Goal: Task Accomplishment & Management: Complete application form

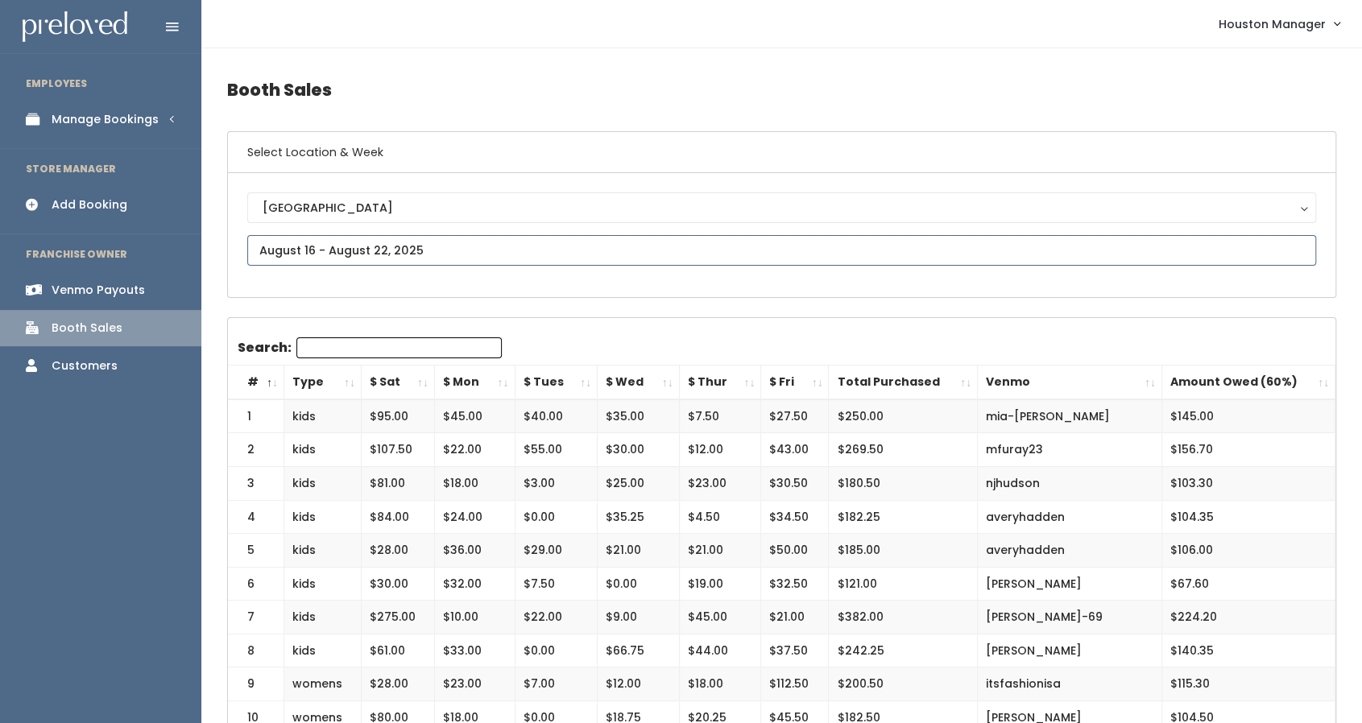
click at [414, 252] on input "text" at bounding box center [781, 250] width 1069 height 31
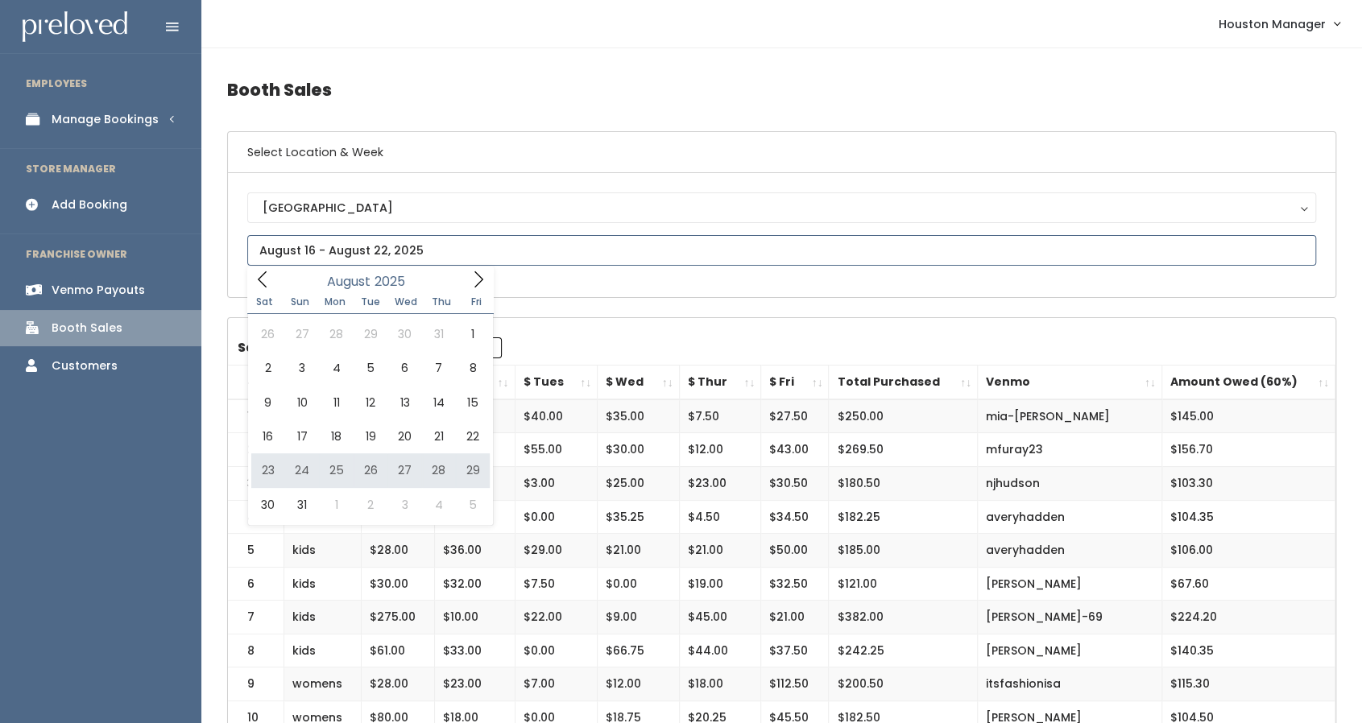
type input "[DATE] to [DATE]"
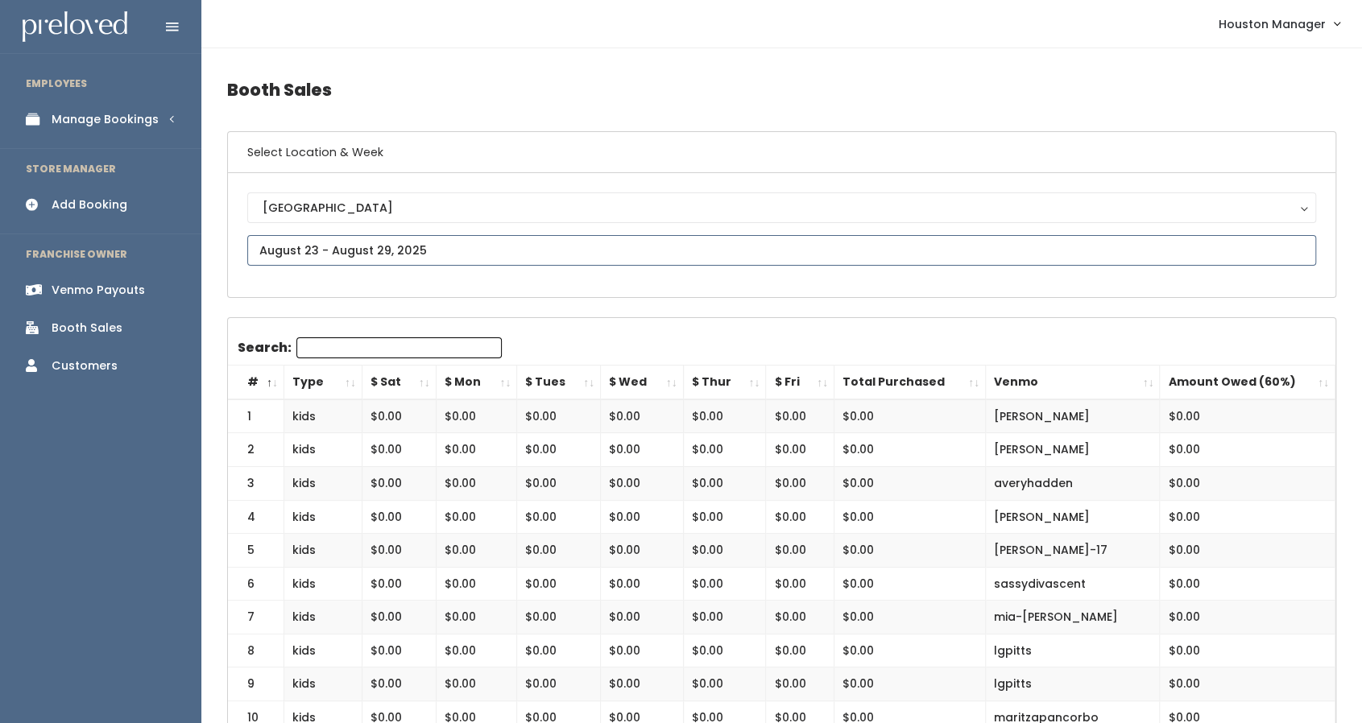
click at [457, 245] on input "text" at bounding box center [781, 250] width 1069 height 31
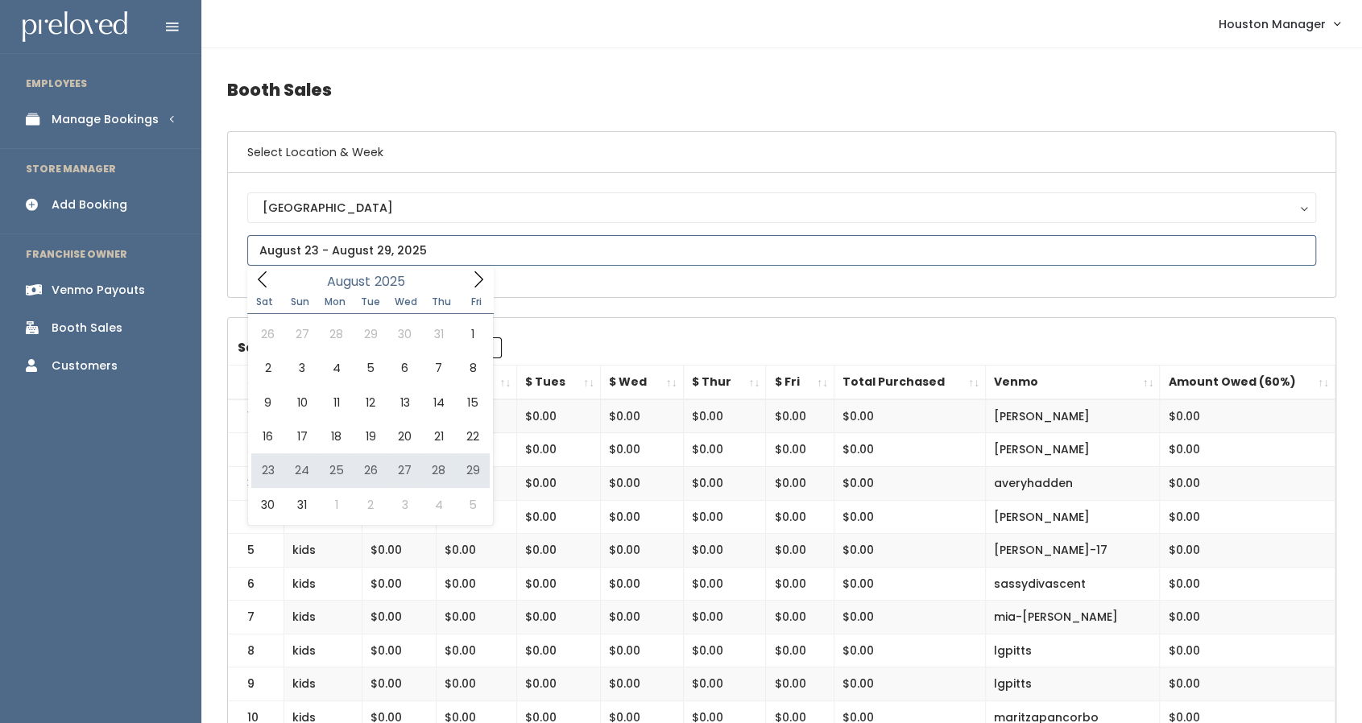
type input "August 23 to August 29"
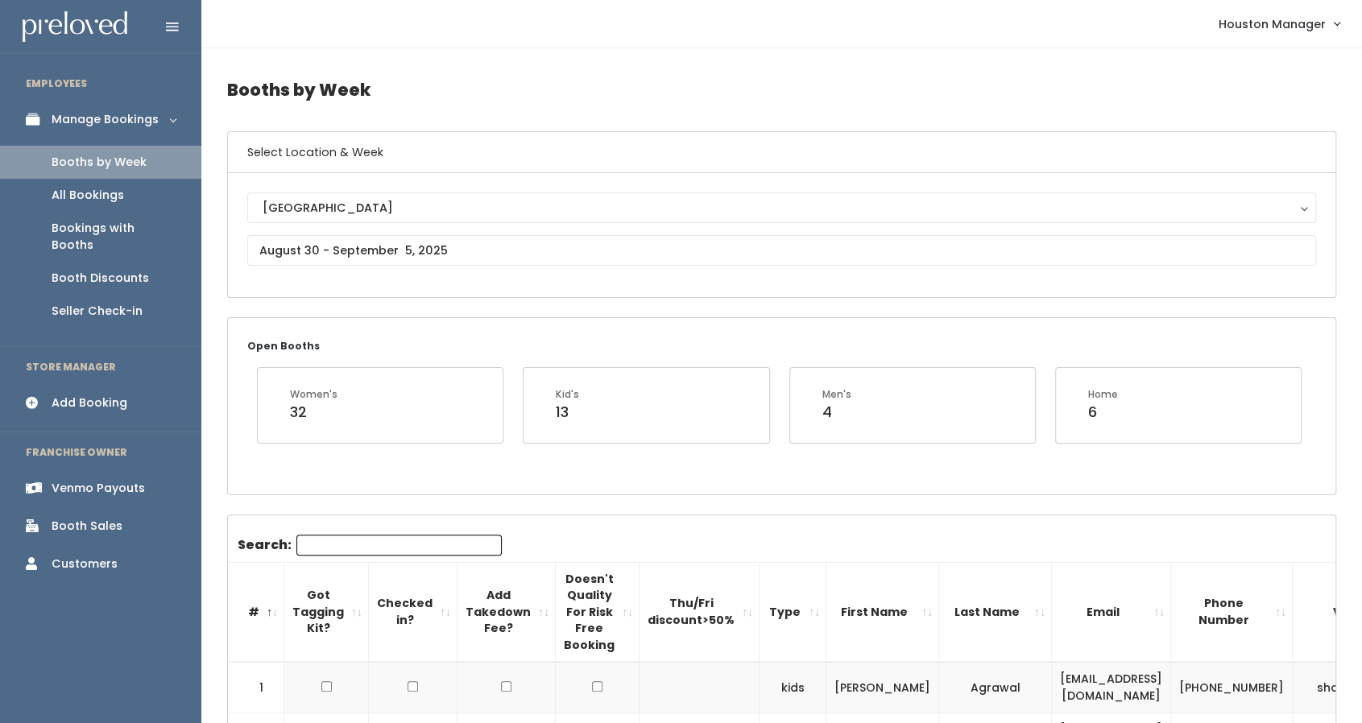
scroll to position [1, 0]
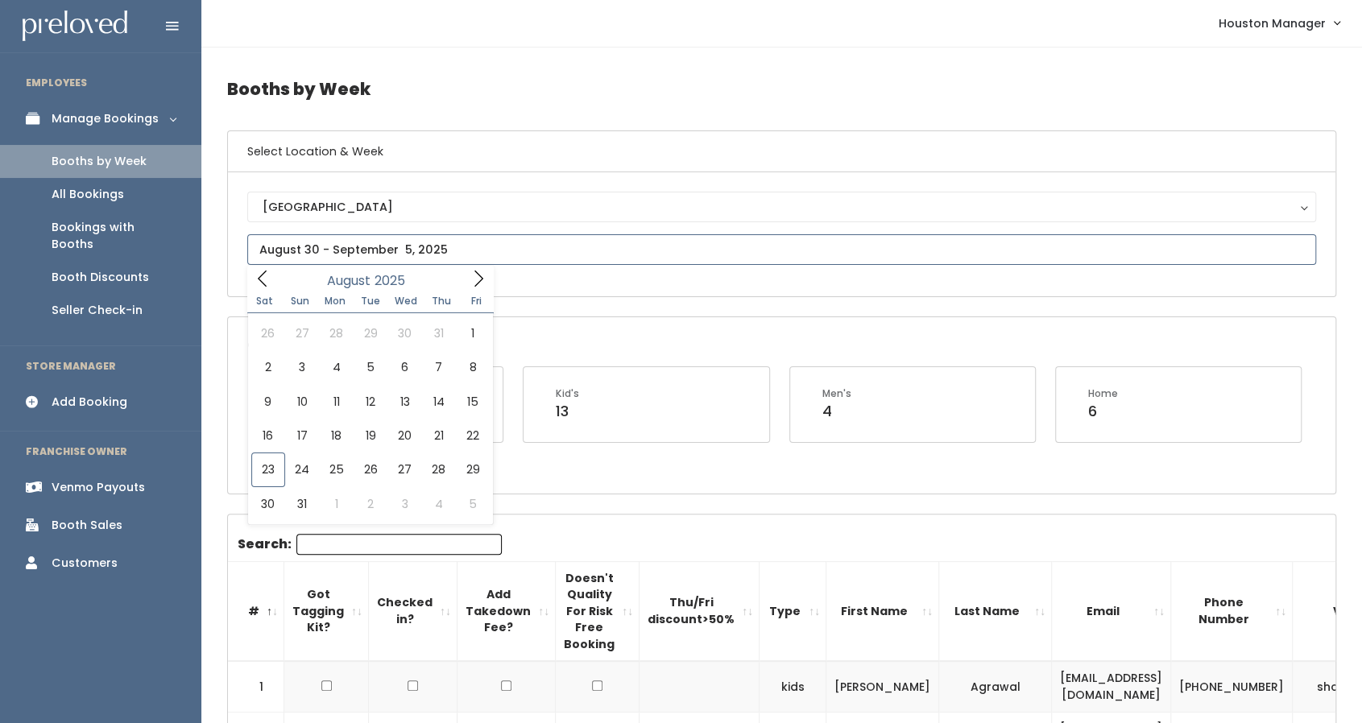
click at [425, 236] on input "text" at bounding box center [781, 249] width 1069 height 31
type input "August 23 to August 29"
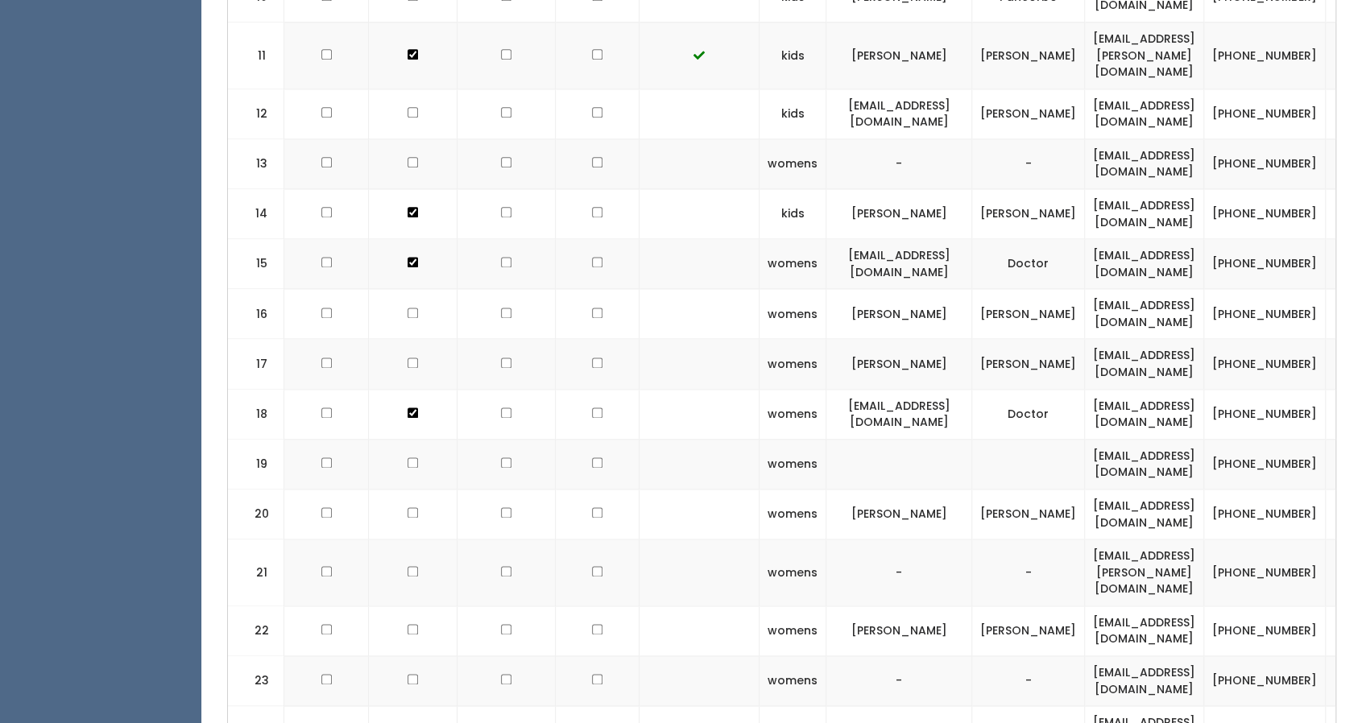
scroll to position [1195, 0]
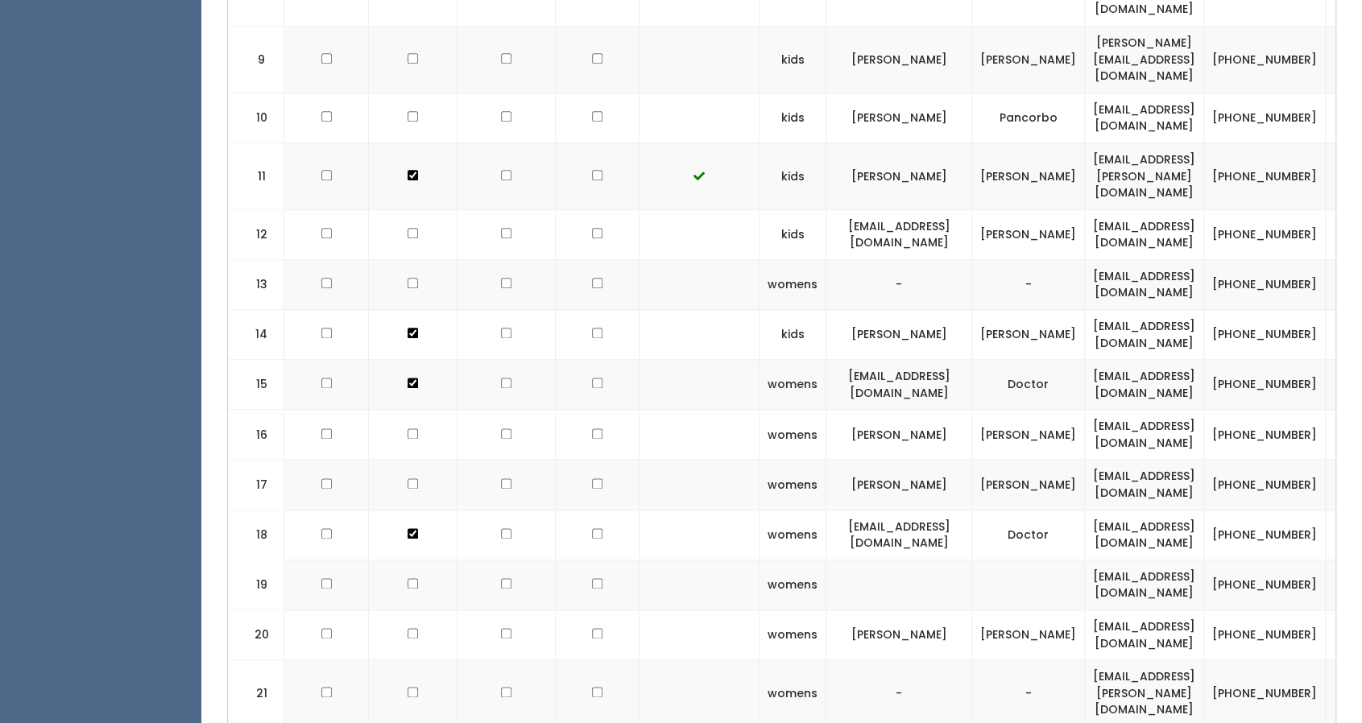
click at [1086, 259] on td "abmama9607@gmail.com" at bounding box center [1144, 284] width 119 height 50
copy tr "abmama9607@gmail.com"
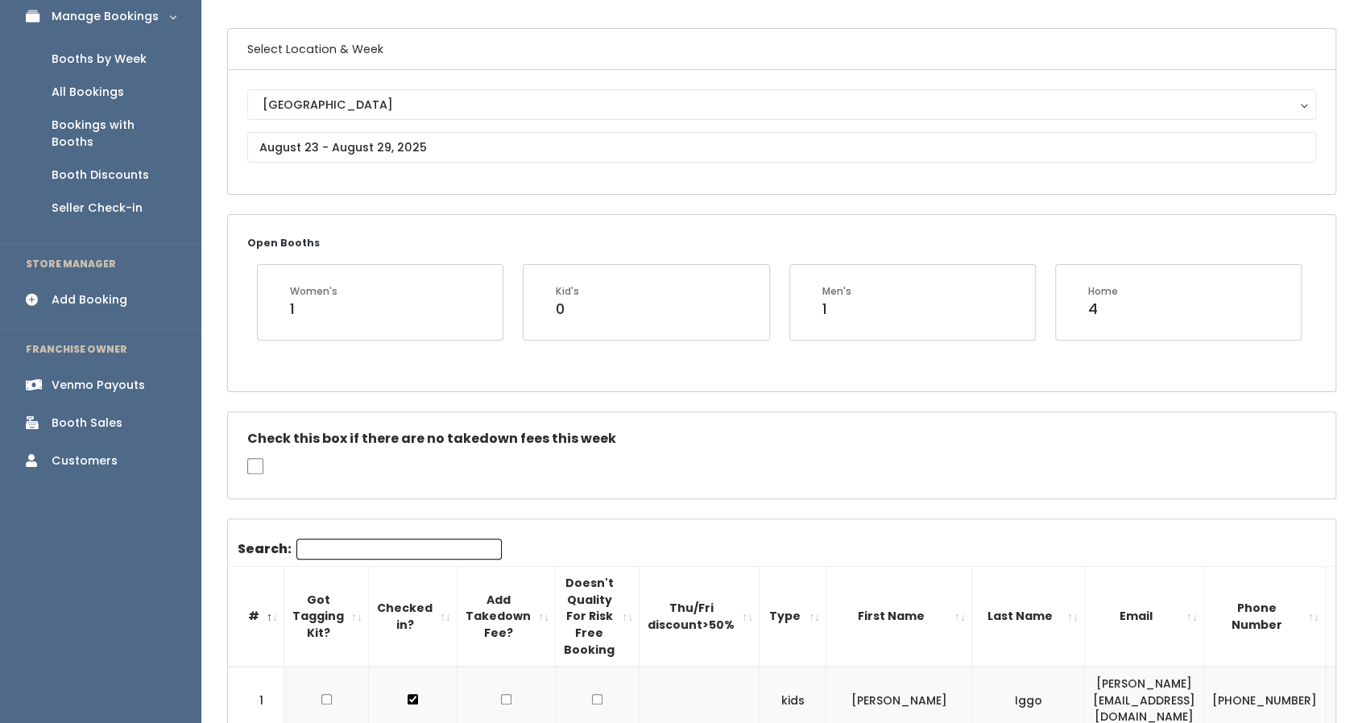
scroll to position [101, 0]
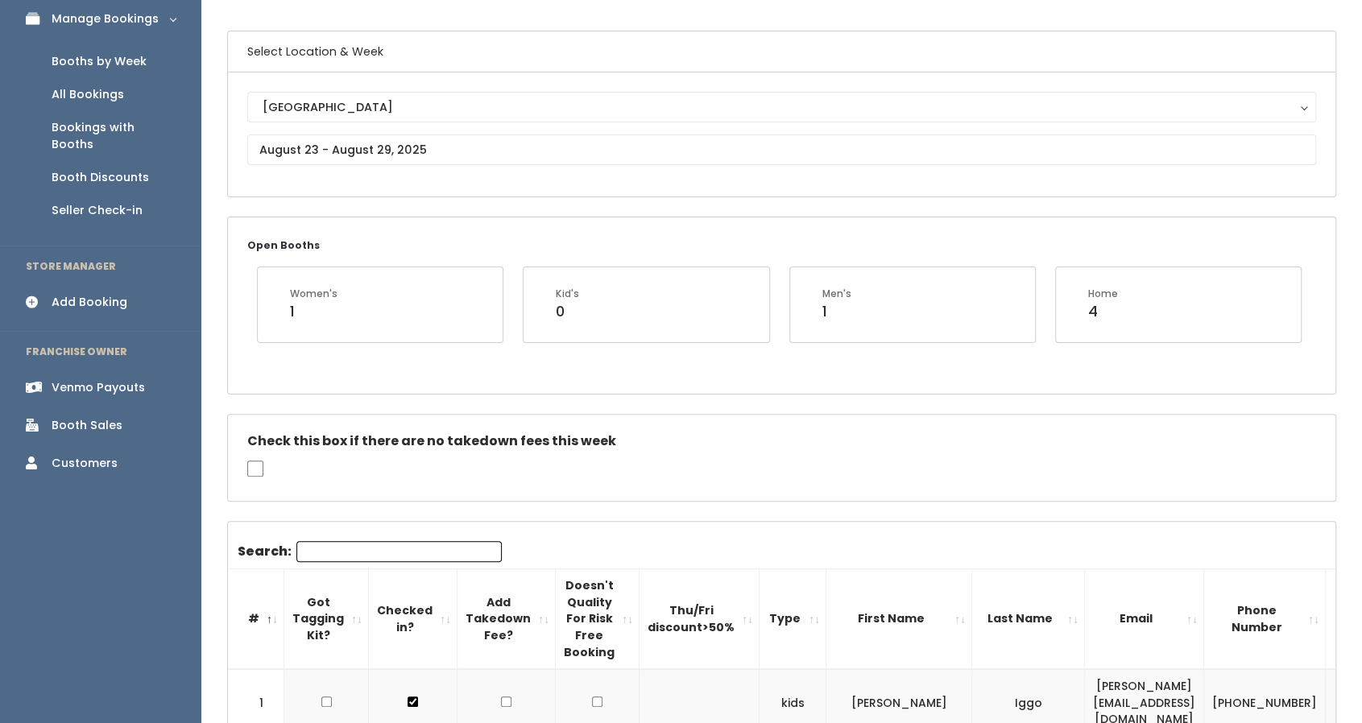
click at [111, 294] on div "Add Booking" at bounding box center [90, 302] width 76 height 17
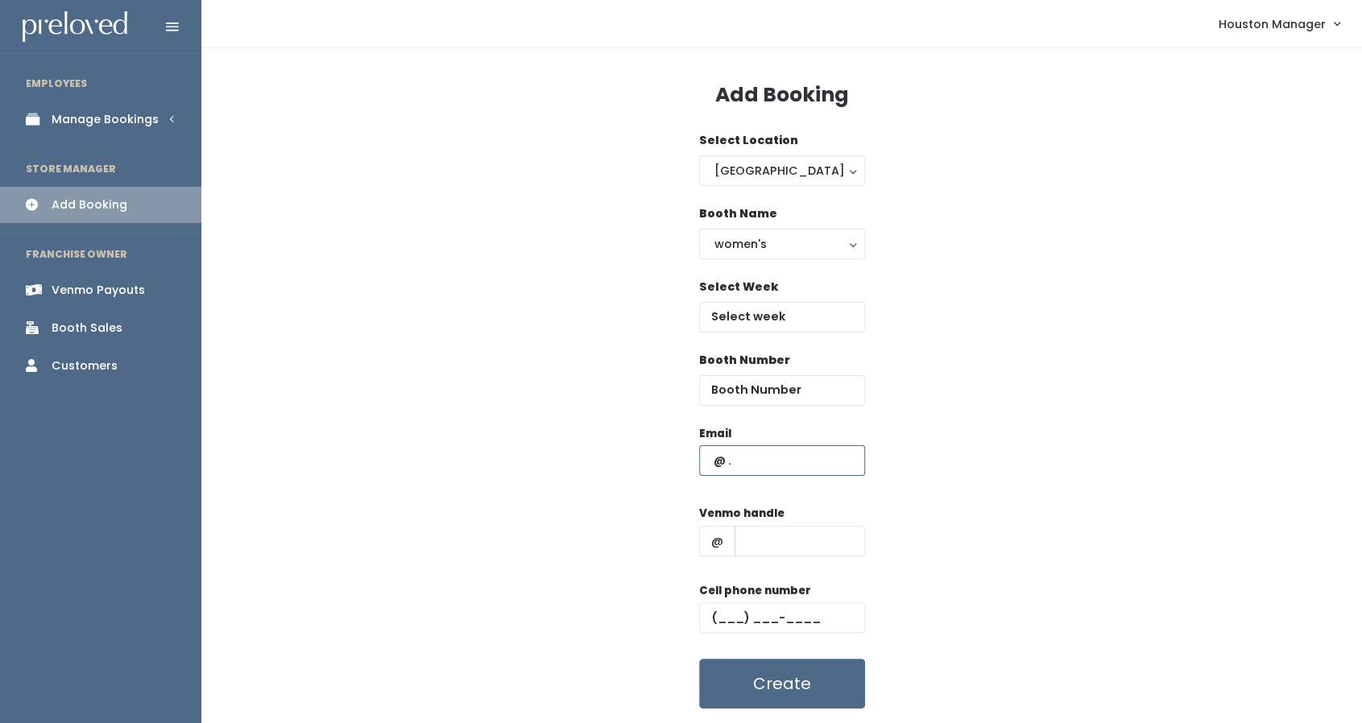
click at [767, 454] on input "text" at bounding box center [782, 460] width 166 height 31
click at [772, 392] on input "number" at bounding box center [782, 390] width 166 height 31
click at [775, 458] on input "text" at bounding box center [782, 460] width 166 height 31
paste input "abmama9607@gmail.com"
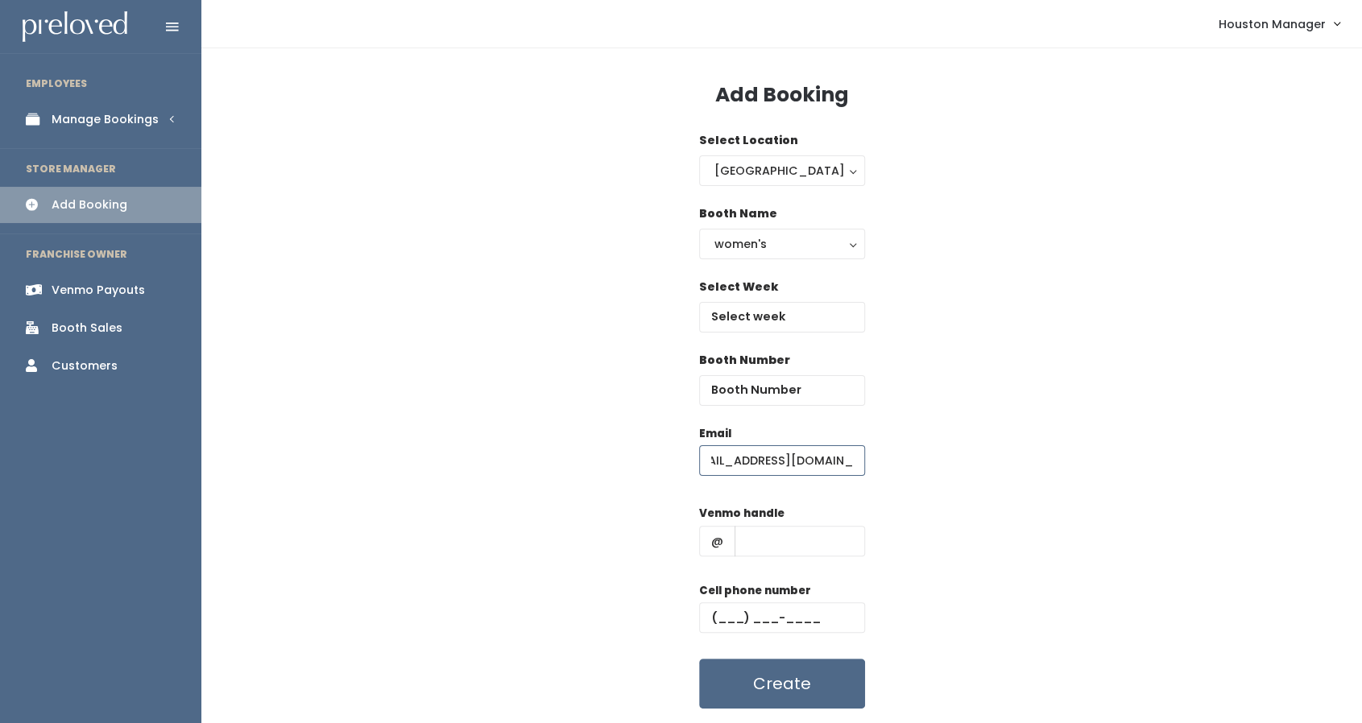
click at [775, 458] on input "abmama9607@gmail.com" at bounding box center [782, 460] width 166 height 31
click at [874, 468] on div "Email abmama9607@gmail.com Venmo handle @ Cell phone number Create" at bounding box center [781, 567] width 1109 height 284
click at [837, 458] on input "abmama9607@gmail.com" at bounding box center [782, 460] width 166 height 31
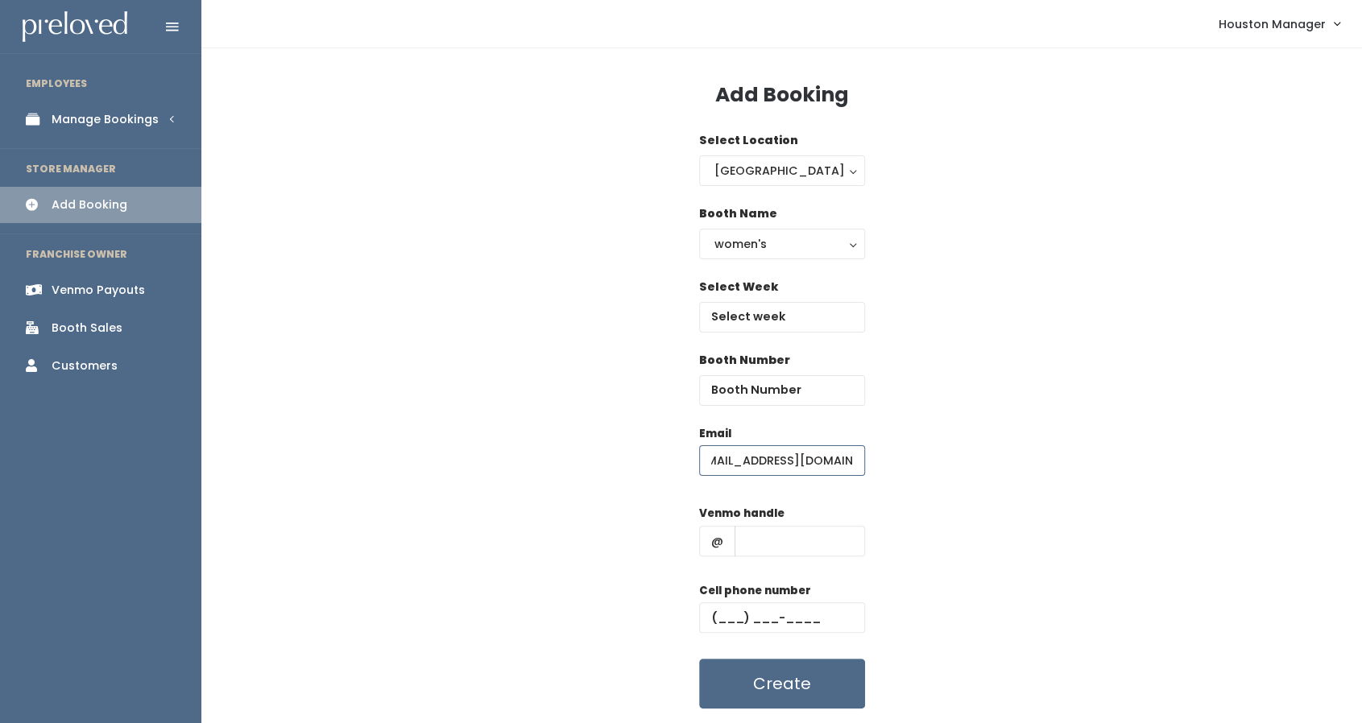
type input "abmama9607@gmail.com"
click at [798, 536] on input "text" at bounding box center [800, 541] width 130 height 31
click at [975, 574] on div "Email abmama9607@gmail.com Venmo handle @ Cell phone number Create" at bounding box center [781, 567] width 1109 height 284
click at [772, 401] on input "number" at bounding box center [782, 390] width 166 height 31
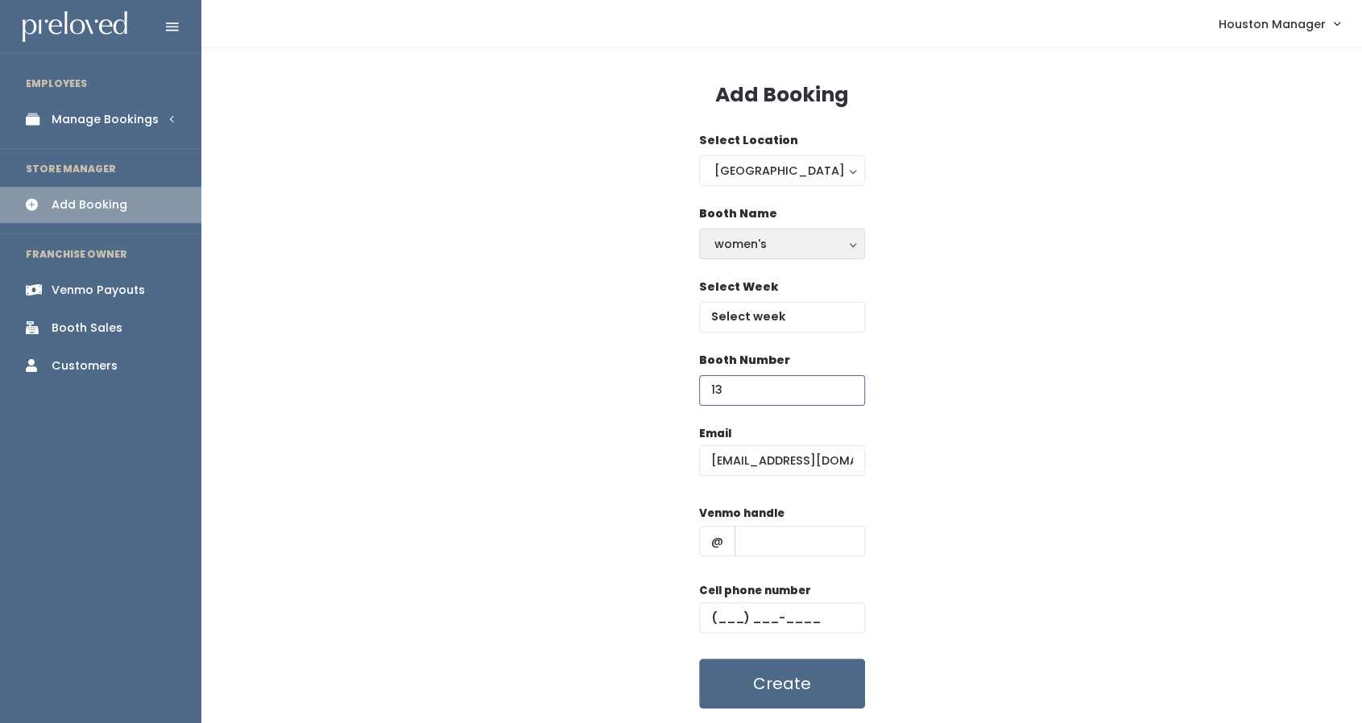
type input "13"
click at [780, 229] on button "women's" at bounding box center [782, 244] width 166 height 31
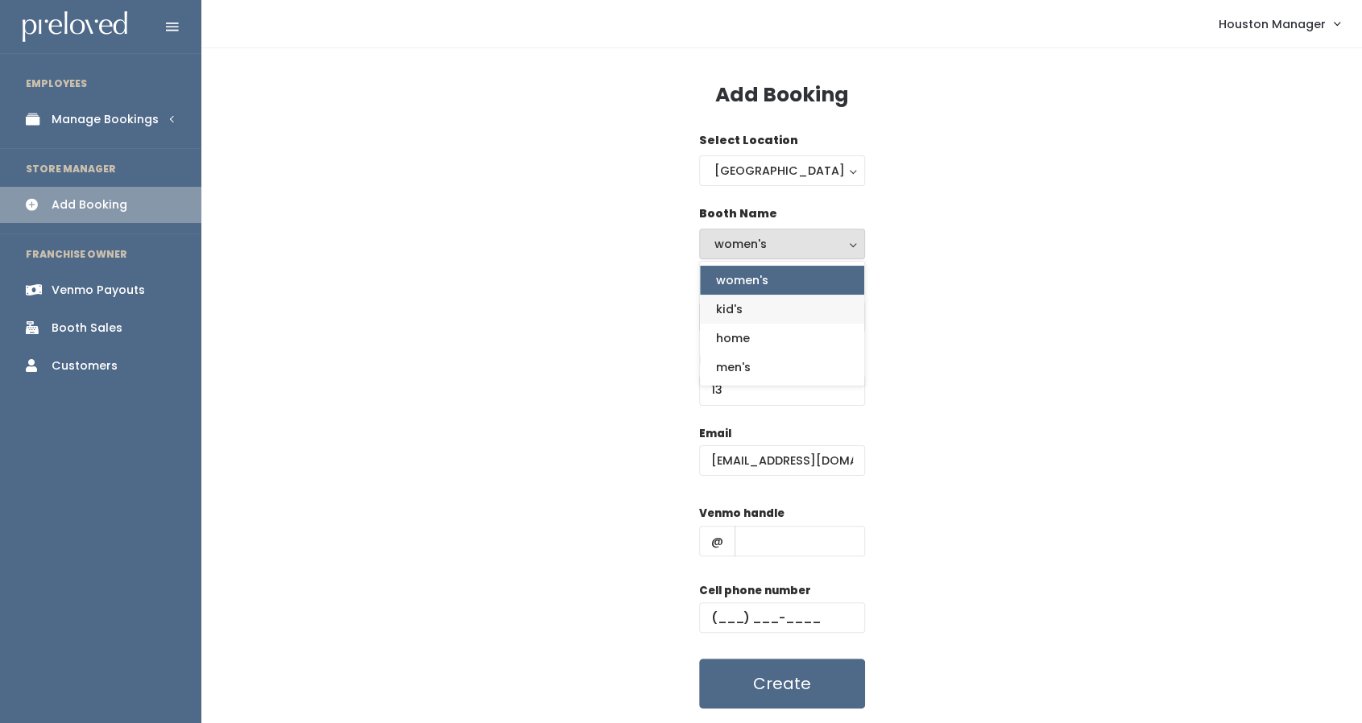
click at [762, 302] on link "kid's" at bounding box center [782, 309] width 164 height 29
select select "kids"
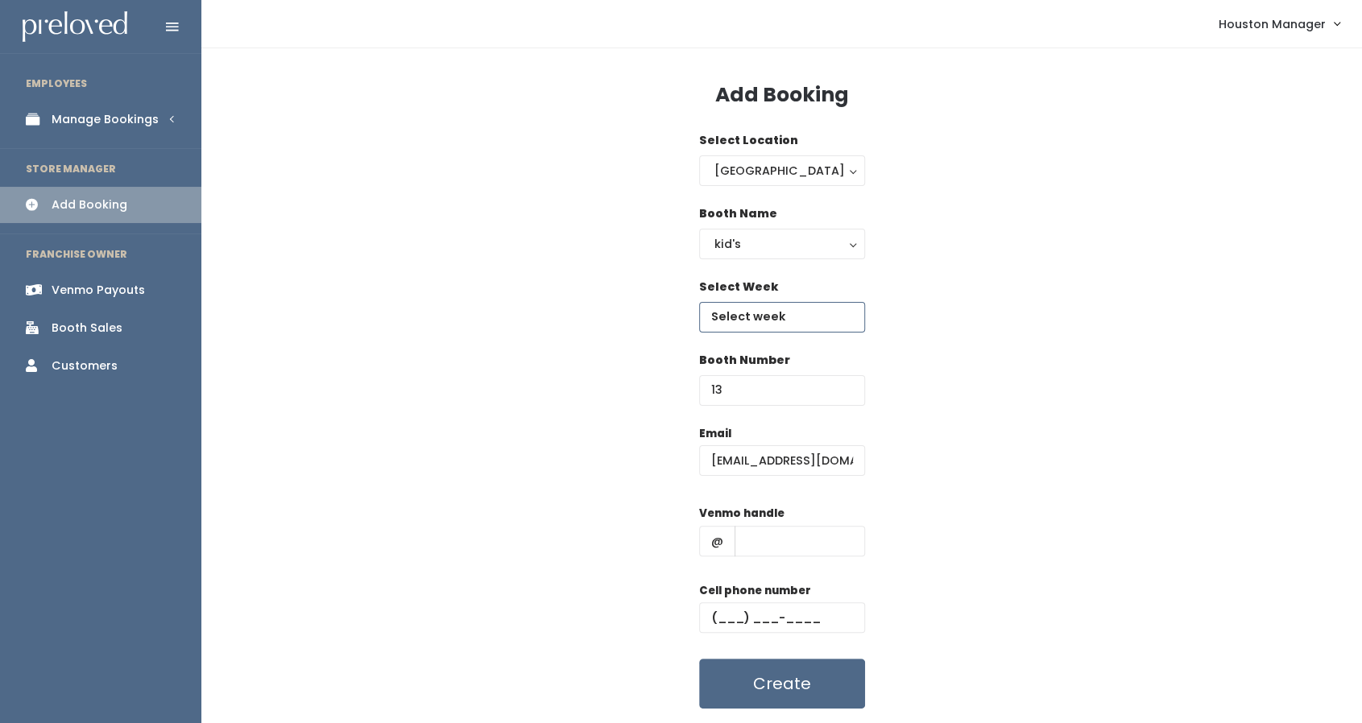
click at [760, 317] on input "text" at bounding box center [782, 317] width 166 height 31
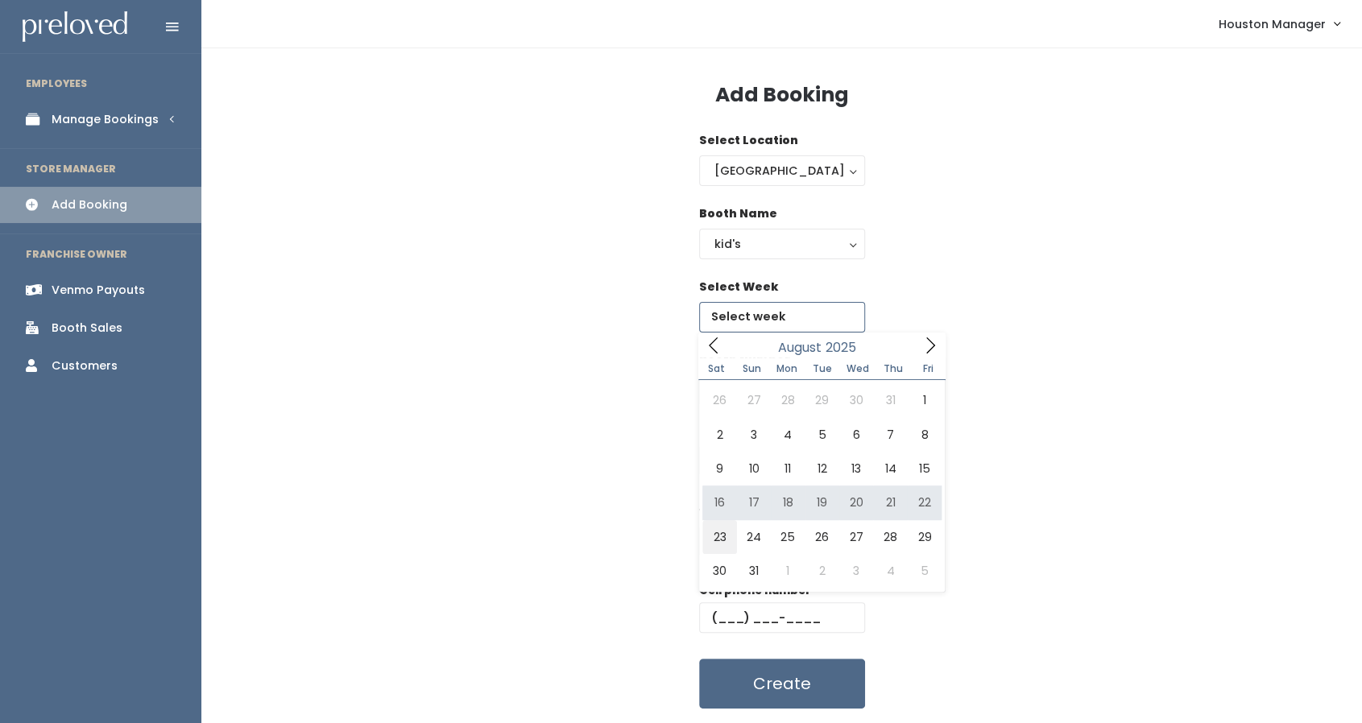
type input "August 23 to August 29"
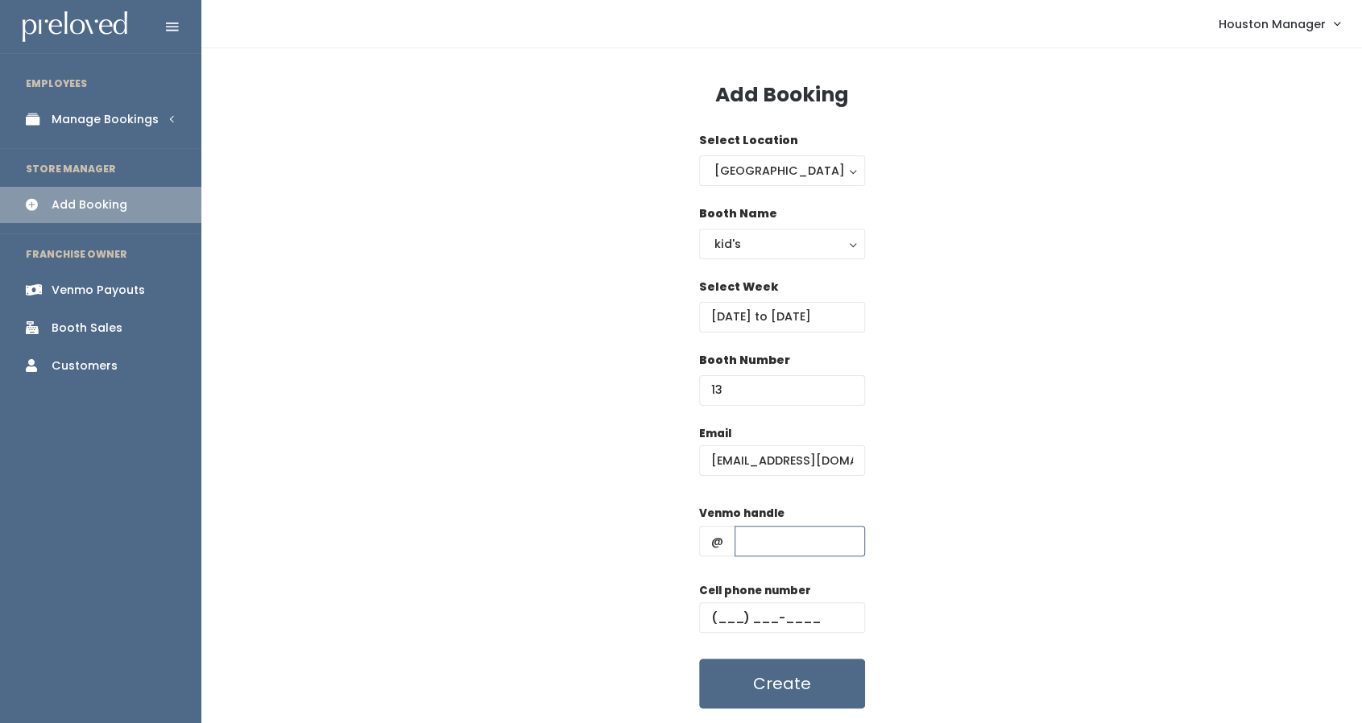
click at [766, 538] on input "text" at bounding box center [800, 541] width 130 height 31
click at [931, 613] on div "Email abmama9607@gmail.com Venmo handle @ Cell phone number Create" at bounding box center [781, 567] width 1109 height 284
click at [810, 541] on input "text" at bounding box center [800, 541] width 130 height 31
click at [959, 570] on div "Email abmama9607@gmail.com Venmo handle @ Cell phone number Create" at bounding box center [781, 567] width 1109 height 284
click at [788, 544] on input "text" at bounding box center [800, 541] width 130 height 31
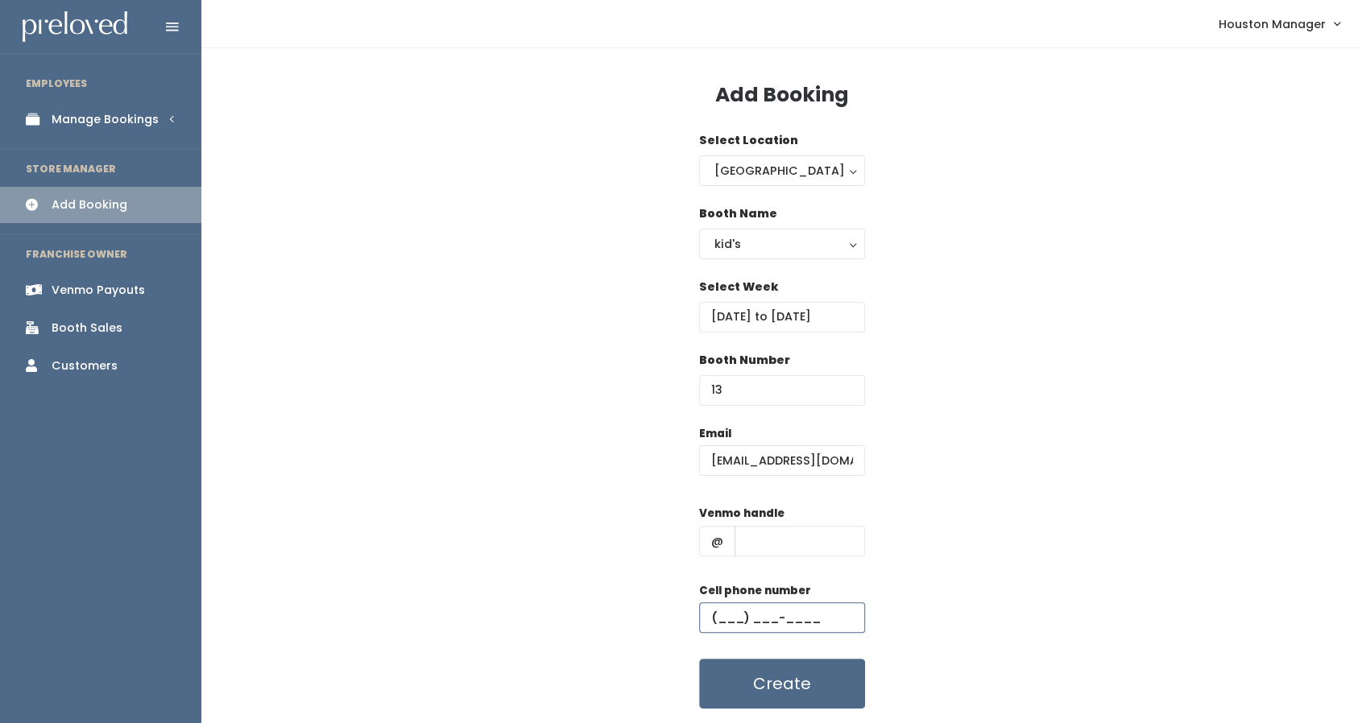
click at [722, 607] on input "text" at bounding box center [782, 618] width 166 height 31
type input "(832) 483-7637"
click at [804, 541] on input "text" at bounding box center [800, 541] width 130 height 31
click at [754, 541] on input "amy-McGuire-2" at bounding box center [800, 541] width 130 height 31
click at [855, 546] on input "Amy-McGuire-2" at bounding box center [800, 541] width 130 height 31
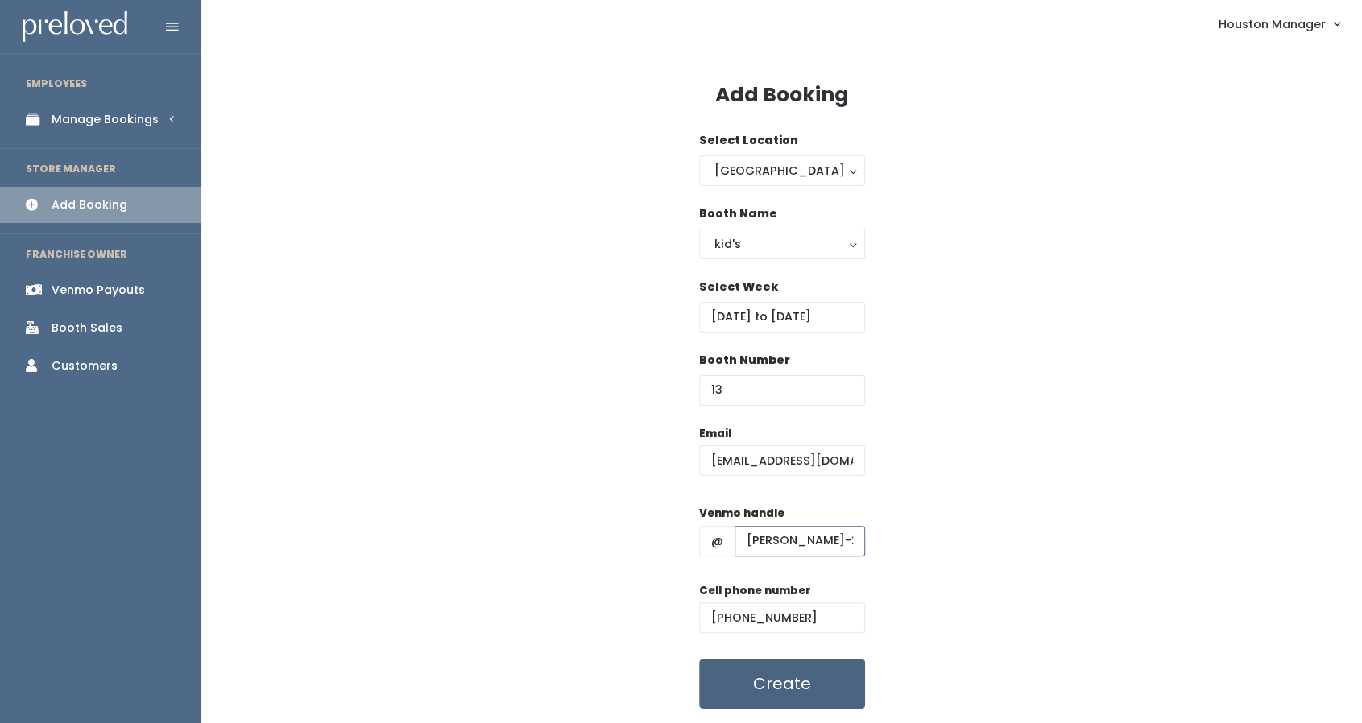
type input "Amy-McGuire-2"
click at [804, 677] on button "Create" at bounding box center [782, 684] width 166 height 50
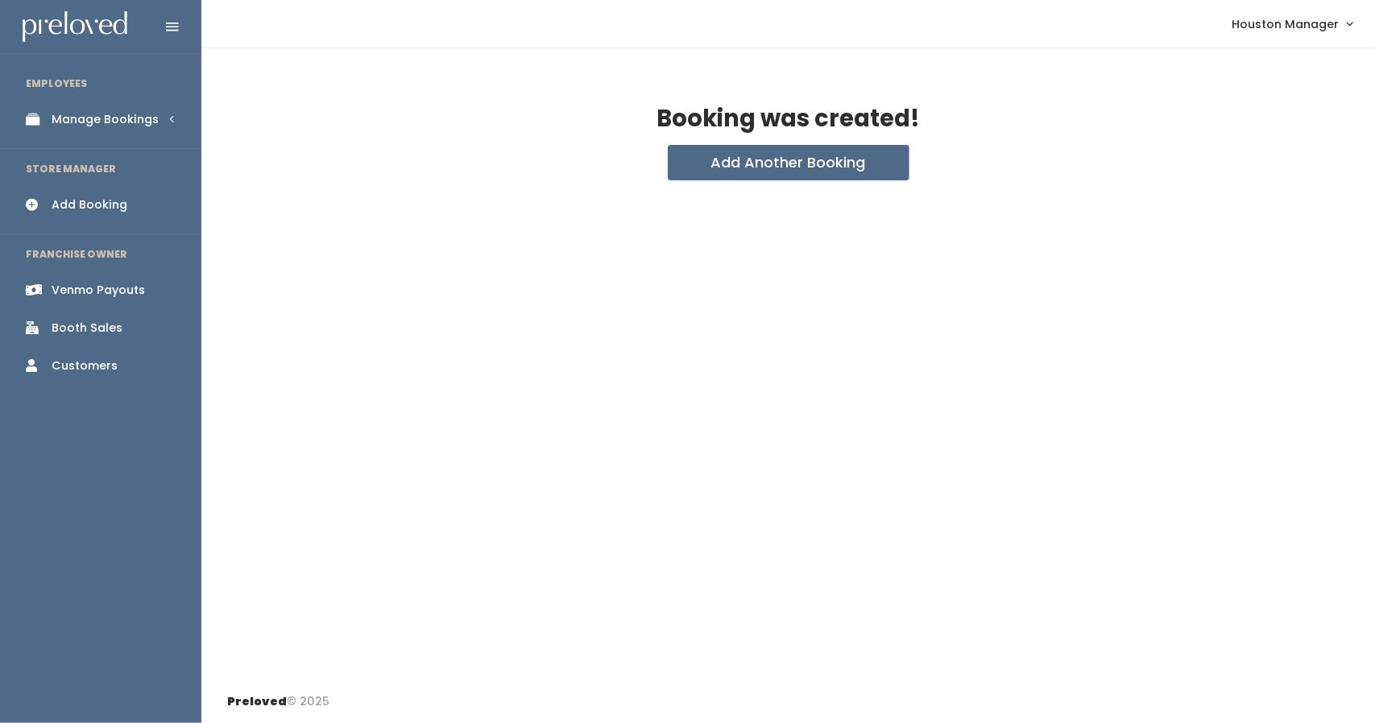
click at [116, 112] on div "Manage Bookings" at bounding box center [105, 119] width 107 height 17
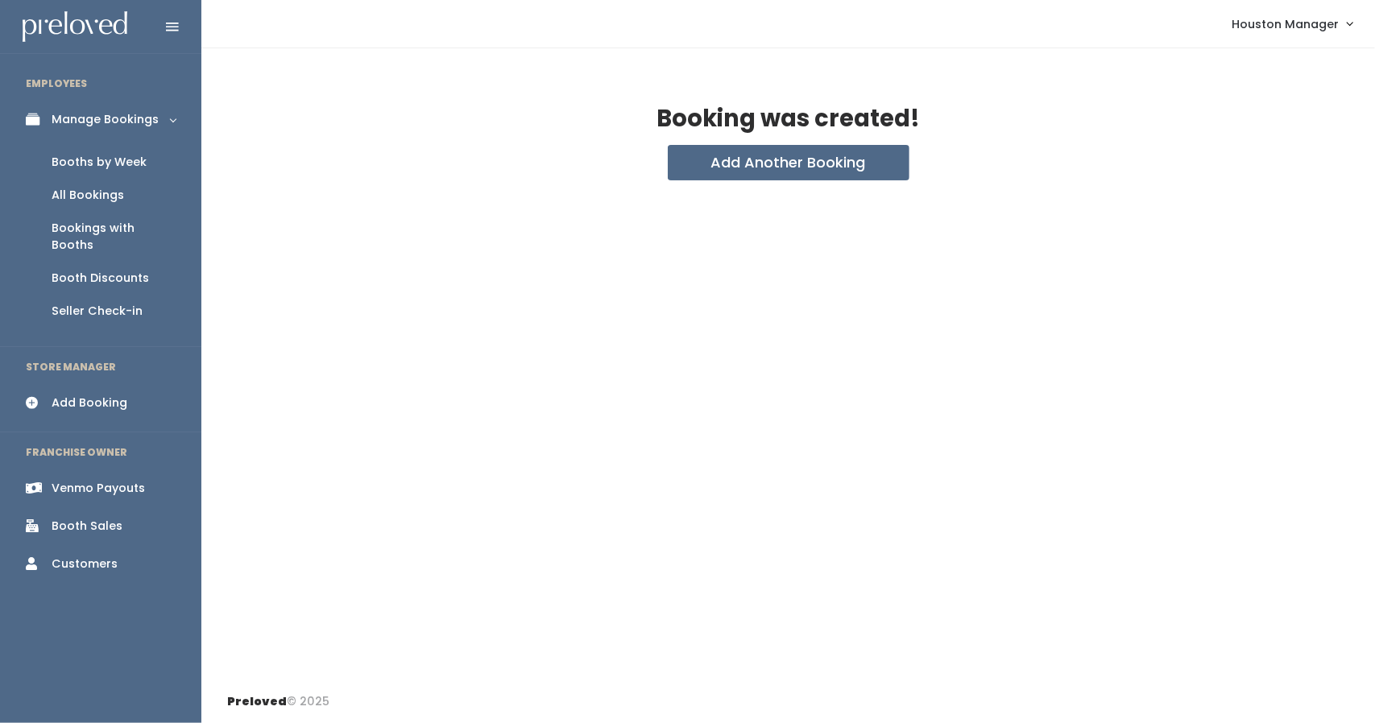
click at [112, 151] on link "Booths by Week" at bounding box center [100, 162] width 201 height 33
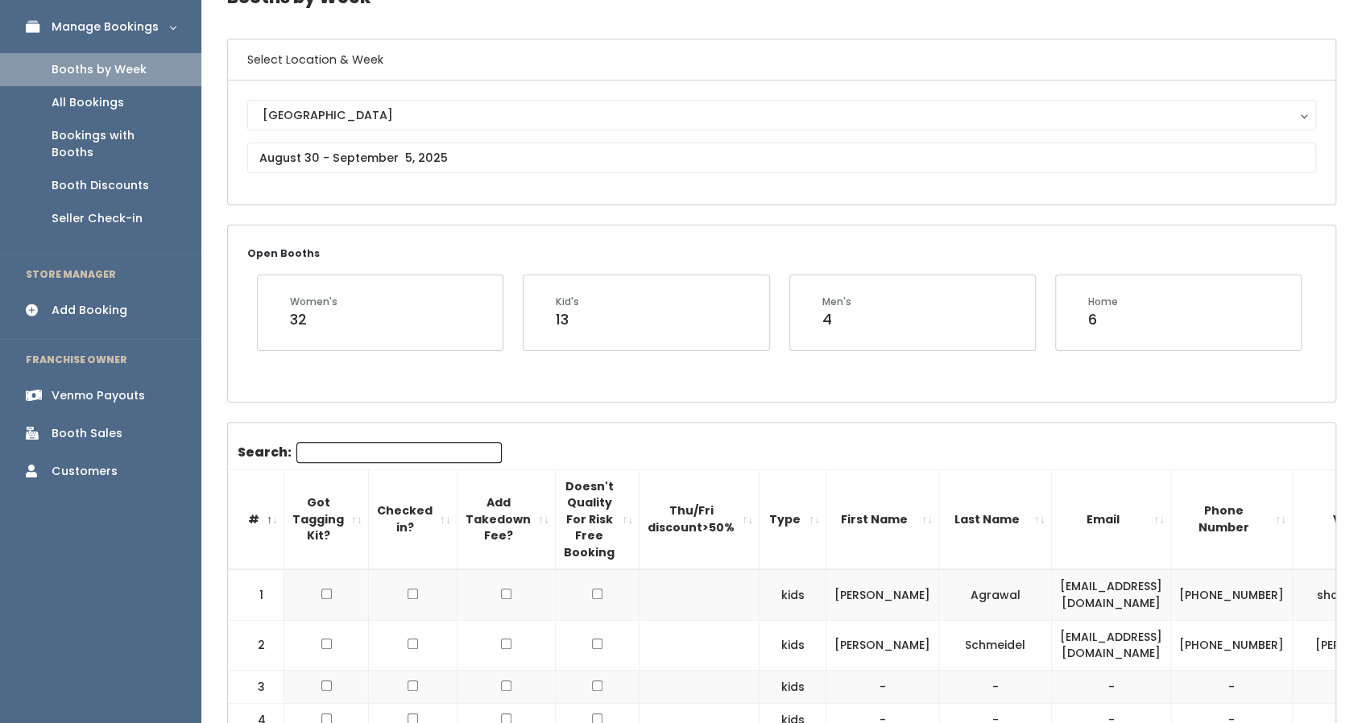
scroll to position [92, 0]
drag, startPoint x: 117, startPoint y: 160, endPoint x: 99, endPoint y: 160, distance: 17.7
click at [99, 170] on link "Booth Discounts" at bounding box center [100, 186] width 201 height 33
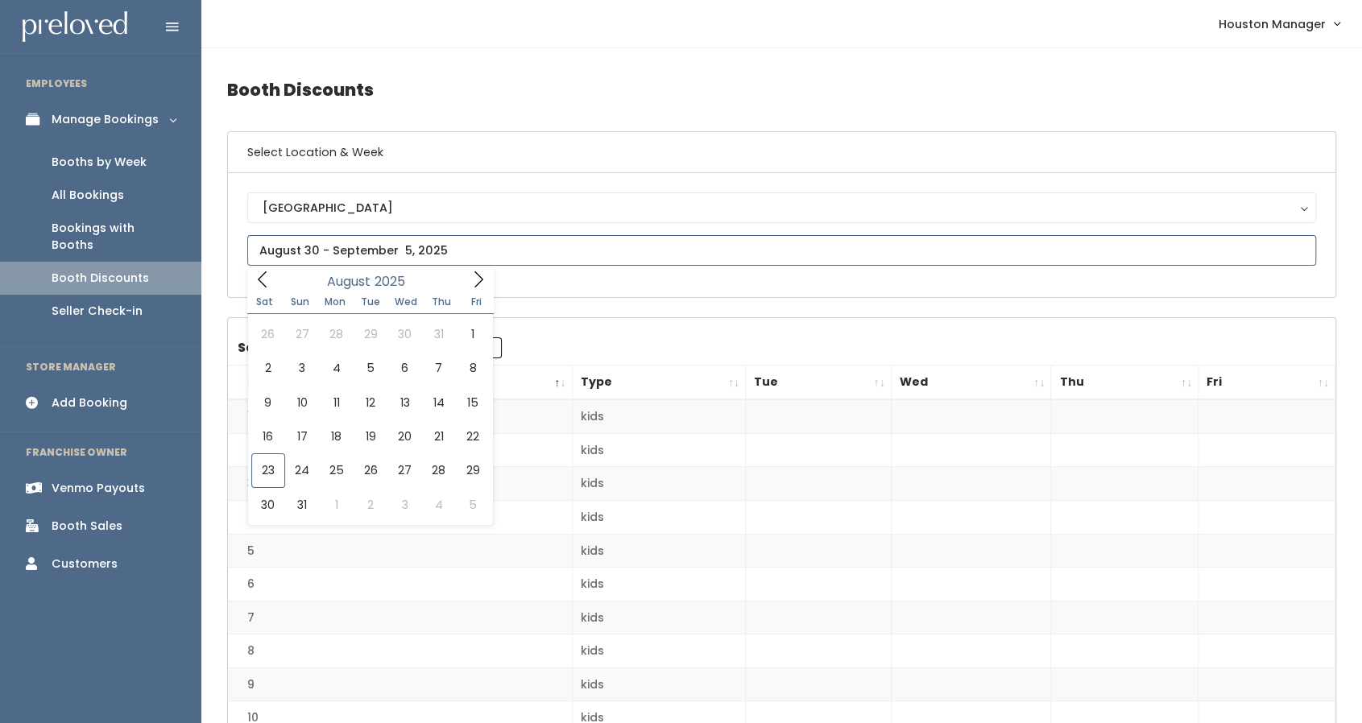
click at [369, 250] on input "text" at bounding box center [781, 250] width 1069 height 31
type input "[DATE] to [DATE]"
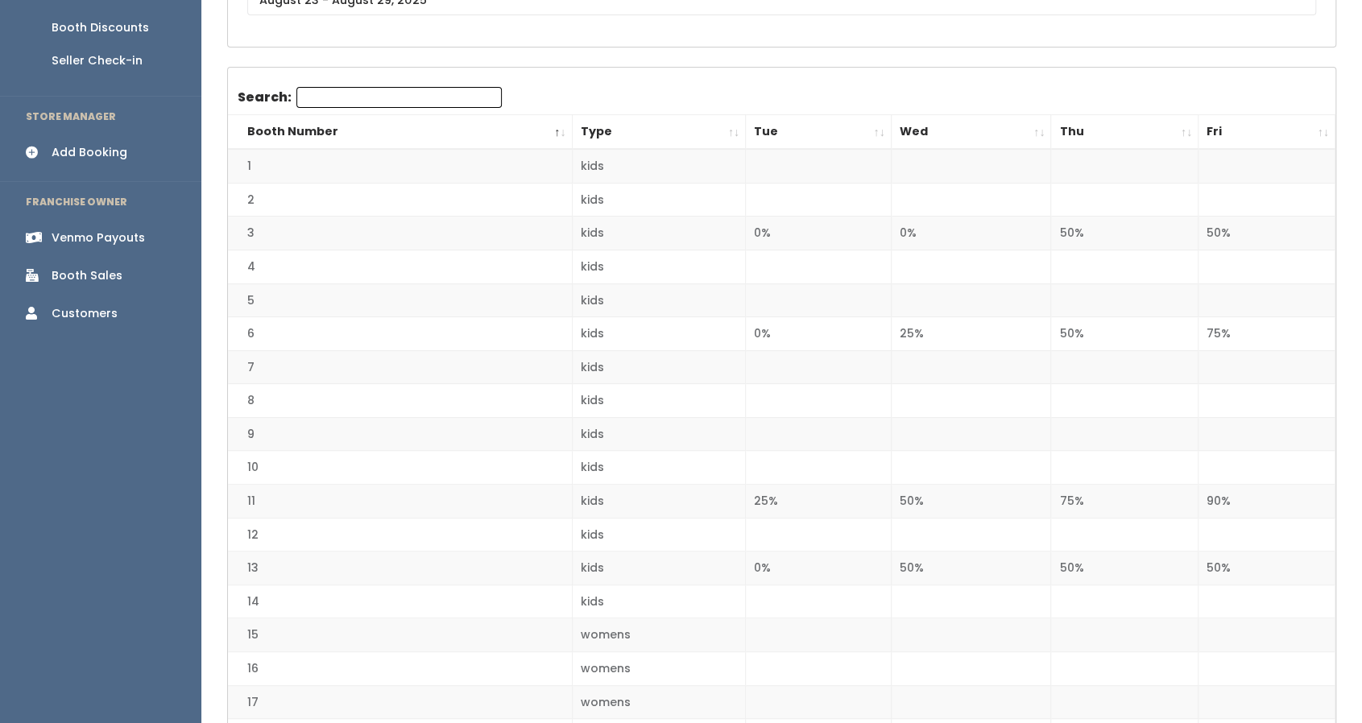
scroll to position [275, 0]
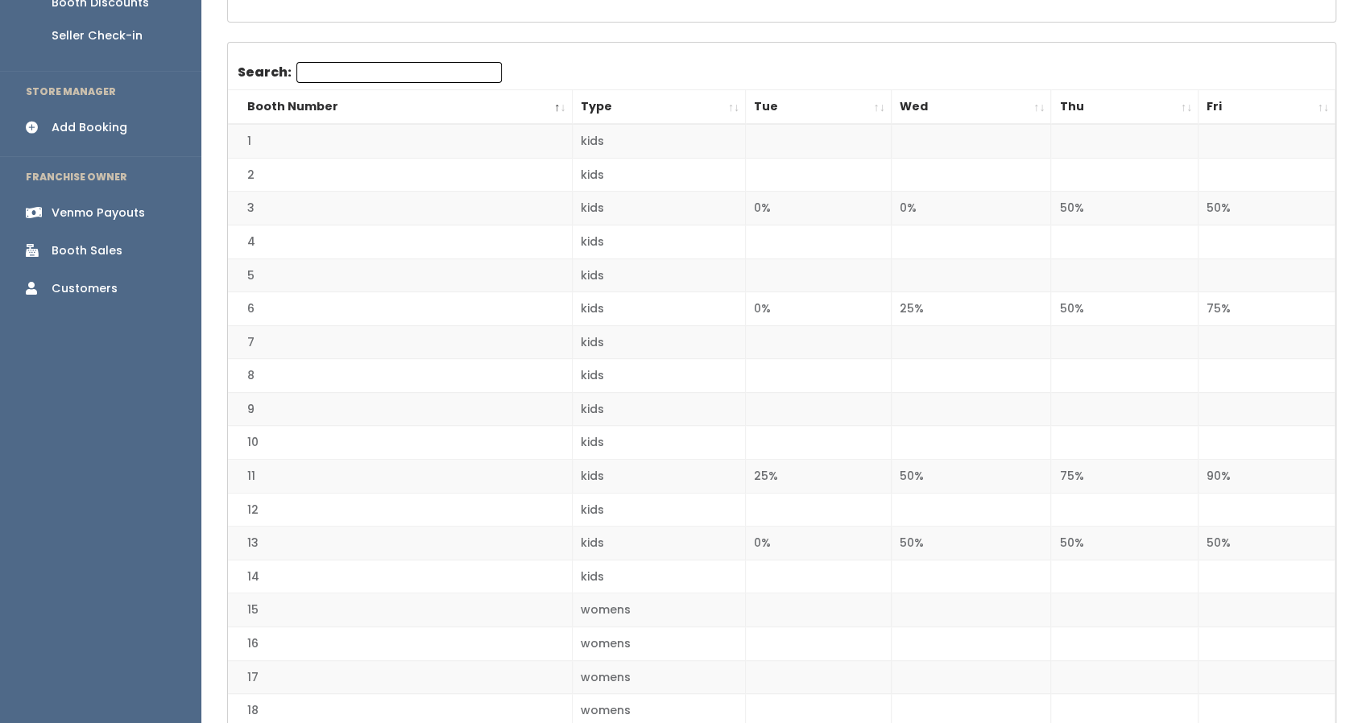
click at [110, 205] on div "Venmo Payouts" at bounding box center [98, 213] width 93 height 17
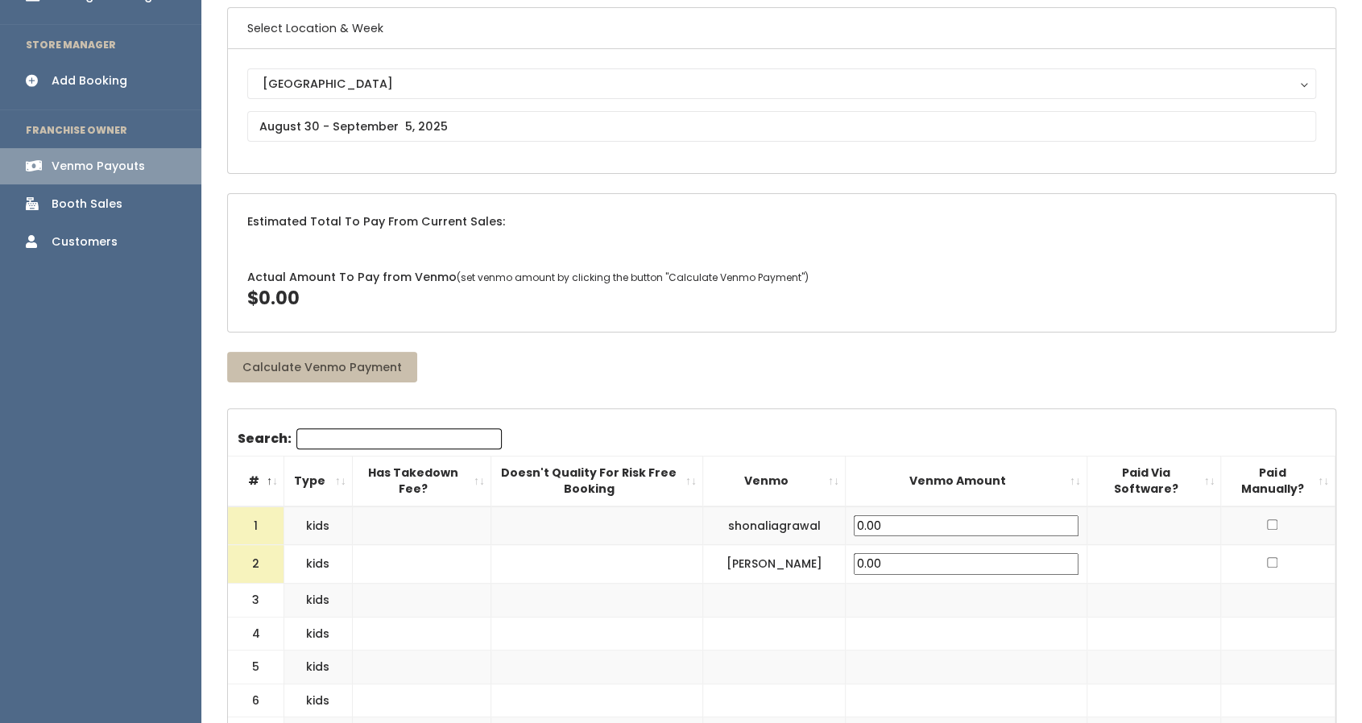
scroll to position [125, 0]
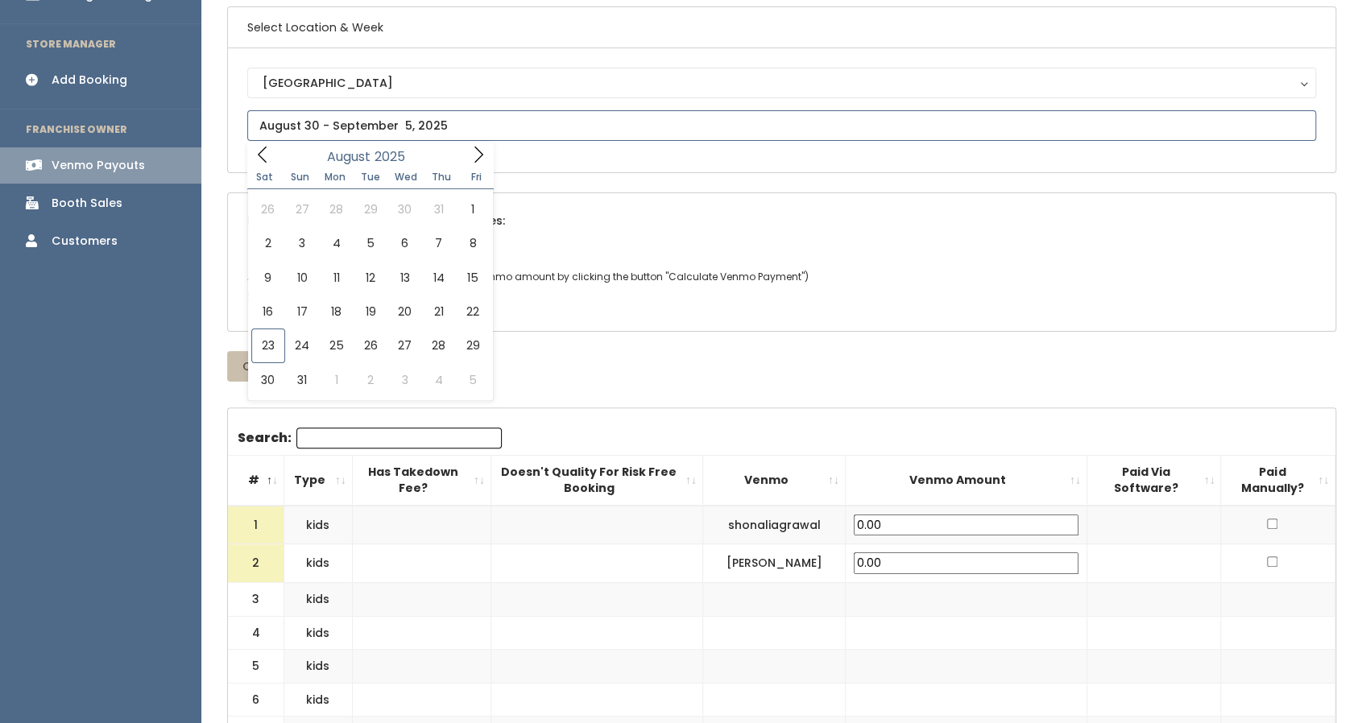
type input "August 16 to August 22"
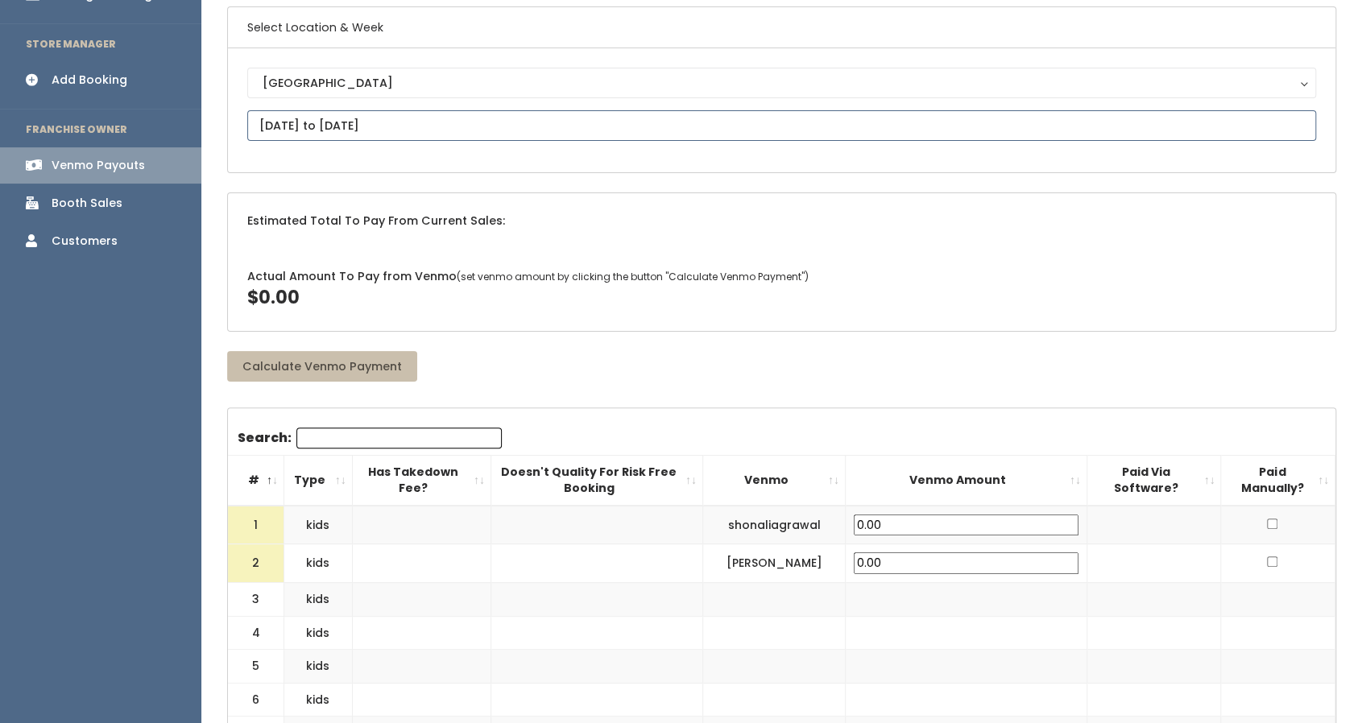
drag, startPoint x: 375, startPoint y: 133, endPoint x: 309, endPoint y: 310, distance: 189.1
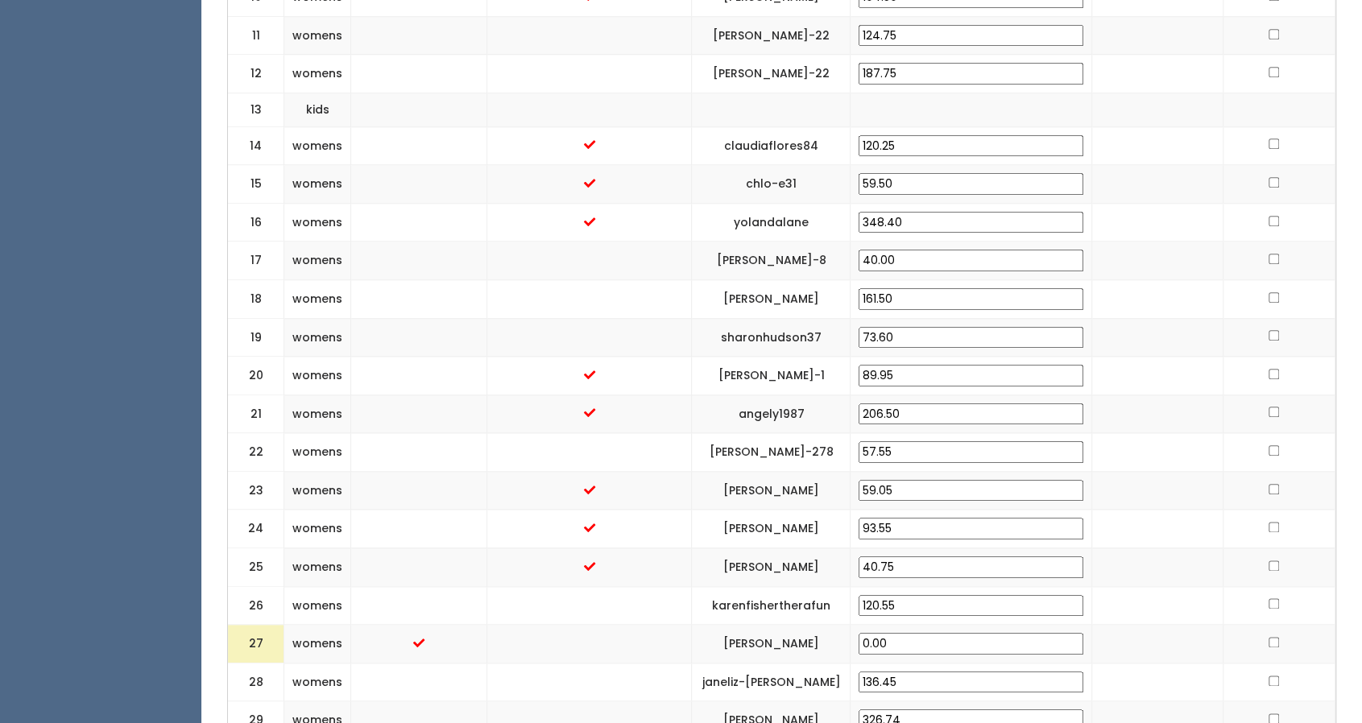
scroll to position [1027, 0]
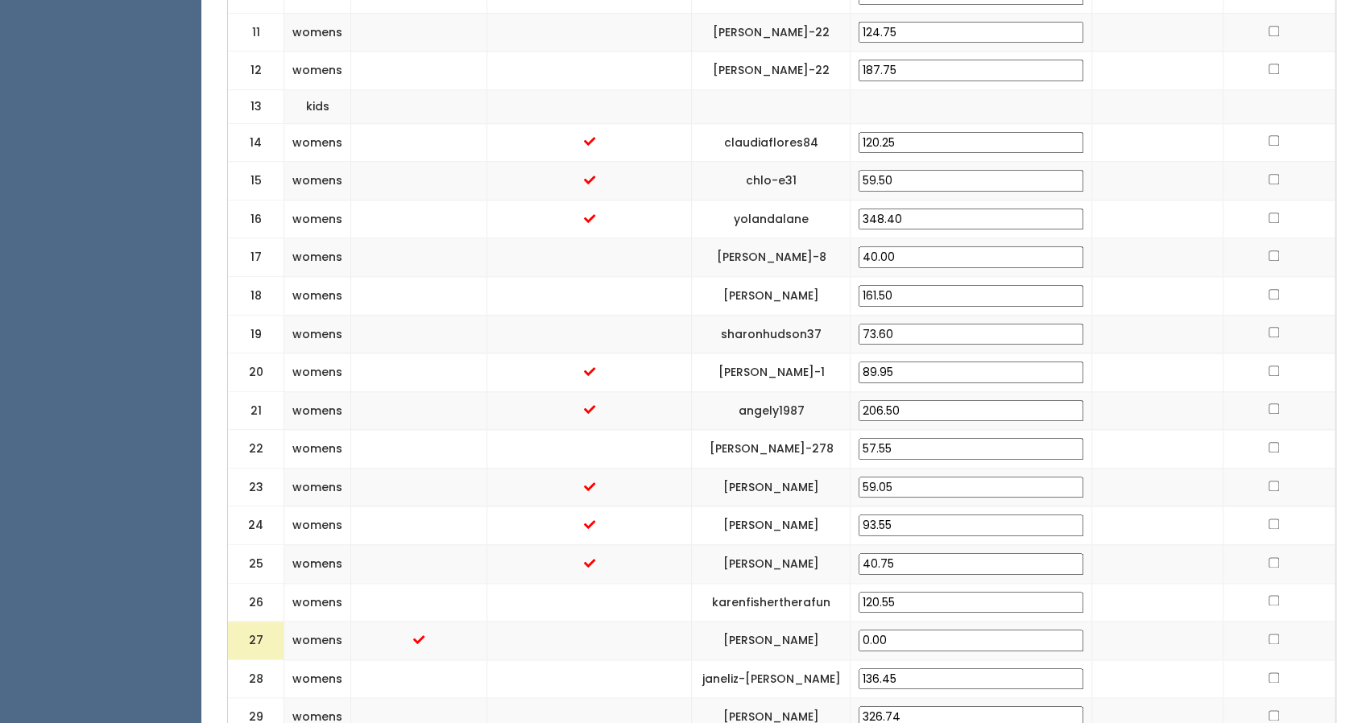
click at [423, 635] on span at bounding box center [418, 640] width 11 height 11
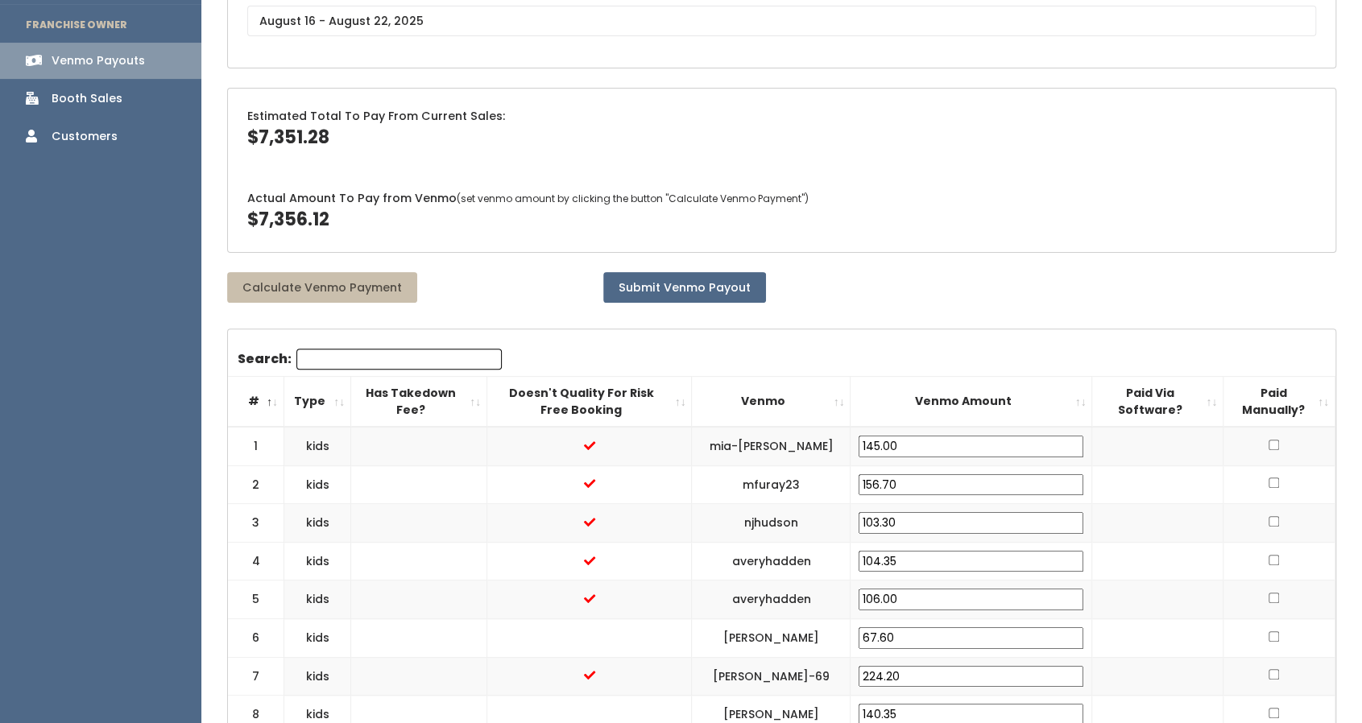
scroll to position [0, 0]
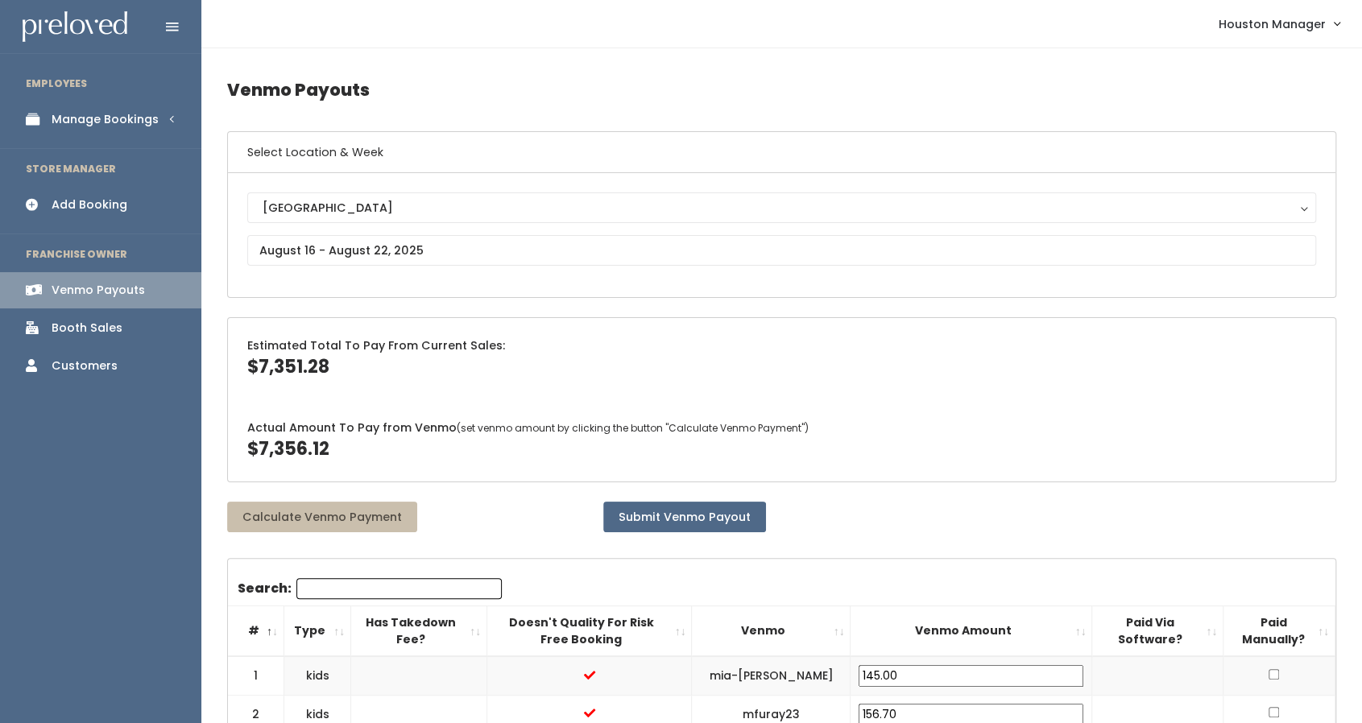
click at [113, 114] on div "Manage Bookings" at bounding box center [105, 119] width 107 height 17
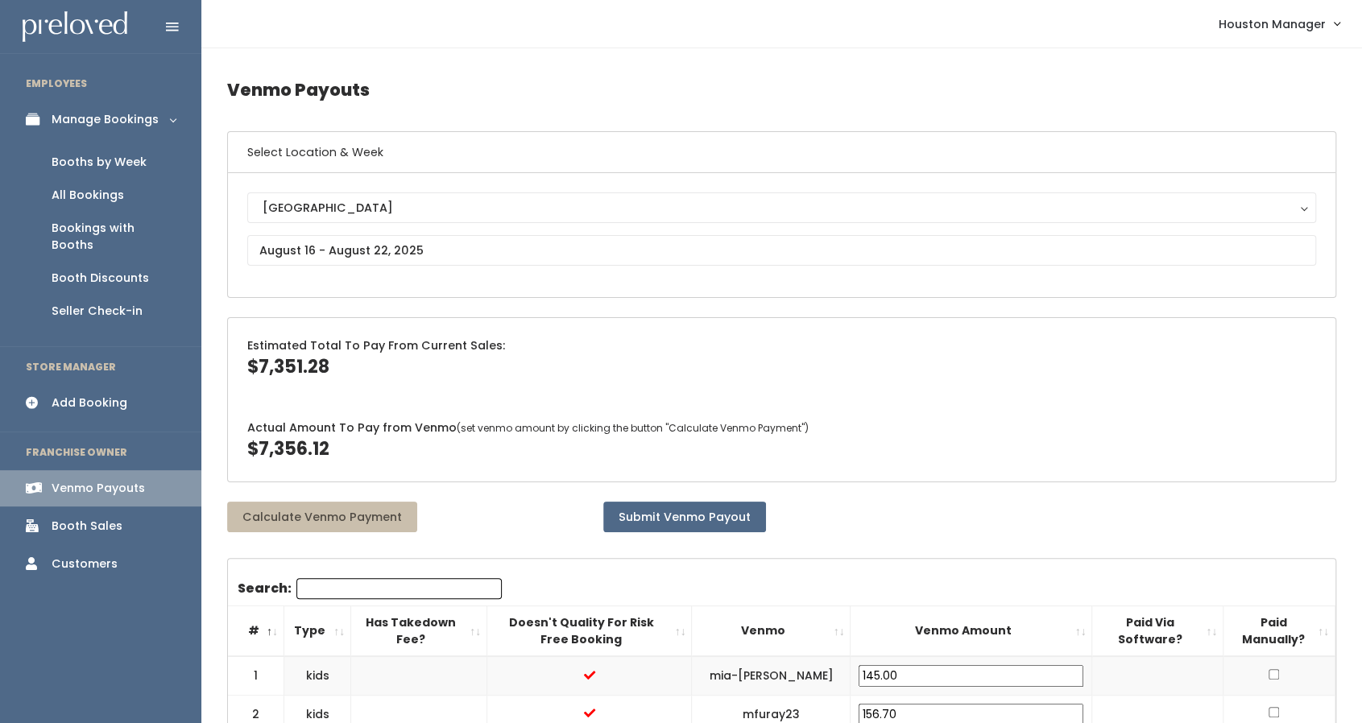
click at [107, 172] on link "Booths by Week" at bounding box center [100, 162] width 201 height 33
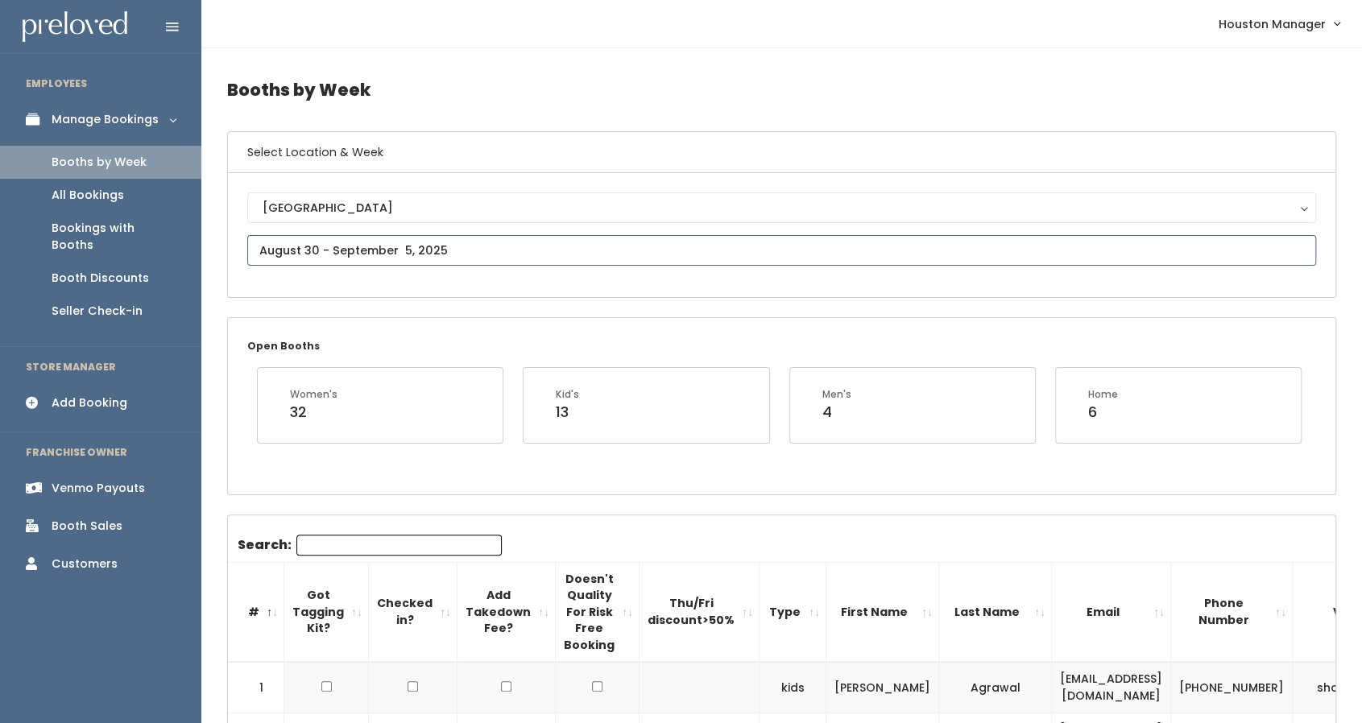
click at [324, 252] on input "text" at bounding box center [781, 250] width 1069 height 31
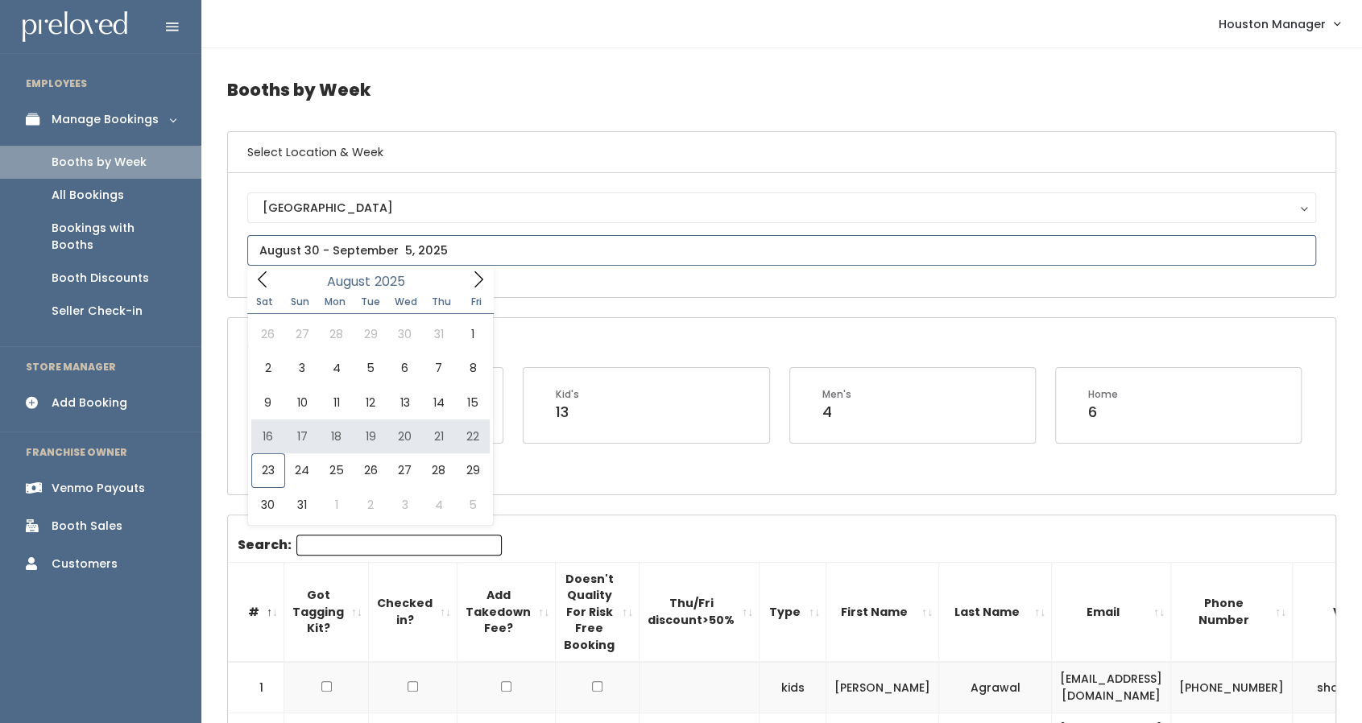
type input "[DATE] to [DATE]"
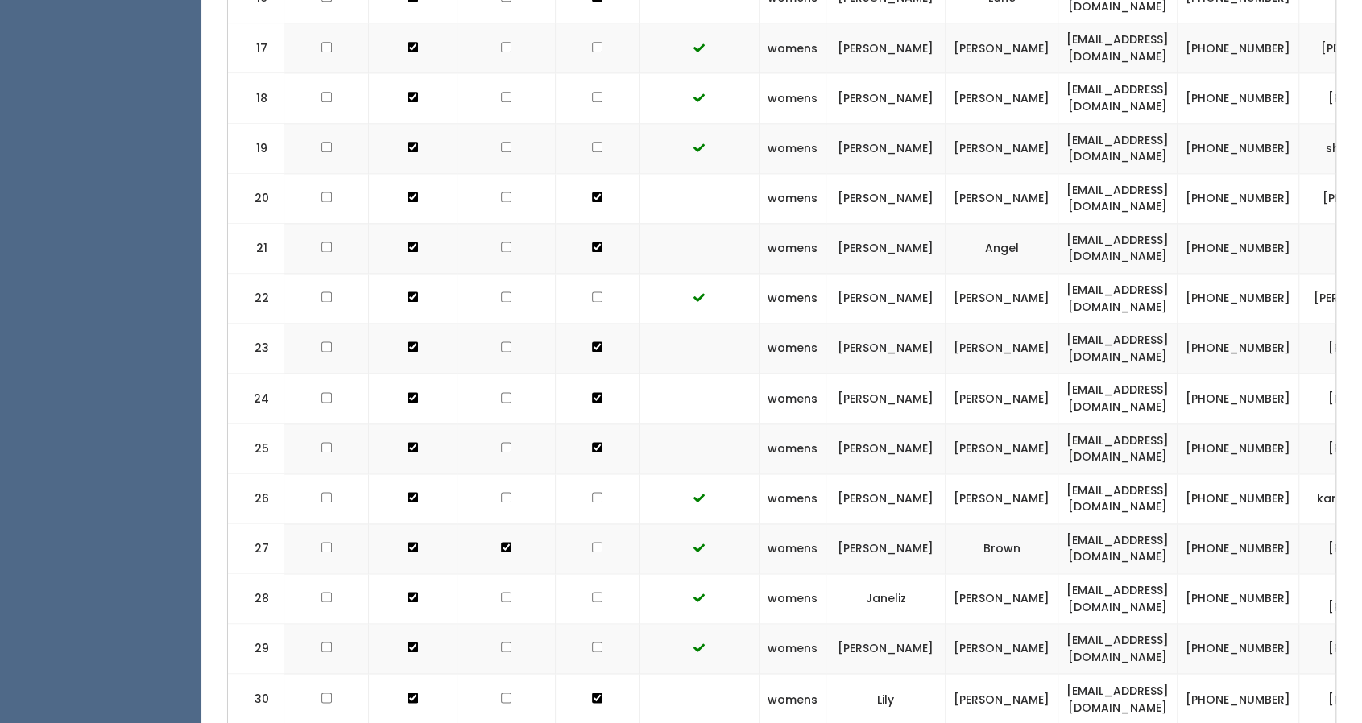
scroll to position [1352, 0]
click at [329, 445] on td at bounding box center [326, 448] width 85 height 50
checkbox input "false"
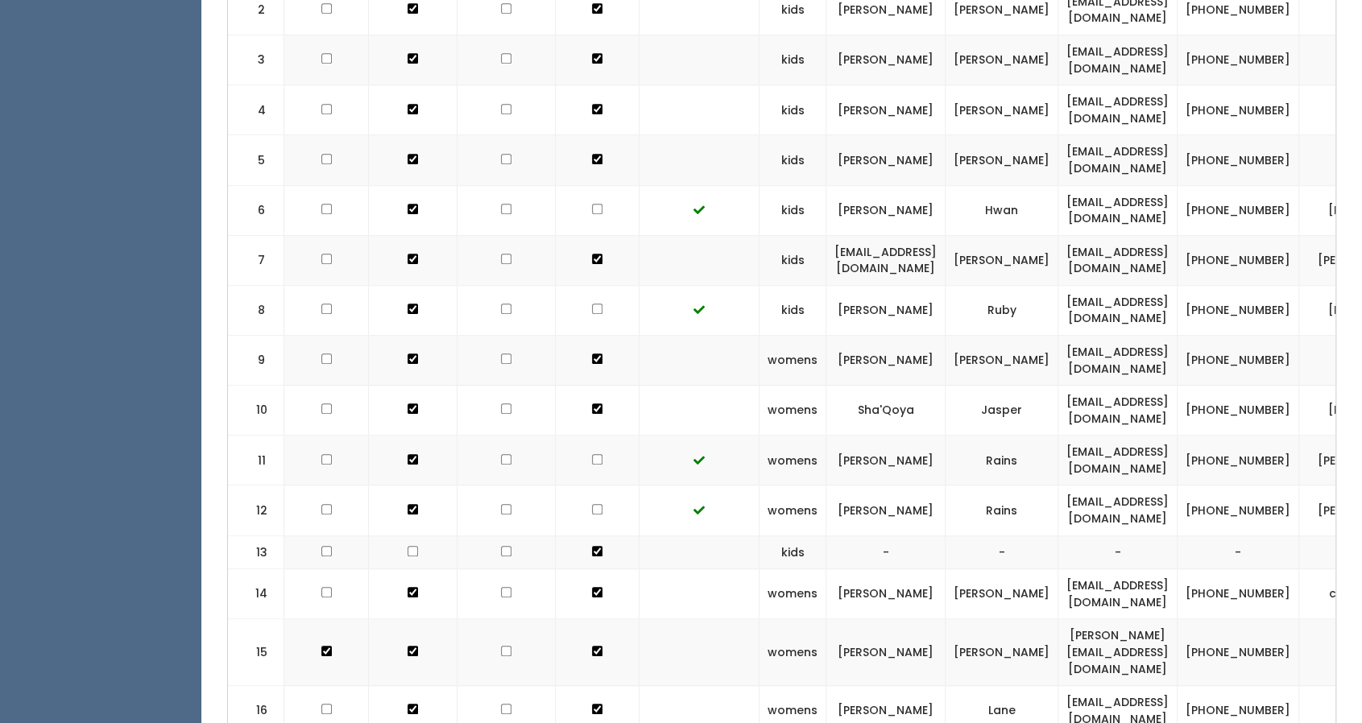
scroll to position [623, 0]
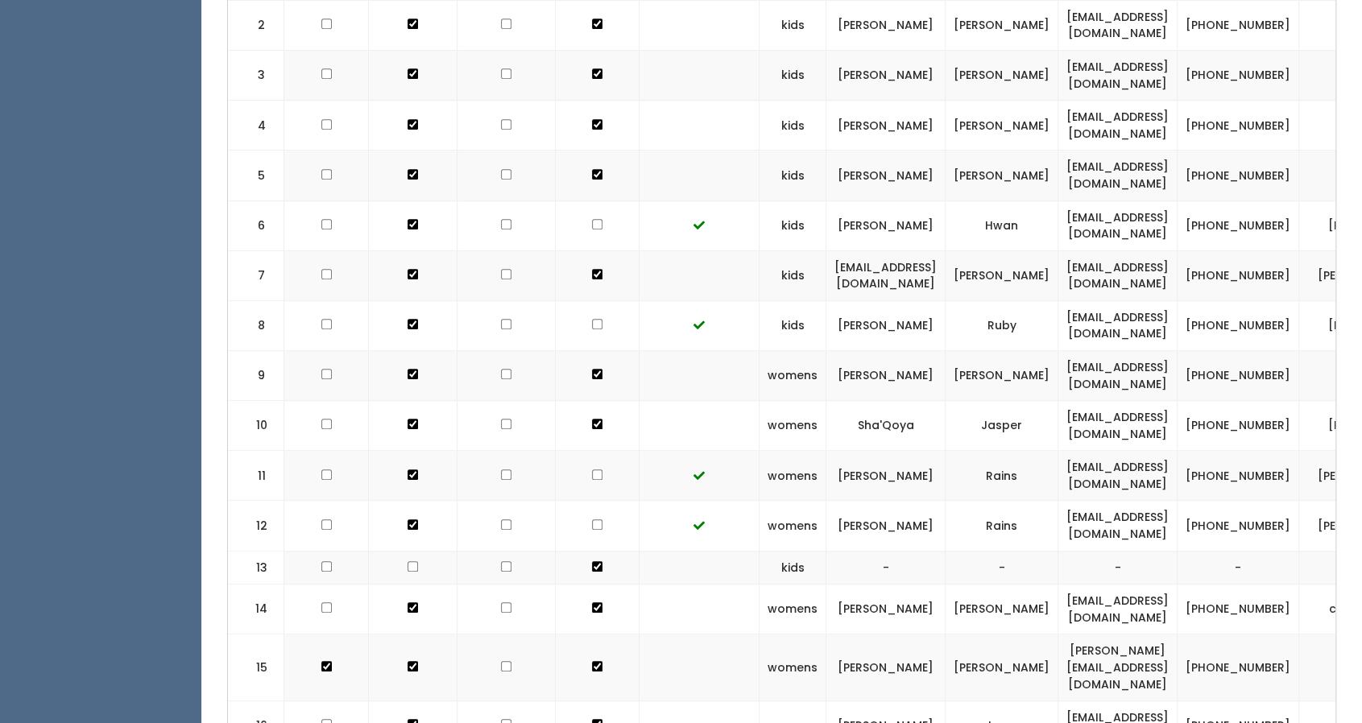
checkbox input "true"
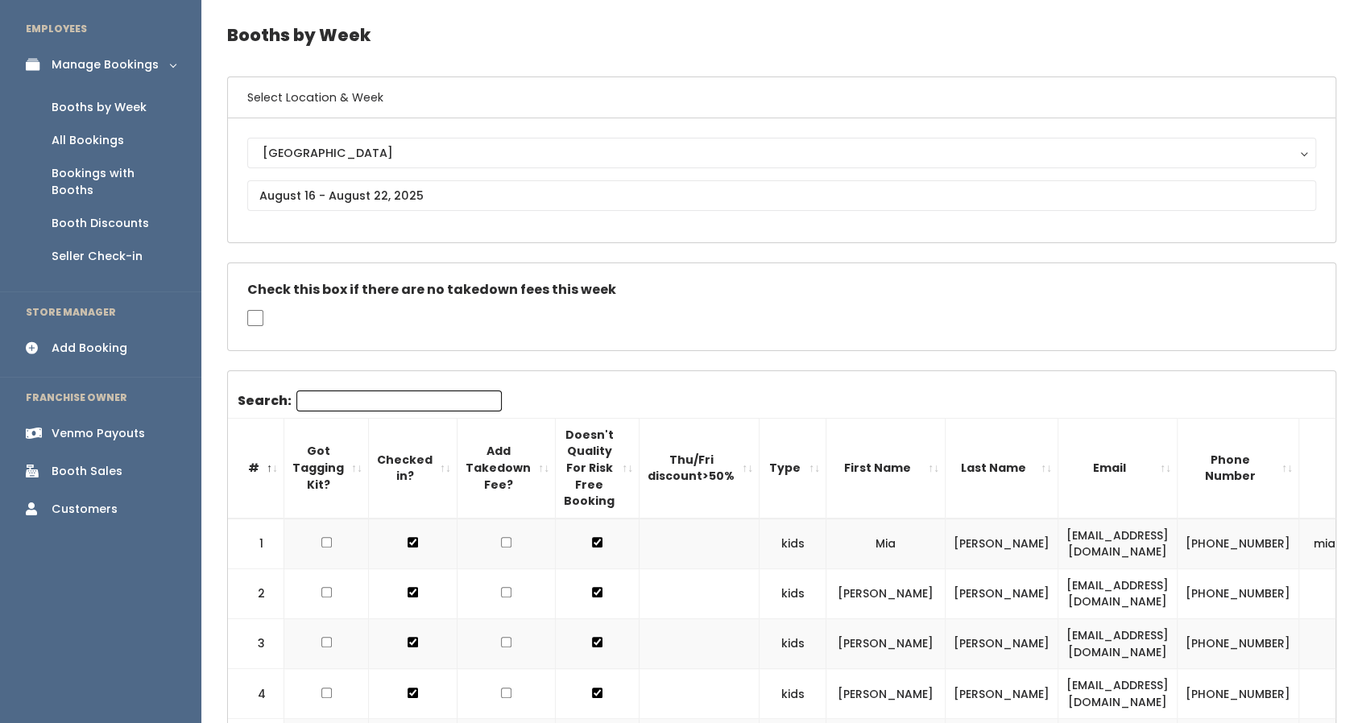
scroll to position [0, 0]
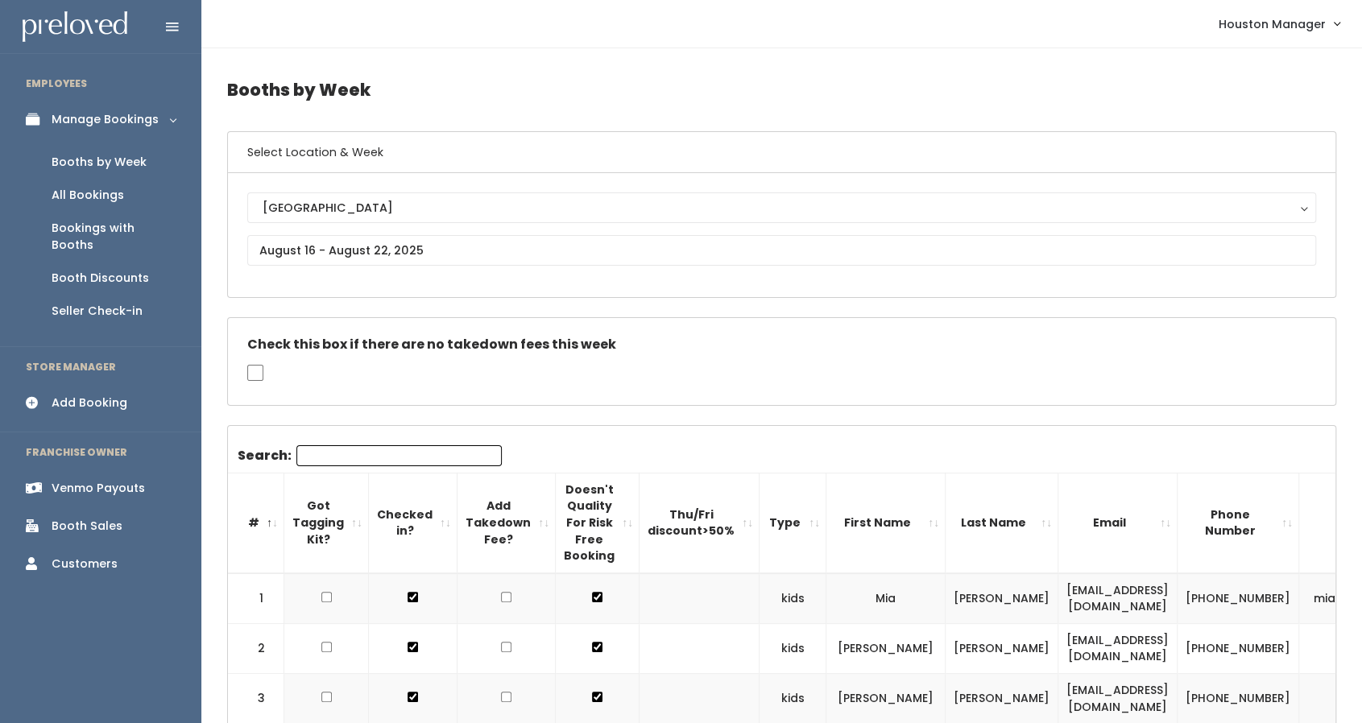
click at [122, 480] on div "Venmo Payouts" at bounding box center [98, 488] width 93 height 17
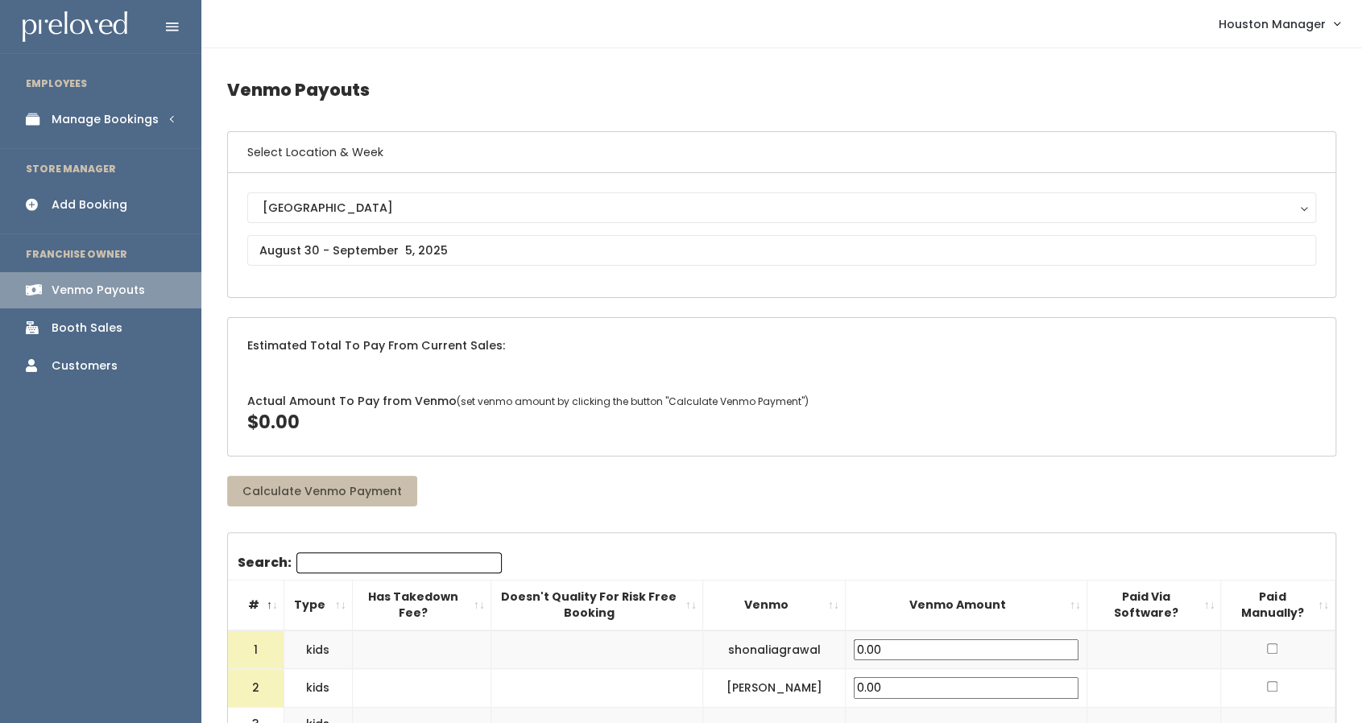
click at [345, 211] on div "[GEOGRAPHIC_DATA]" at bounding box center [782, 208] width 1038 height 18
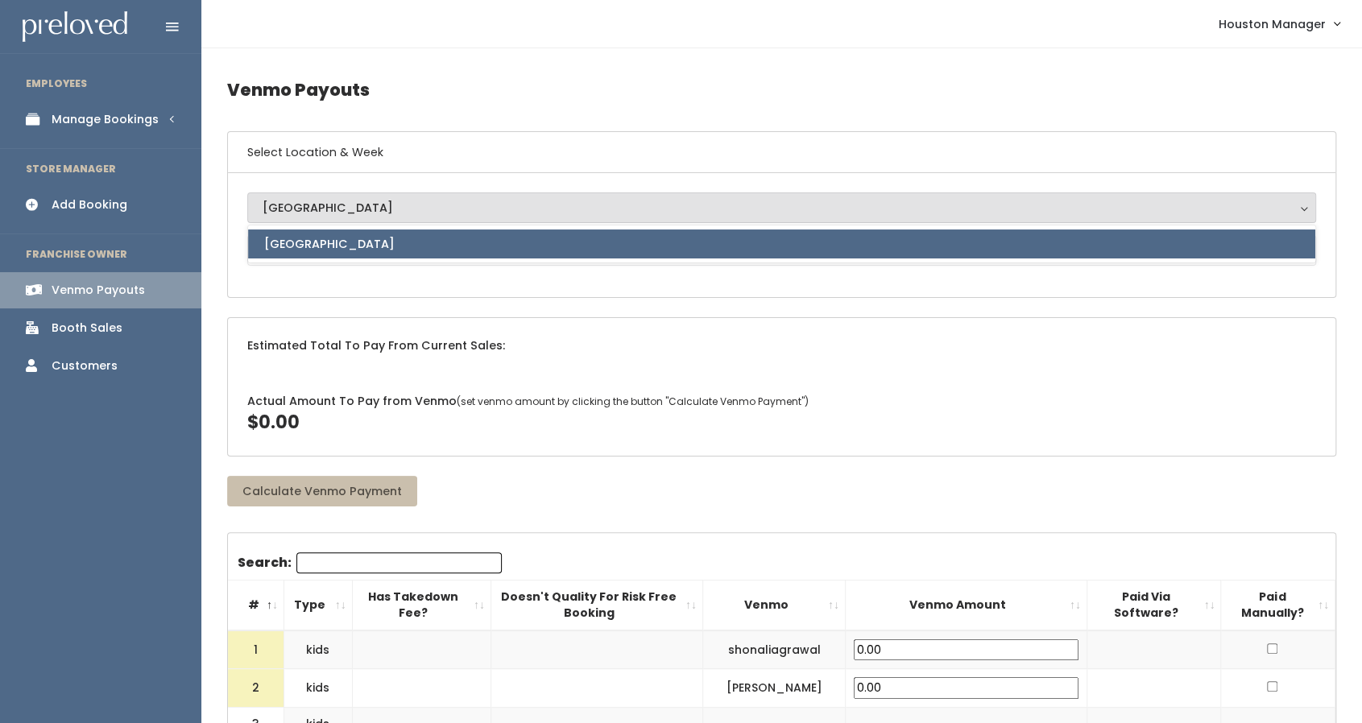
click at [343, 212] on div "[GEOGRAPHIC_DATA]" at bounding box center [782, 208] width 1038 height 18
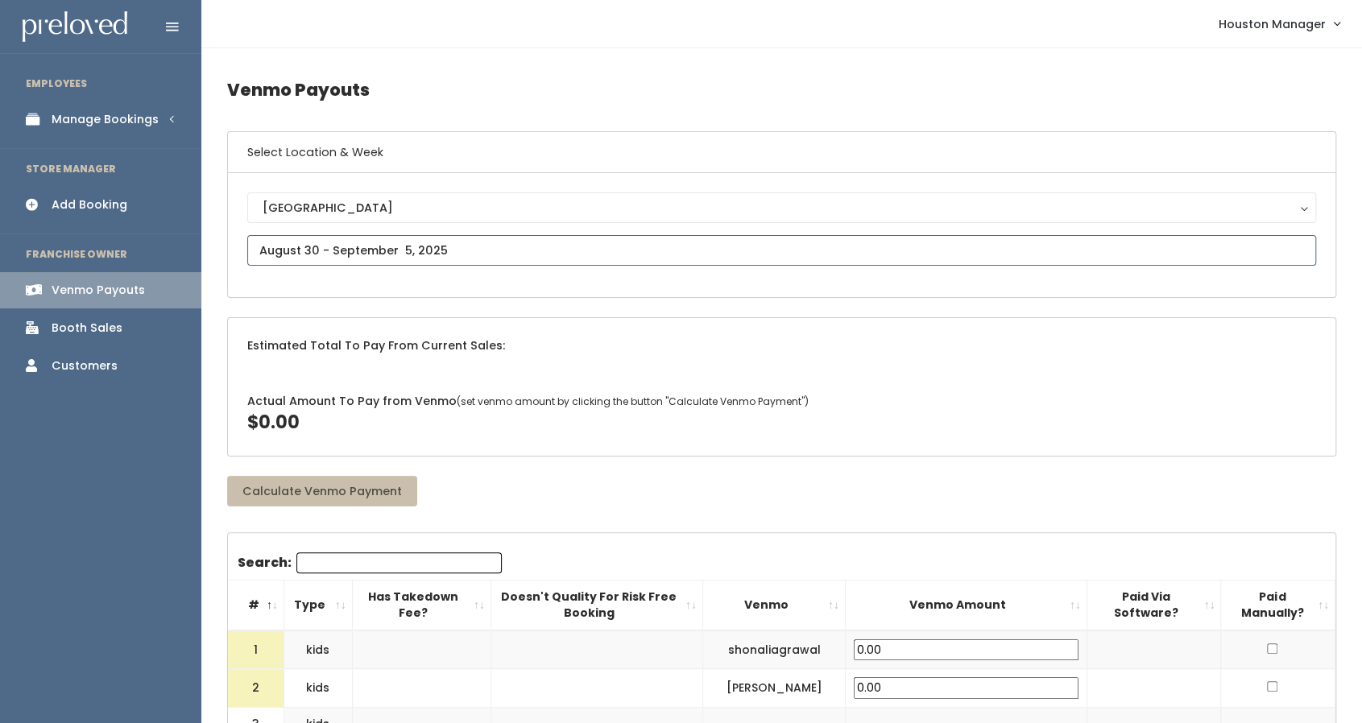
click at [337, 242] on input "text" at bounding box center [781, 250] width 1069 height 31
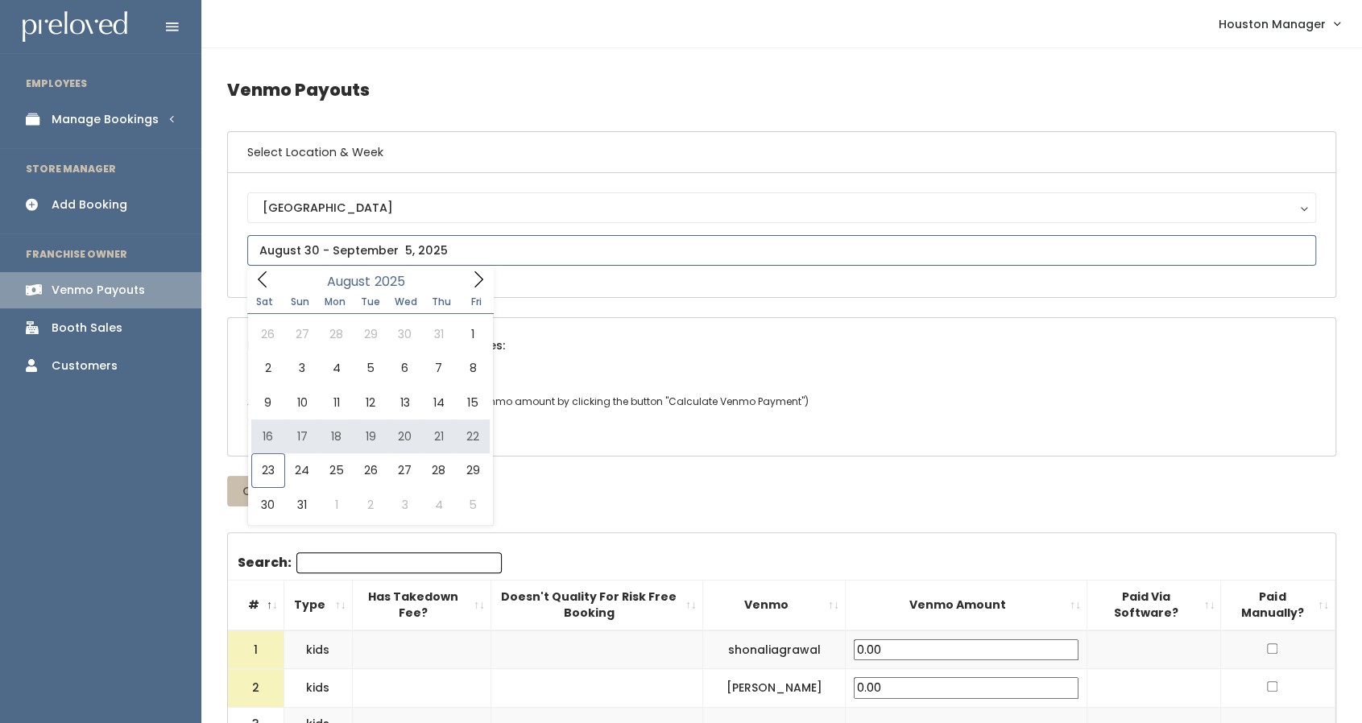
type input "August 16 to August 22"
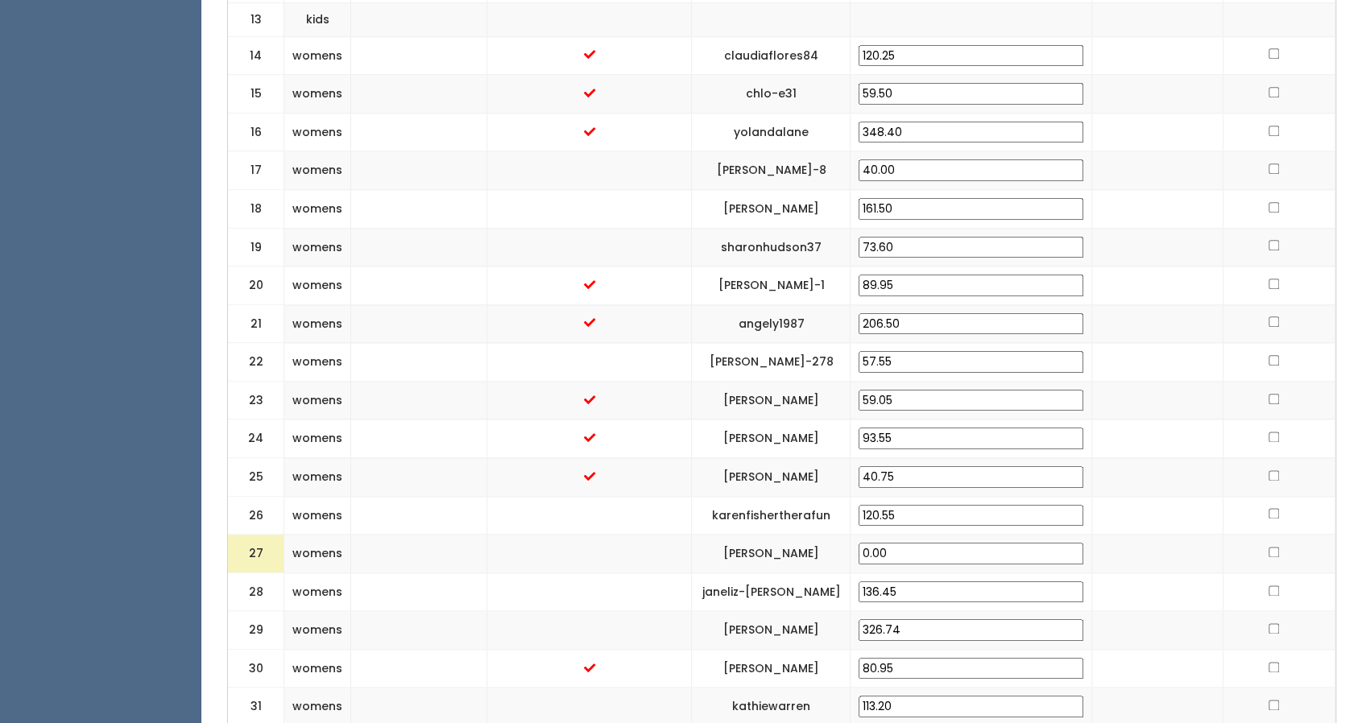
scroll to position [1113, 0]
click at [623, 536] on td at bounding box center [589, 555] width 205 height 39
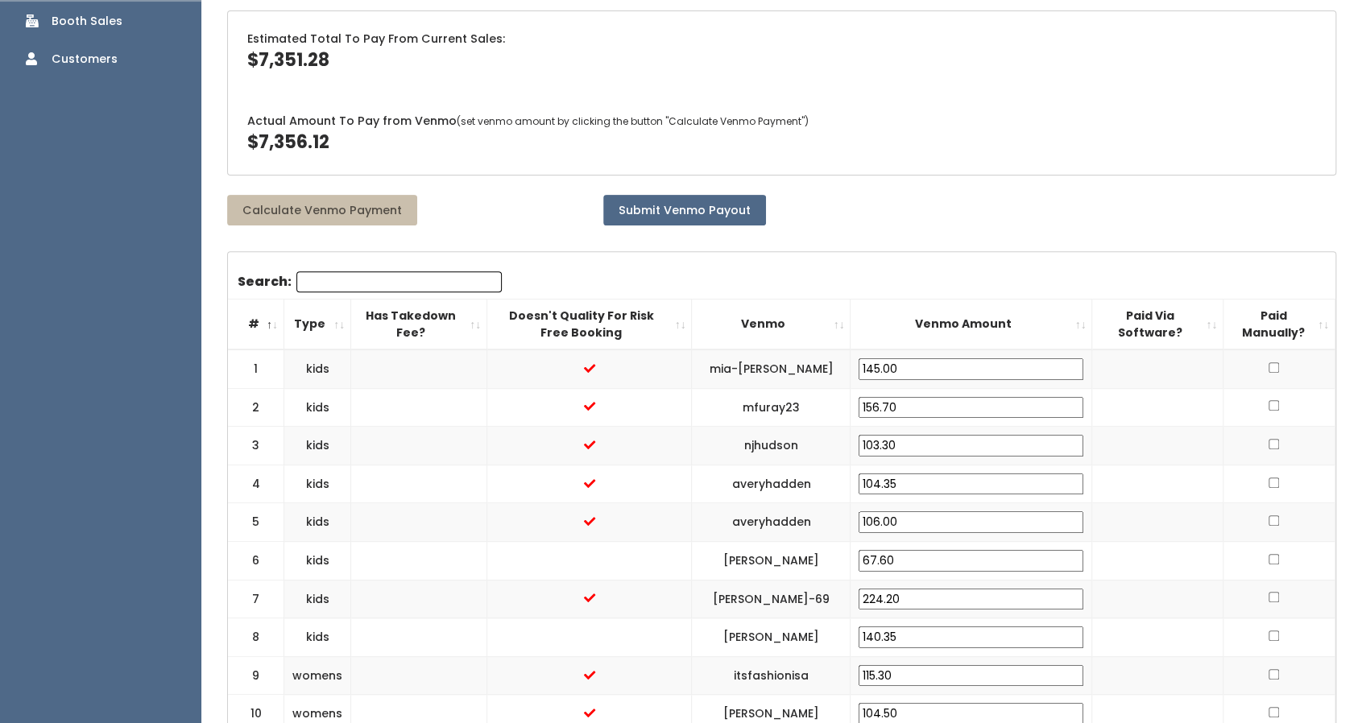
scroll to position [309, 0]
click at [649, 578] on td at bounding box center [589, 597] width 205 height 39
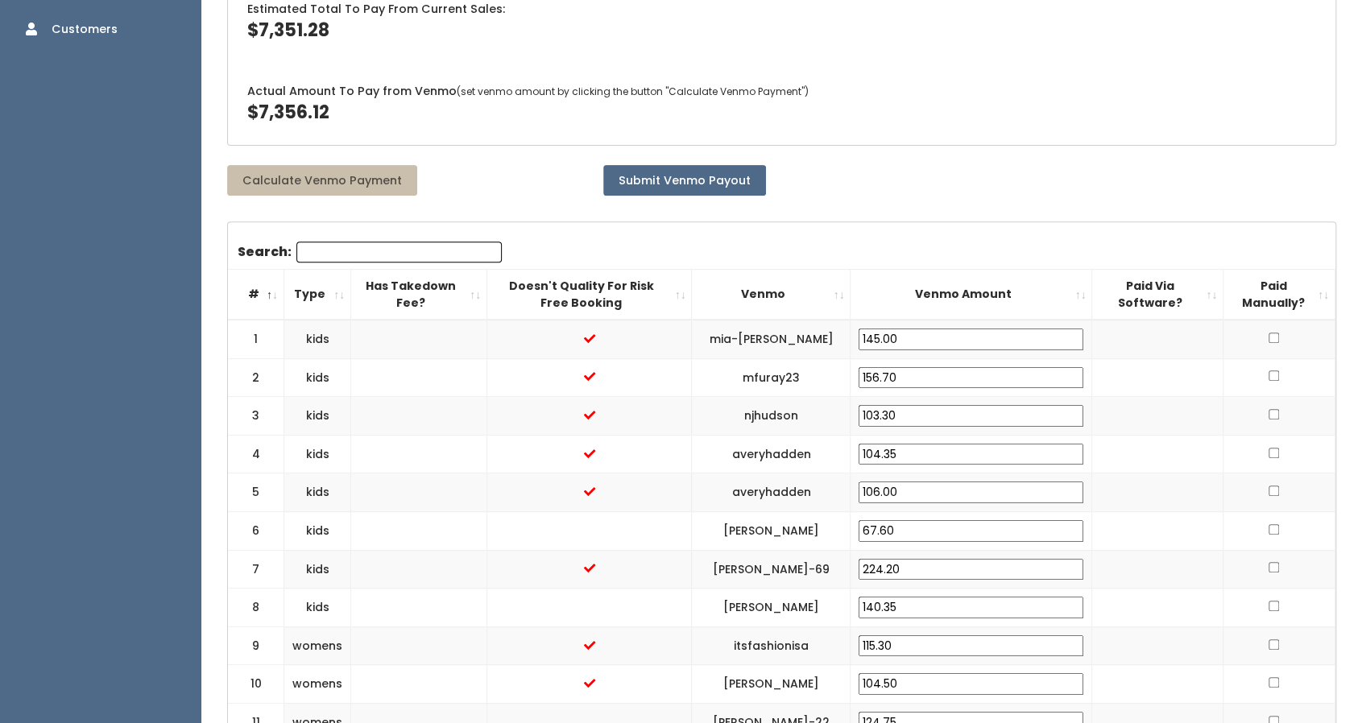
scroll to position [339, 0]
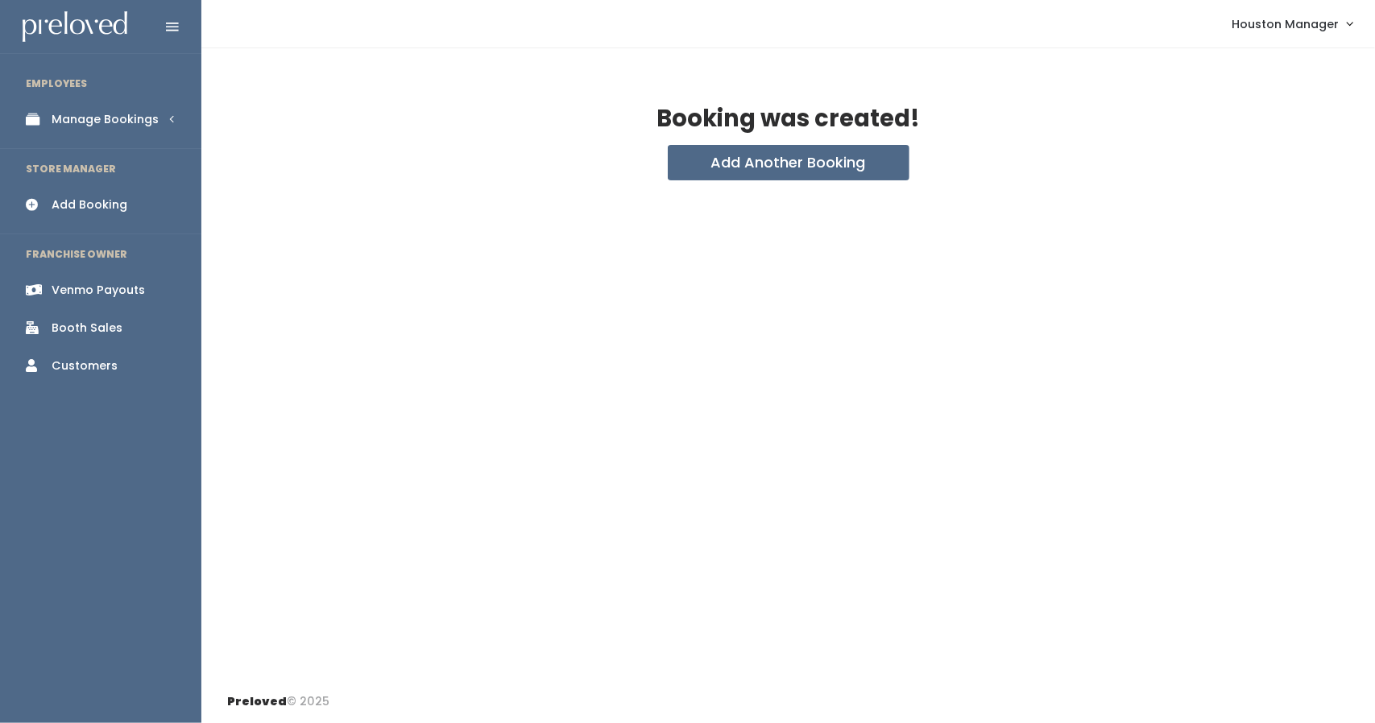
click at [149, 122] on div "Manage Bookings" at bounding box center [105, 119] width 107 height 17
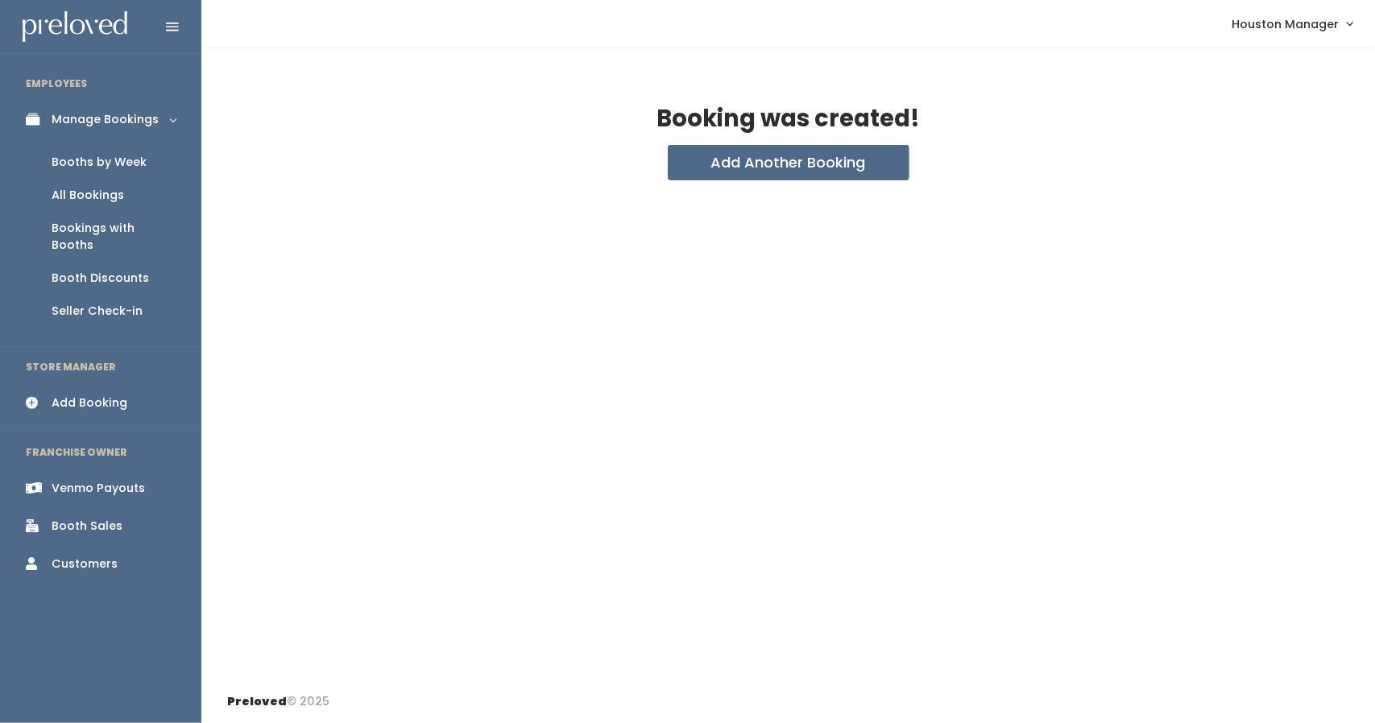
click at [118, 166] on div "Booths by Week" at bounding box center [99, 162] width 95 height 17
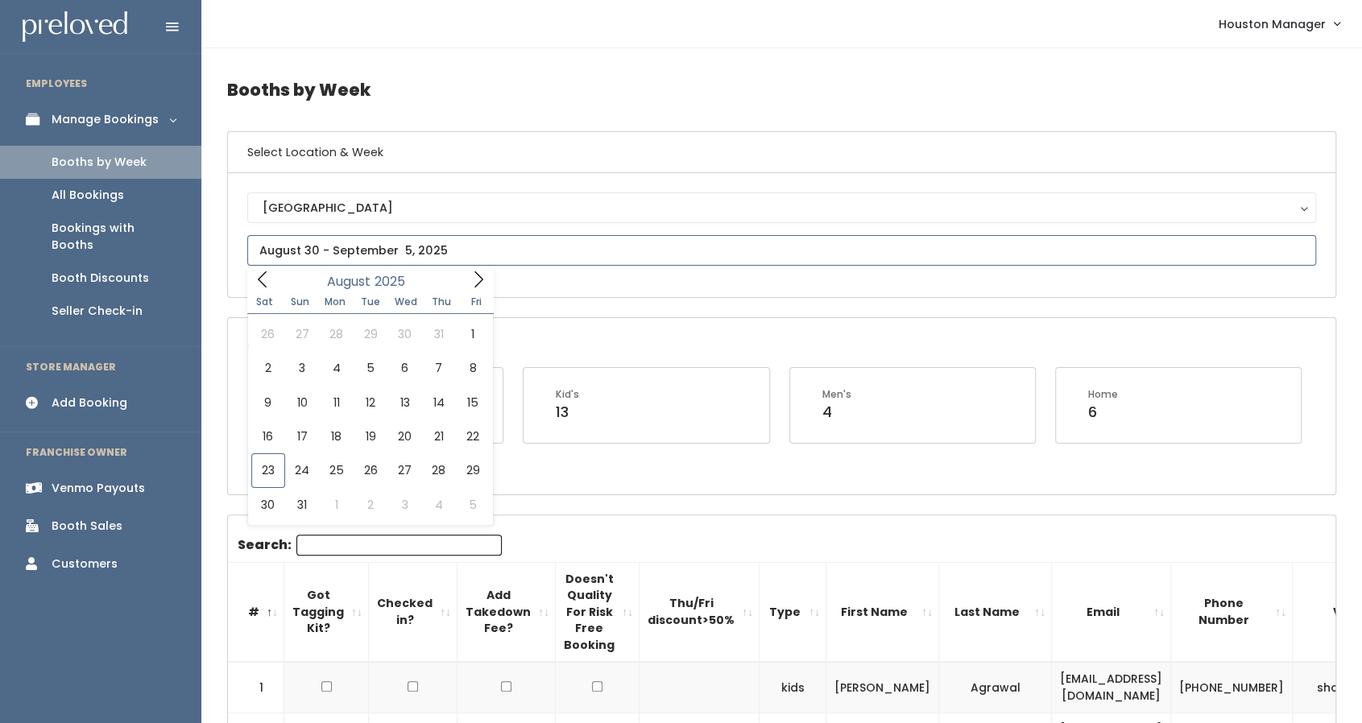
click at [379, 242] on input "text" at bounding box center [781, 250] width 1069 height 31
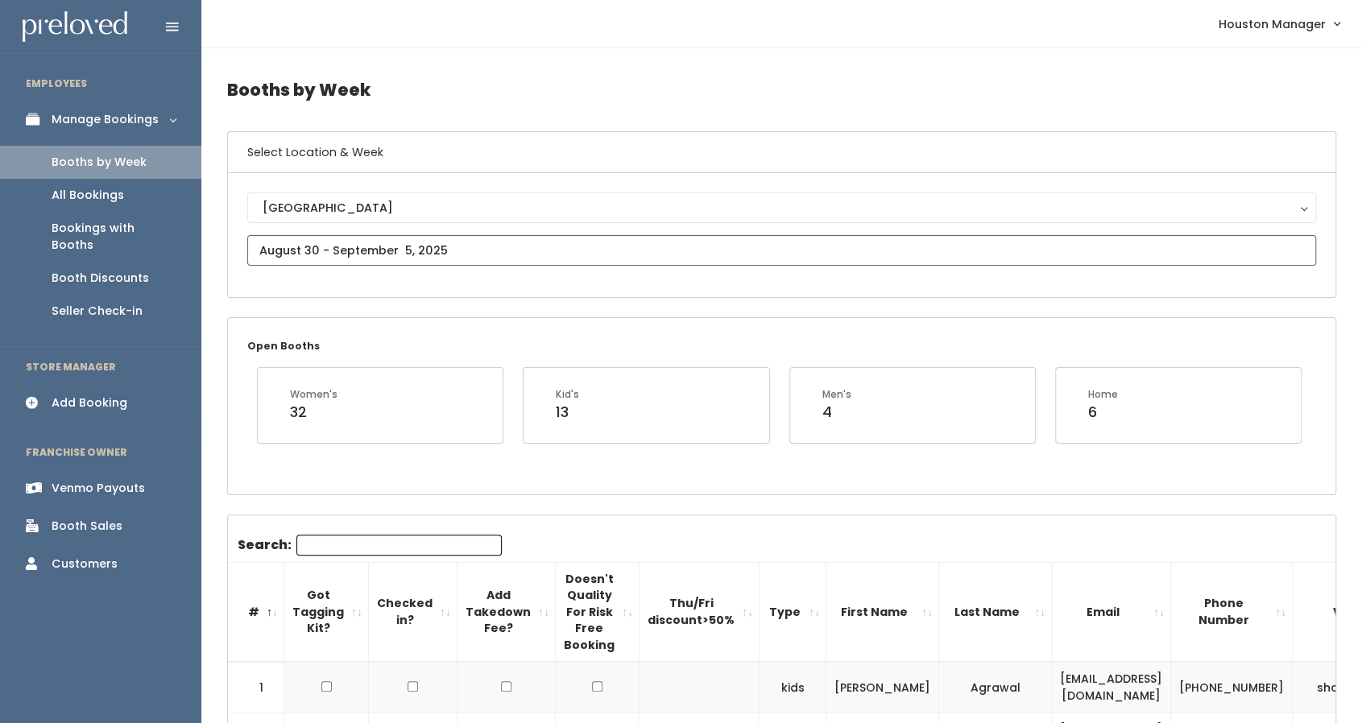
type input "August 16 to August 22"
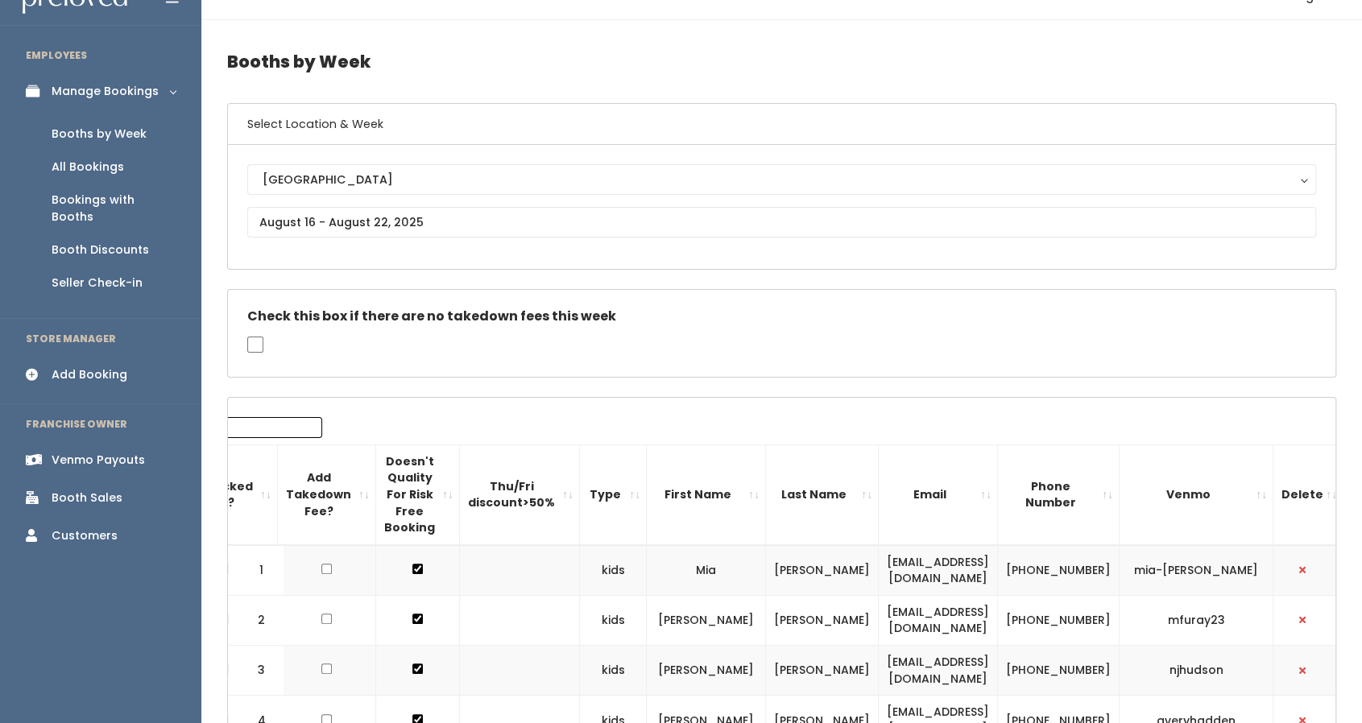
scroll to position [31, 0]
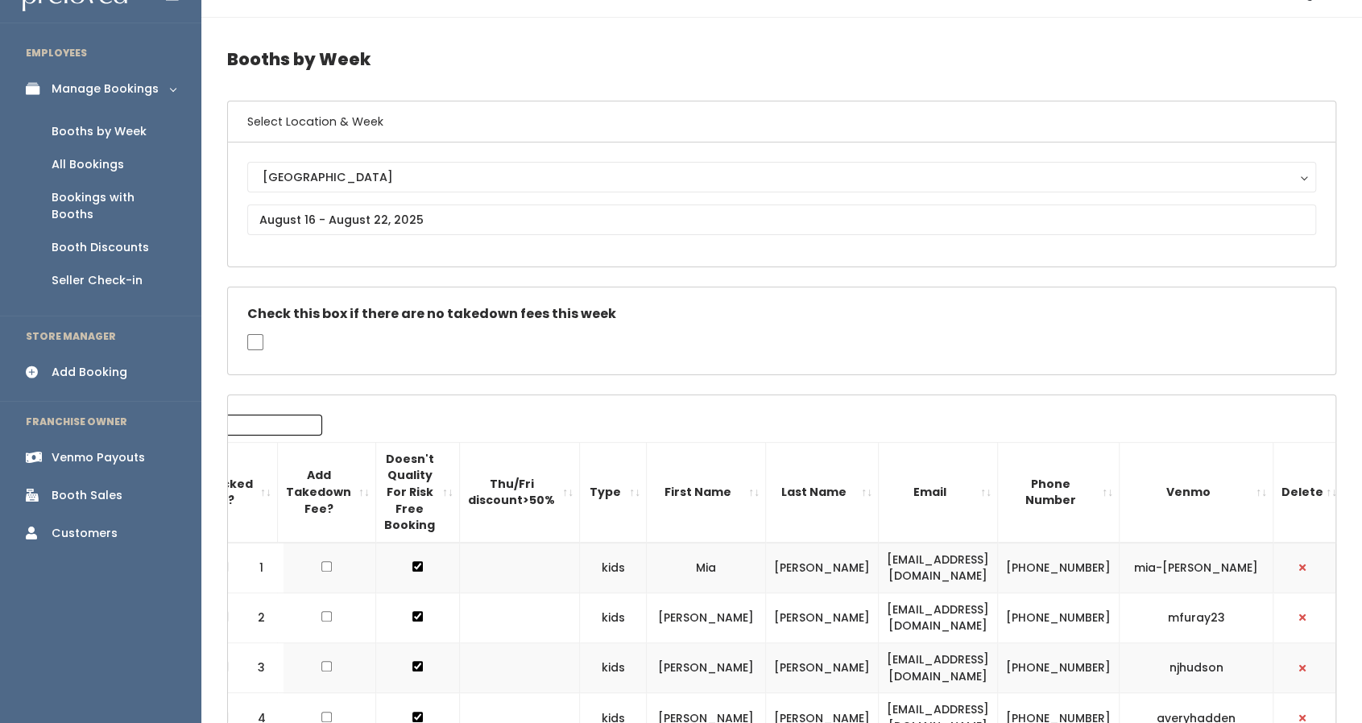
click at [100, 487] on div "Booth Sales" at bounding box center [87, 495] width 71 height 17
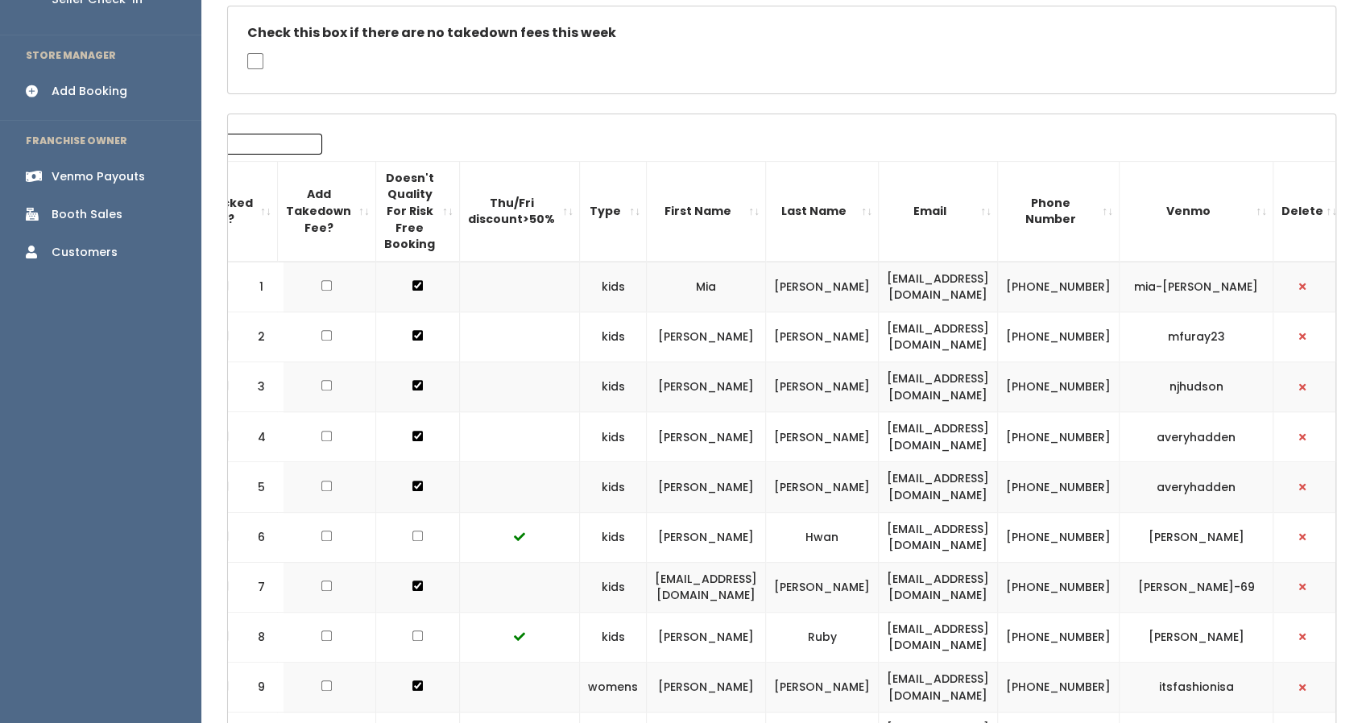
scroll to position [301, 0]
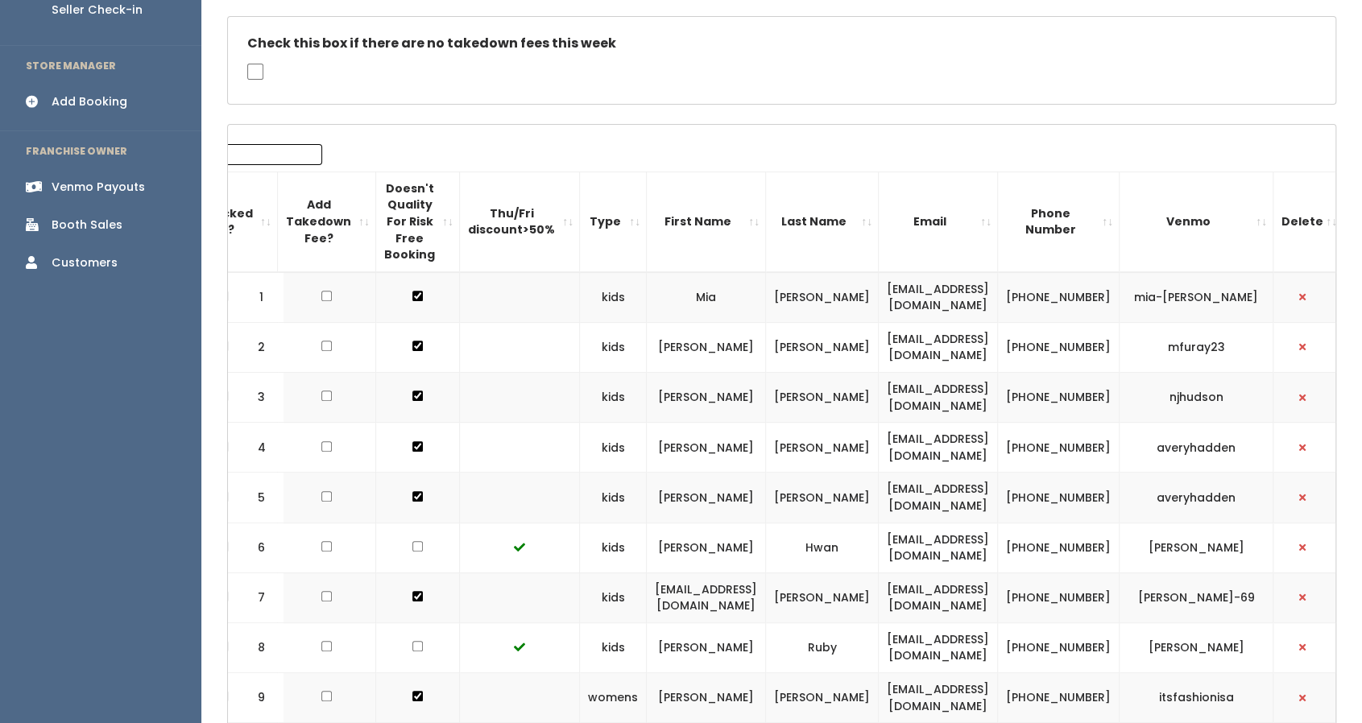
click at [313, 603] on td at bounding box center [327, 598] width 98 height 50
click at [321, 301] on input "checkbox" at bounding box center [326, 296] width 10 height 10
checkbox input "true"
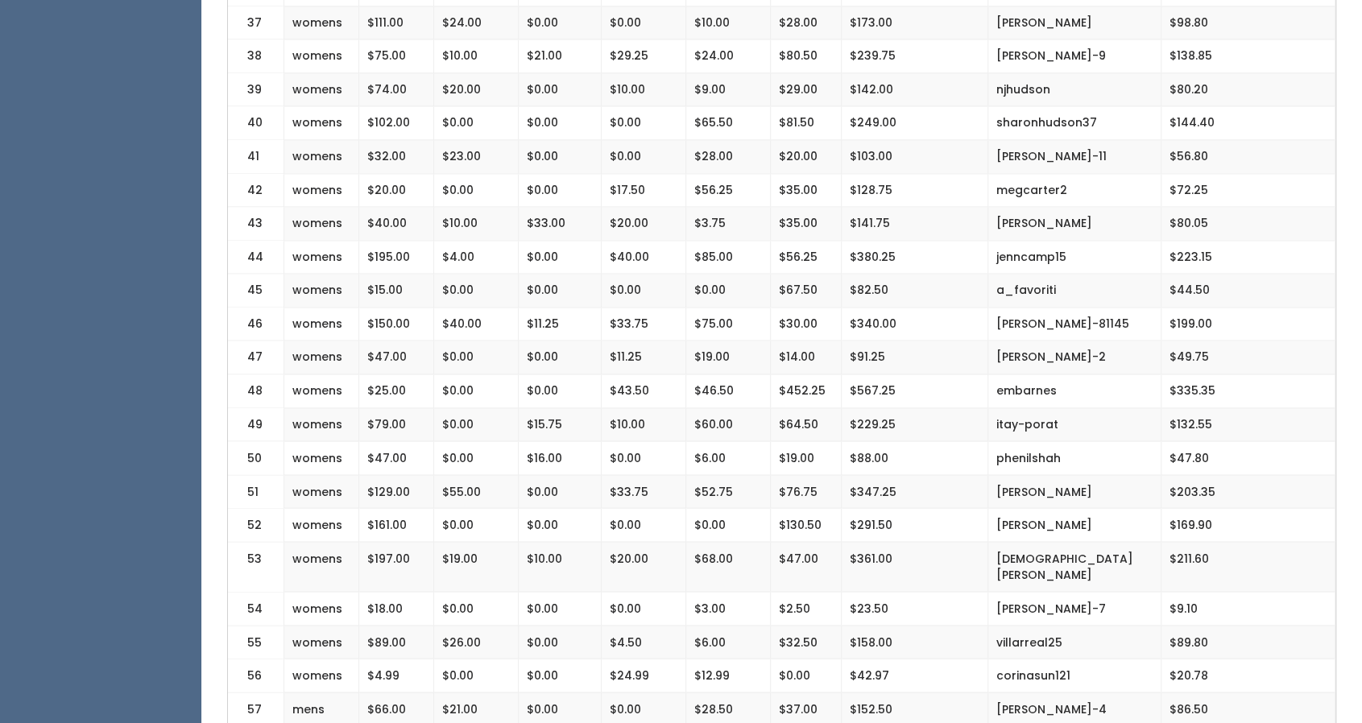
scroll to position [1629, 0]
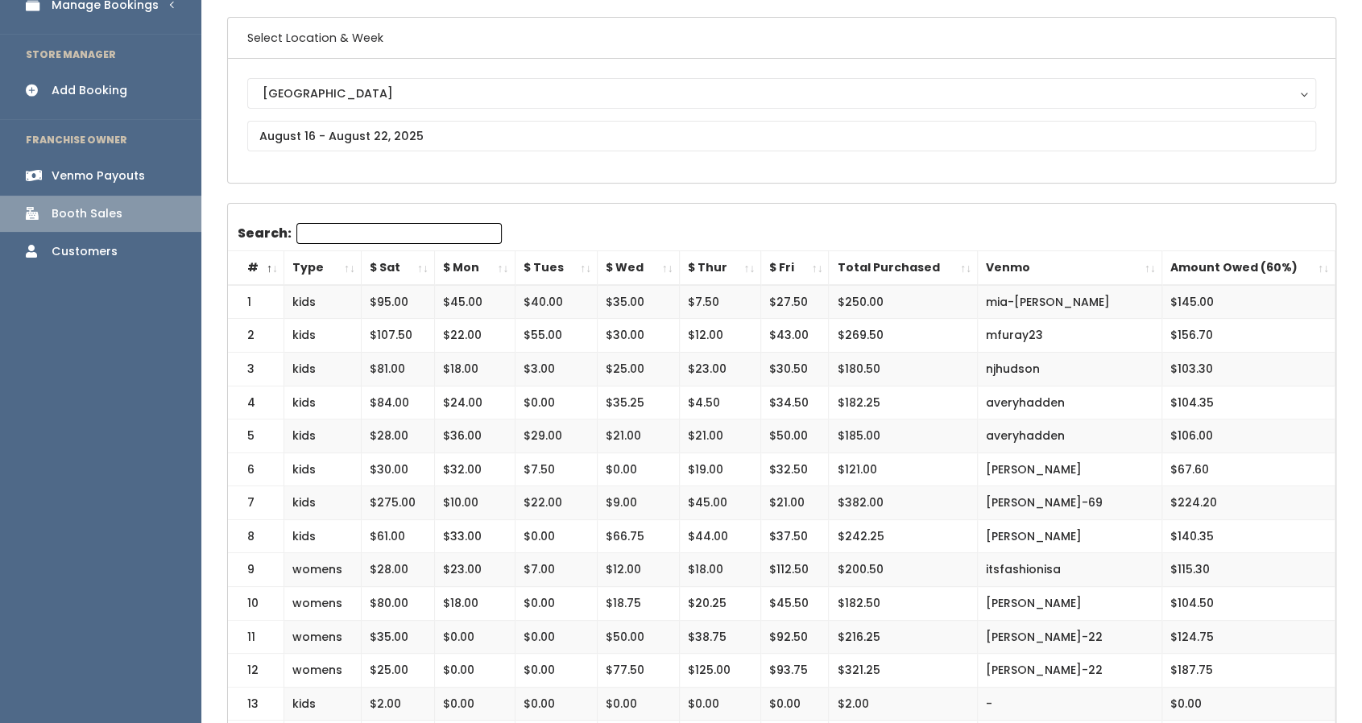
scroll to position [292, 0]
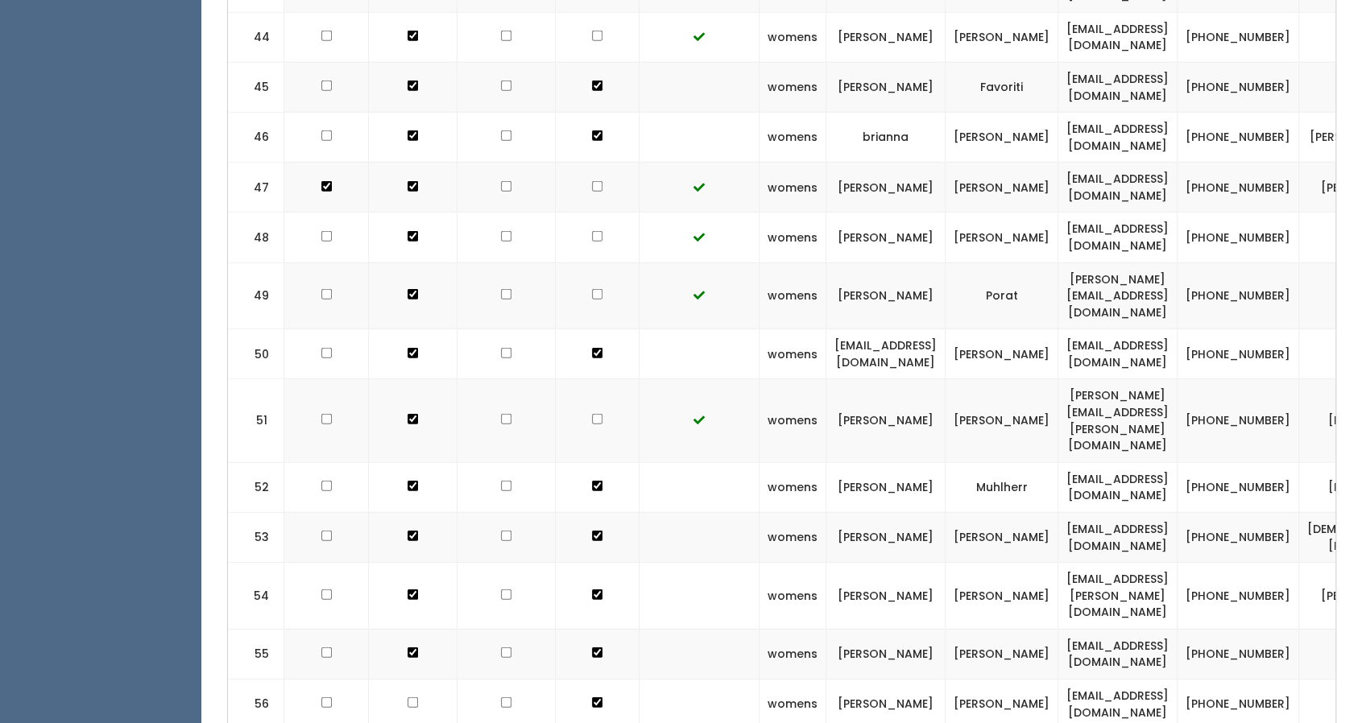
scroll to position [2796, 0]
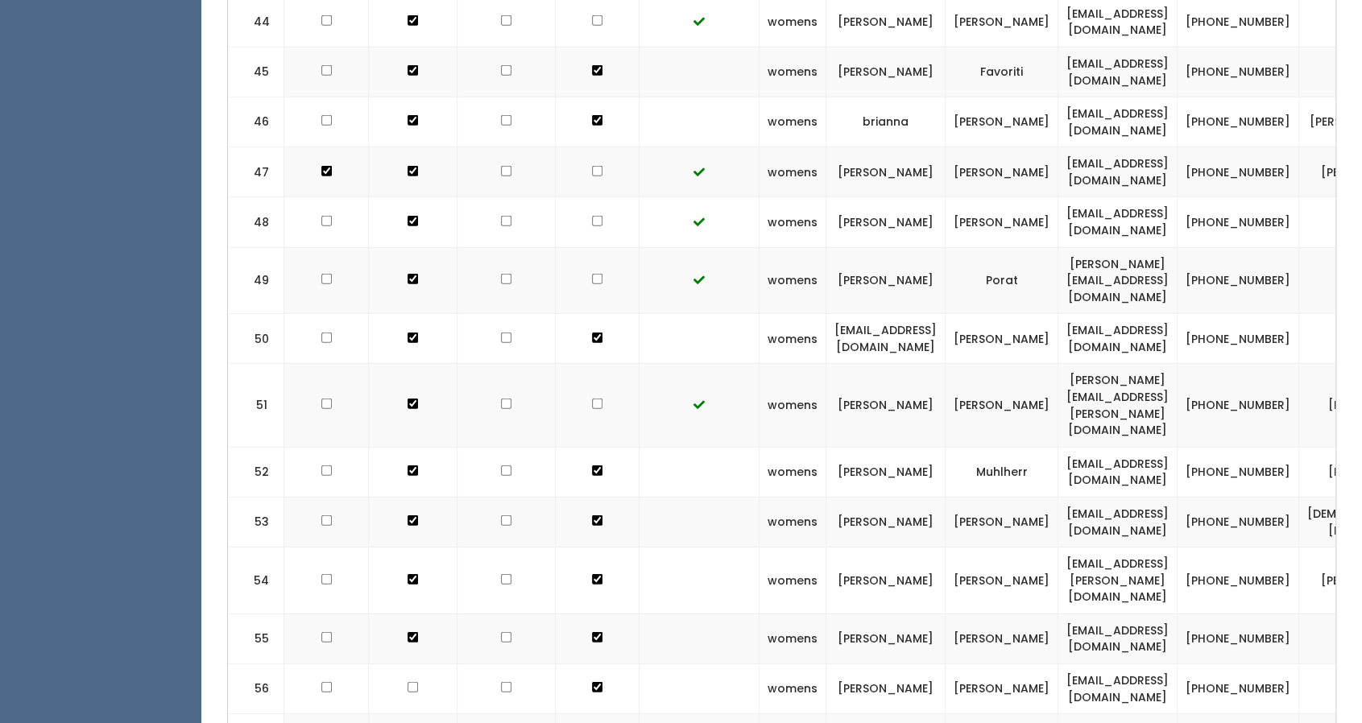
click at [791, 447] on td "womens" at bounding box center [793, 472] width 67 height 50
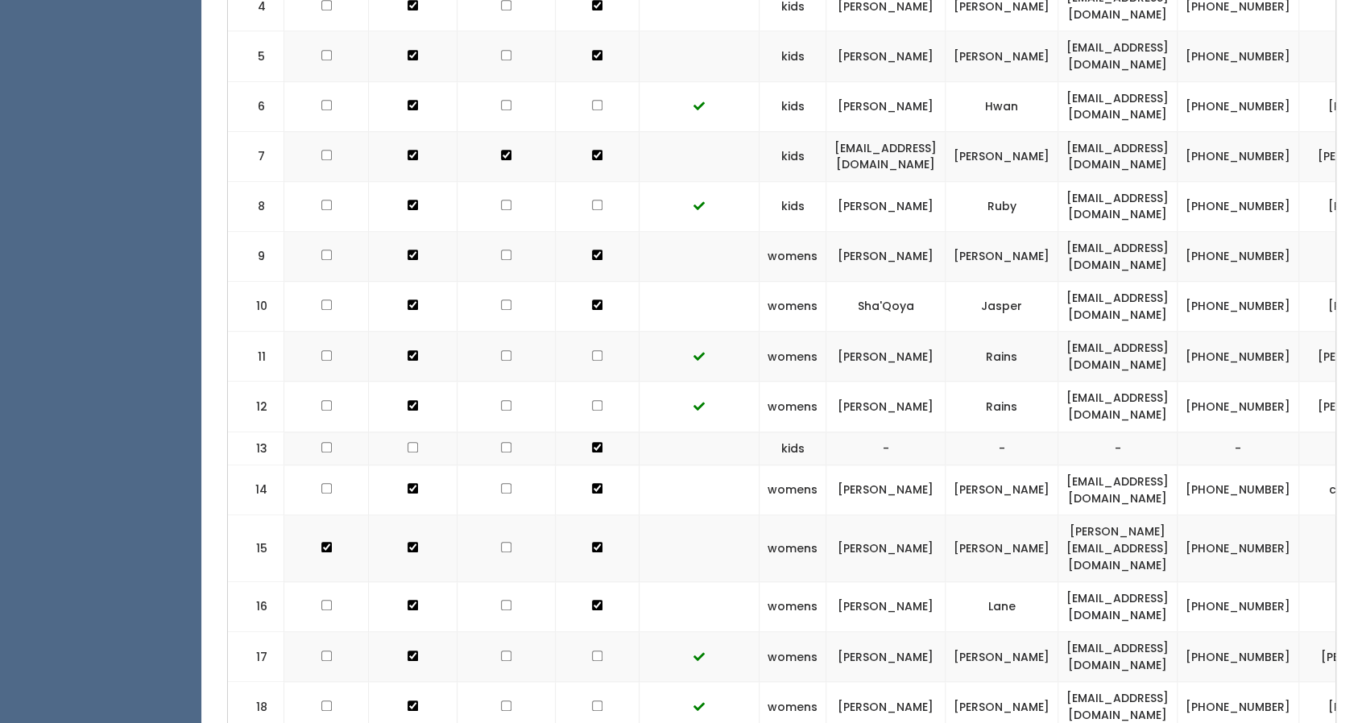
scroll to position [0, 0]
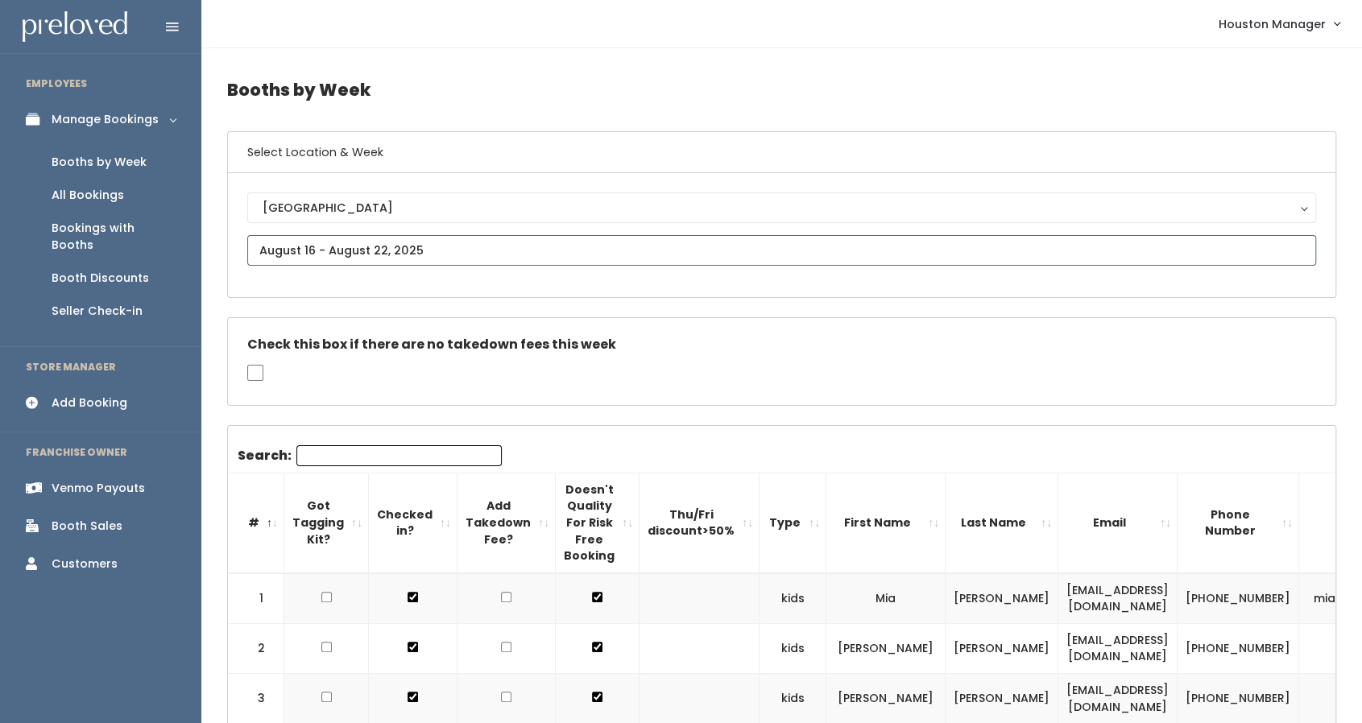
click at [324, 247] on input "text" at bounding box center [781, 250] width 1069 height 31
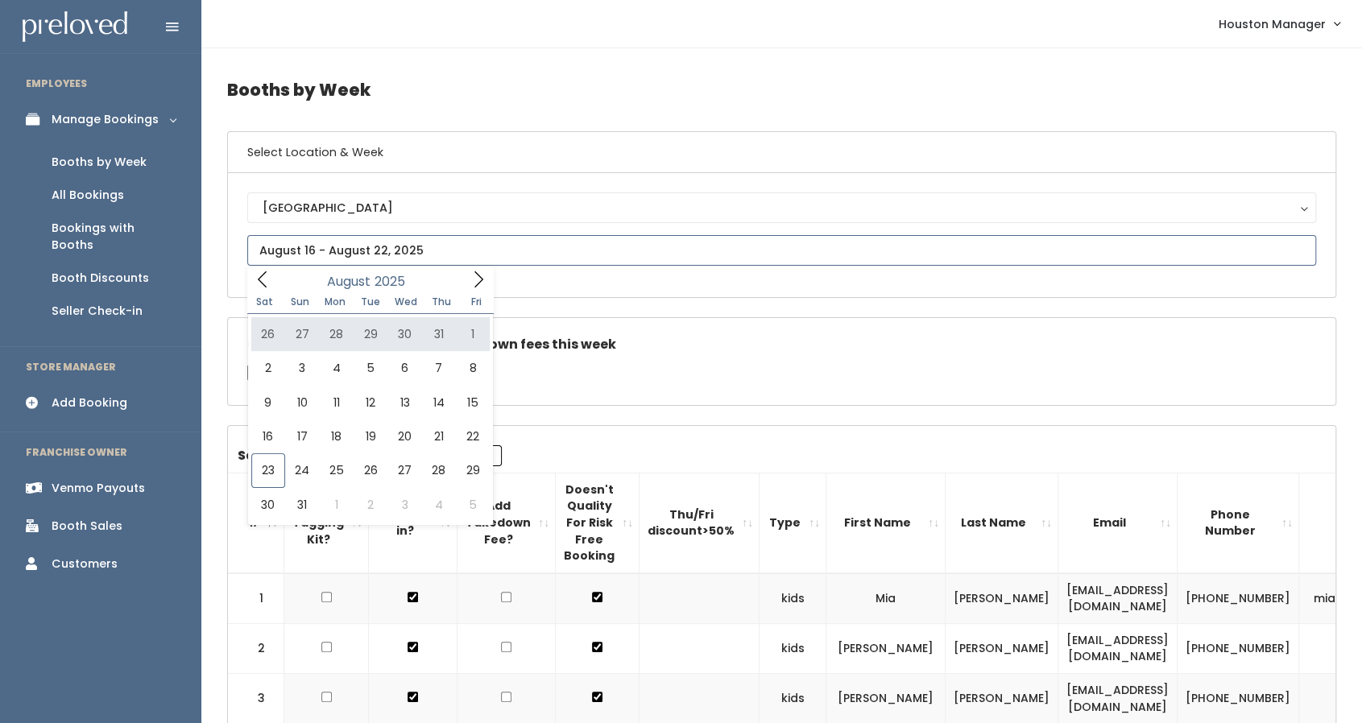
click at [478, 274] on icon at bounding box center [479, 280] width 18 height 18
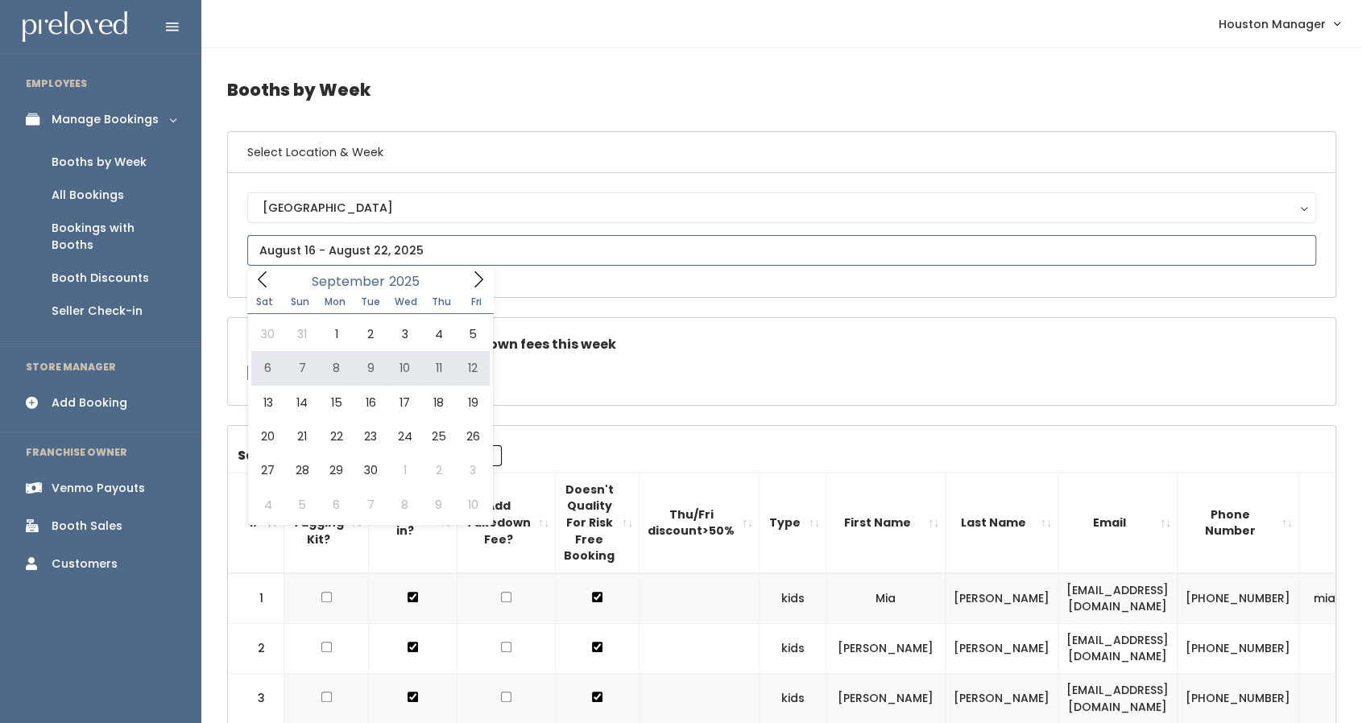
type input "September 6 to September 12"
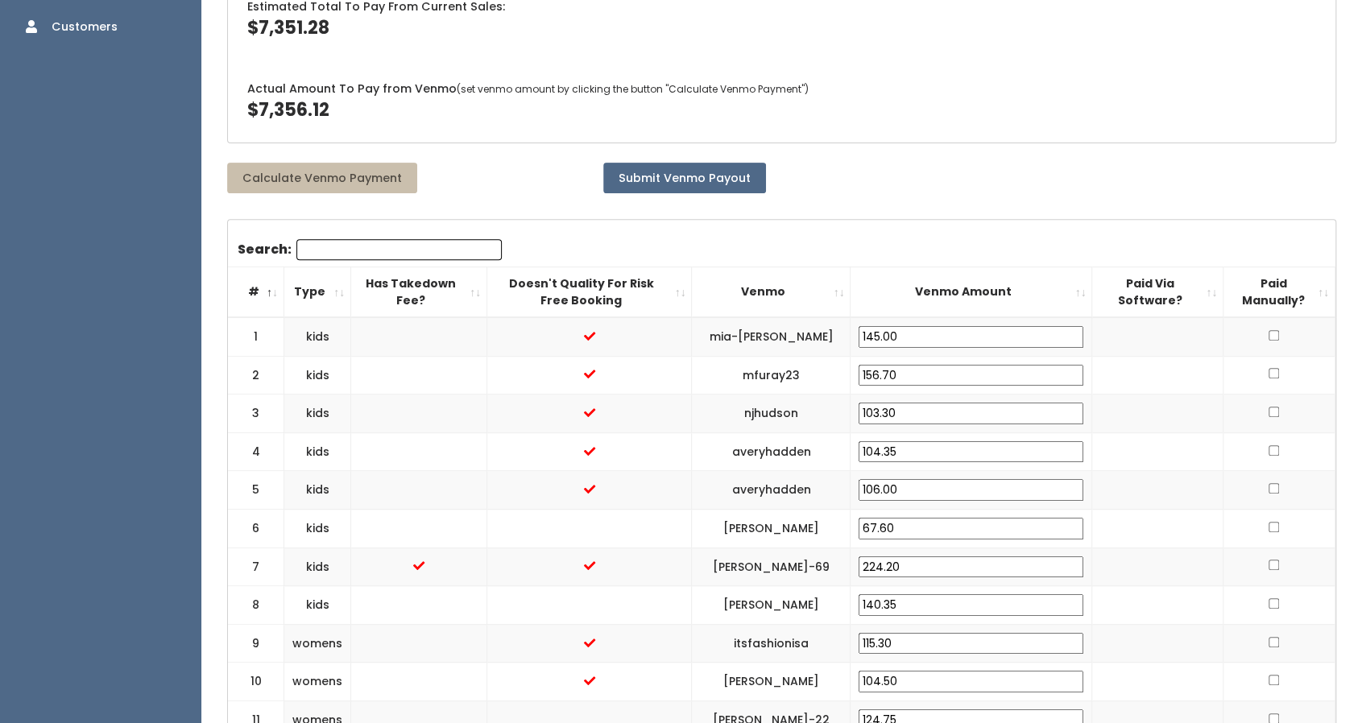
click at [986, 557] on input "224.20" at bounding box center [971, 568] width 225 height 22
click at [930, 557] on input "224.20" at bounding box center [971, 568] width 225 height 22
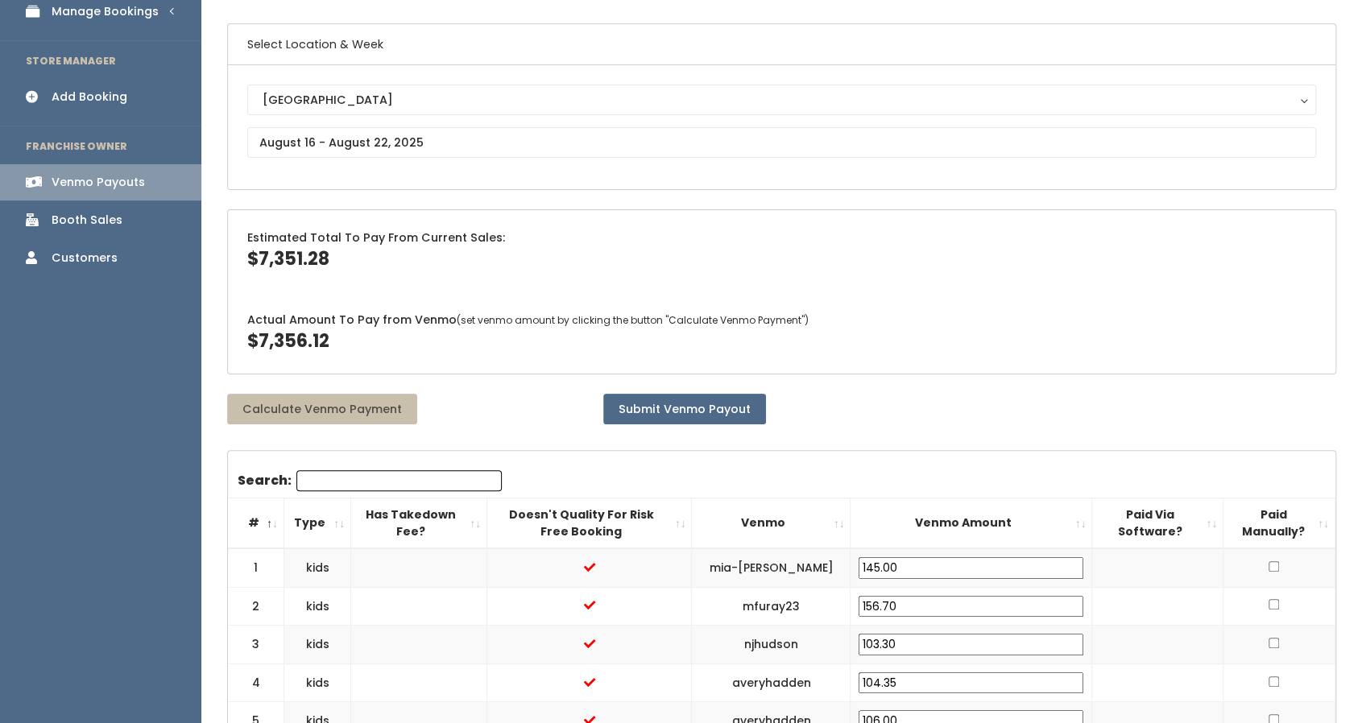
scroll to position [109, 0]
click at [354, 402] on button "Calculate Venmo Payment" at bounding box center [322, 408] width 190 height 31
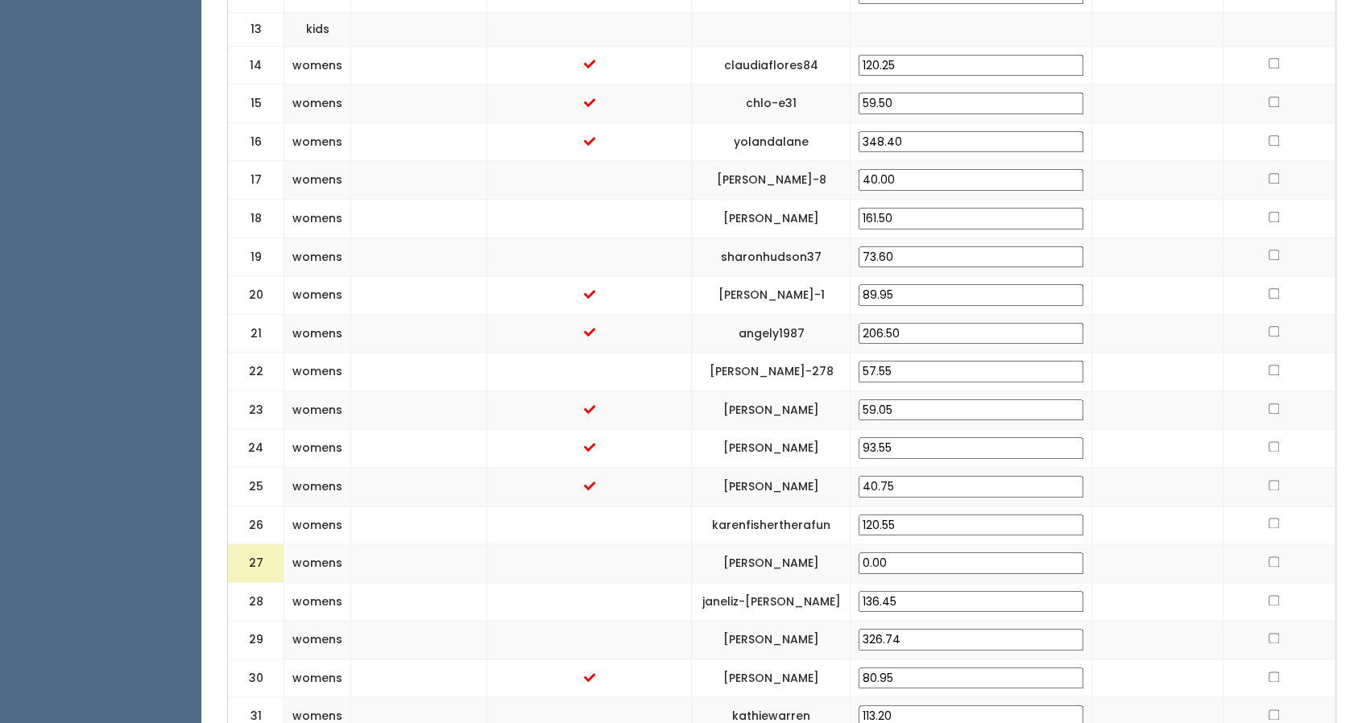
scroll to position [1105, 0]
click at [1002, 552] on input "0.00" at bounding box center [971, 563] width 225 height 22
type input "0"
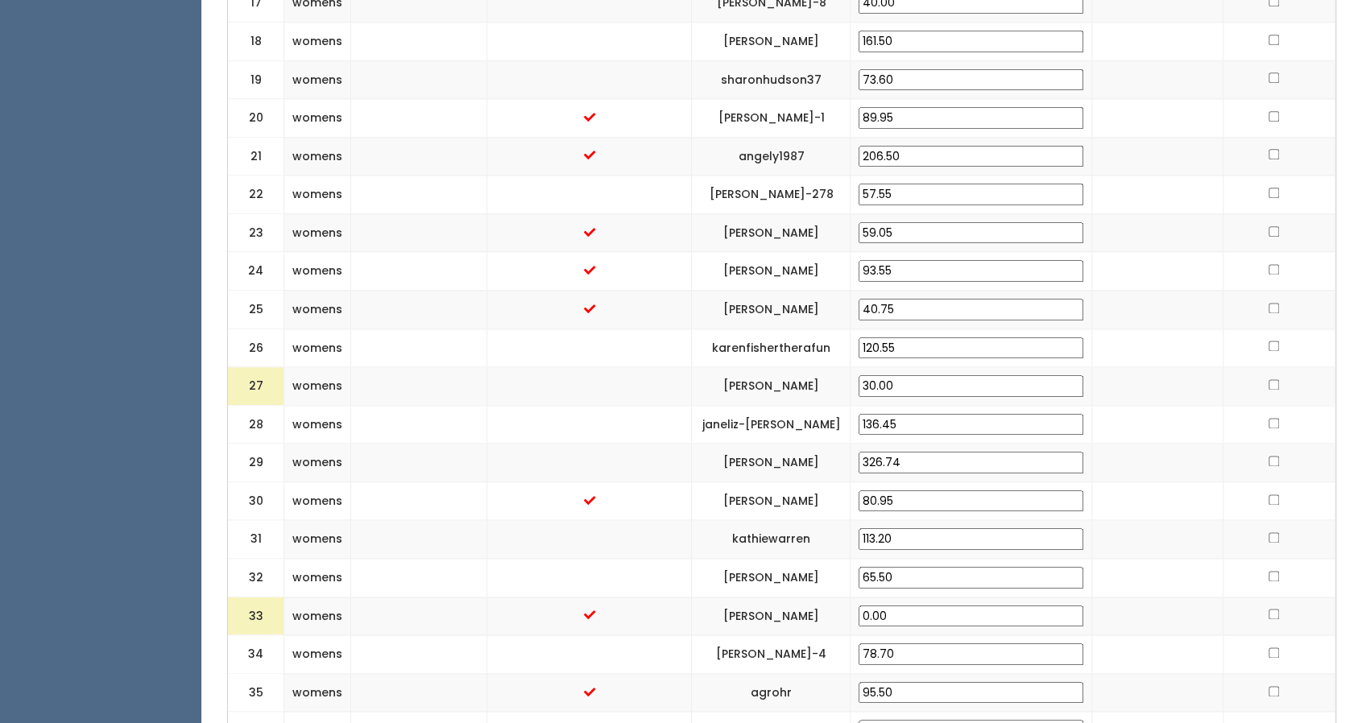
scroll to position [1286, 0]
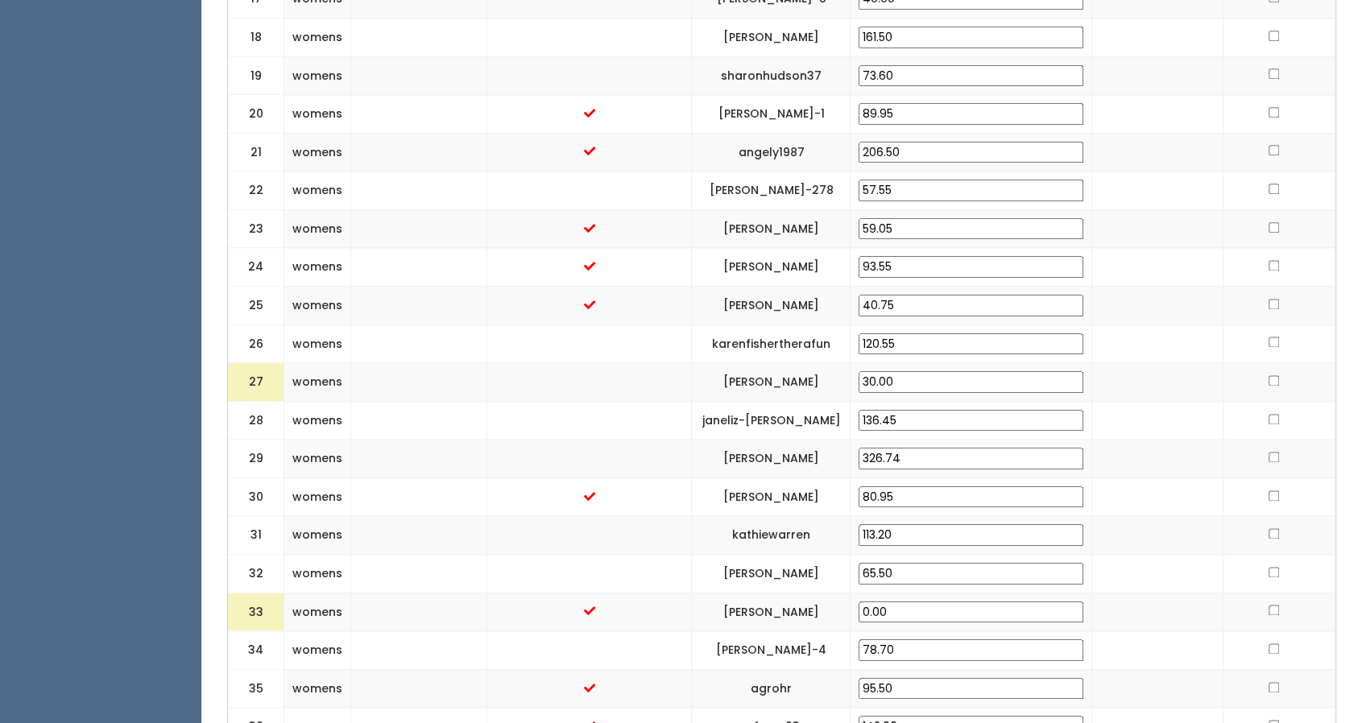
type input "30.00"
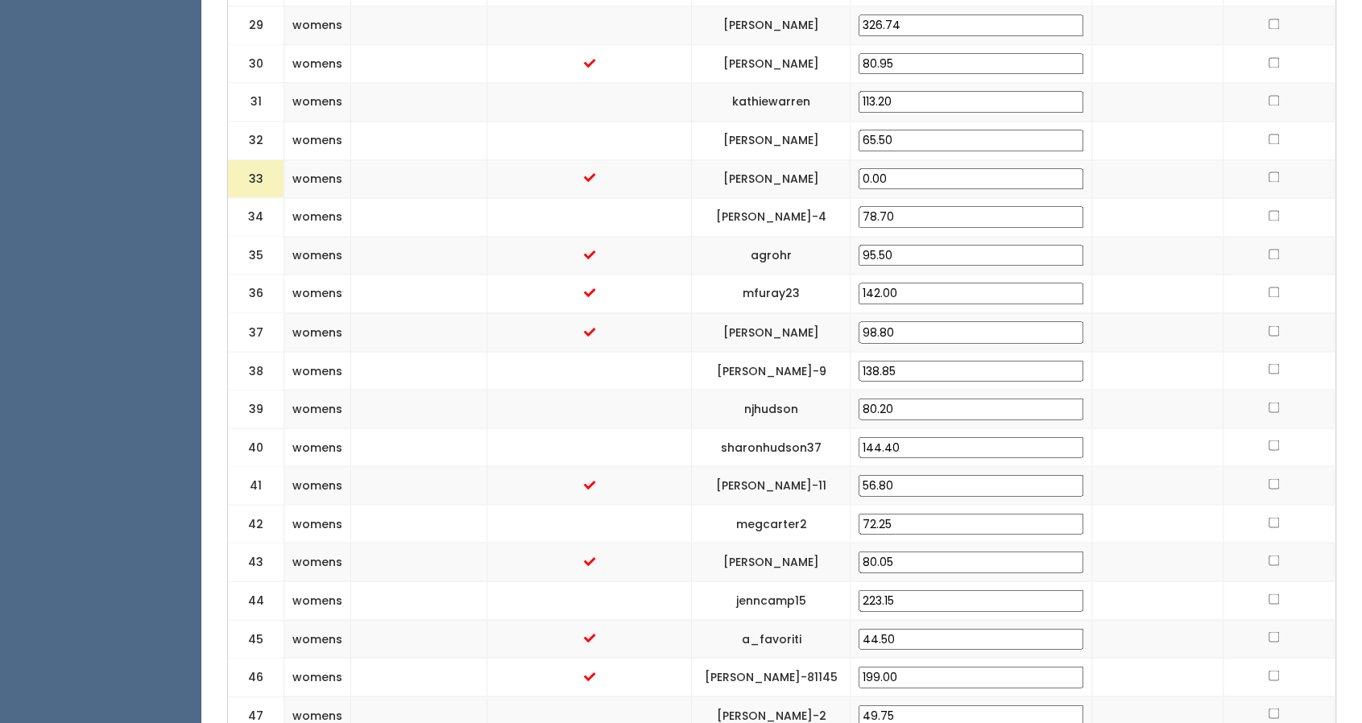
scroll to position [1719, 0]
click at [851, 504] on td "megcarter2" at bounding box center [771, 523] width 159 height 39
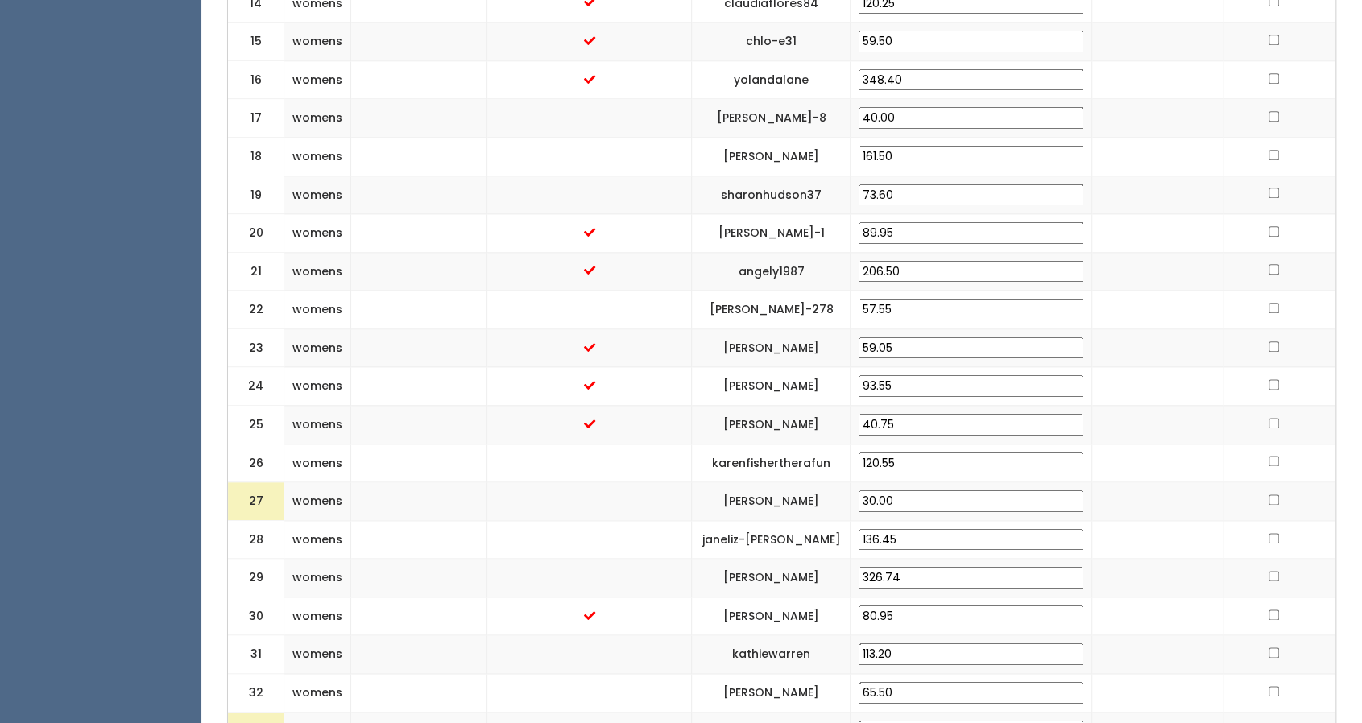
scroll to position [1165, 0]
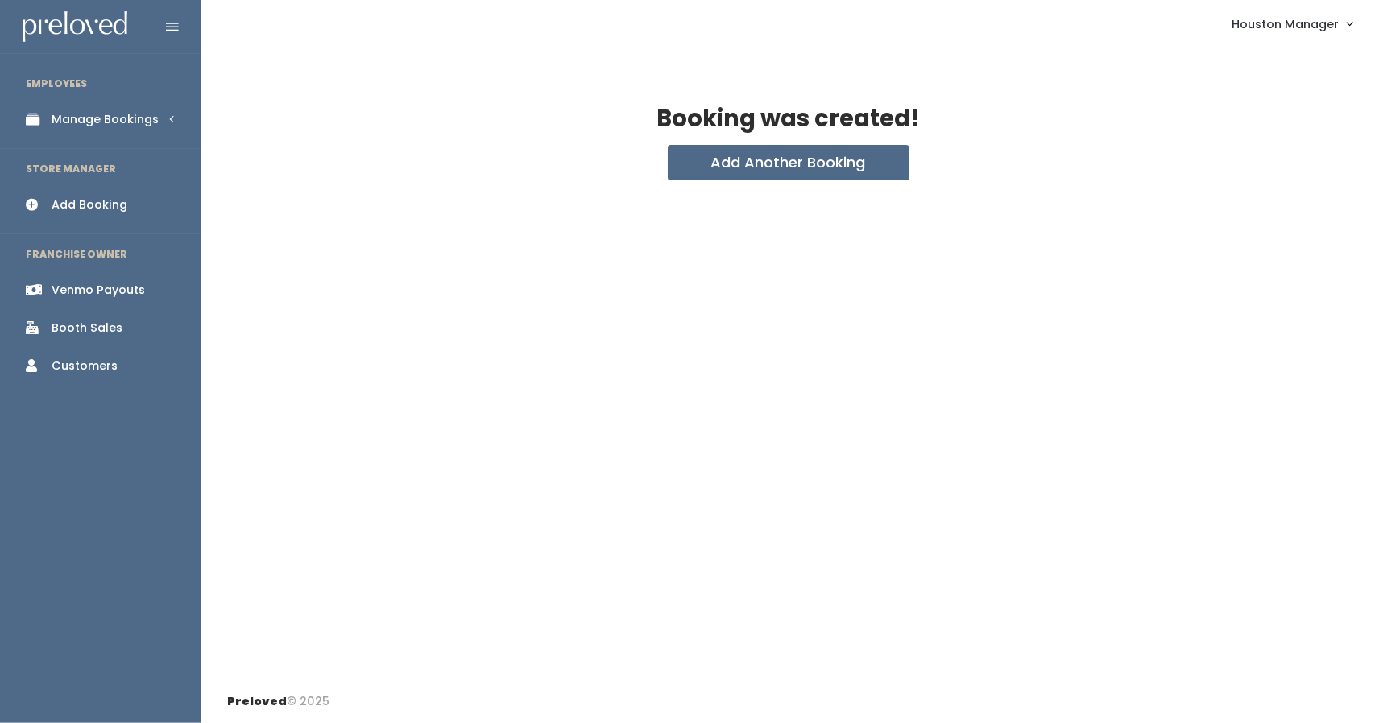
click at [142, 106] on link "Manage Bookings" at bounding box center [100, 119] width 201 height 36
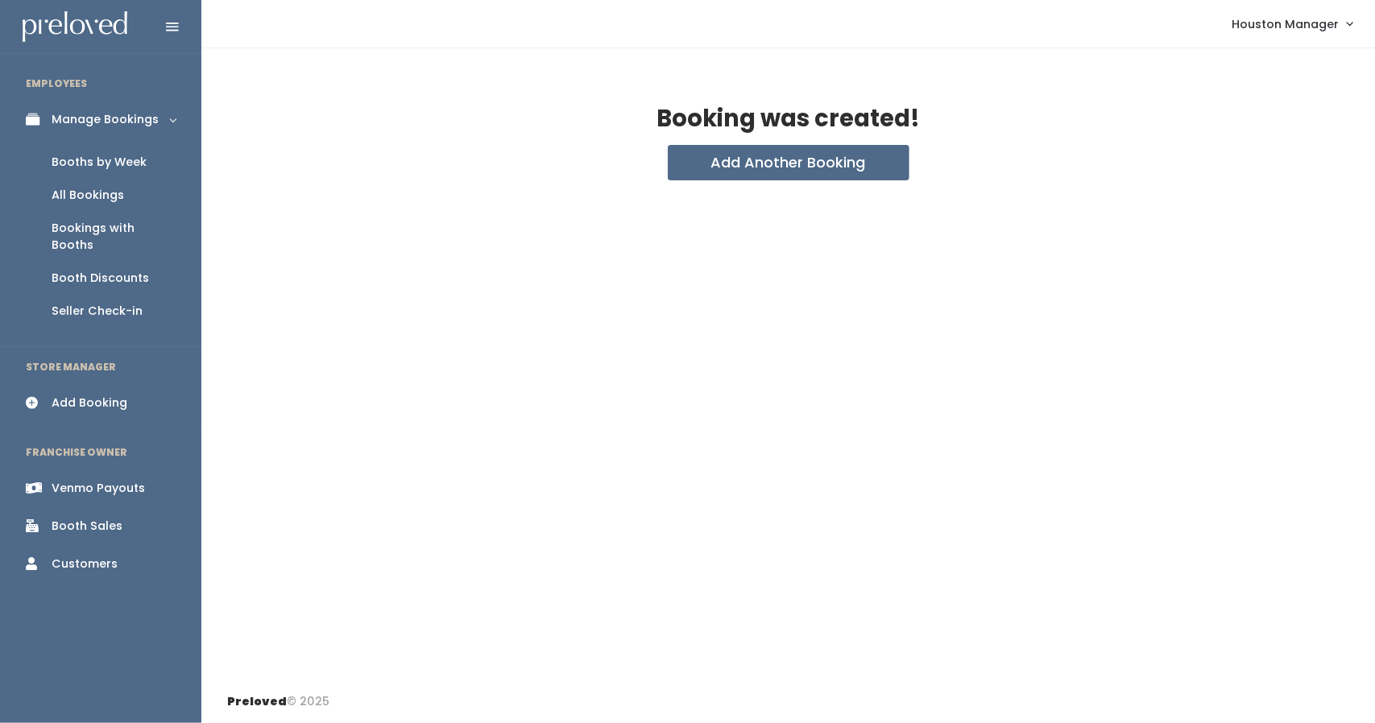
click at [122, 164] on div "Booths by Week" at bounding box center [99, 162] width 95 height 17
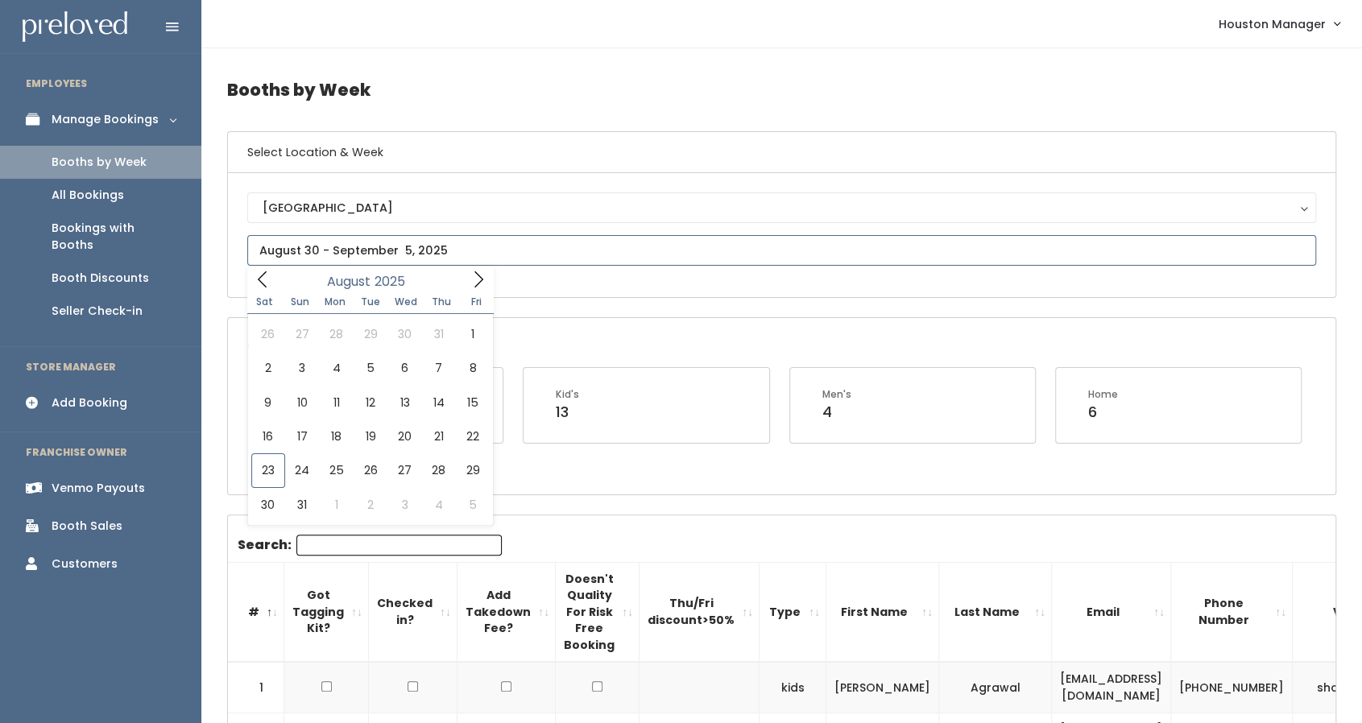
click at [369, 259] on input "text" at bounding box center [781, 250] width 1069 height 31
type input "[DATE] to [DATE]"
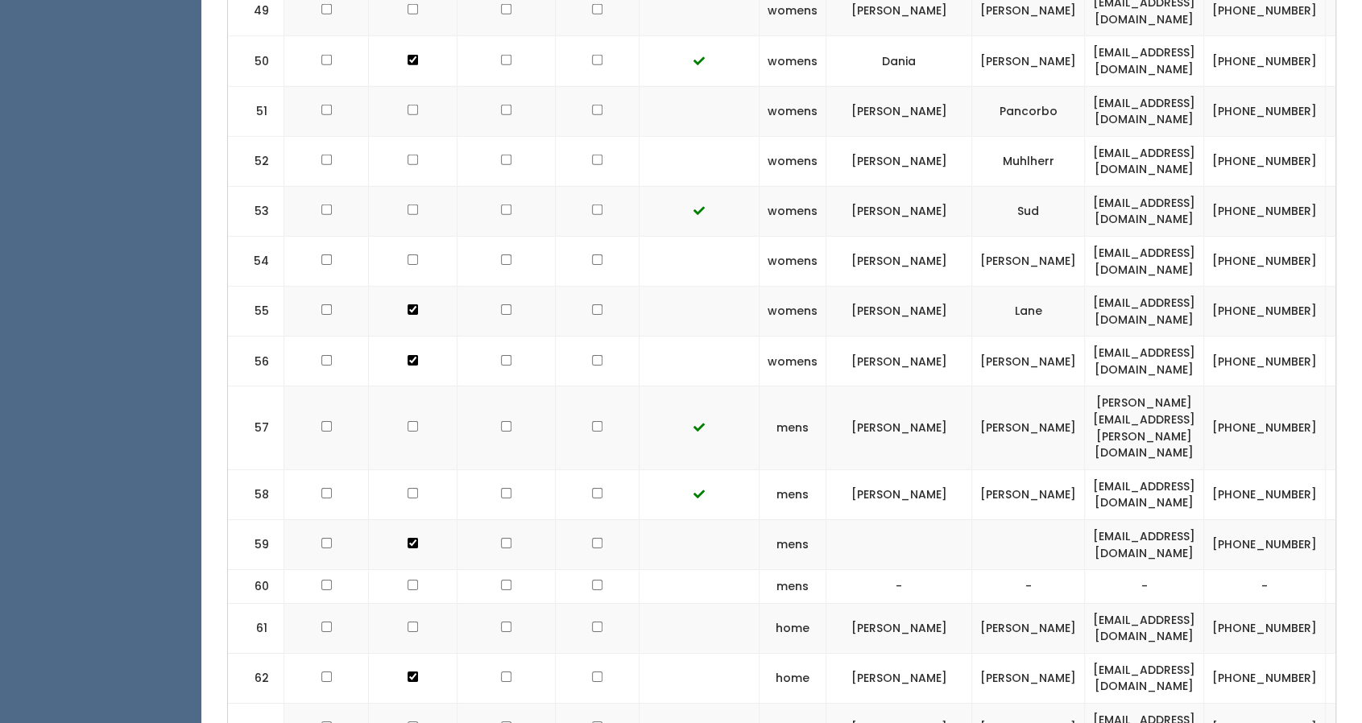
scroll to position [3320, 0]
click at [1129, 520] on td "clairekuhn98@gmail.com" at bounding box center [1144, 545] width 119 height 50
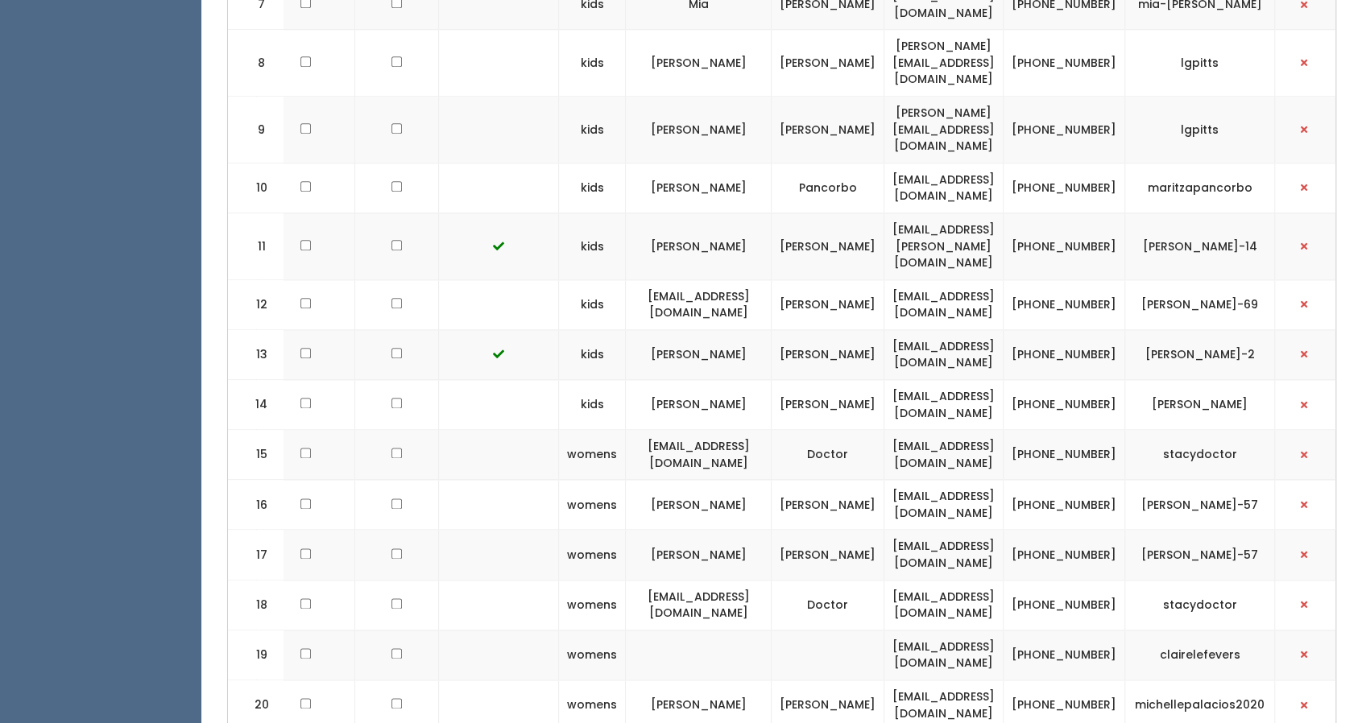
scroll to position [0, 0]
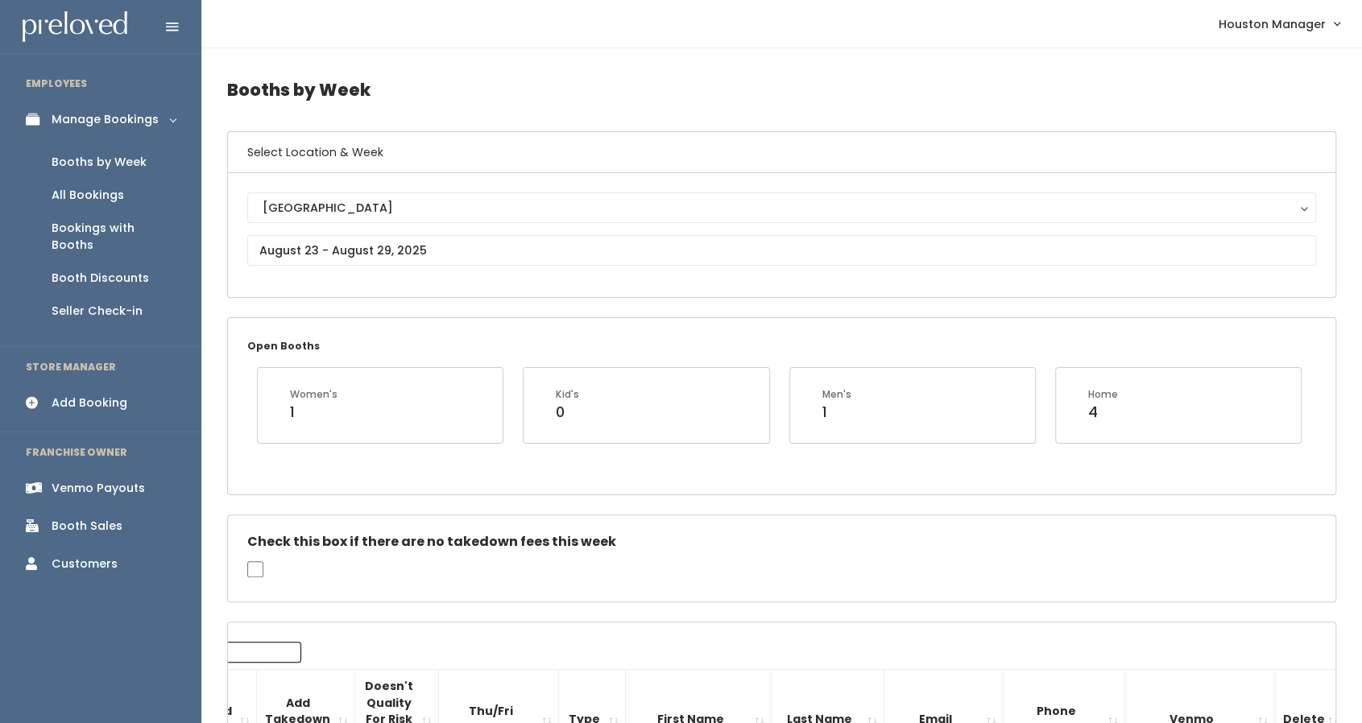
click at [90, 480] on div "Venmo Payouts" at bounding box center [98, 488] width 93 height 17
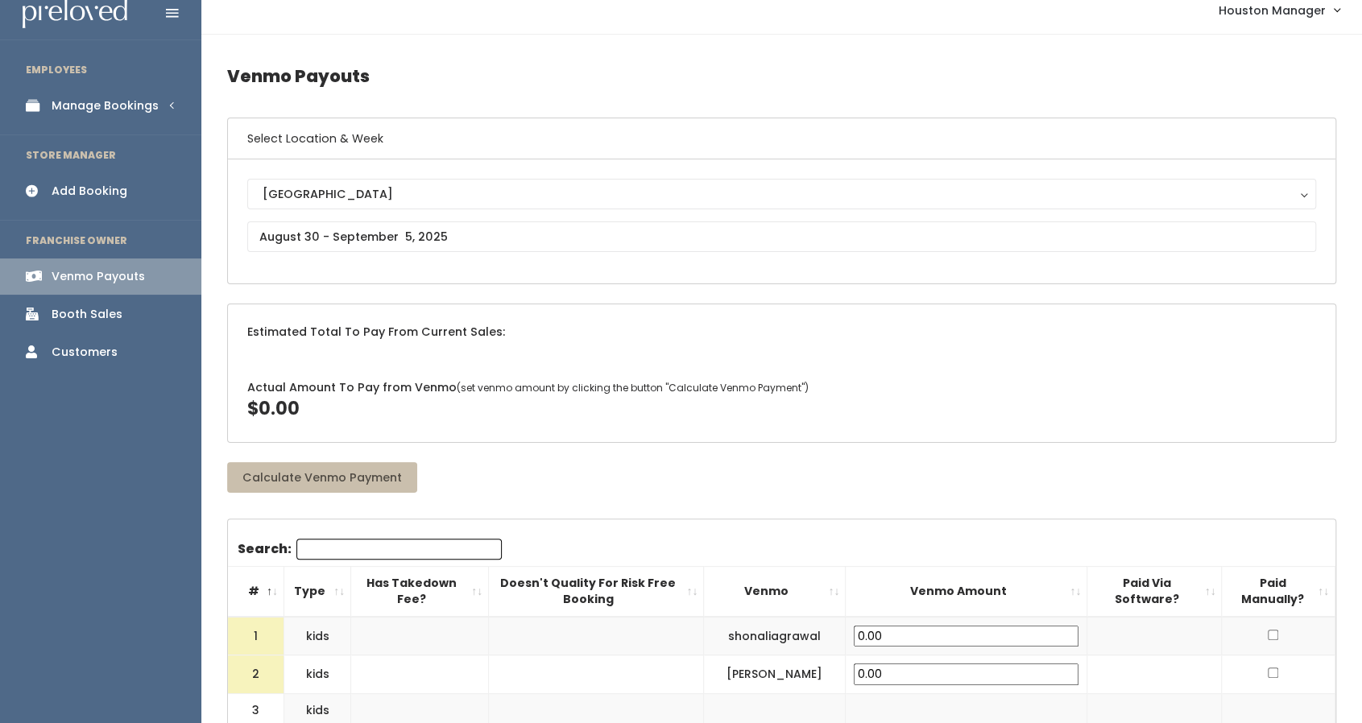
scroll to position [2, 0]
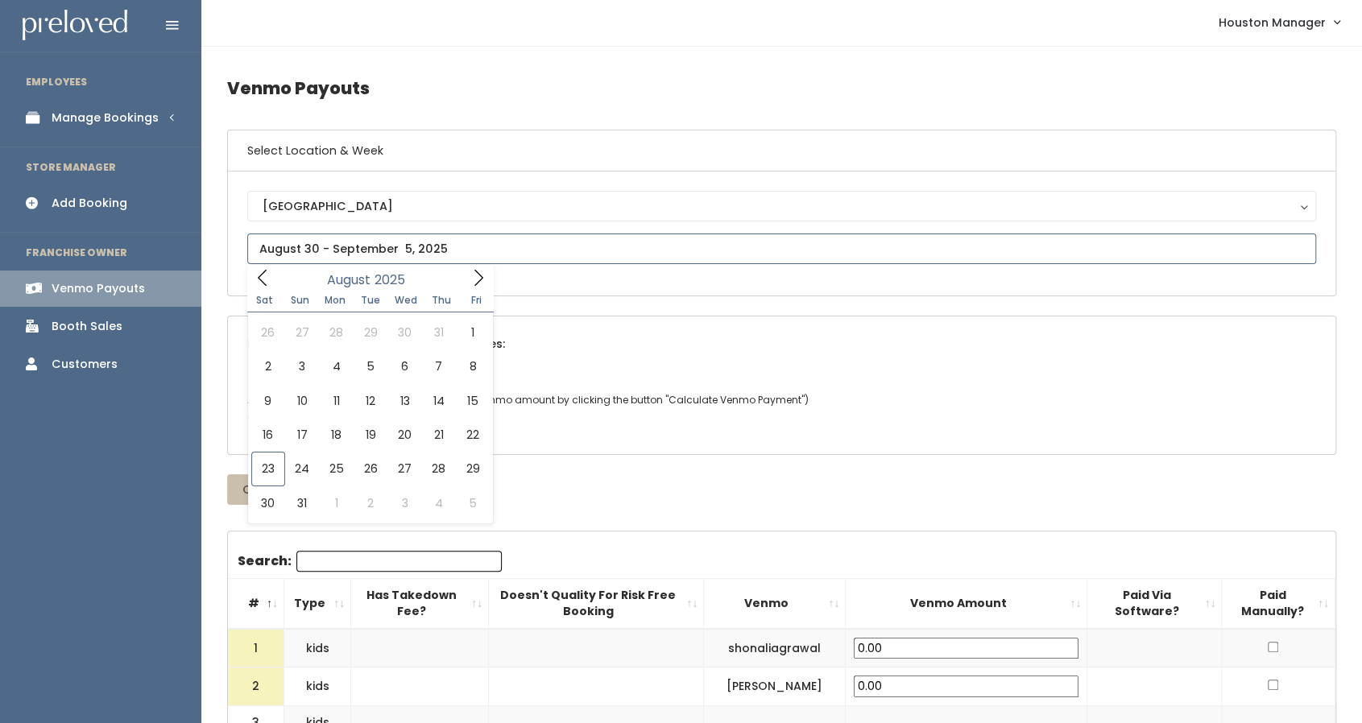
click at [570, 246] on input "text" at bounding box center [781, 249] width 1069 height 31
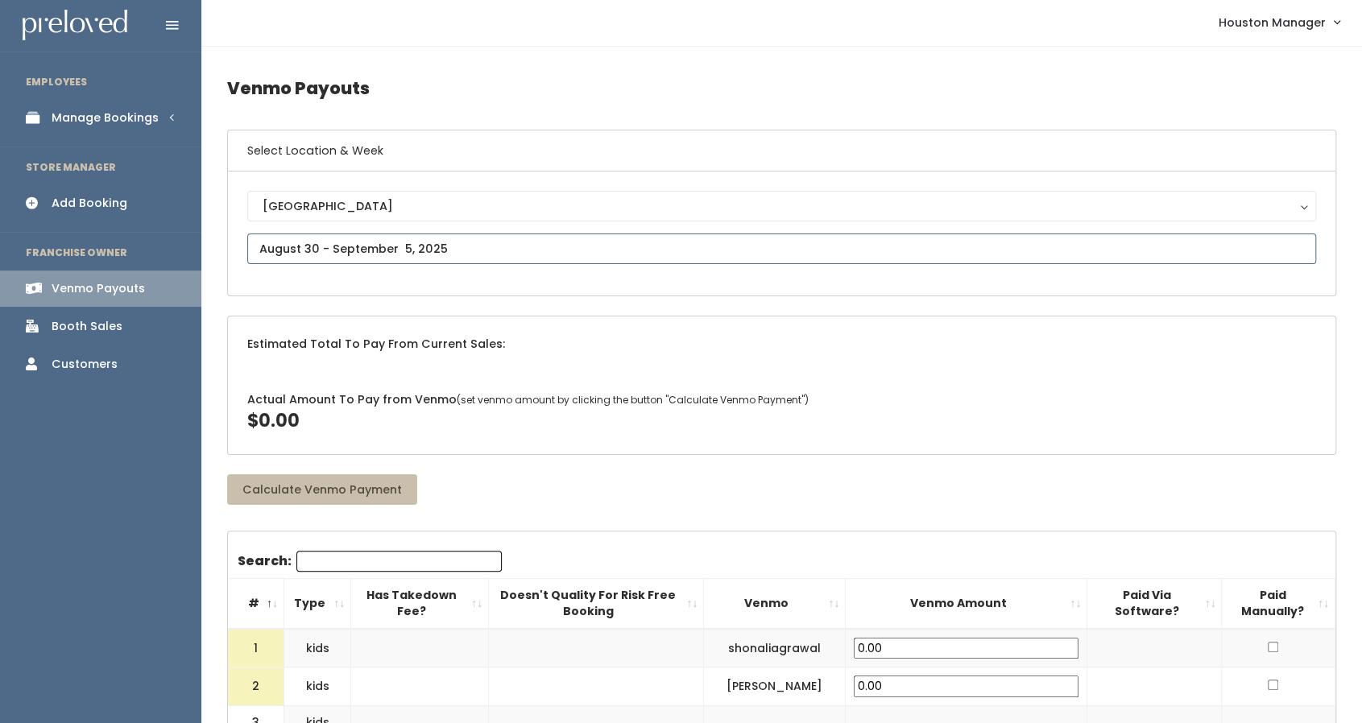
type input "[DATE] to [DATE]"
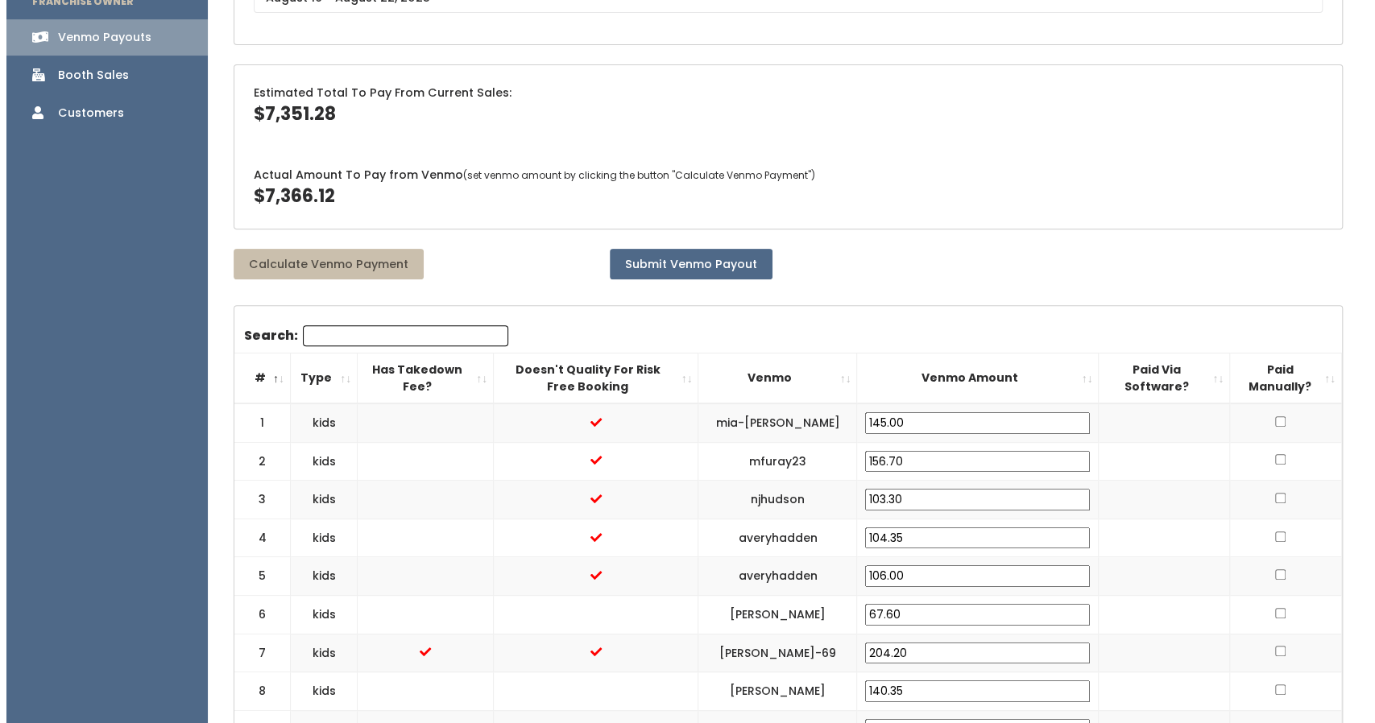
scroll to position [256, 0]
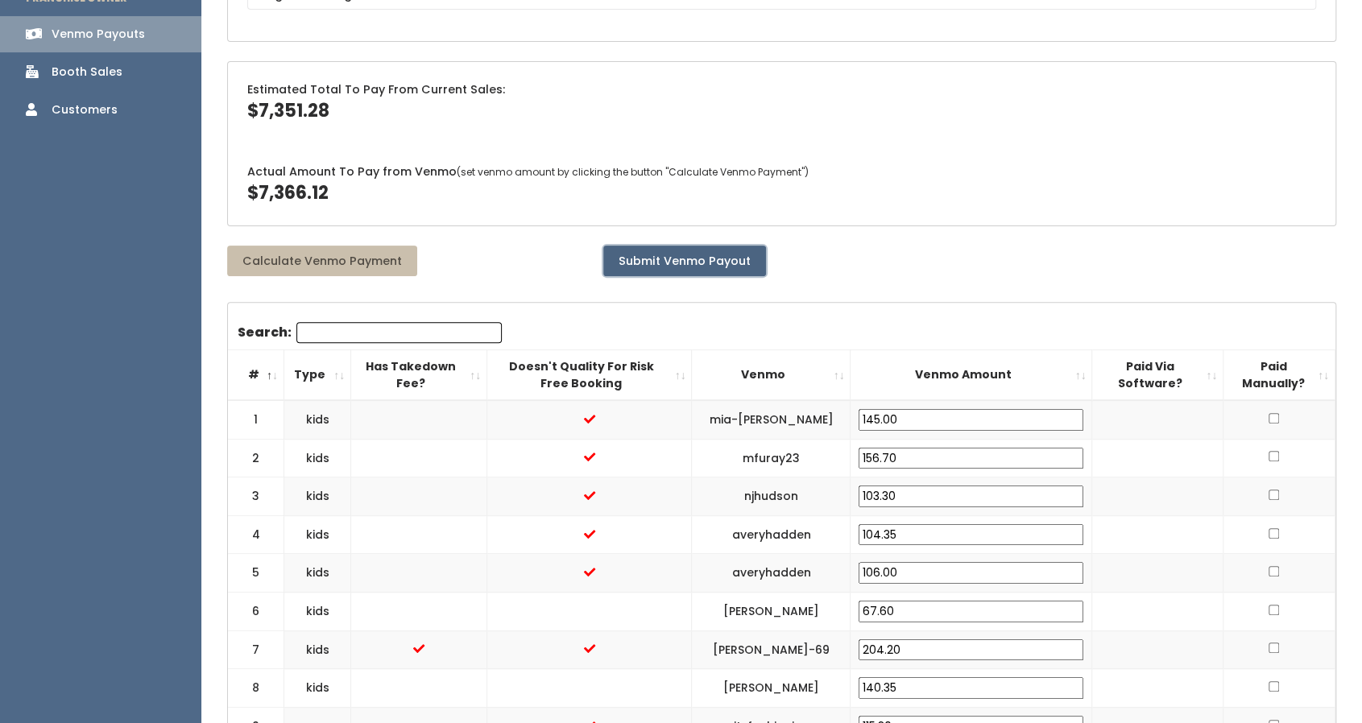
click at [698, 260] on button "Submit Venmo Payout" at bounding box center [684, 261] width 163 height 31
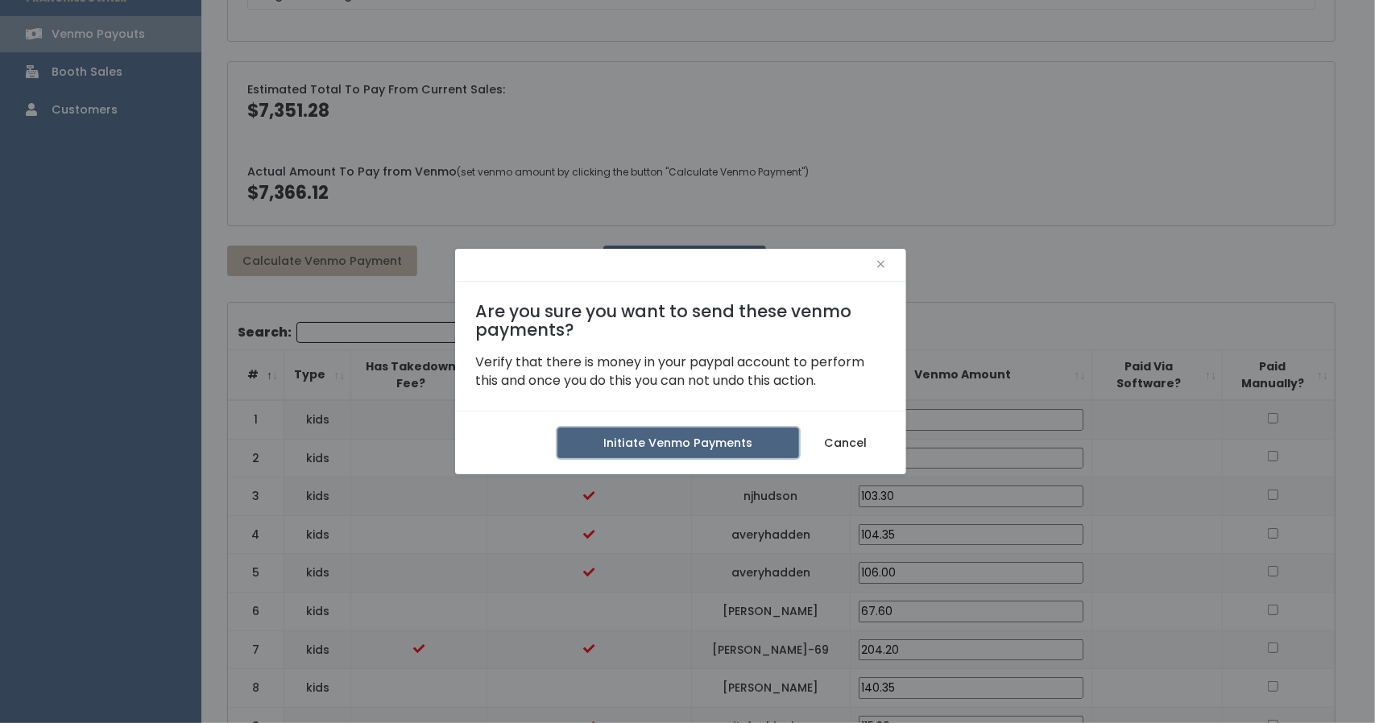
click at [718, 450] on button "Initiate Venmo Payments" at bounding box center [678, 443] width 242 height 31
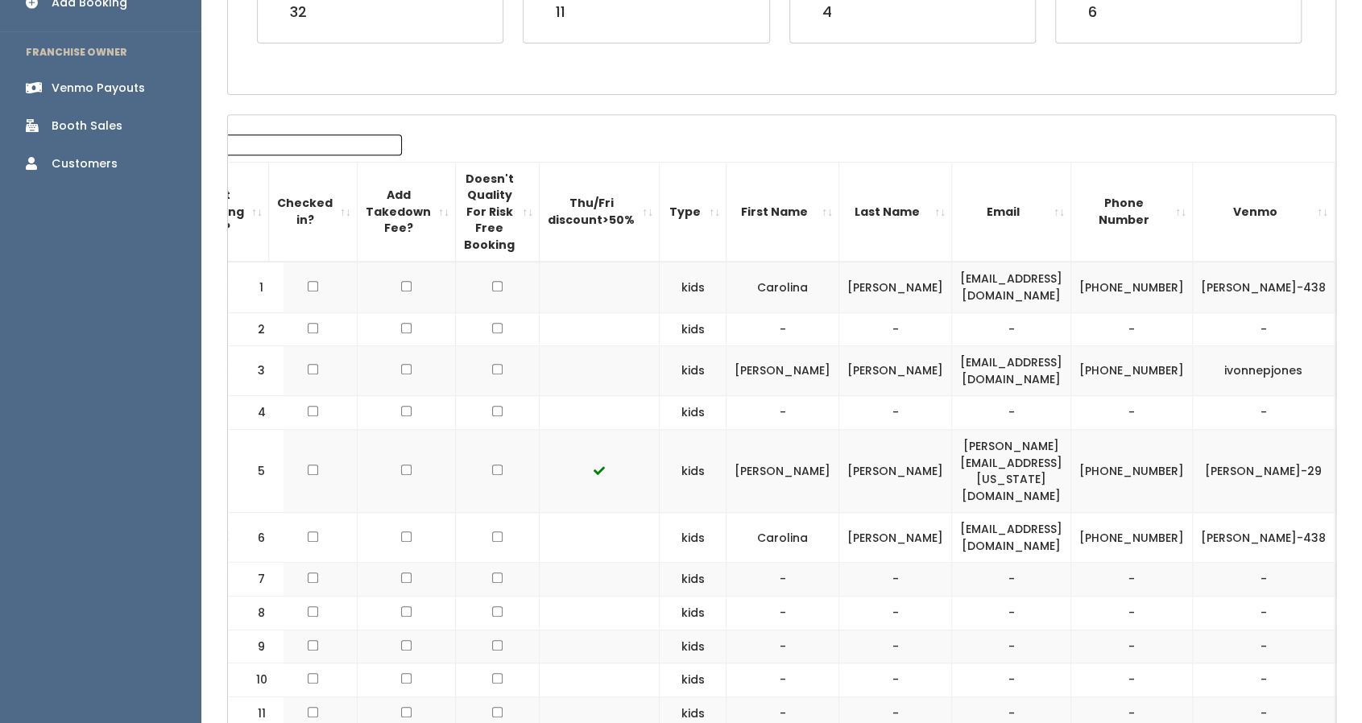
scroll to position [400, 0]
click at [294, 148] on input "Search:" at bounding box center [299, 145] width 205 height 21
paste input "Zustovich"
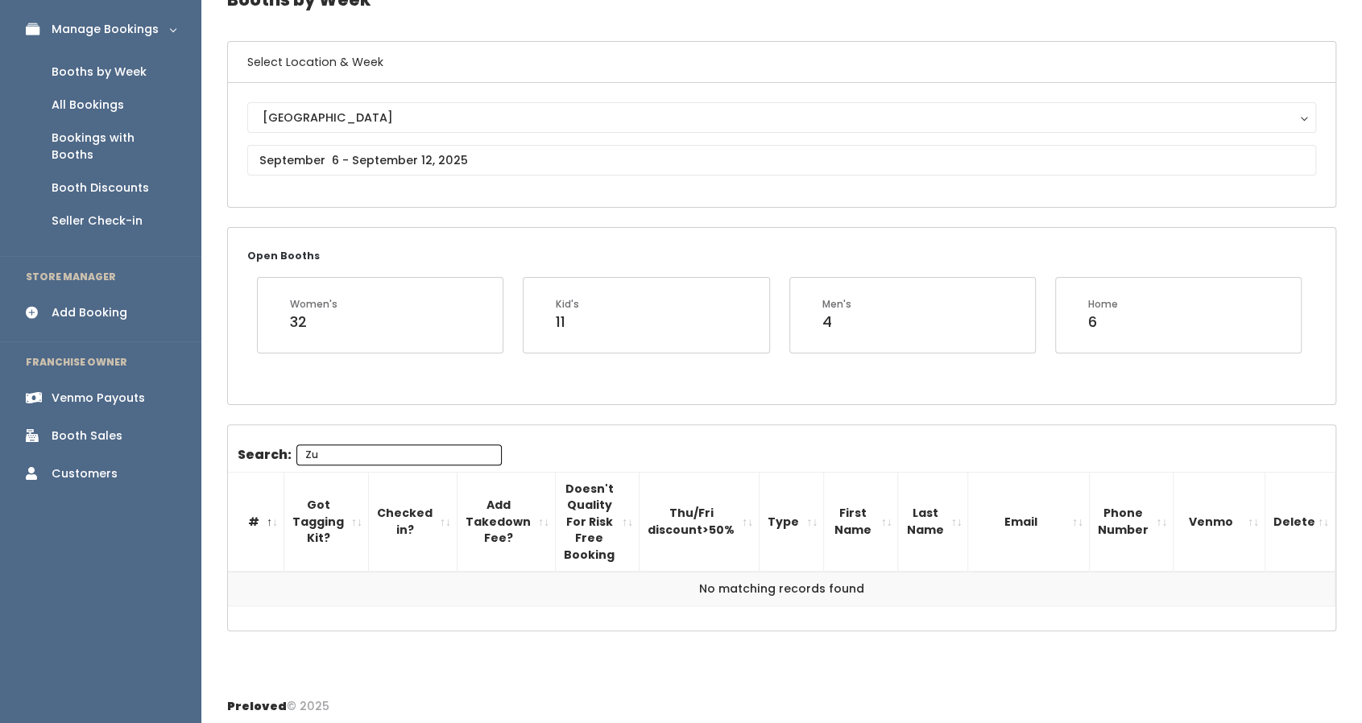
type input "Z"
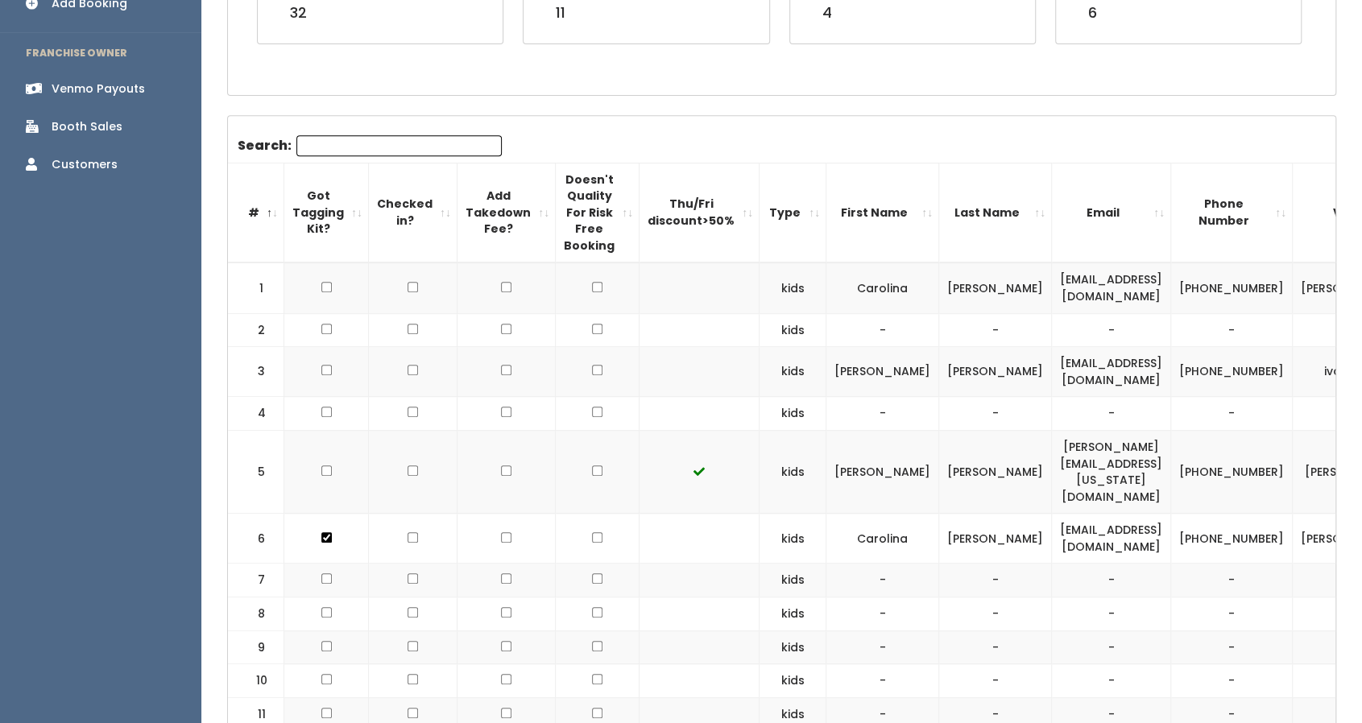
click at [939, 420] on td "-" at bounding box center [995, 414] width 113 height 34
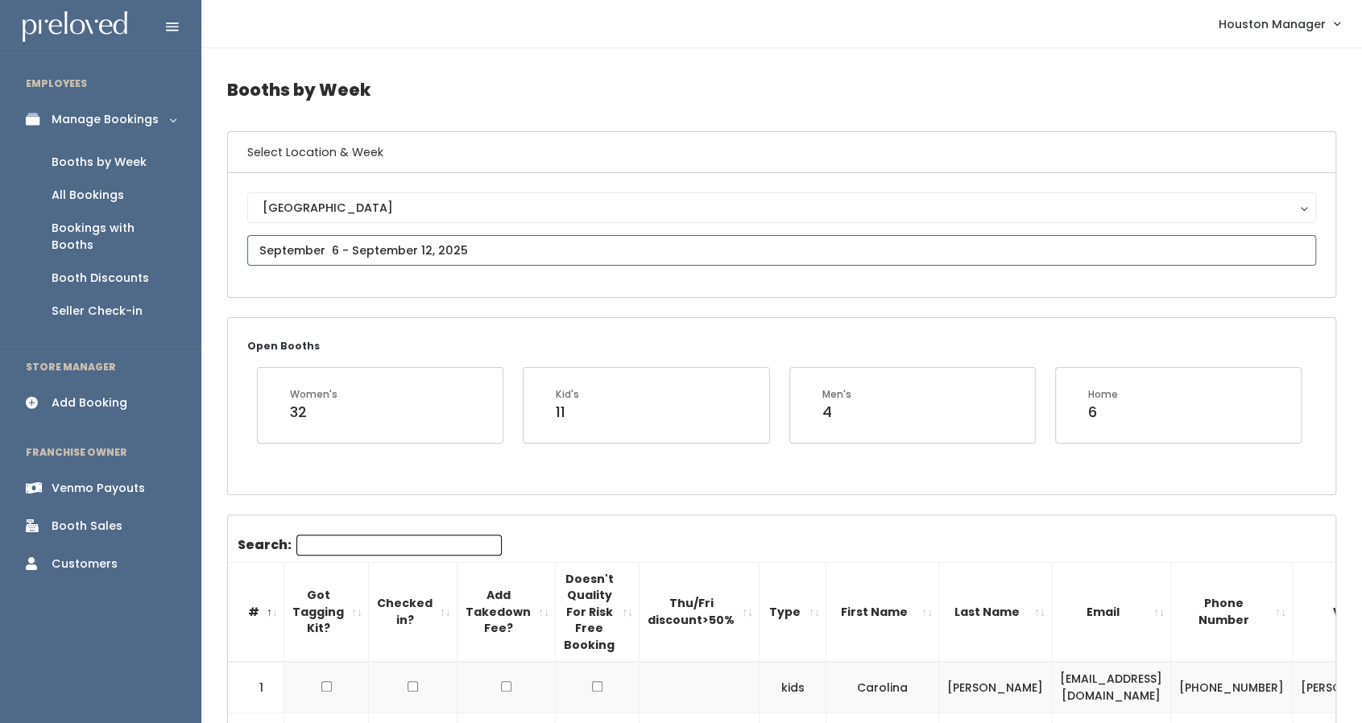
click at [441, 243] on input "text" at bounding box center [781, 250] width 1069 height 31
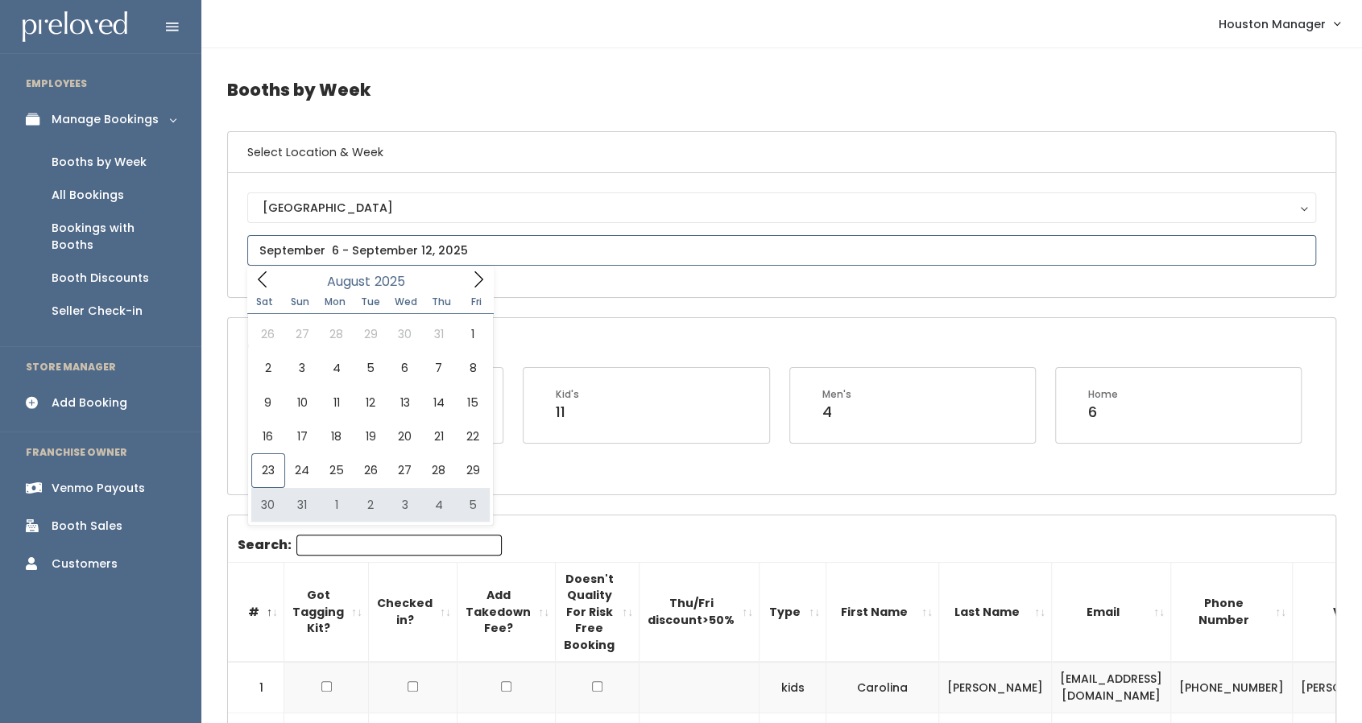
type input "August 30 to September 5"
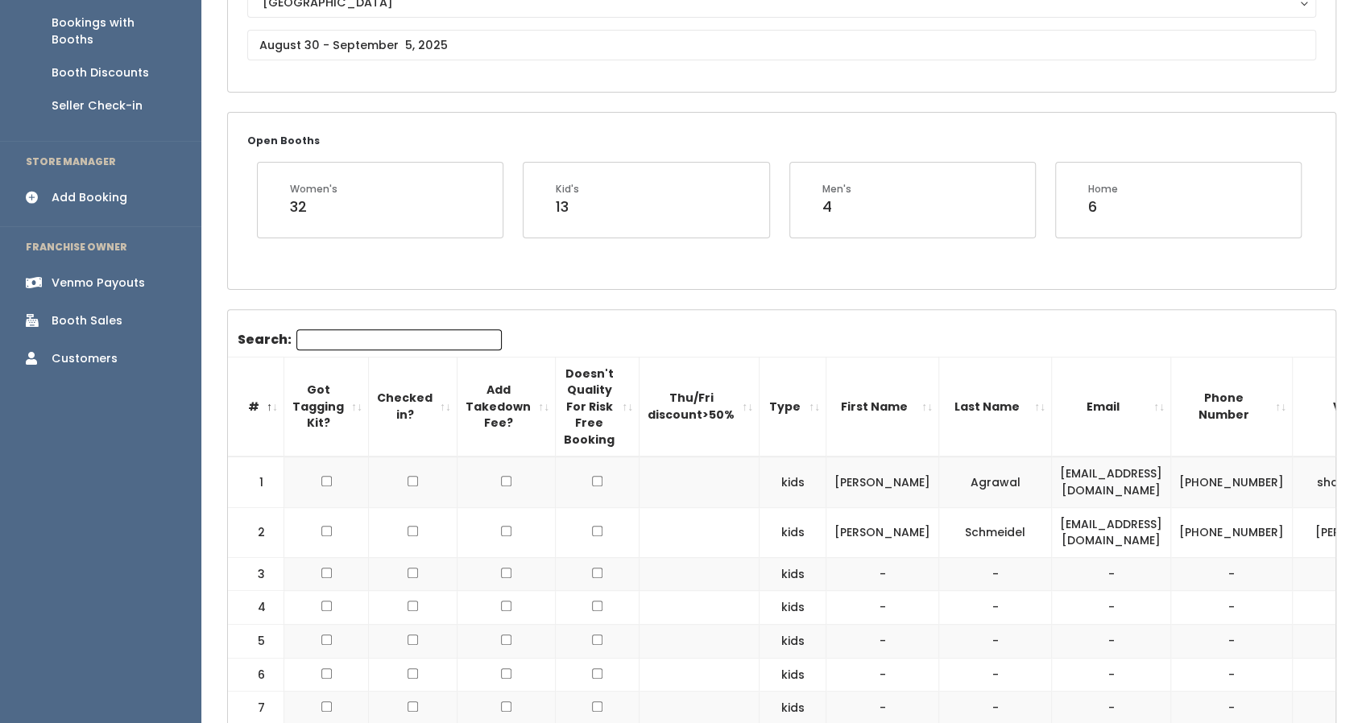
scroll to position [205, 0]
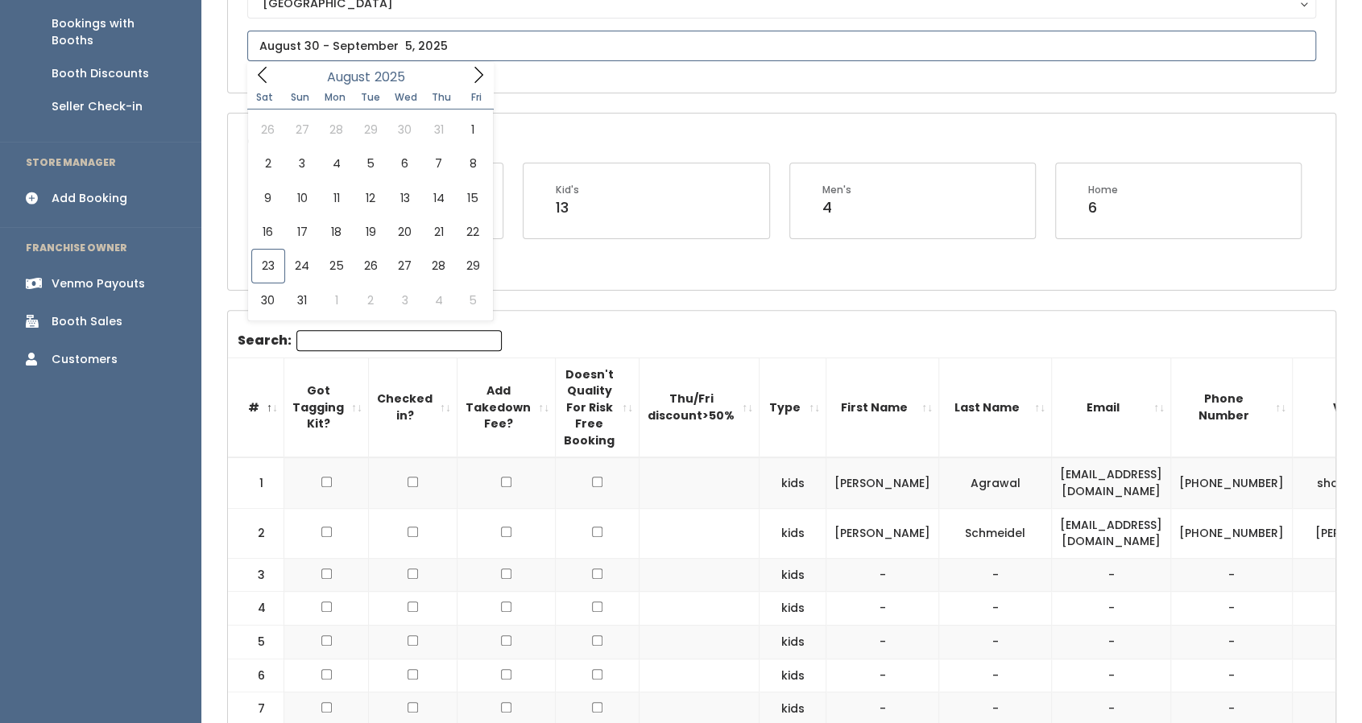
click at [386, 55] on input "text" at bounding box center [781, 46] width 1069 height 31
type input "August 16 to August 22"
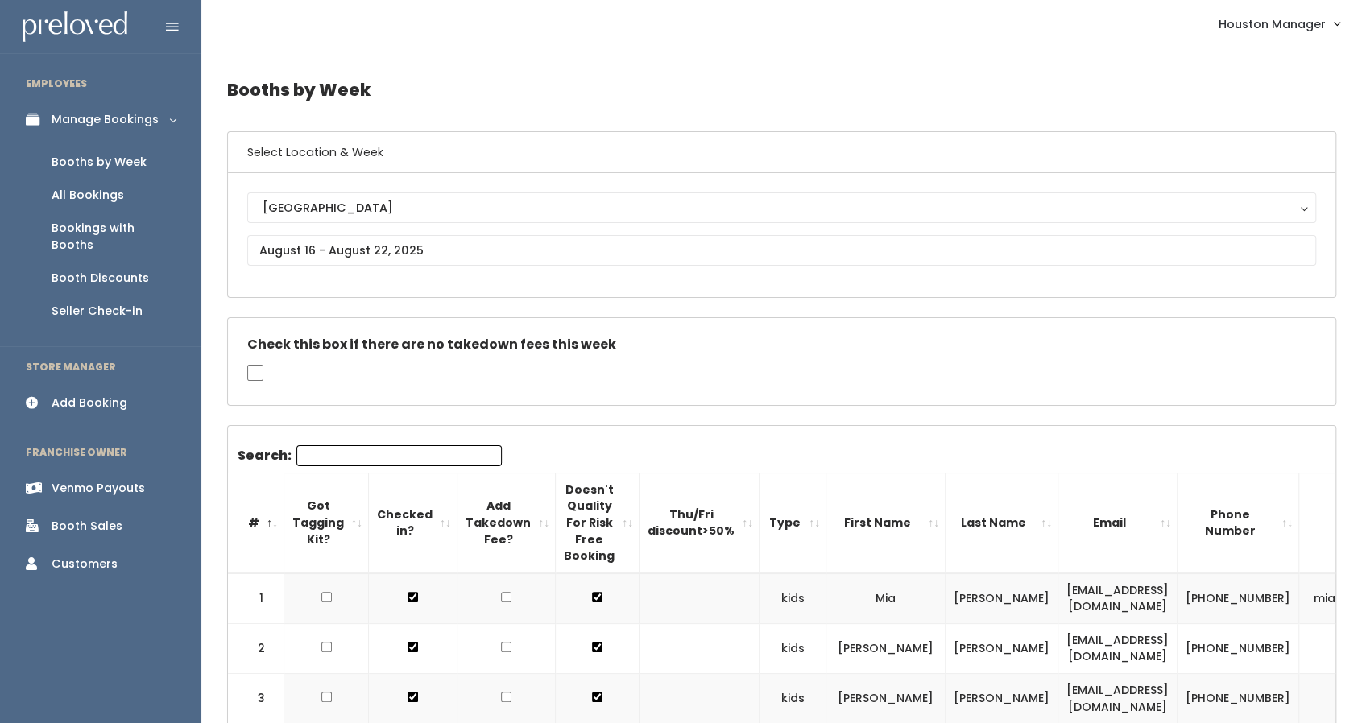
click at [509, 318] on div "Check this box if there are no takedown fees this week" at bounding box center [782, 361] width 1108 height 87
click at [53, 395] on div "Add Booking" at bounding box center [90, 403] width 76 height 17
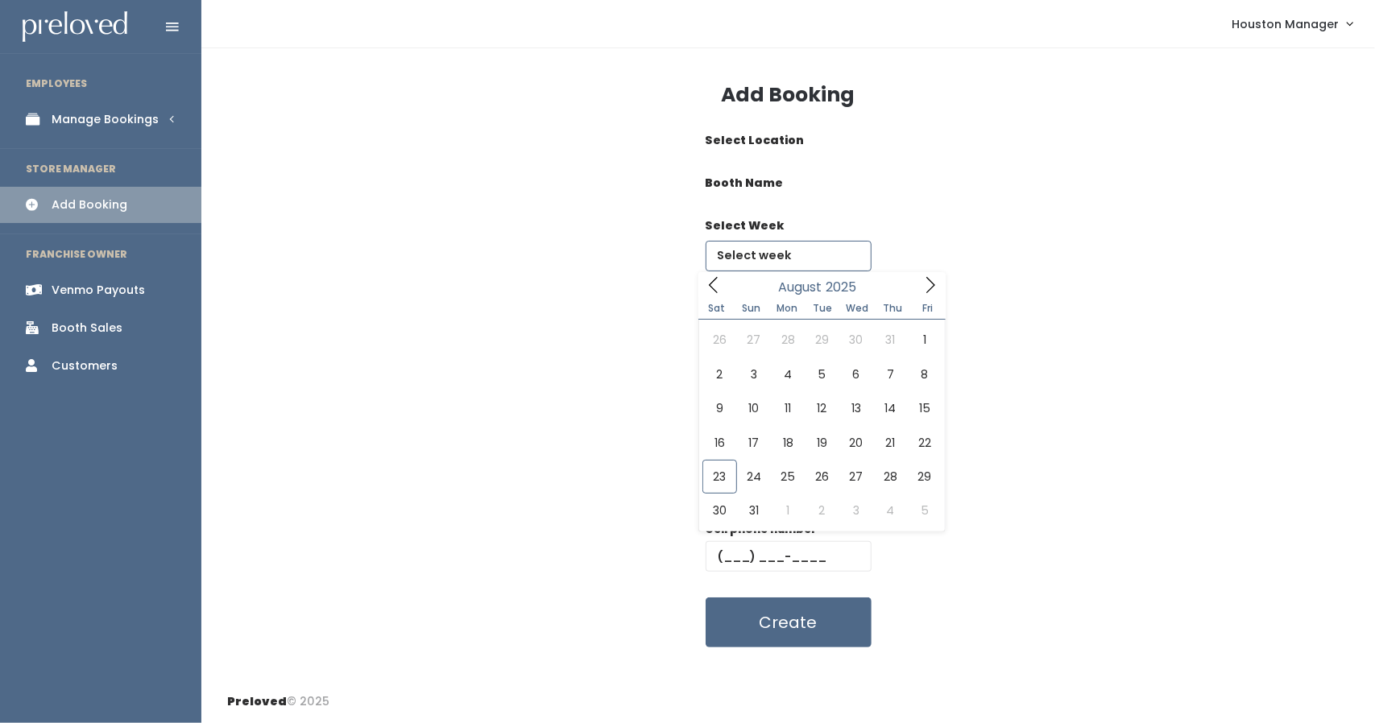
click at [782, 256] on input "text" at bounding box center [789, 256] width 166 height 31
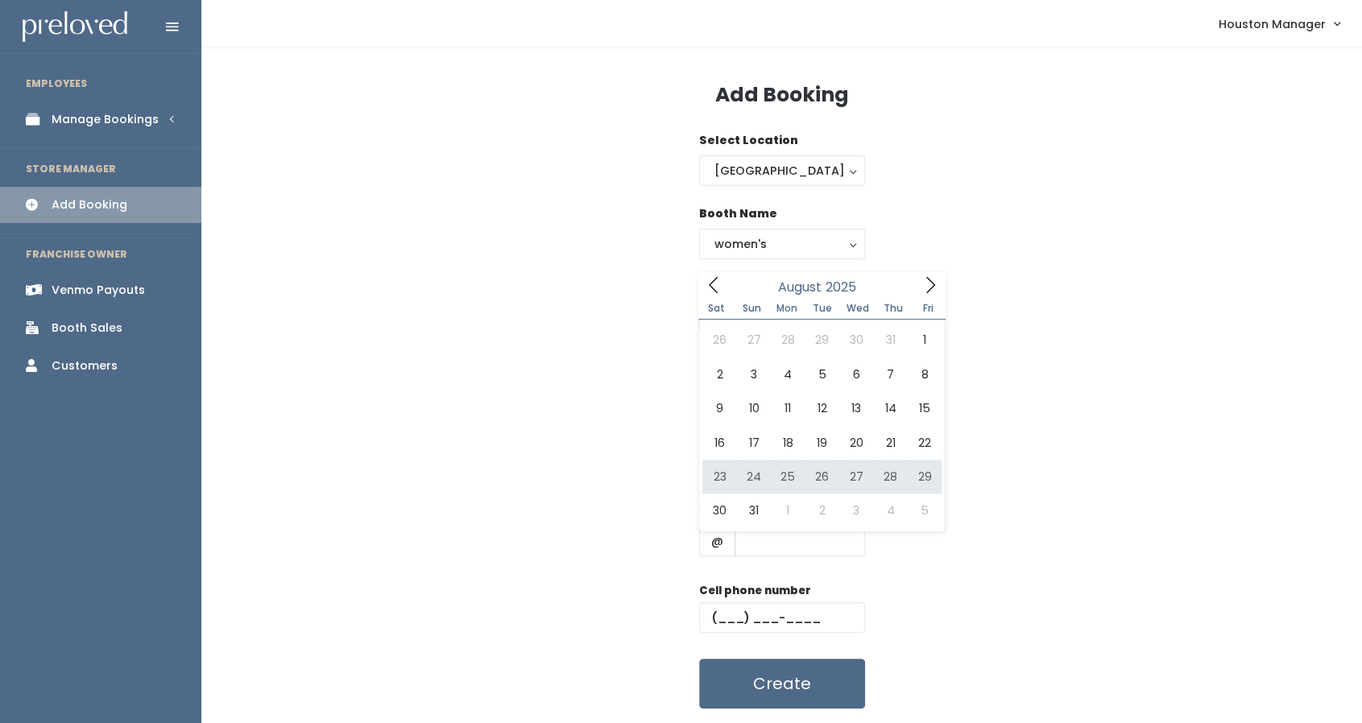
type input "[DATE] to [DATE]"
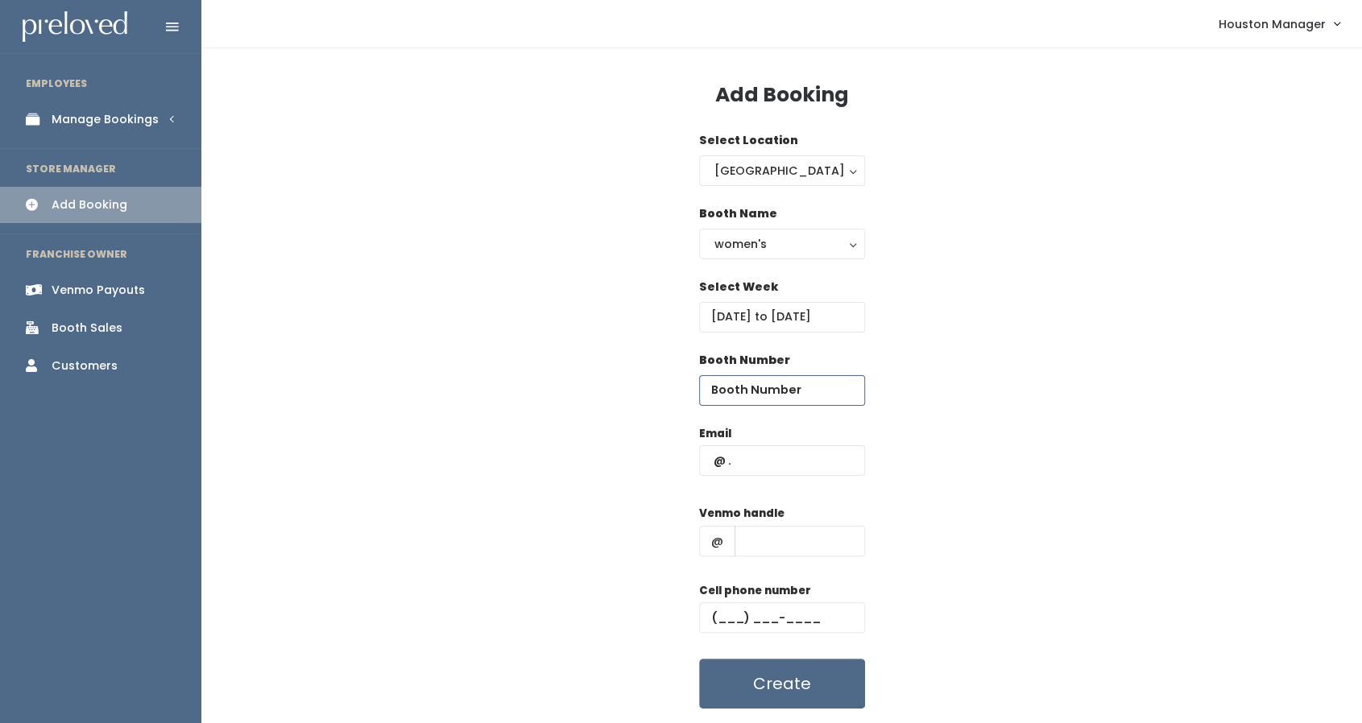
click at [788, 400] on input "number" at bounding box center [782, 390] width 166 height 31
click at [746, 462] on input "text" at bounding box center [782, 460] width 166 height 31
click at [756, 383] on input "27" at bounding box center [782, 390] width 166 height 31
type input "28"
click at [762, 462] on input "text" at bounding box center [782, 460] width 166 height 31
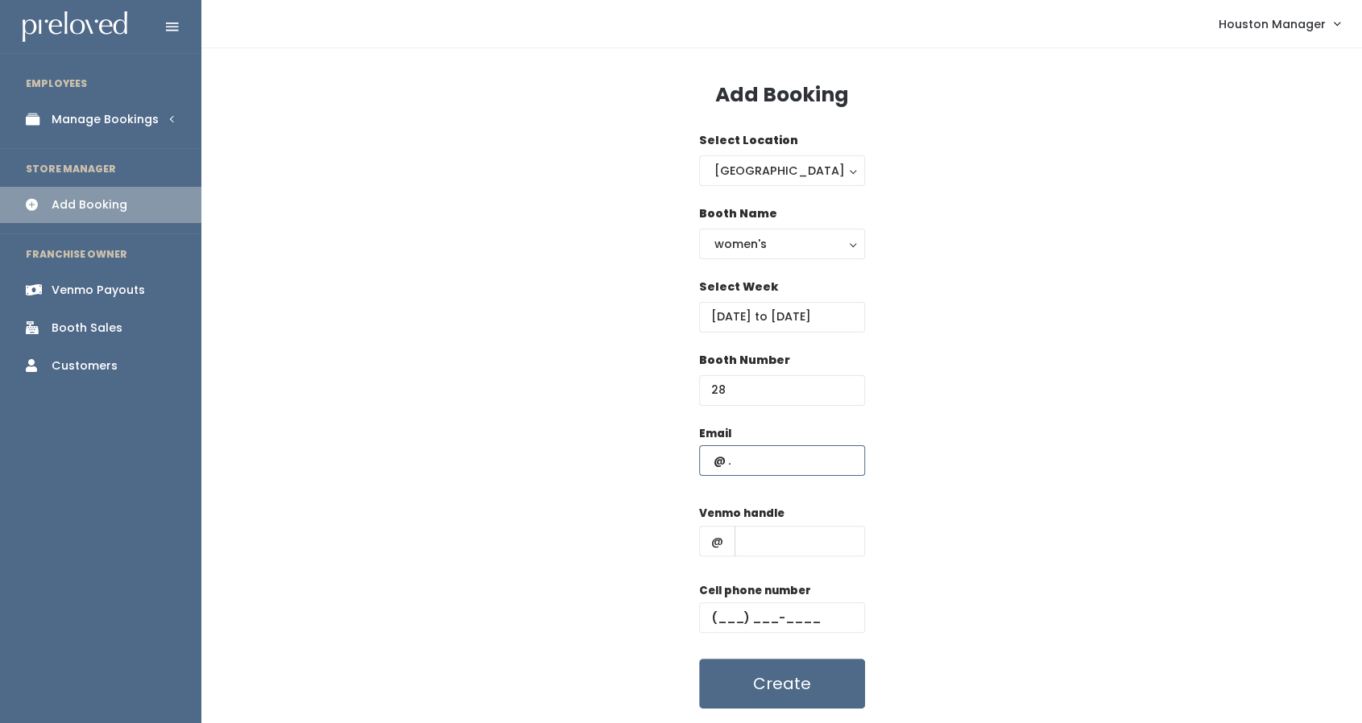
paste input "averyhadden@gmail.com"
click at [762, 462] on input "averyhadden@gmail.com" at bounding box center [782, 460] width 166 height 31
type input "averyhadde@gmail.com"
click at [793, 464] on input "averyhadde@gmail.com" at bounding box center [782, 460] width 166 height 31
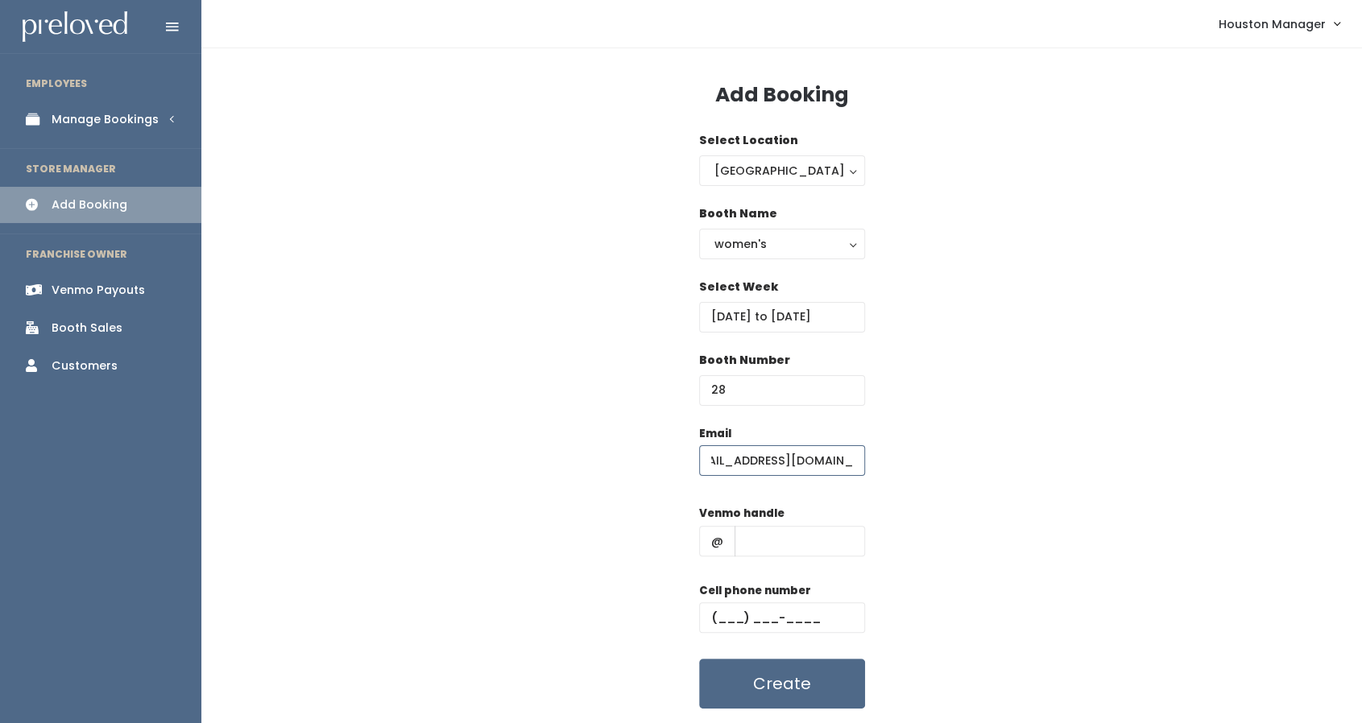
click at [793, 464] on input "averyhadde@gmail.com" at bounding box center [782, 460] width 166 height 31
paste input "averyhadden@gmail.com"
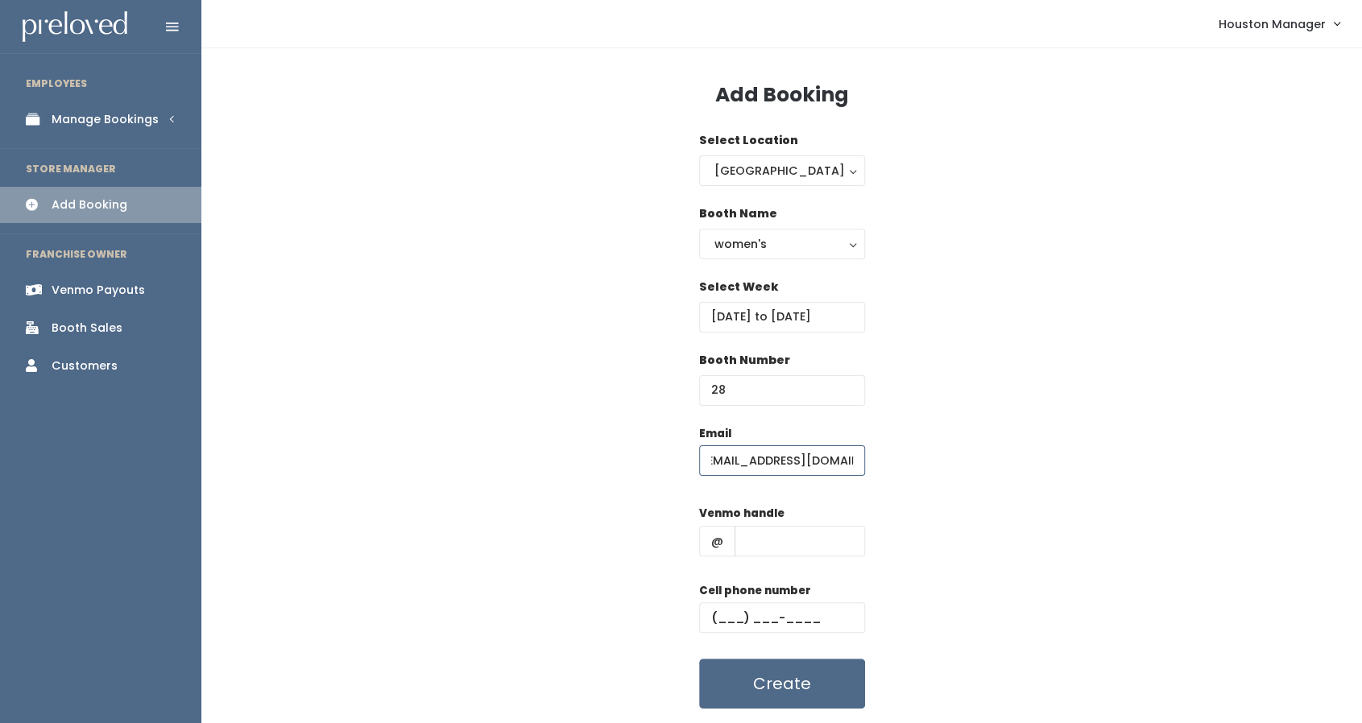
type input "averyhadden@gmail.com"
click at [806, 539] on input "text" at bounding box center [800, 541] width 130 height 31
paste input "averyhadden"
type input "averyhadden"
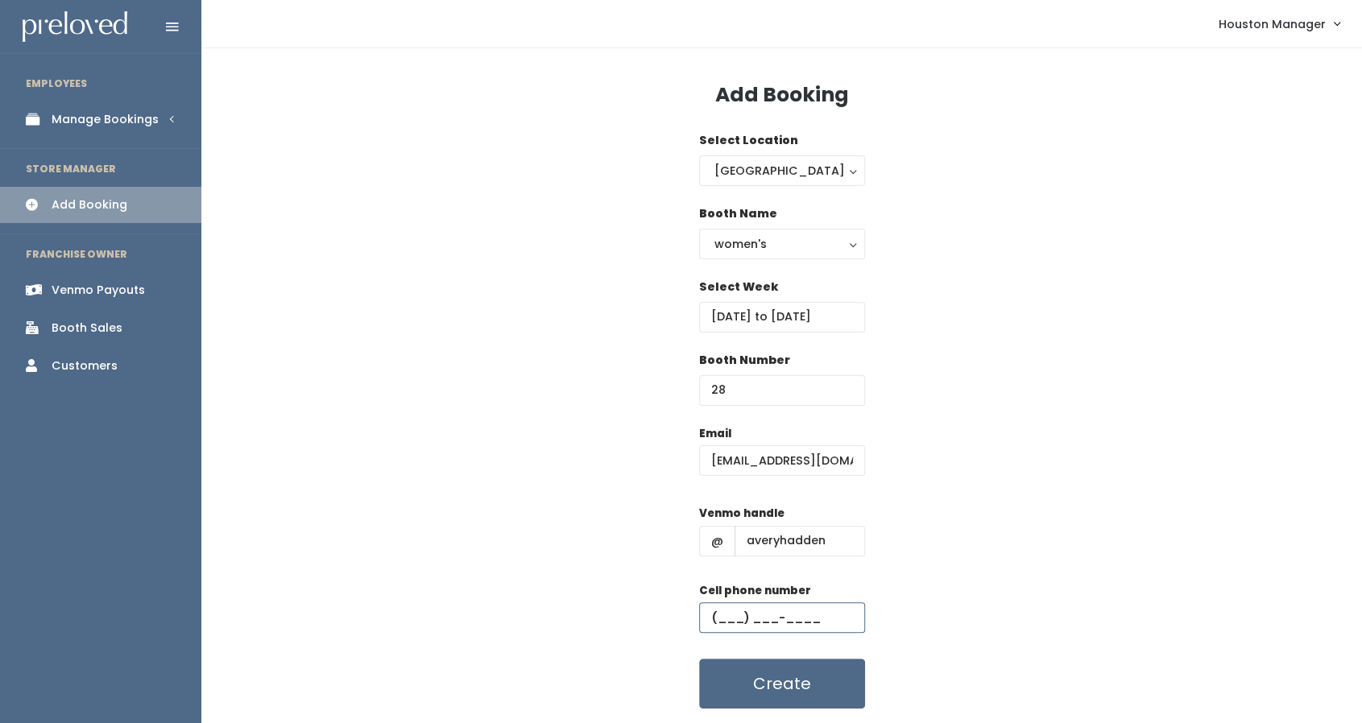
click at [722, 618] on input "text" at bounding box center [782, 618] width 166 height 31
paste input "[PHONE_NUMBER]"
type input "[PHONE_NUMBER]"
click at [840, 674] on button "Create" at bounding box center [782, 684] width 166 height 50
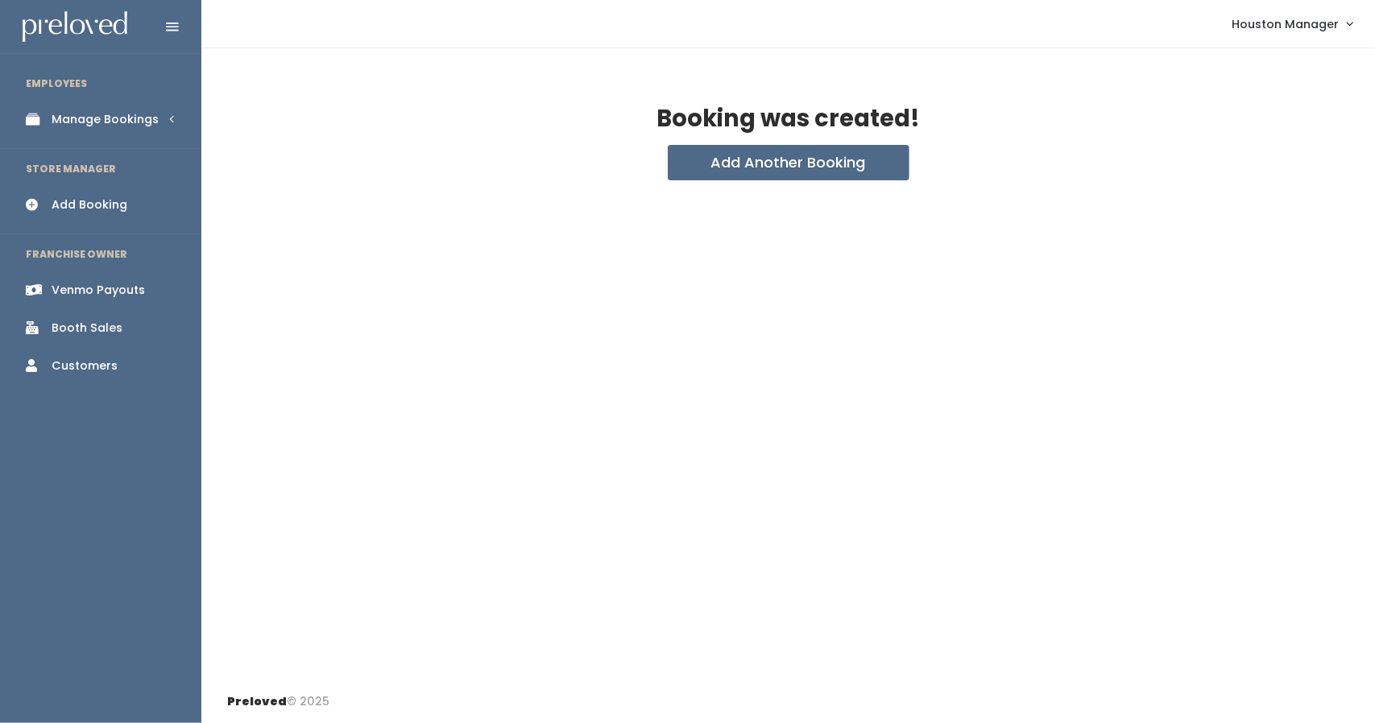
click at [158, 123] on link "Manage Bookings" at bounding box center [100, 119] width 201 height 36
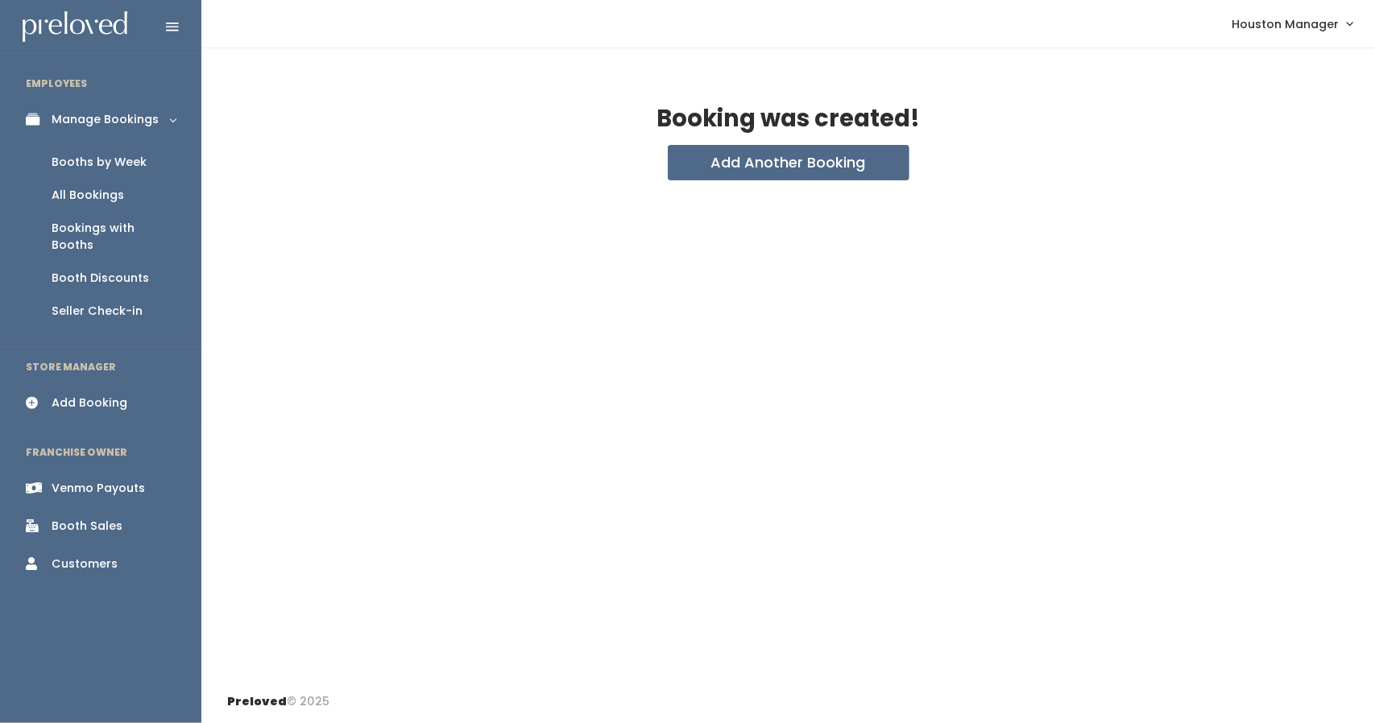
click at [131, 164] on div "Booths by Week" at bounding box center [99, 162] width 95 height 17
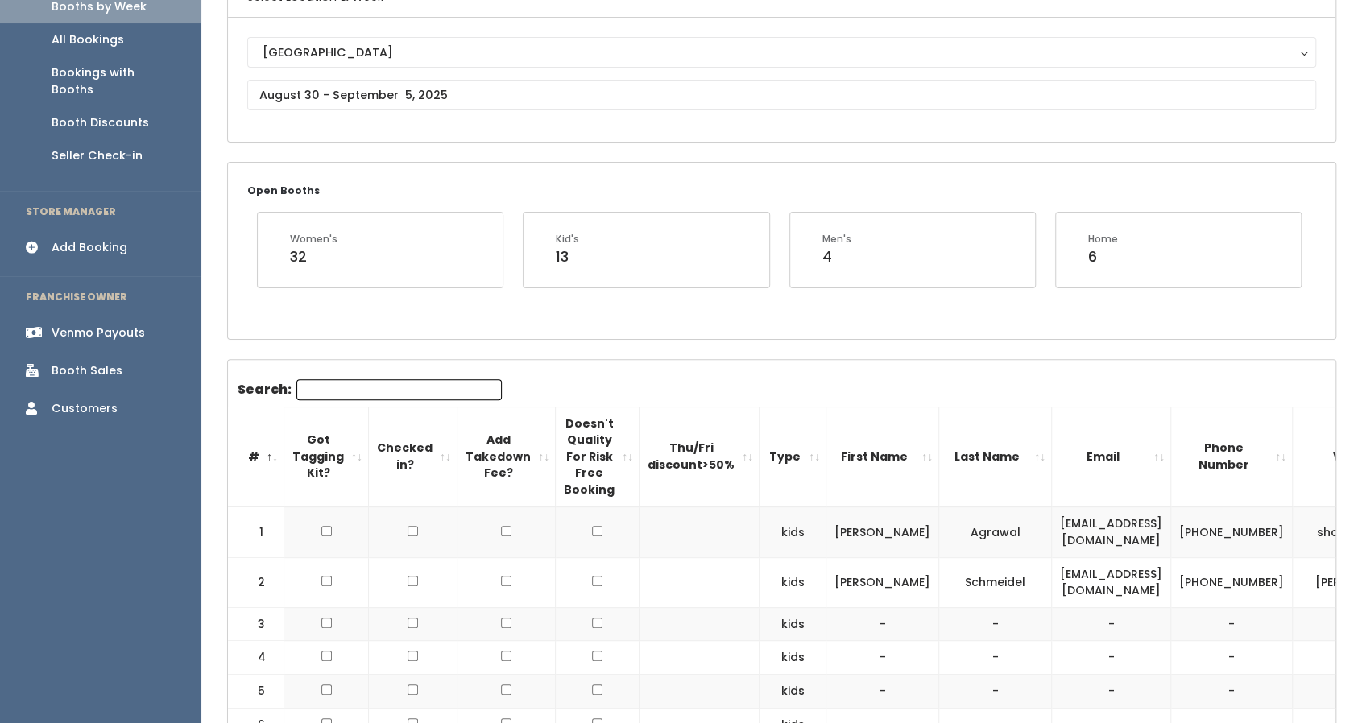
scroll to position [155, 0]
click at [493, 102] on input "text" at bounding box center [781, 96] width 1069 height 31
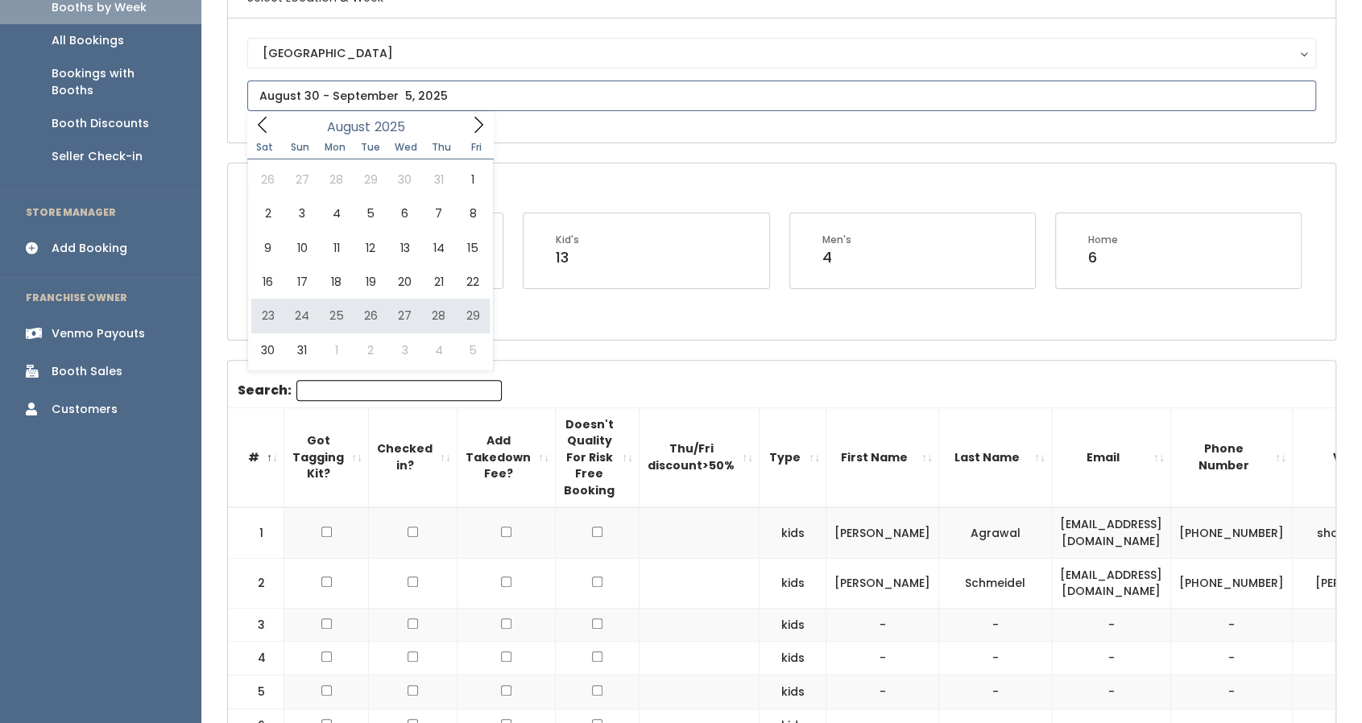
type input "August 23 to August 29"
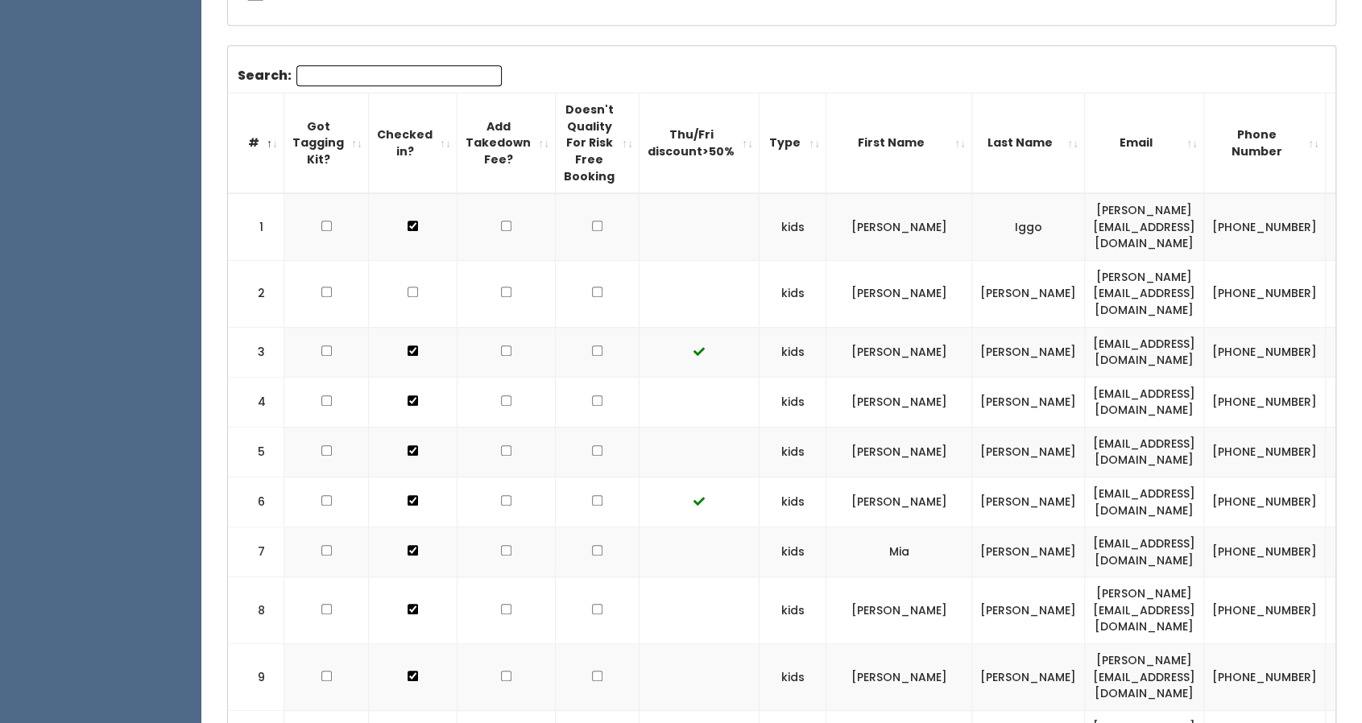
click at [1085, 327] on td "[EMAIL_ADDRESS][DOMAIN_NAME]" at bounding box center [1144, 352] width 119 height 50
click at [1085, 327] on td "averyhadden@gmail.com" at bounding box center [1144, 352] width 119 height 50
copy tr "averyhadden@gmail.com"
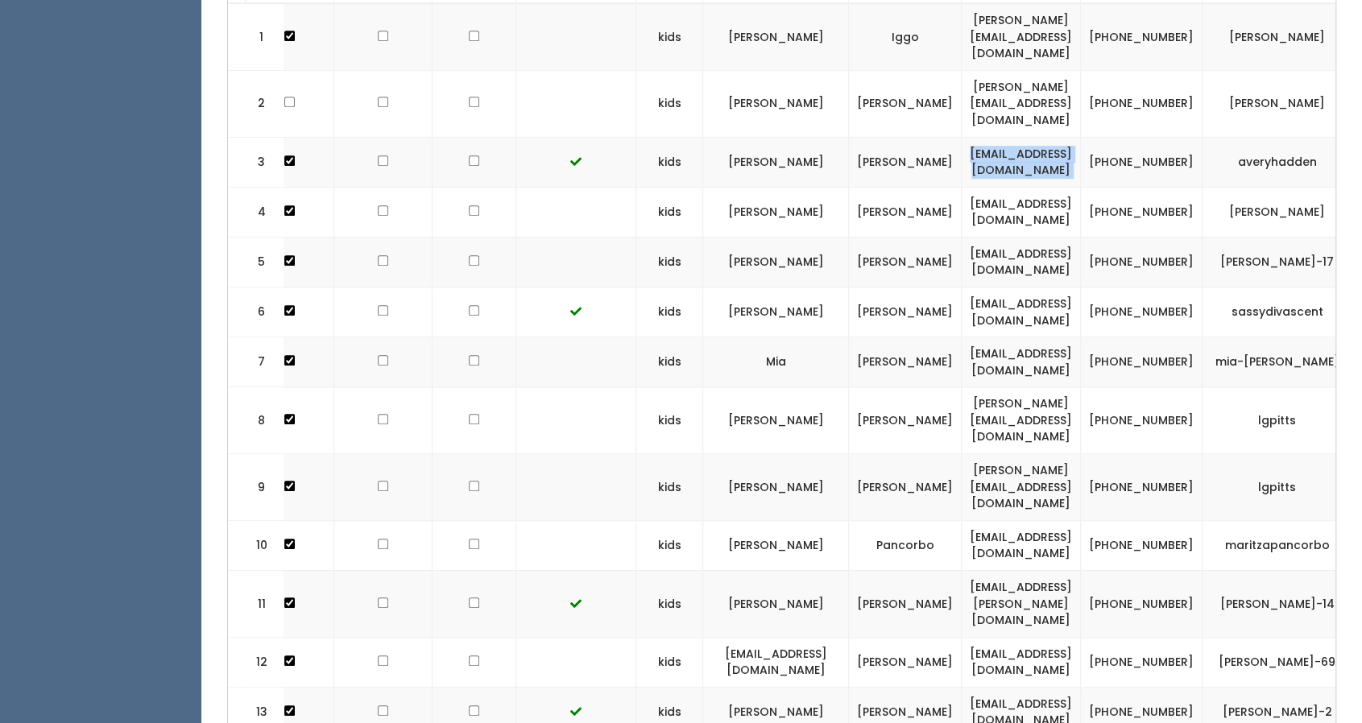
scroll to position [0, 201]
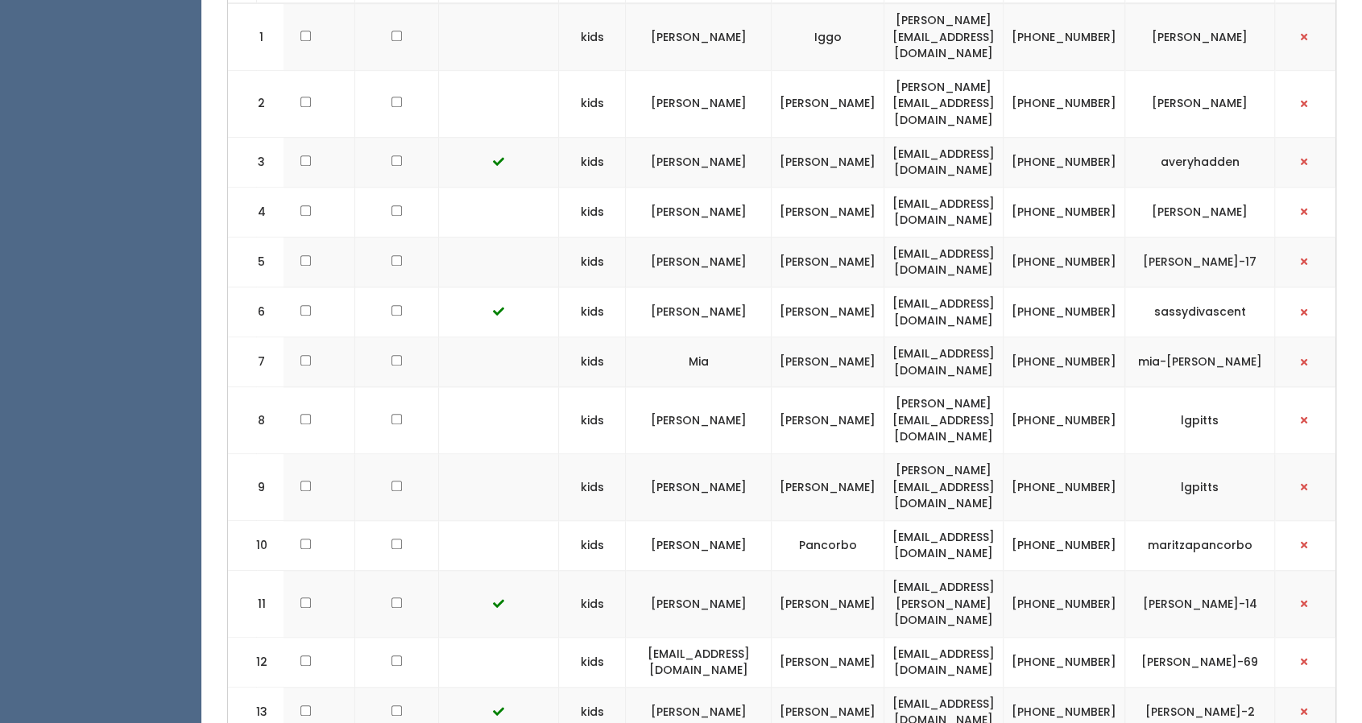
click at [1192, 137] on td "averyhadden" at bounding box center [1200, 162] width 150 height 50
copy td "averyhadden"
click at [1082, 137] on td "(832) 217-5880" at bounding box center [1065, 162] width 122 height 50
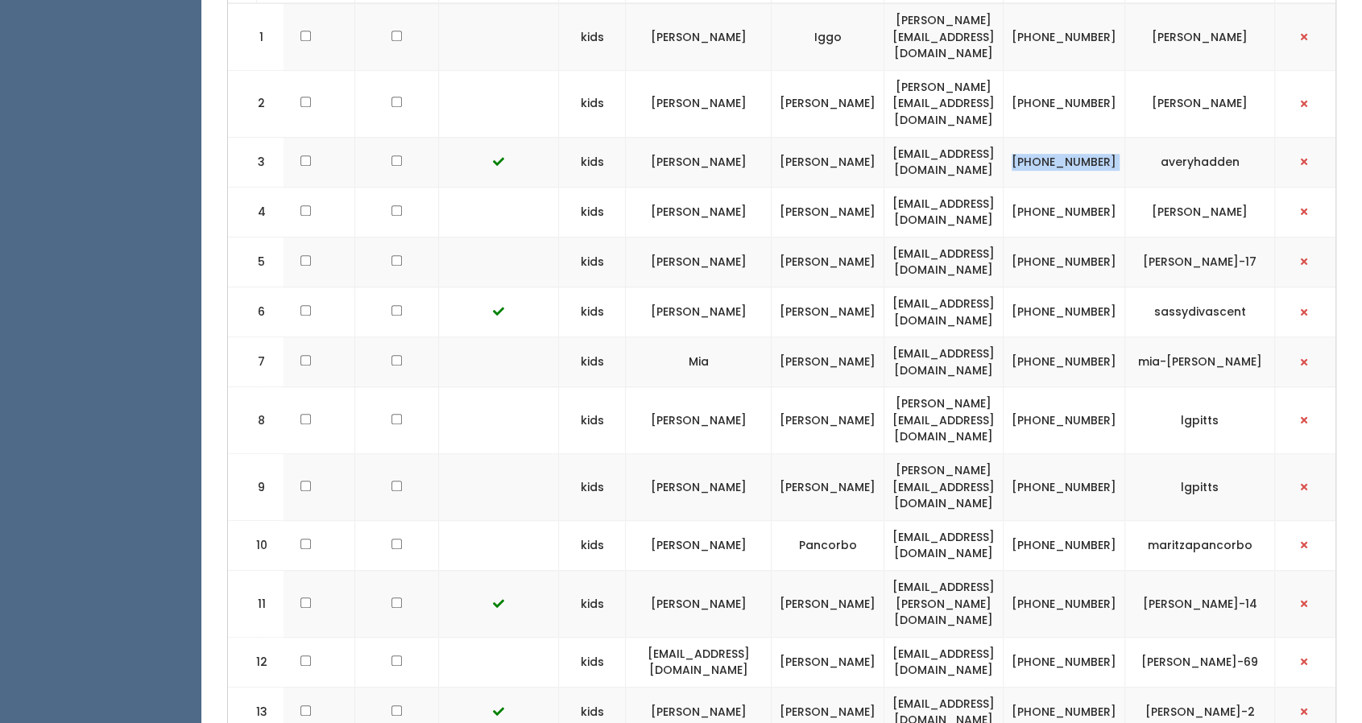
click at [1082, 137] on td "(832) 217-5880" at bounding box center [1065, 162] width 122 height 50
copy tr "(832) 217-5880"
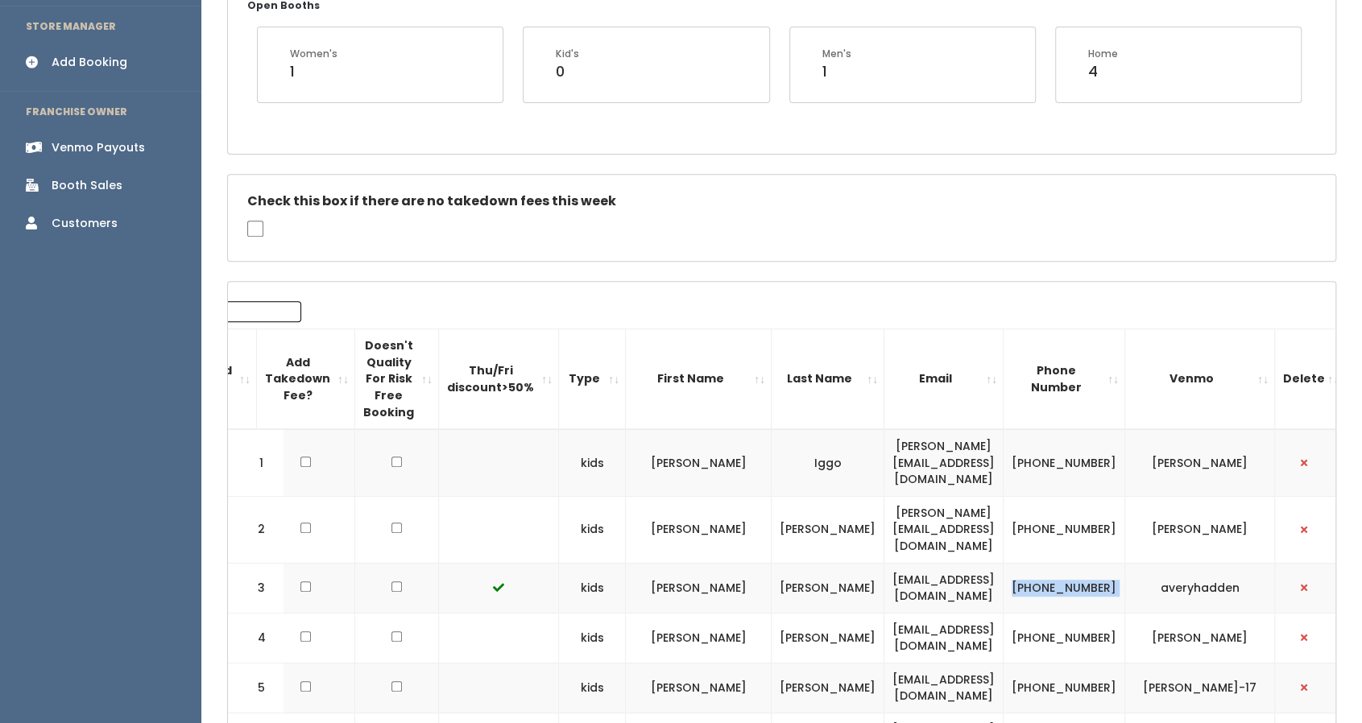
scroll to position [0, 0]
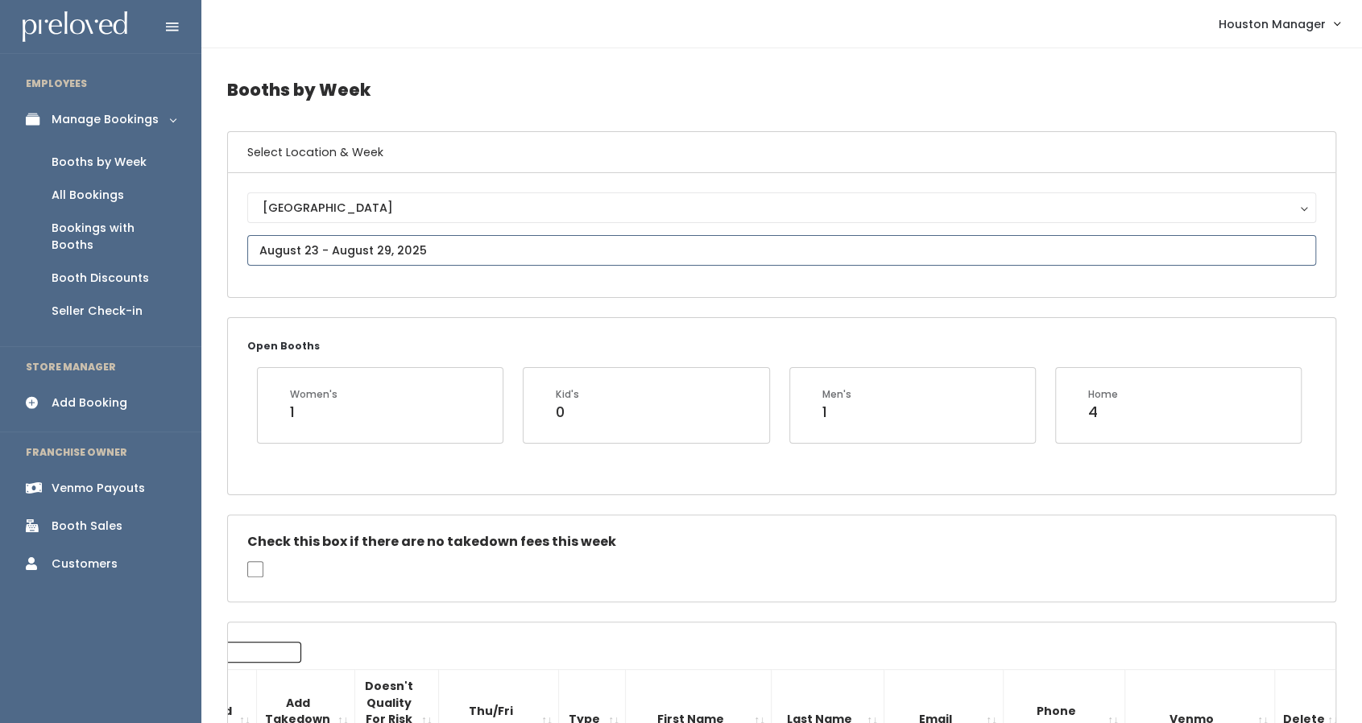
click at [359, 254] on input "text" at bounding box center [781, 250] width 1069 height 31
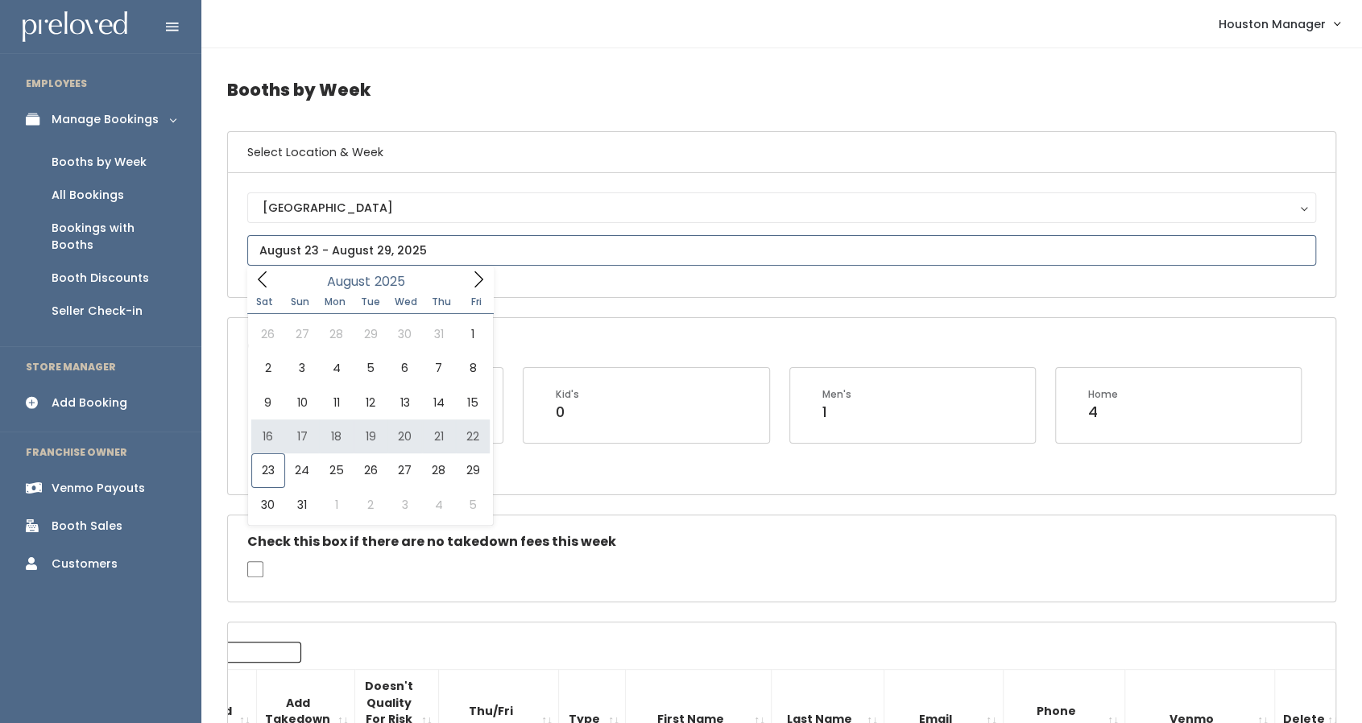
type input "August 16 to August 22"
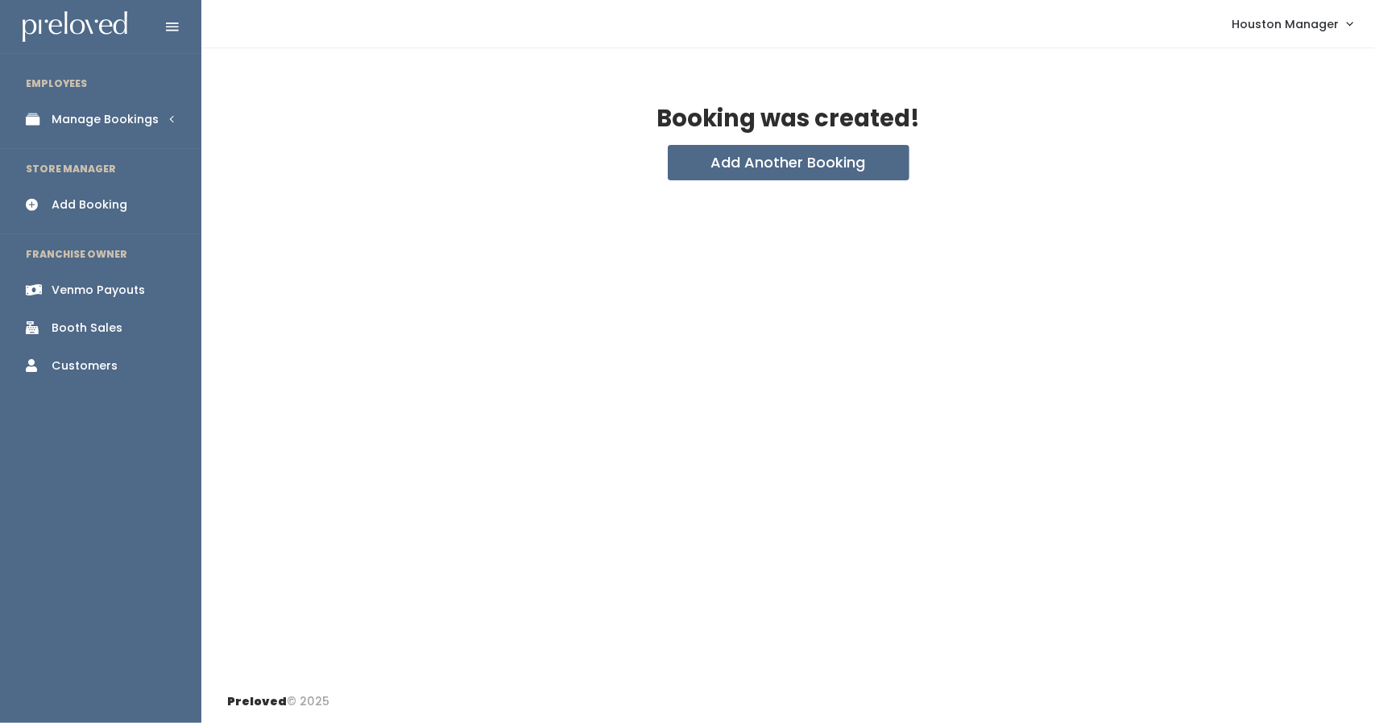
click at [147, 290] on link "Venmo Payouts" at bounding box center [100, 290] width 201 height 36
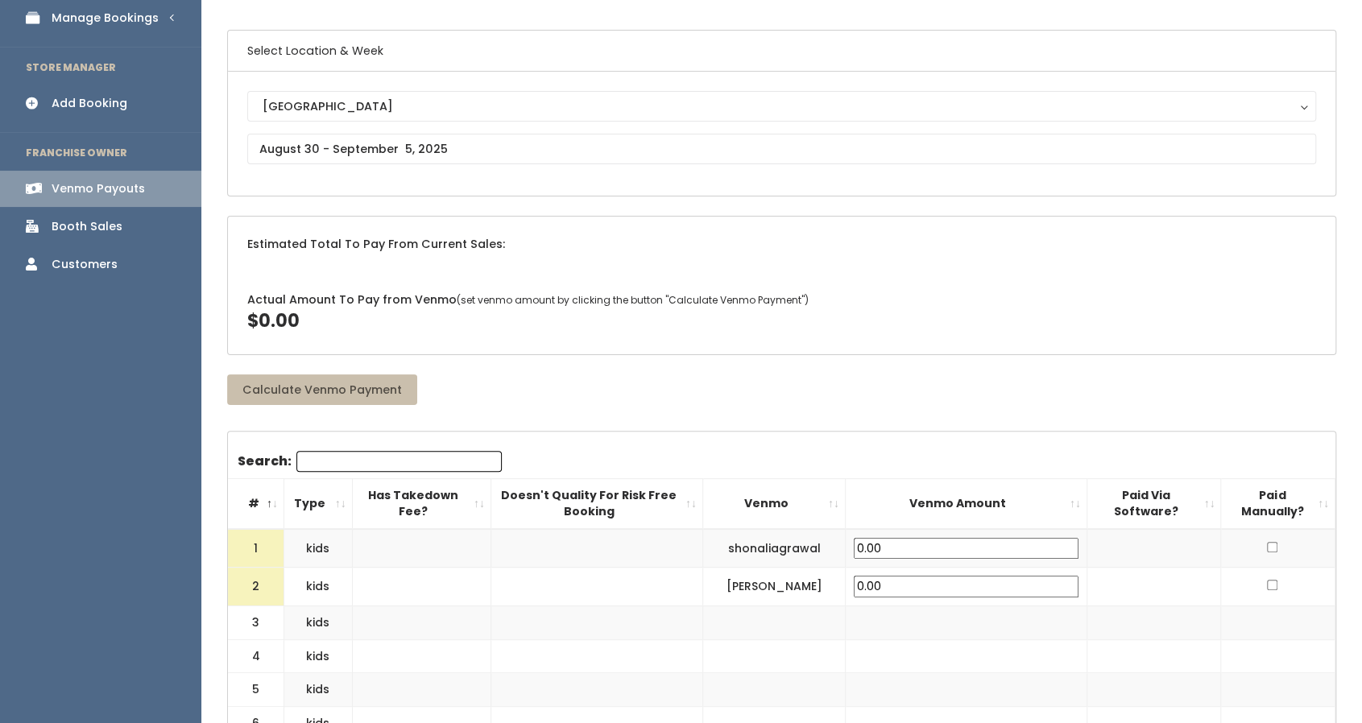
scroll to position [61, 0]
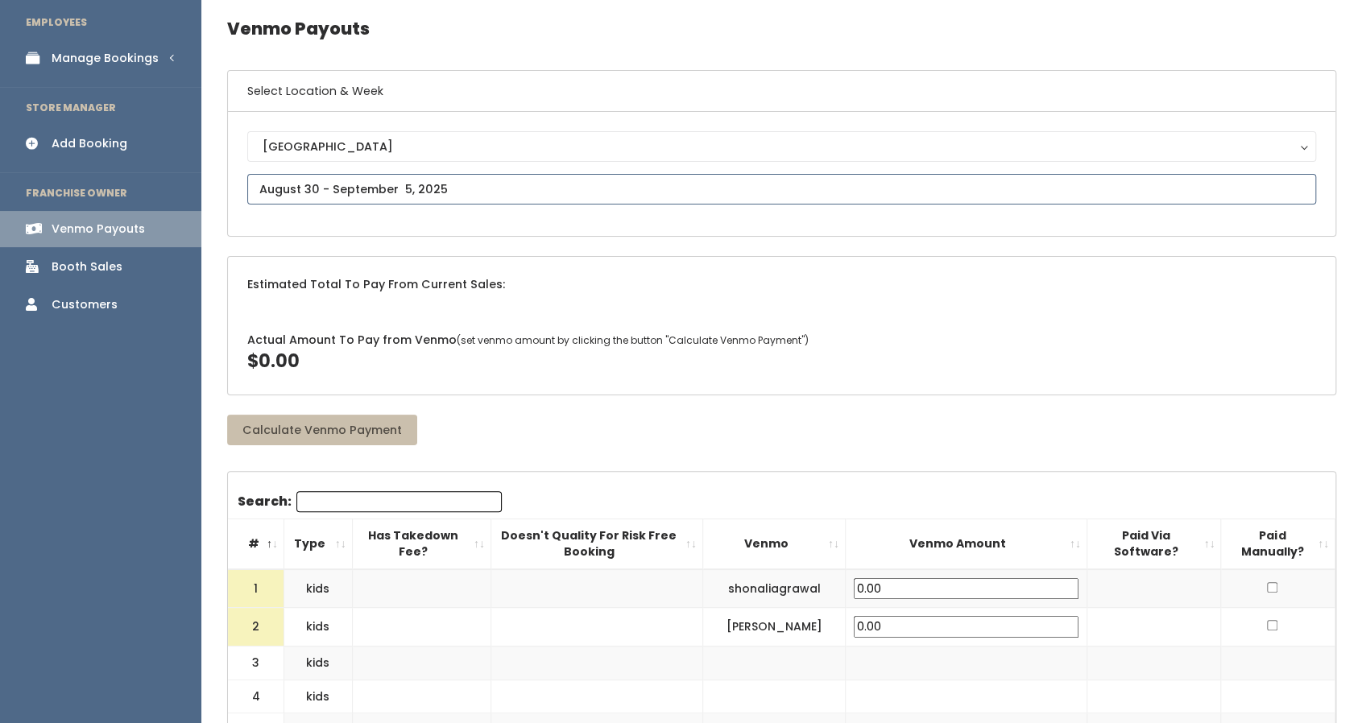
click at [342, 189] on input "text" at bounding box center [781, 189] width 1069 height 31
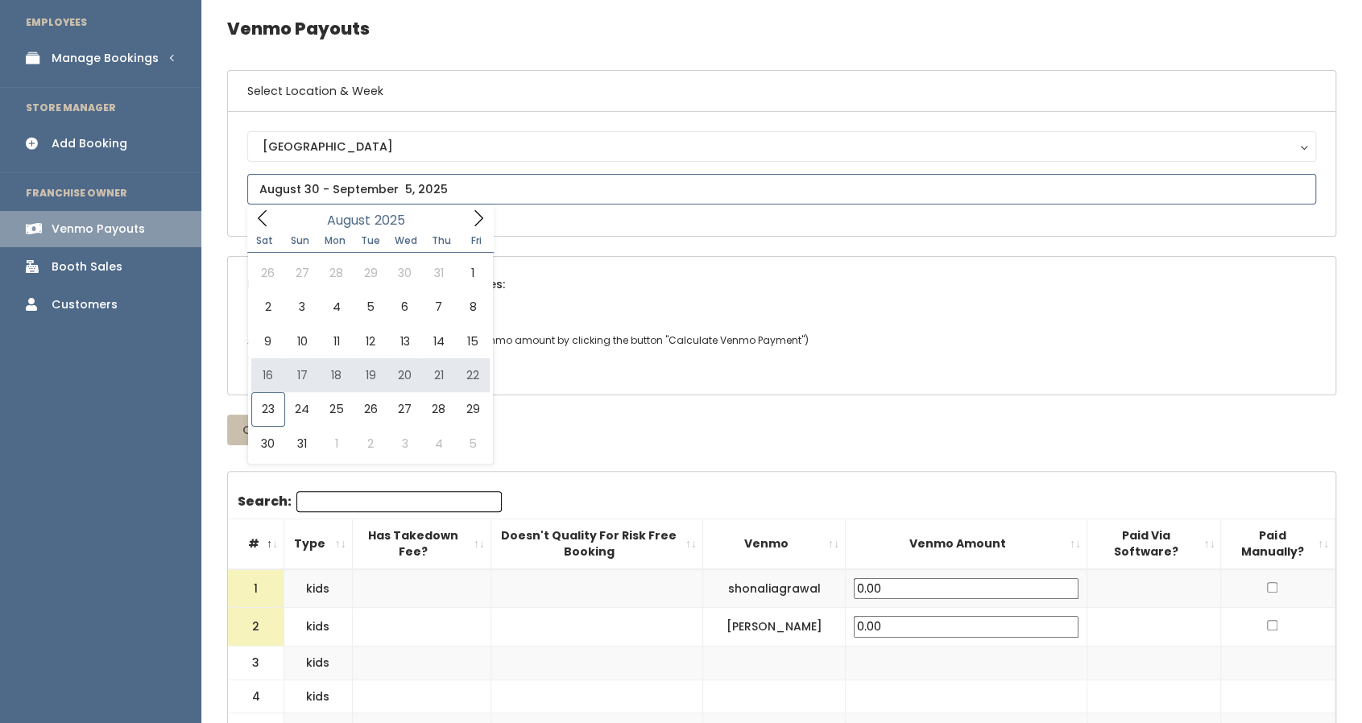
type input "August 16 to August 22"
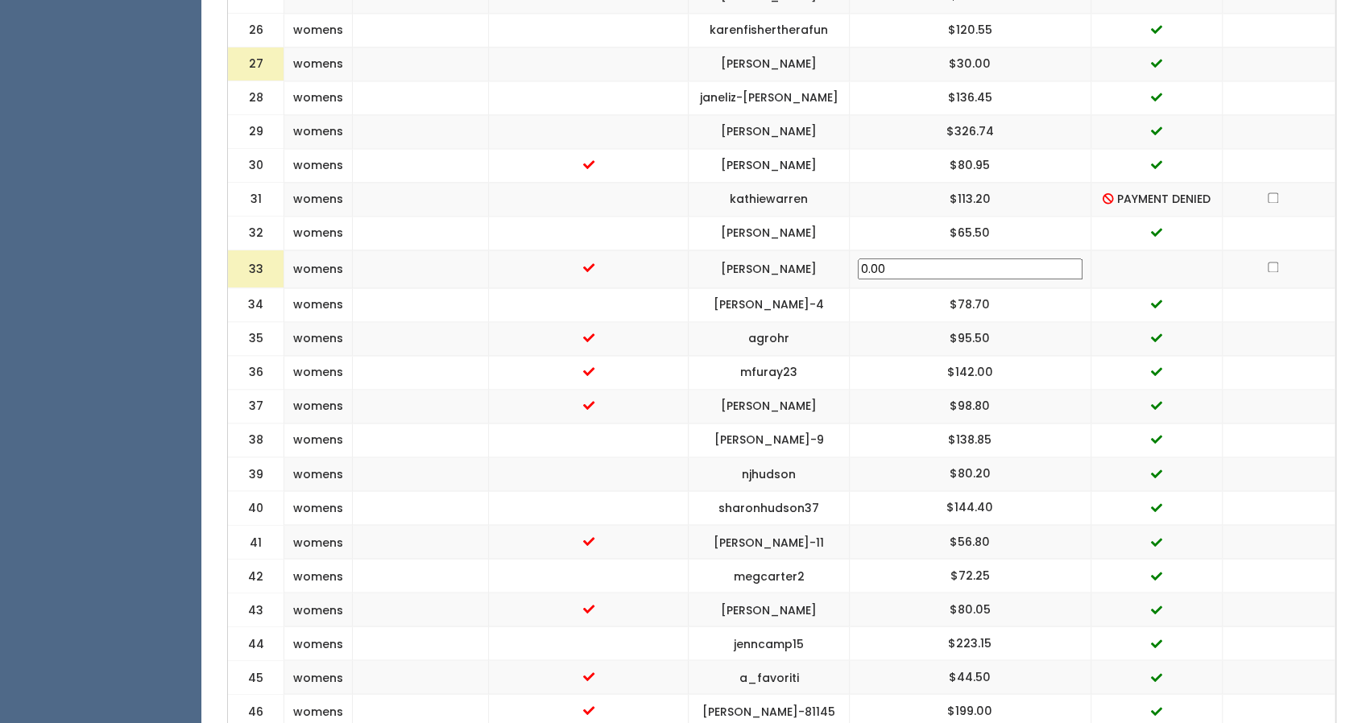
scroll to position [1523, 0]
click at [849, 191] on td "kathiewarren" at bounding box center [769, 200] width 160 height 34
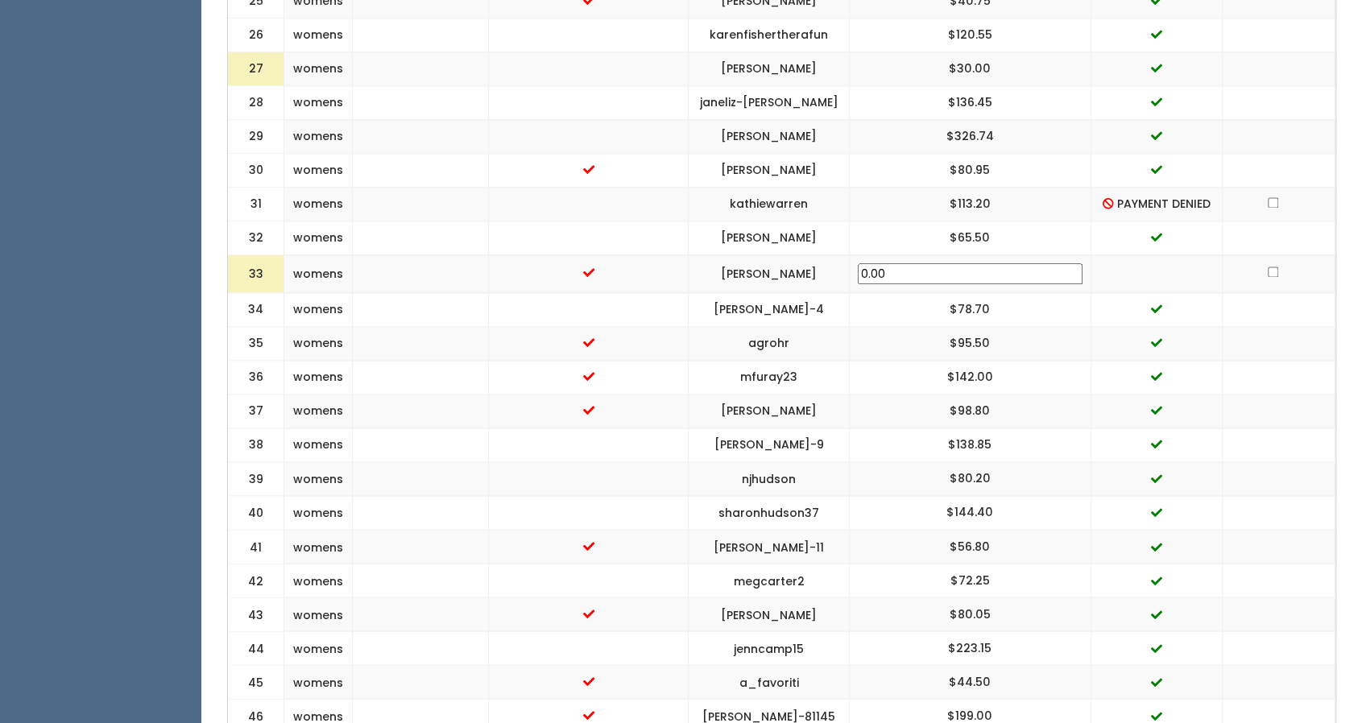
click at [1001, 263] on input "0.00" at bounding box center [970, 274] width 225 height 22
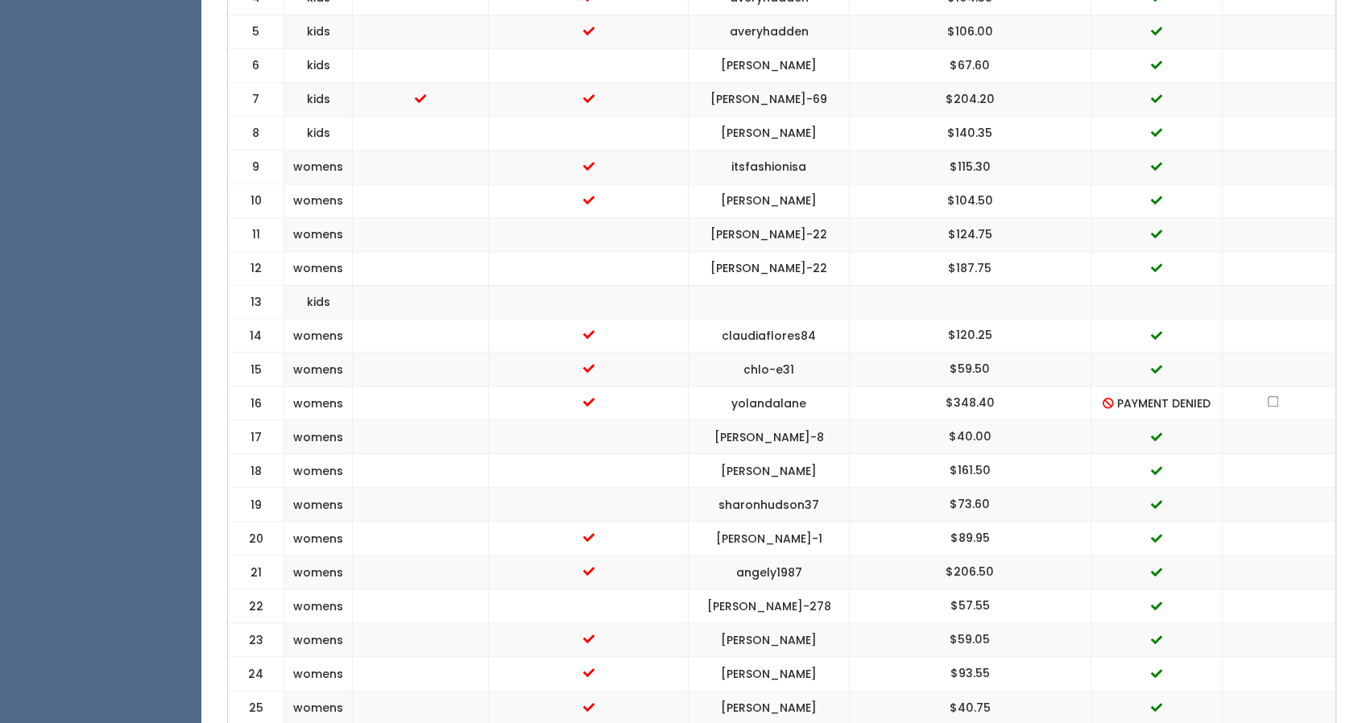
scroll to position [814, 0]
click at [793, 420] on td "kathryn-ivey-8" at bounding box center [769, 436] width 160 height 34
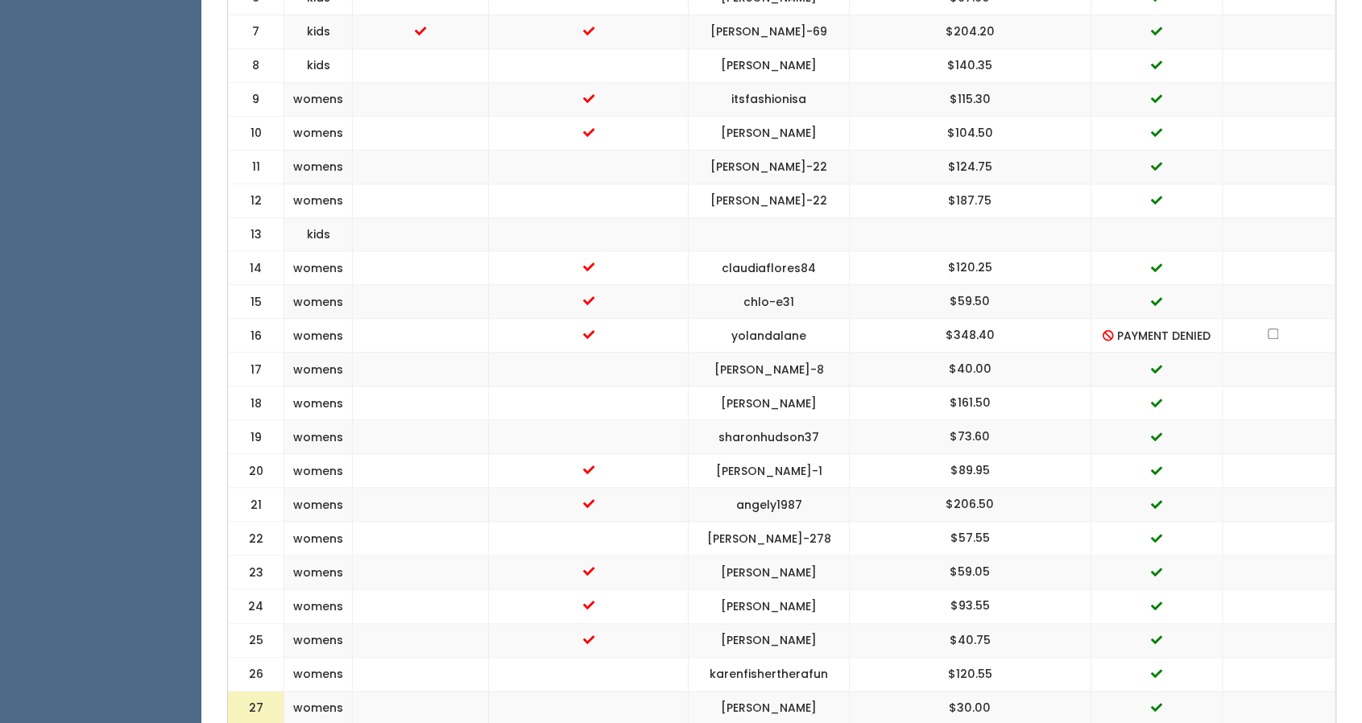
click at [833, 325] on td "yolandalane" at bounding box center [769, 336] width 160 height 34
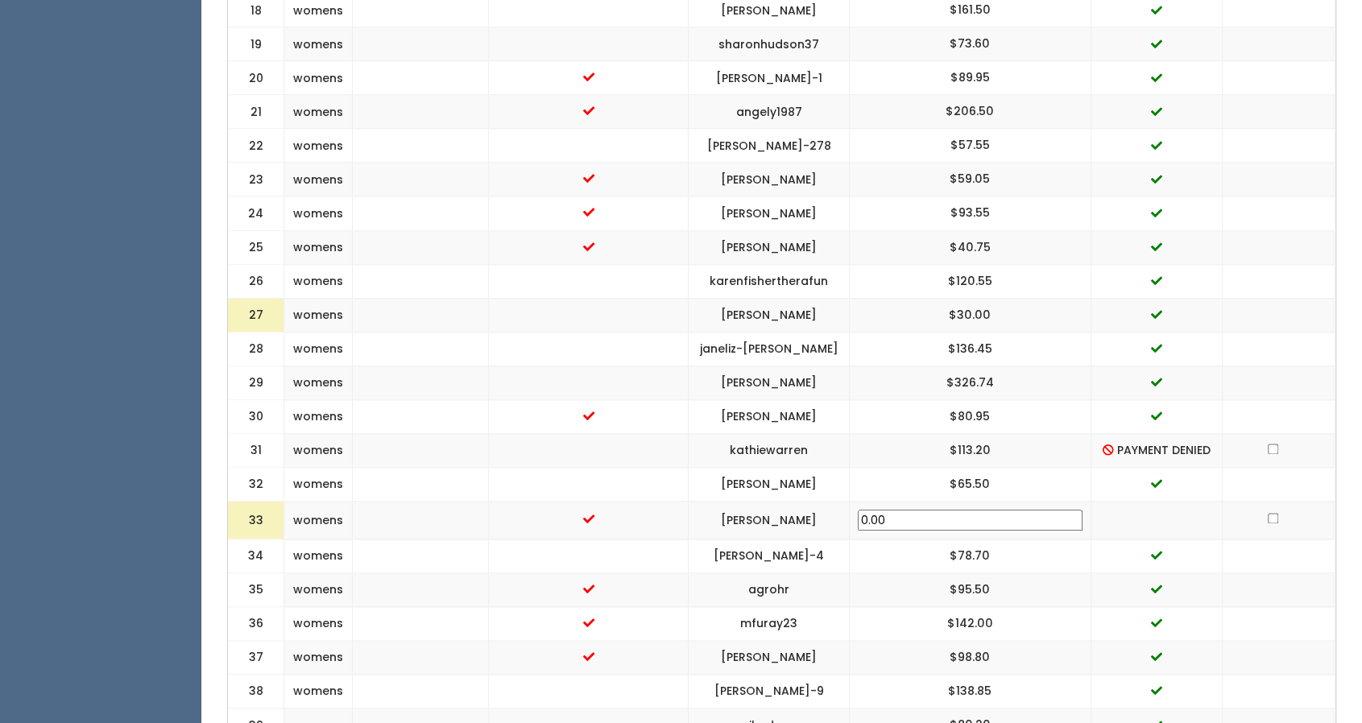
scroll to position [1279, 0]
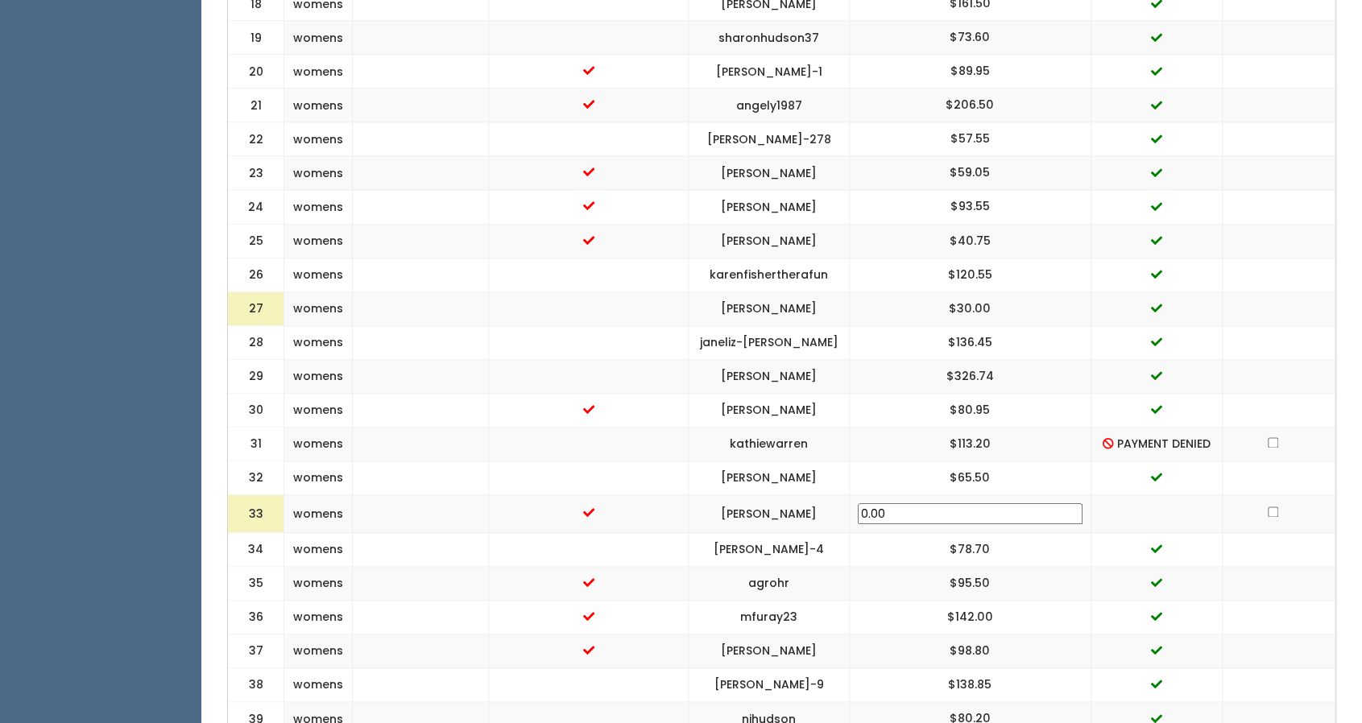
click at [801, 433] on td "kathiewarren" at bounding box center [769, 444] width 160 height 34
copy td "kathiewarren"
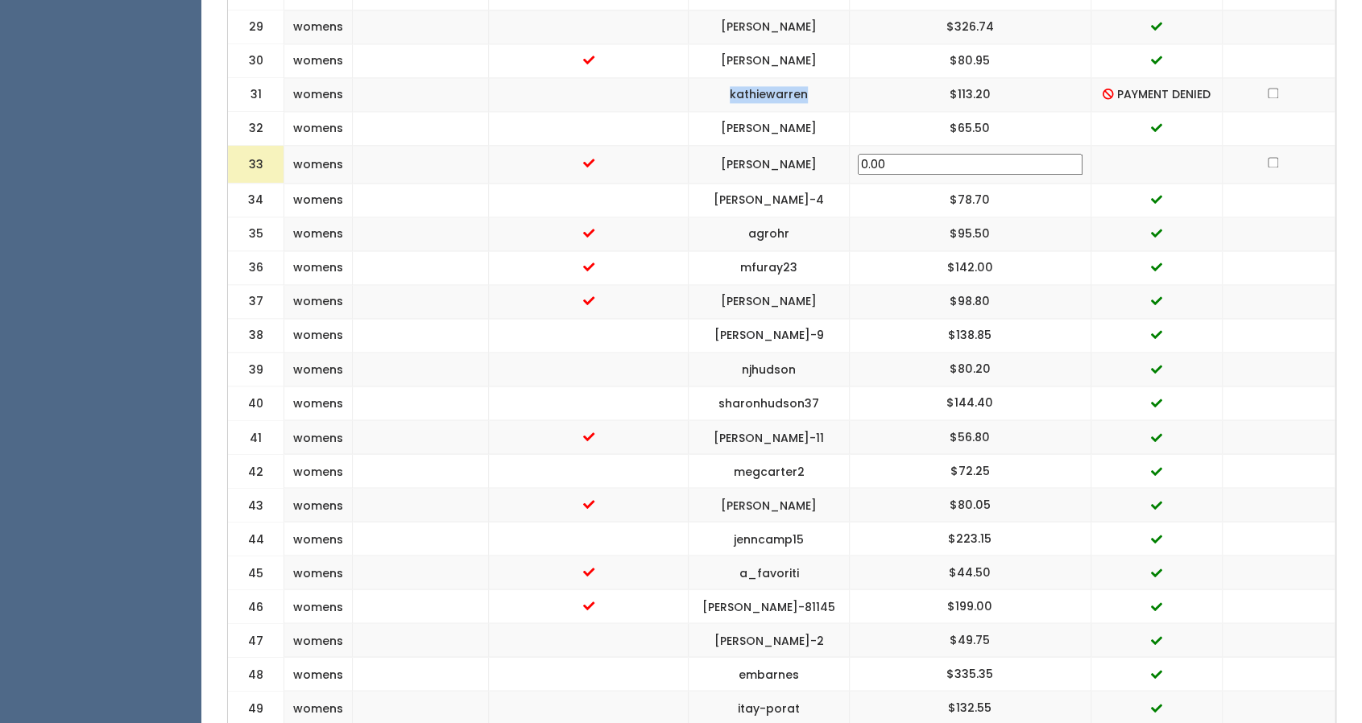
scroll to position [1628, 0]
drag, startPoint x: 972, startPoint y: 83, endPoint x: 1007, endPoint y: 88, distance: 35.0
click at [1007, 88] on td "$113.20" at bounding box center [970, 95] width 242 height 34
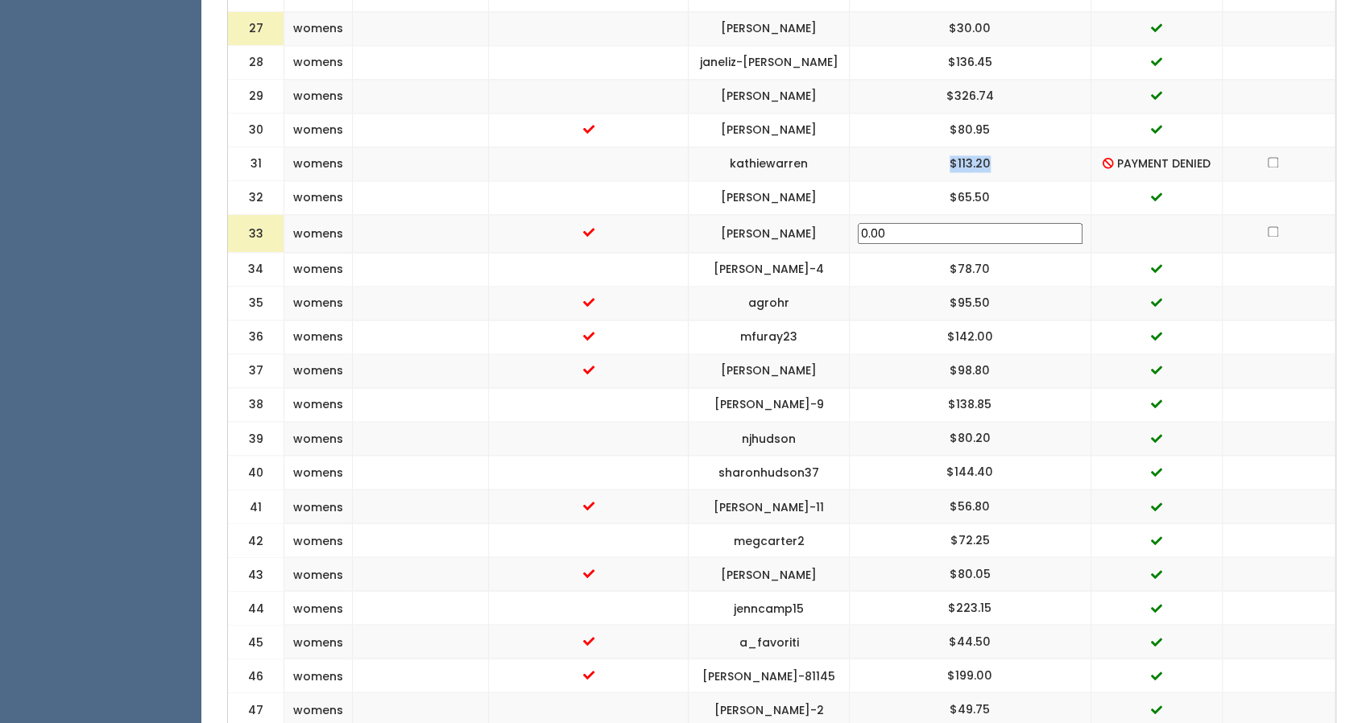
scroll to position [1560, 0]
click at [832, 152] on td "kathiewarren" at bounding box center [769, 163] width 160 height 34
click at [816, 186] on td "awilda-acevedo-pellot" at bounding box center [769, 197] width 160 height 34
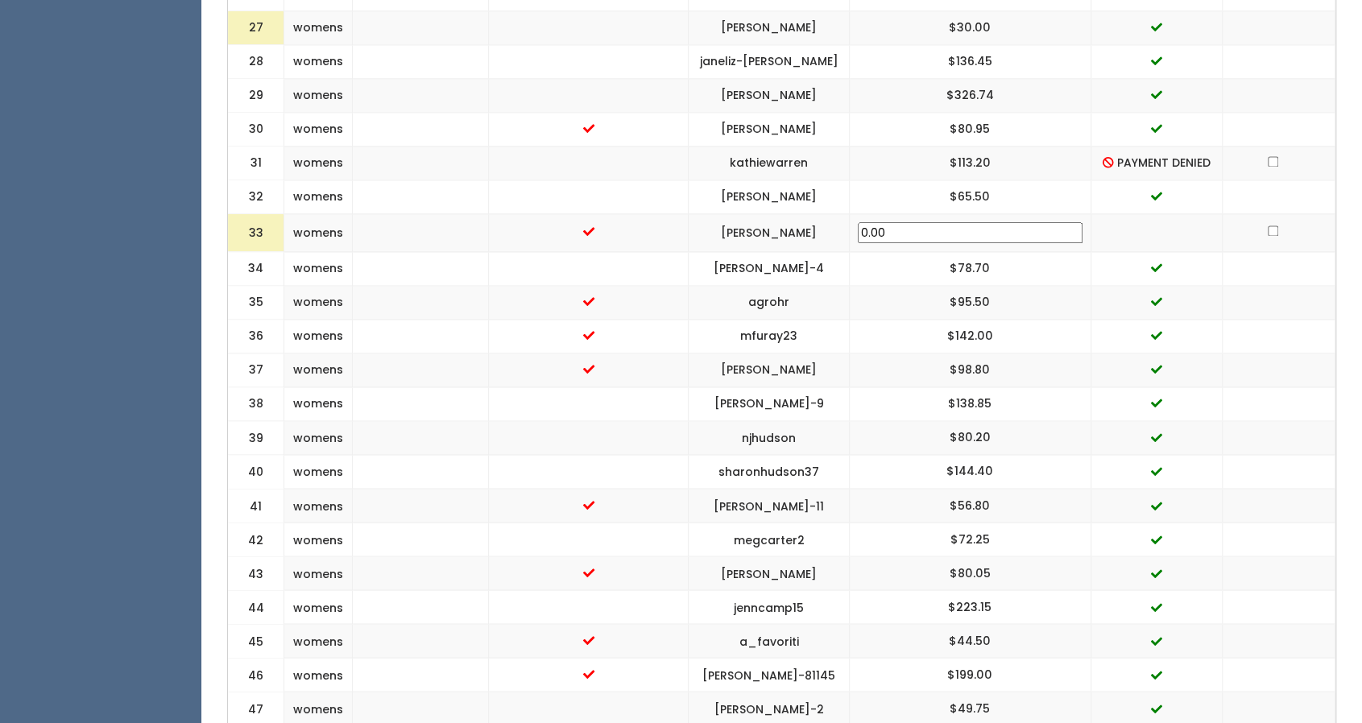
click at [816, 186] on td "awilda-acevedo-pellot" at bounding box center [769, 197] width 160 height 34
click at [823, 155] on td "kathiewarren" at bounding box center [769, 163] width 160 height 34
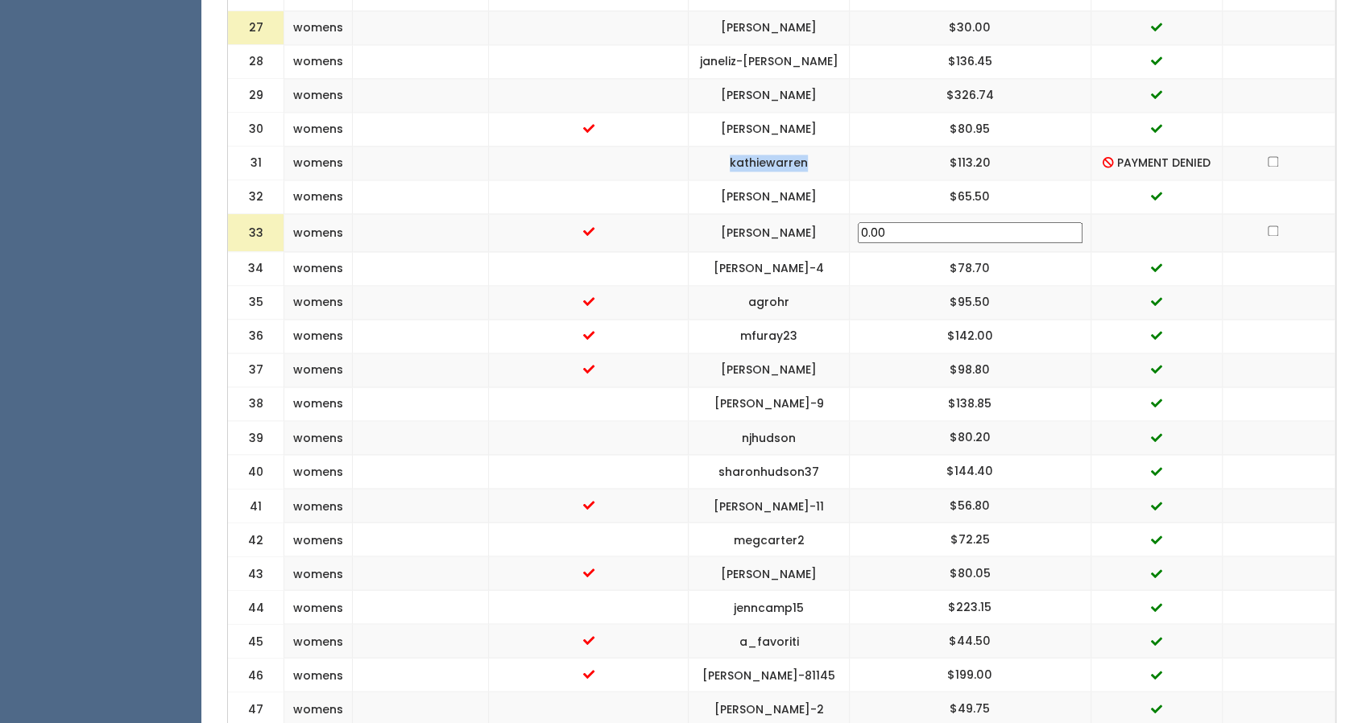
click at [823, 155] on td "kathiewarren" at bounding box center [769, 163] width 160 height 34
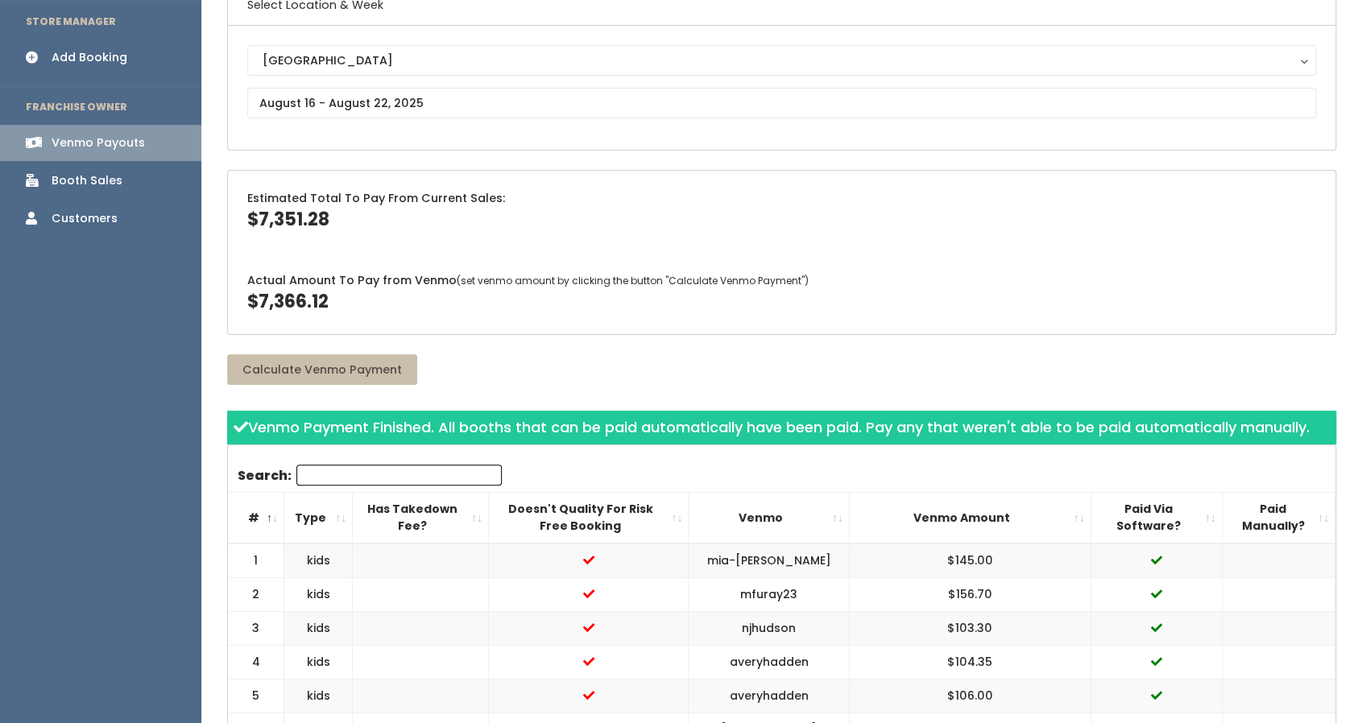
scroll to position [0, 0]
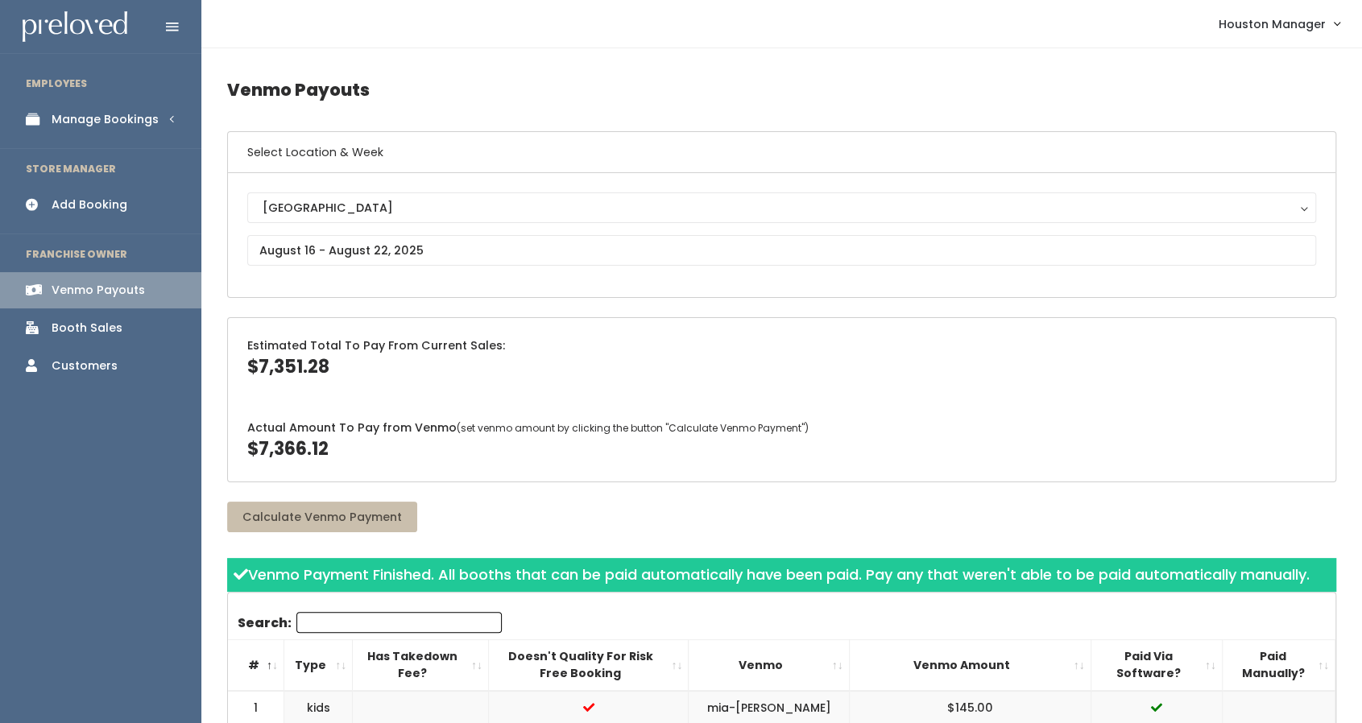
click at [97, 117] on div "Manage Bookings" at bounding box center [105, 119] width 107 height 17
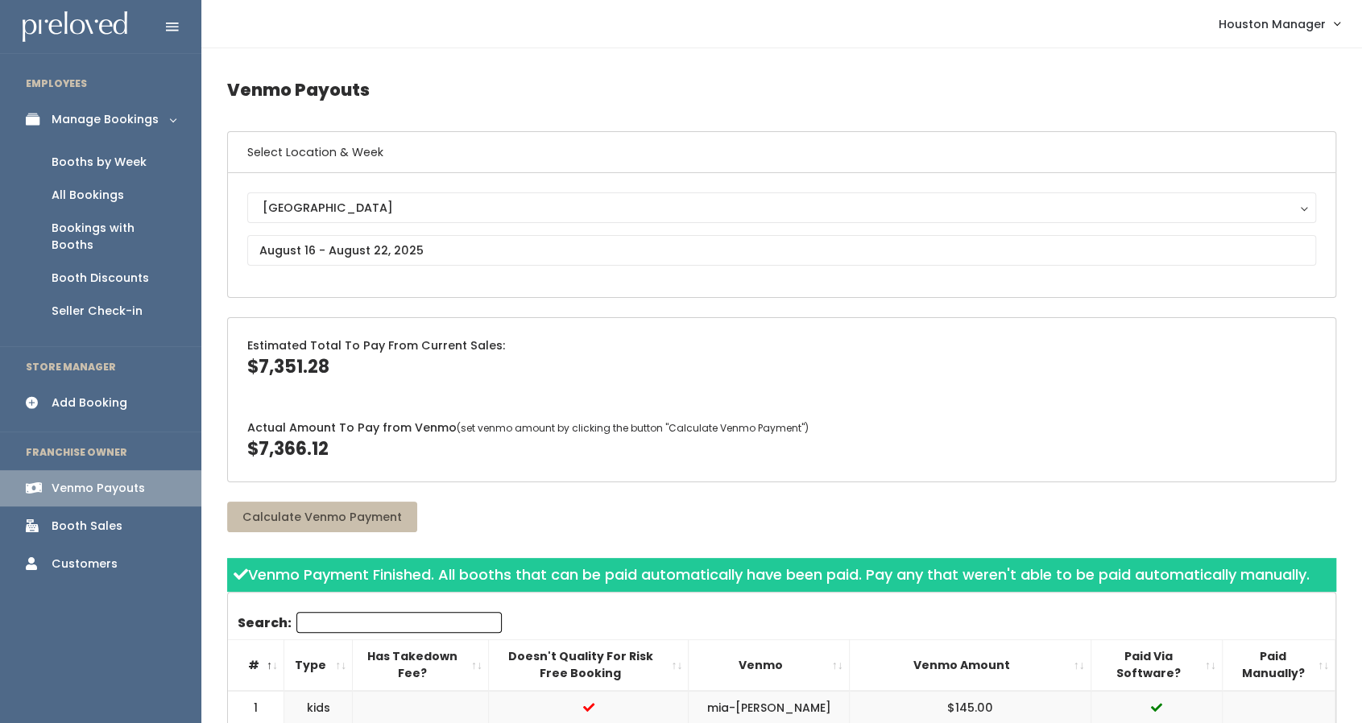
click at [110, 159] on div "Booths by Week" at bounding box center [99, 162] width 95 height 17
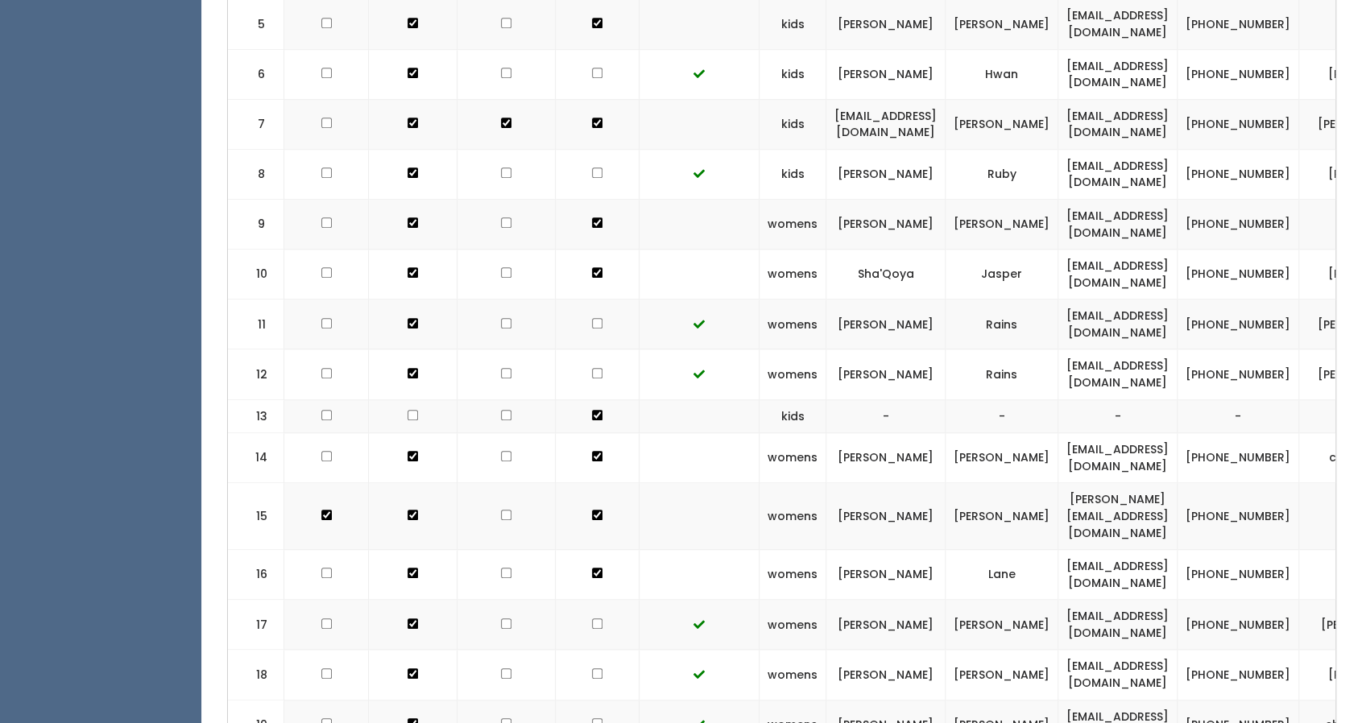
scroll to position [774, 0]
click at [1149, 503] on td "chloe.ardourel@gmail.com" at bounding box center [1117, 517] width 119 height 67
copy tr "chloe.ardourel@gmail.com"
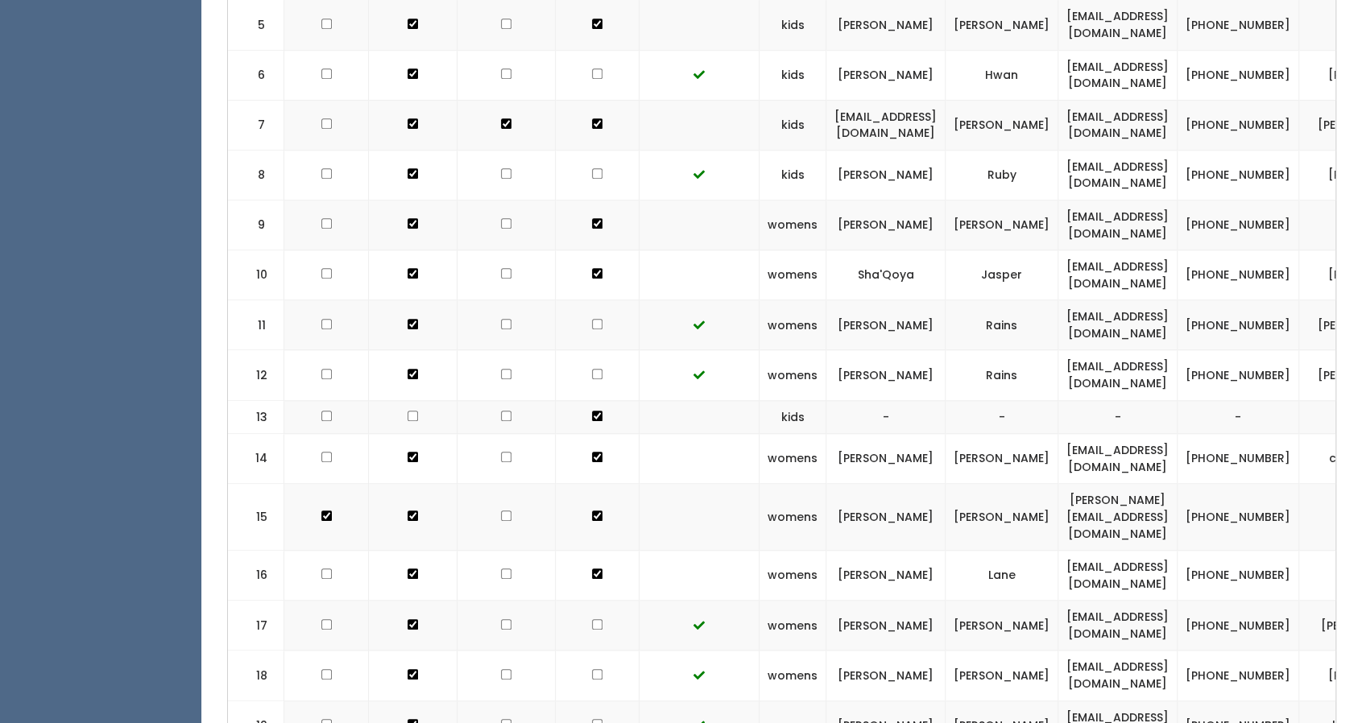
click at [1120, 552] on td "[EMAIL_ADDRESS][DOMAIN_NAME]" at bounding box center [1117, 576] width 119 height 50
copy tr "[EMAIL_ADDRESS][DOMAIN_NAME]"
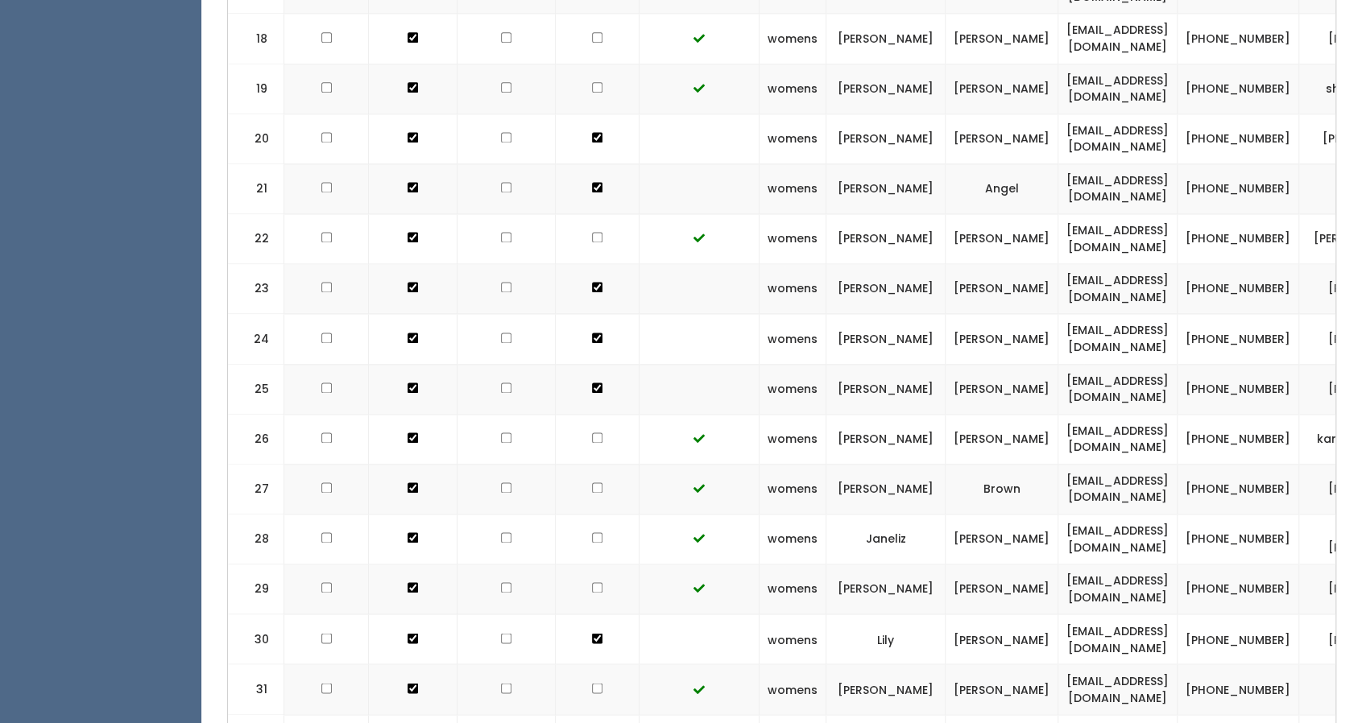
scroll to position [1449, 0]
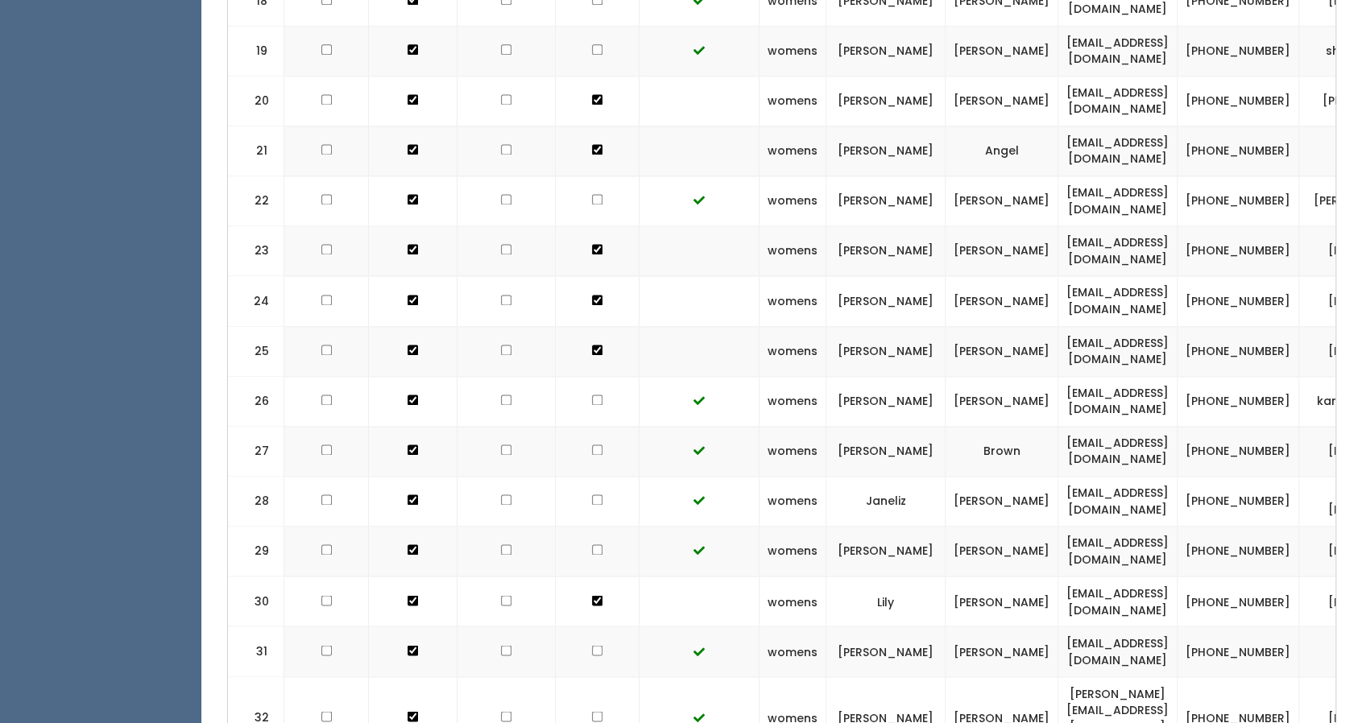
click at [1108, 628] on td "mkwhouston@gmail.com" at bounding box center [1117, 652] width 119 height 50
copy tr "mkwhouston@gmail.com"
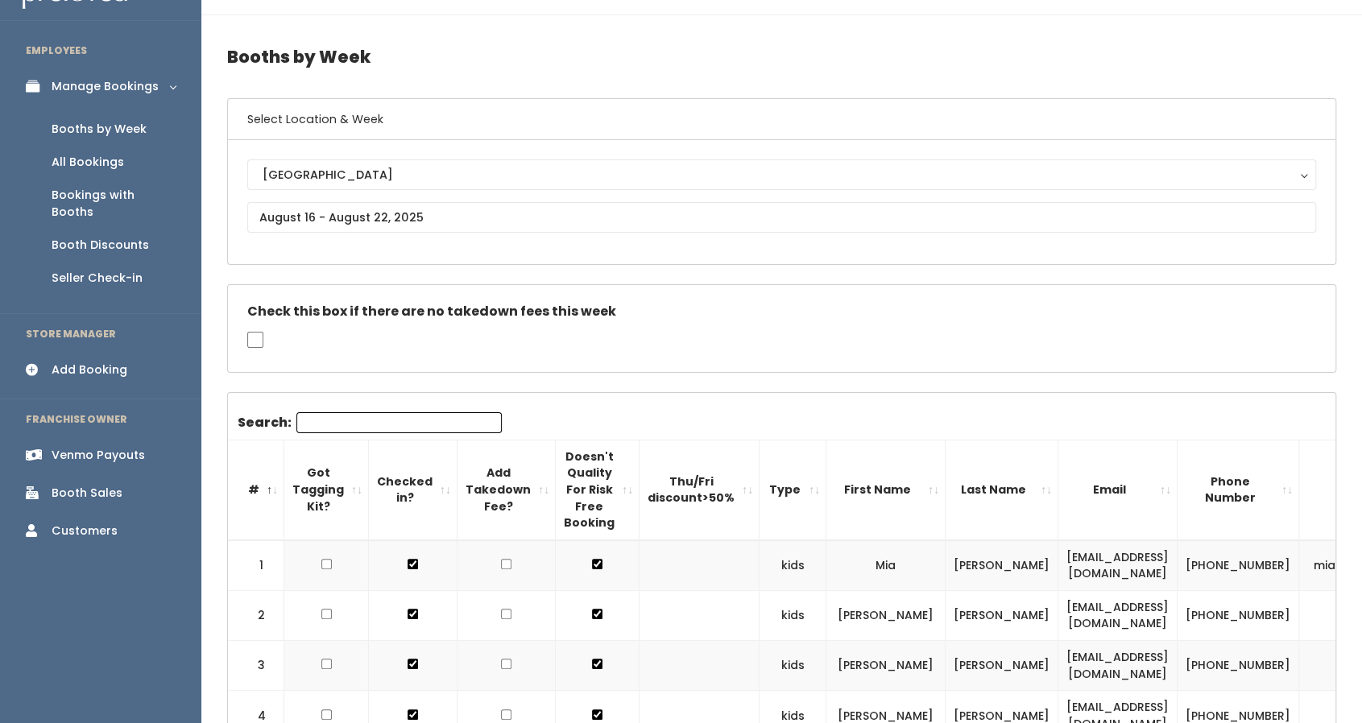
scroll to position [0, 0]
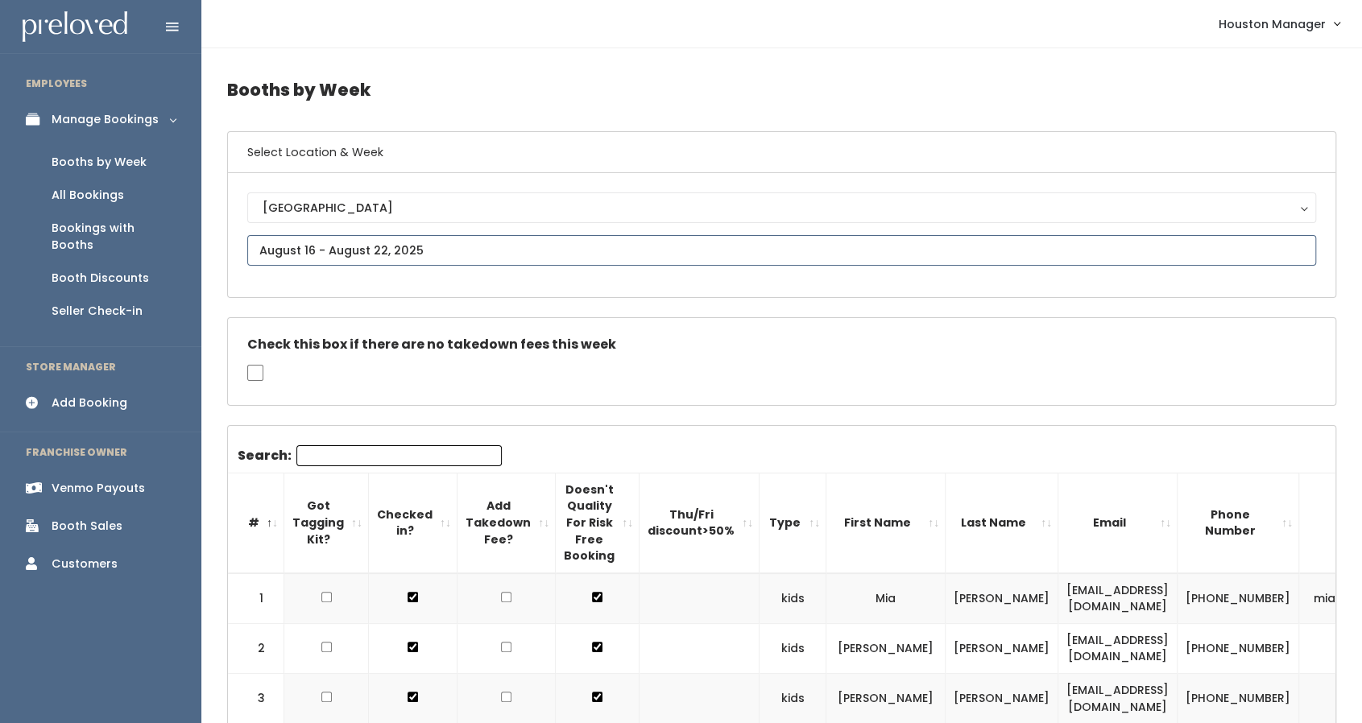
click at [343, 246] on input "text" at bounding box center [781, 250] width 1069 height 31
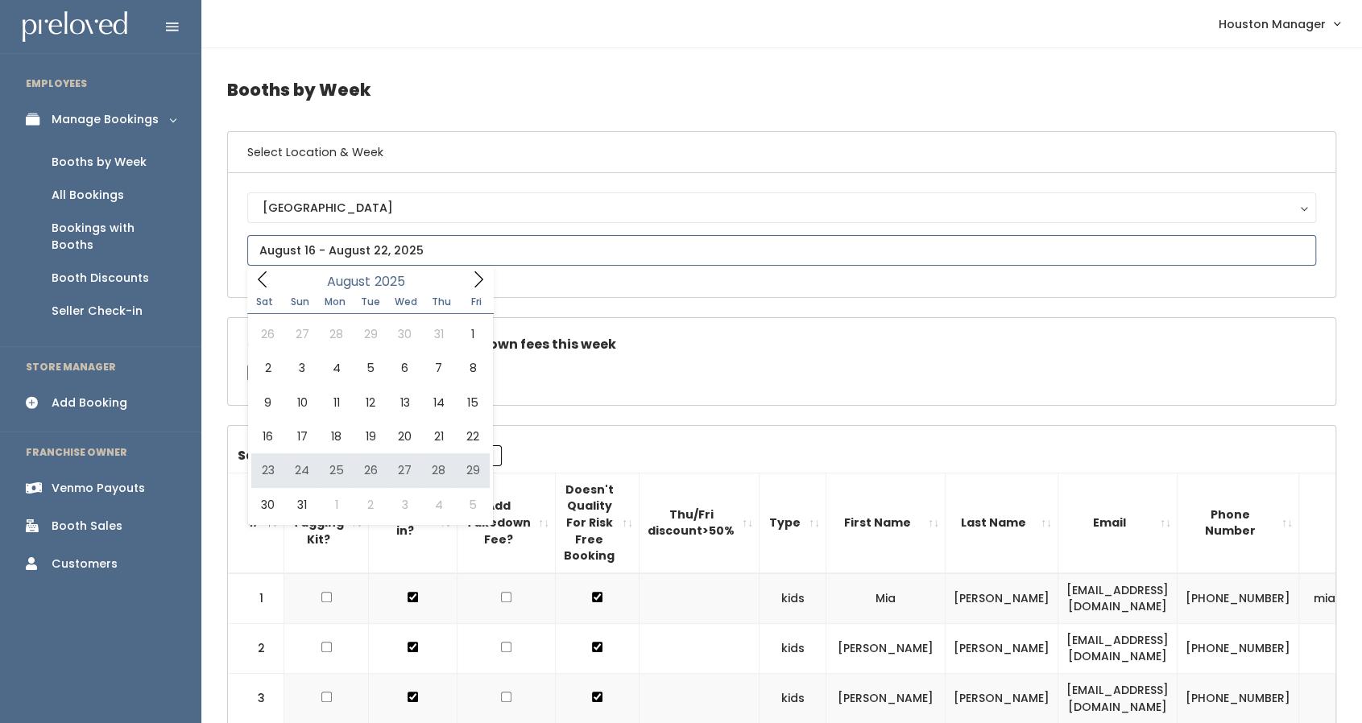
type input "August 23 to August 29"
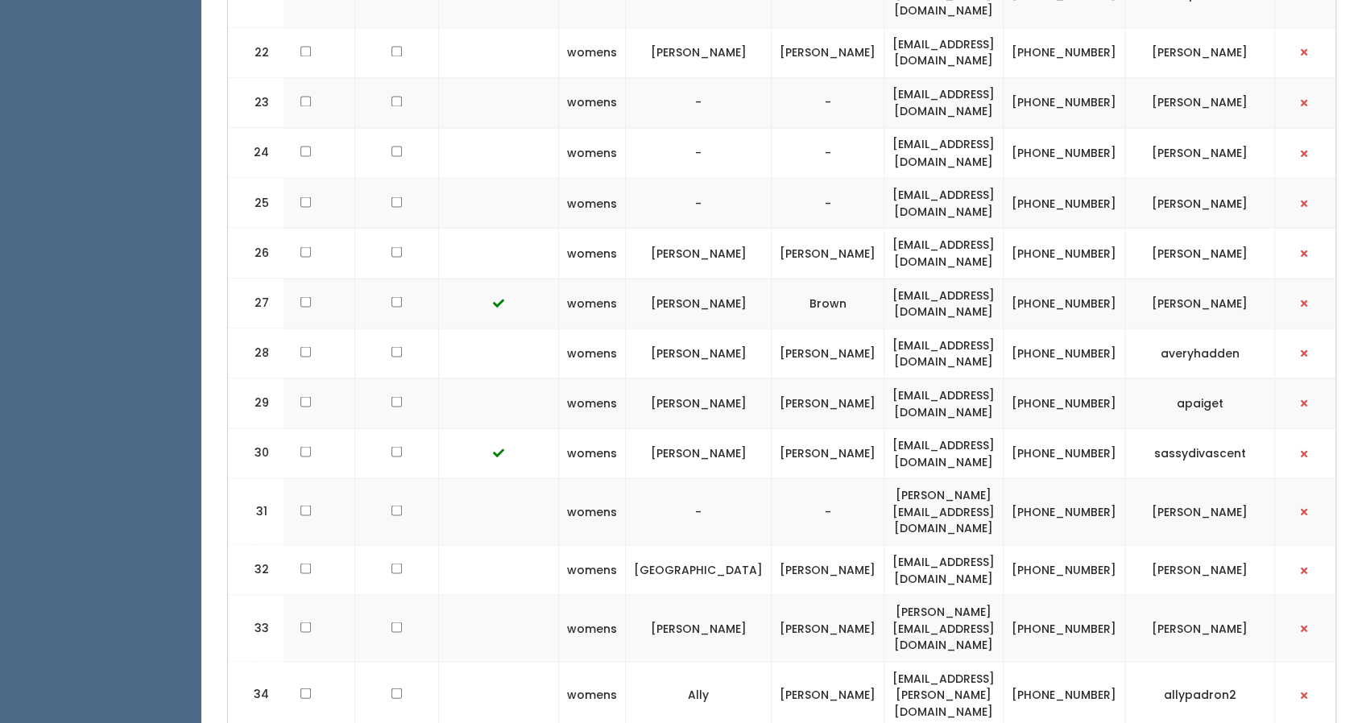
scroll to position [0, 200]
click at [986, 478] on td "[PERSON_NAME][EMAIL_ADDRESS][DOMAIN_NAME]" at bounding box center [944, 511] width 119 height 67
copy tr "[PERSON_NAME][EMAIL_ADDRESS][DOMAIN_NAME]"
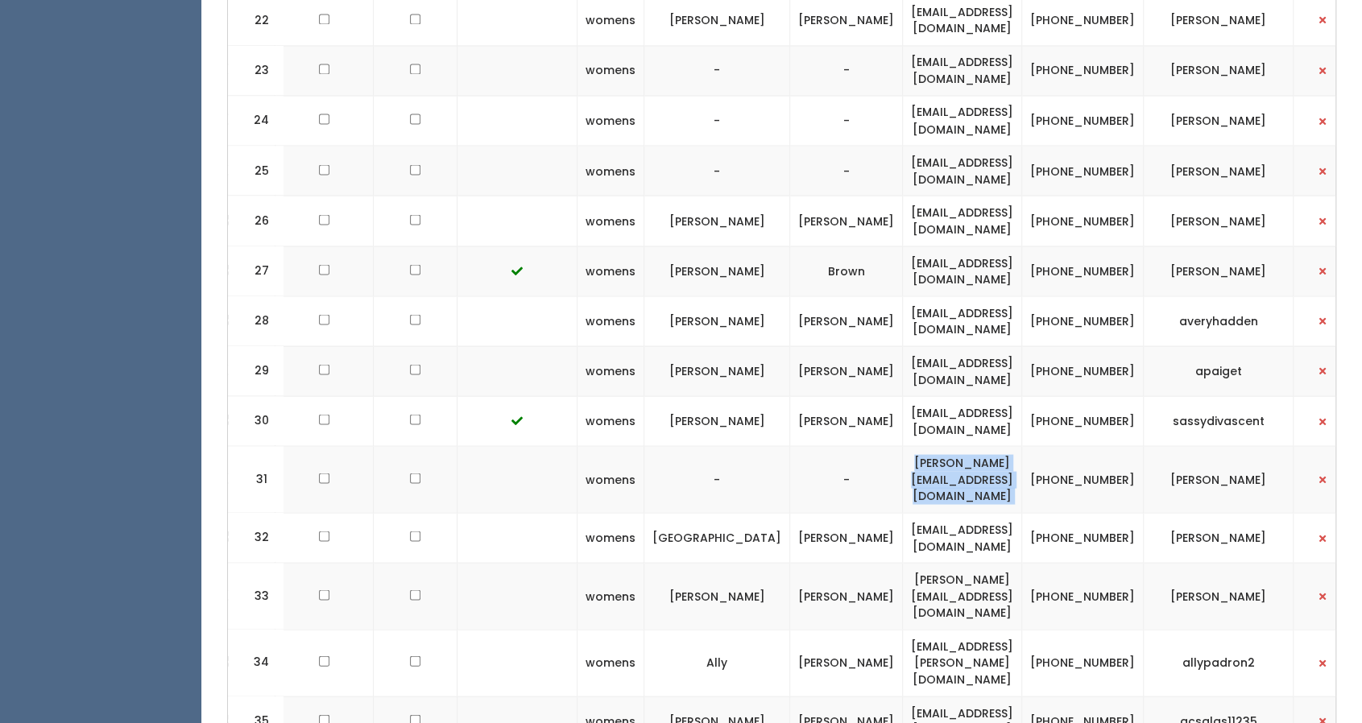
scroll to position [1794, 0]
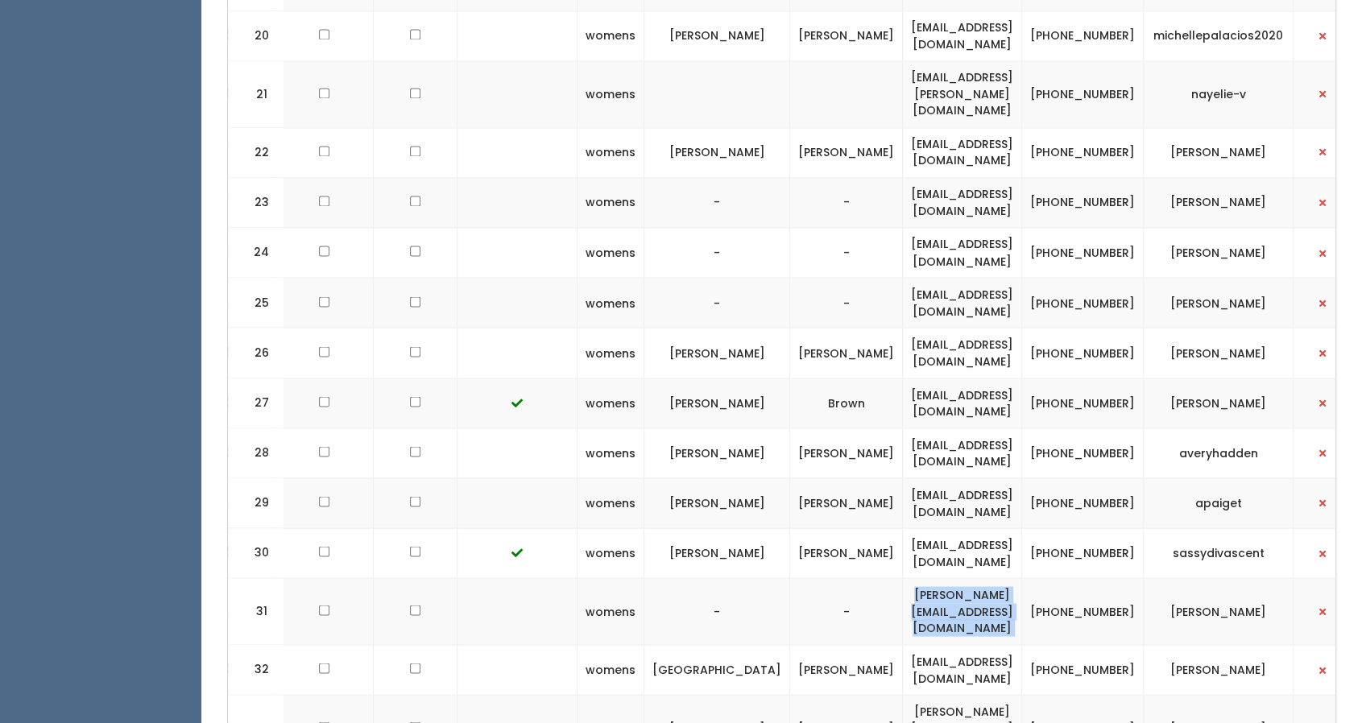
copy tr "[PERSON_NAME][EMAIL_ADDRESS][DOMAIN_NAME]"
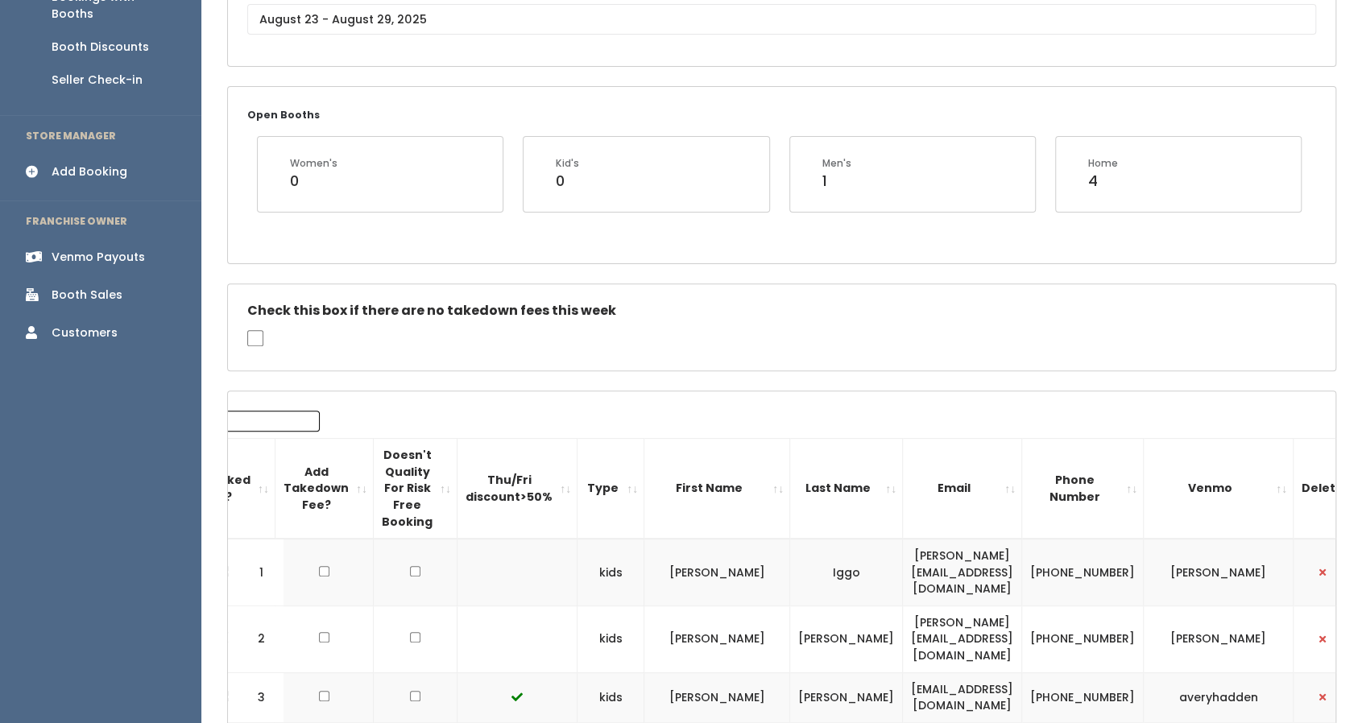
scroll to position [0, 0]
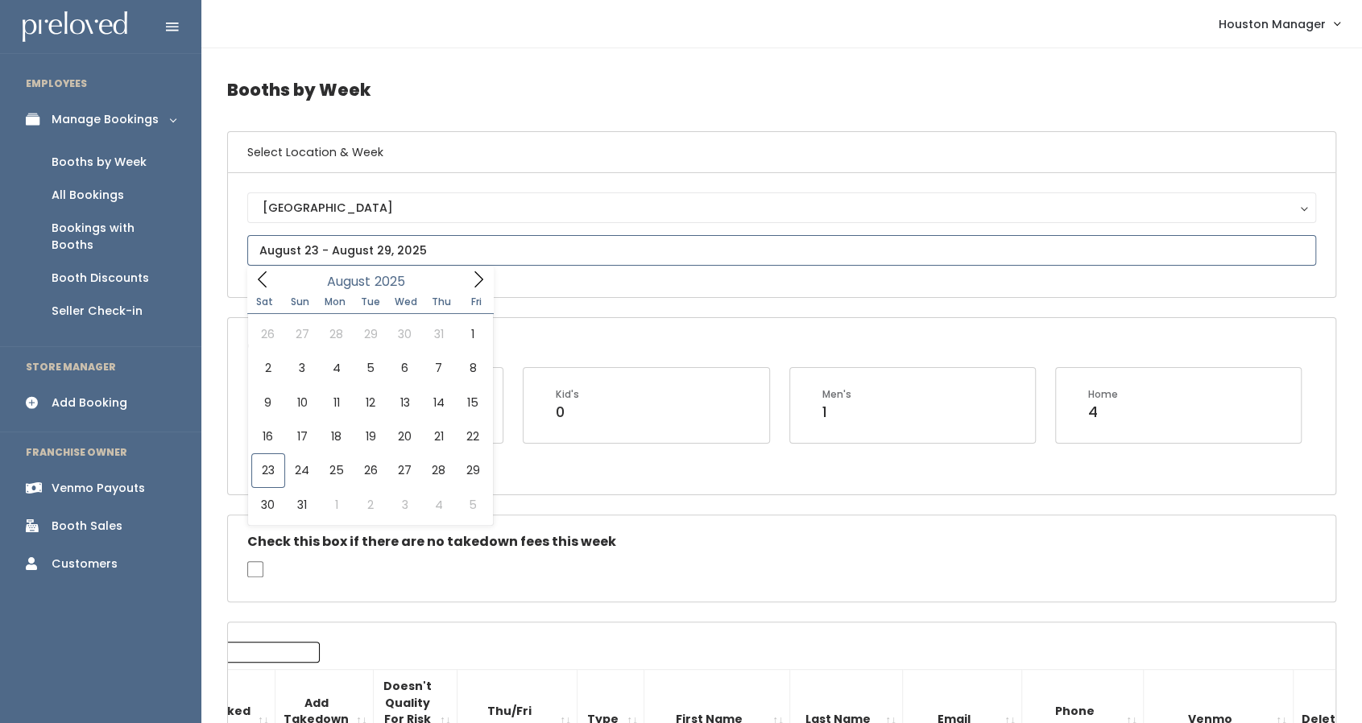
click at [672, 242] on input "text" at bounding box center [781, 250] width 1069 height 31
type input "[DATE] to [DATE]"
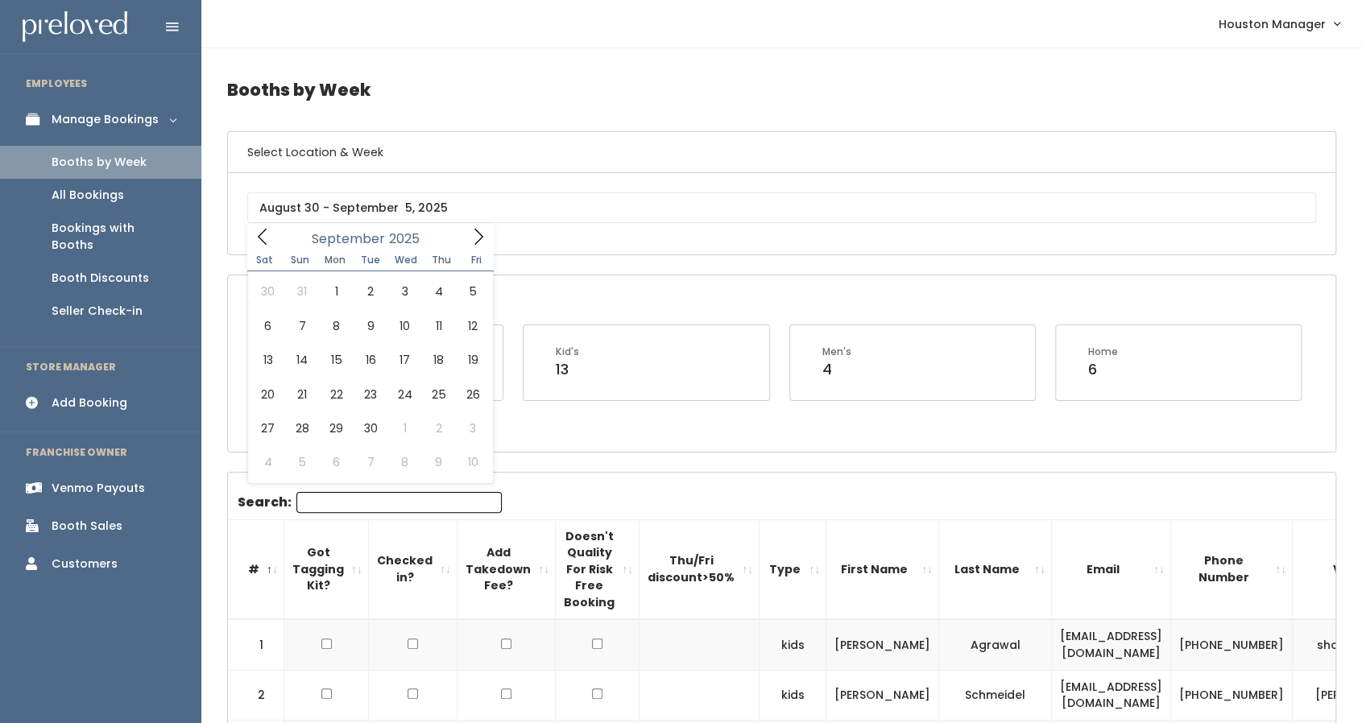
click at [478, 248] on span at bounding box center [478, 236] width 31 height 25
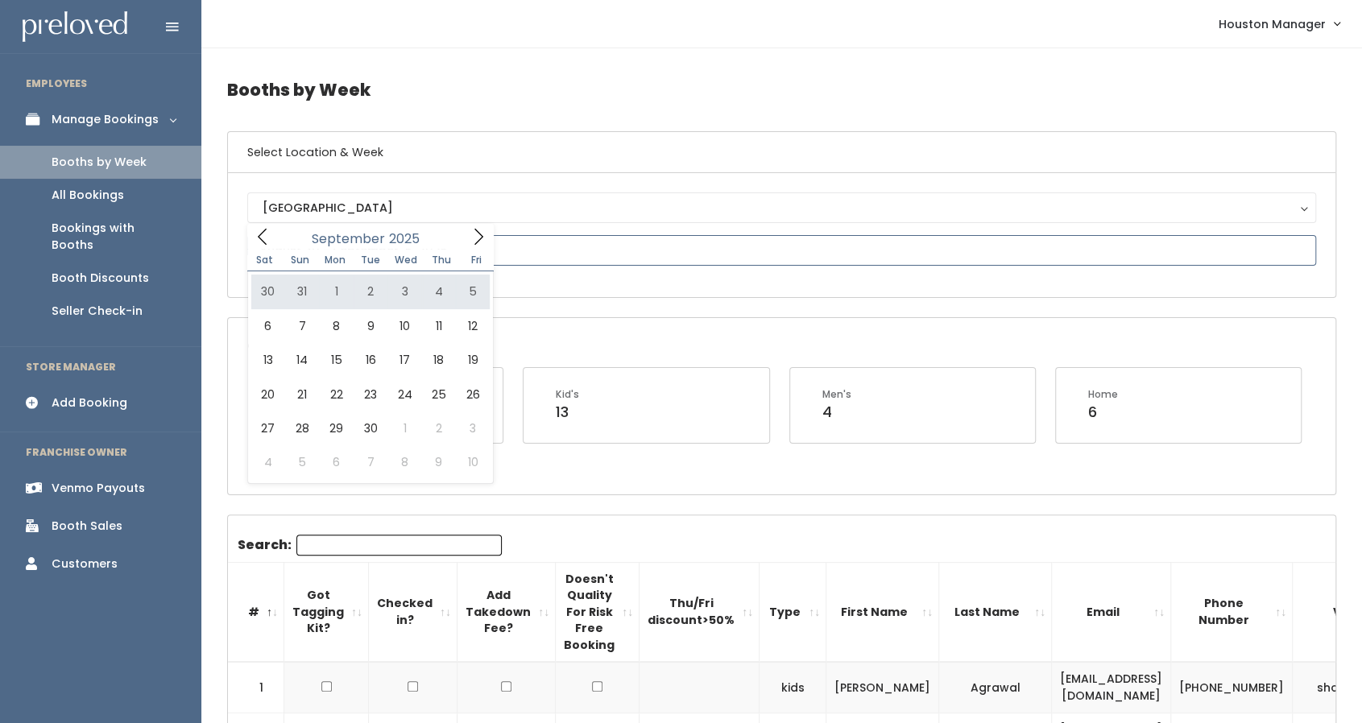
type input "[DATE] to [DATE]"
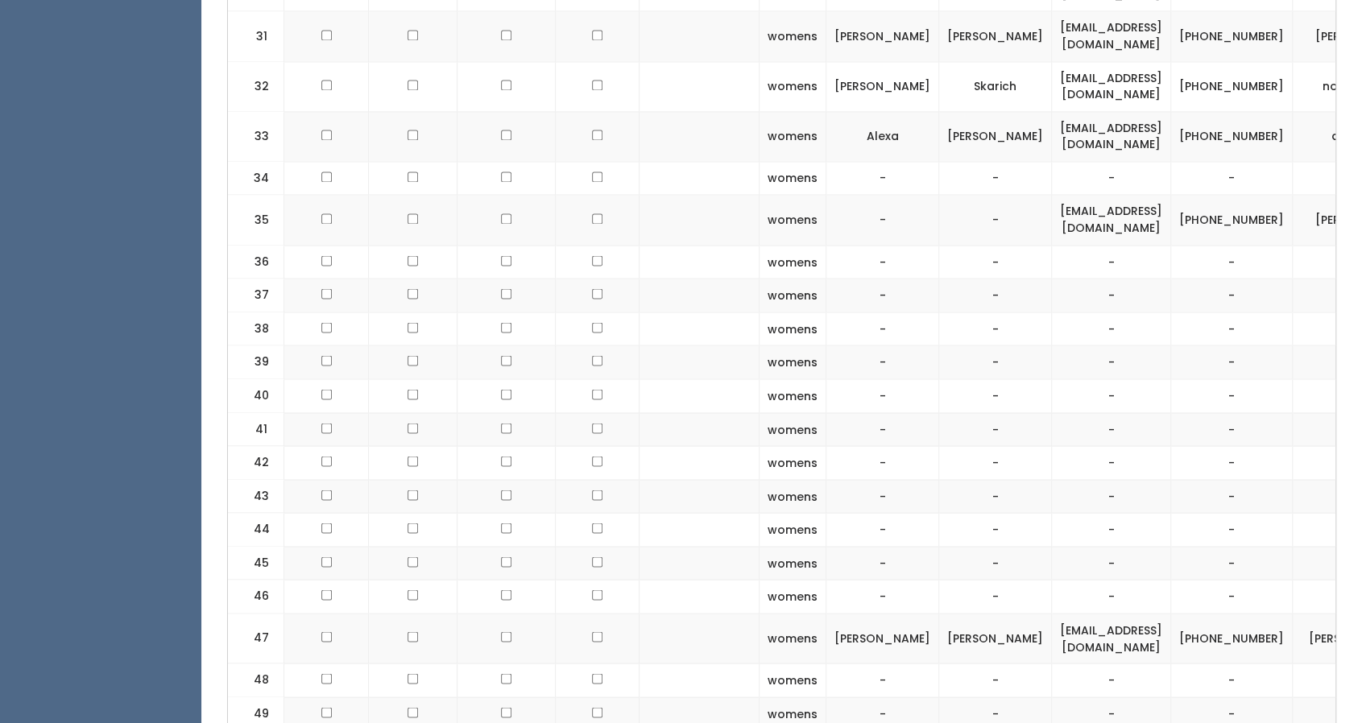
scroll to position [1954, 0]
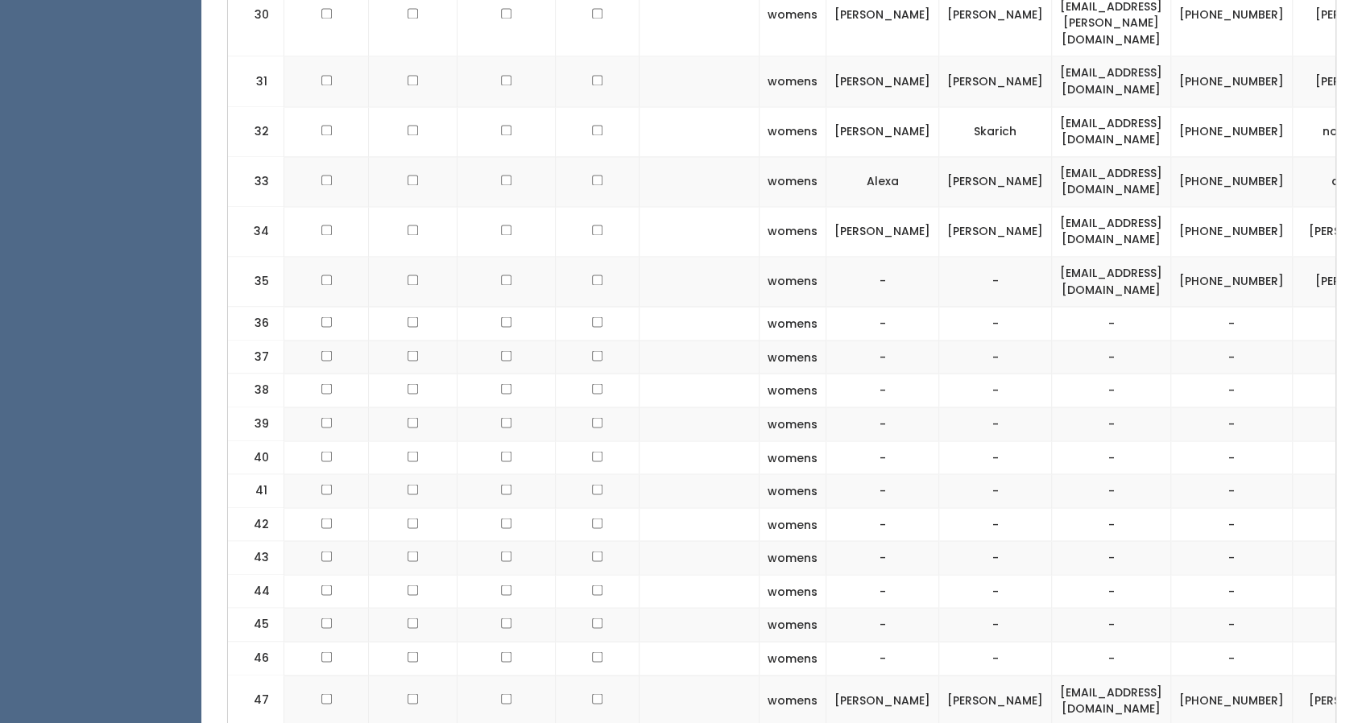
scroll to position [1745, 0]
click at [1052, 205] on td "[EMAIL_ADDRESS][DOMAIN_NAME]" at bounding box center [1111, 230] width 119 height 50
copy tr "[EMAIL_ADDRESS][DOMAIN_NAME]"
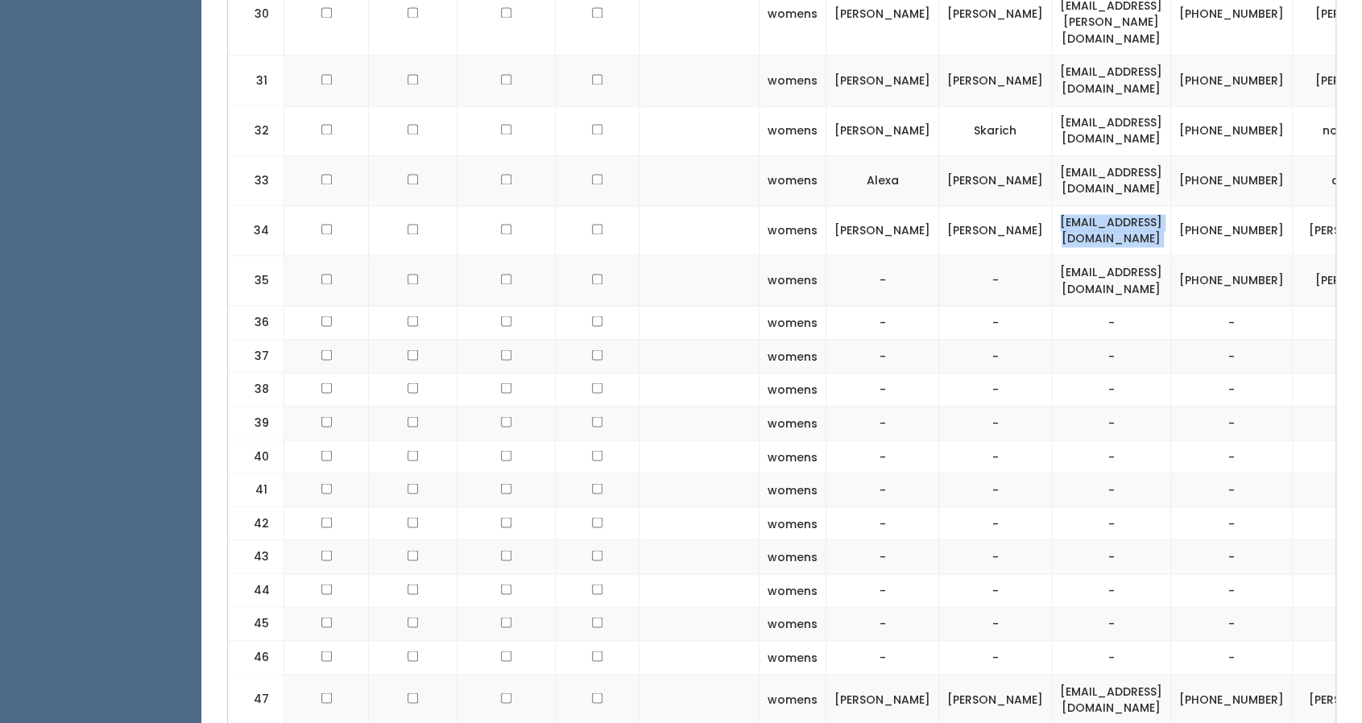
click at [1052, 205] on td "[EMAIL_ADDRESS][DOMAIN_NAME]" at bounding box center [1111, 230] width 119 height 50
copy tr "[EMAIL_ADDRESS][DOMAIN_NAME]"
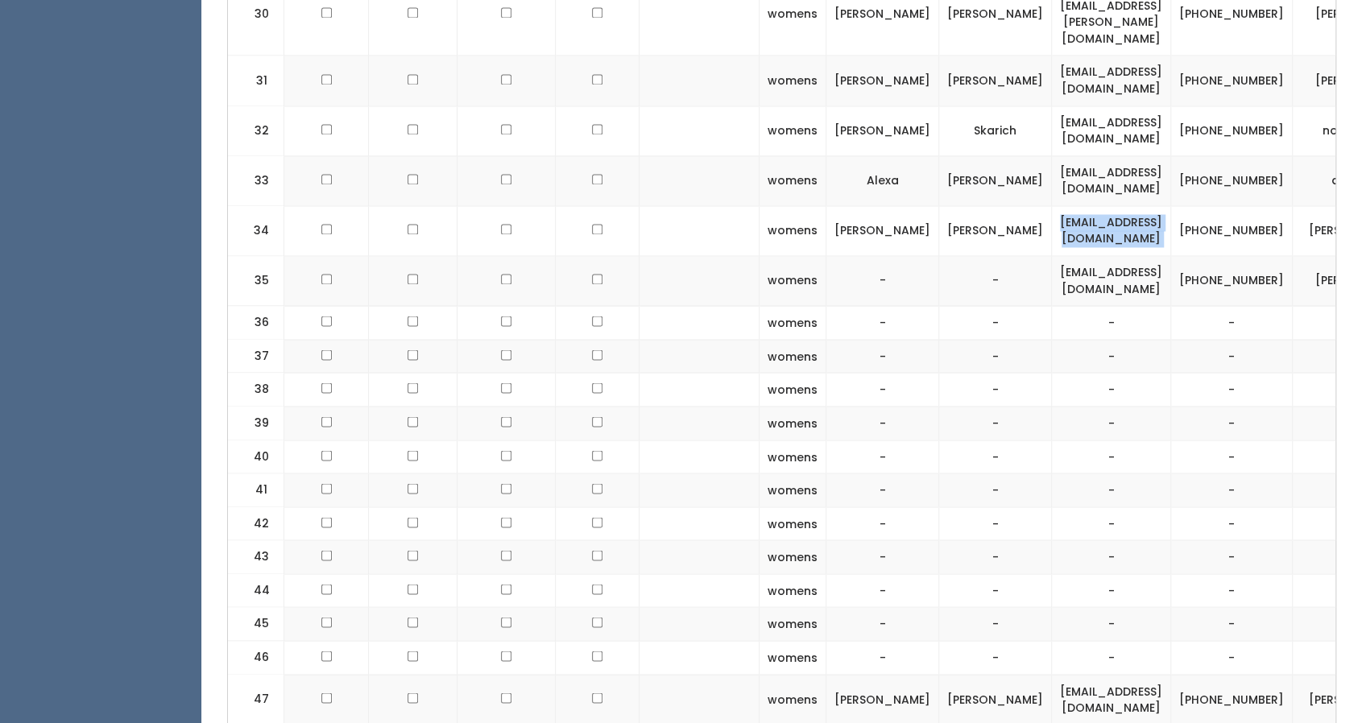
click at [1104, 205] on td "[EMAIL_ADDRESS][DOMAIN_NAME]" at bounding box center [1111, 230] width 119 height 50
copy tr "[EMAIL_ADDRESS][DOMAIN_NAME]"
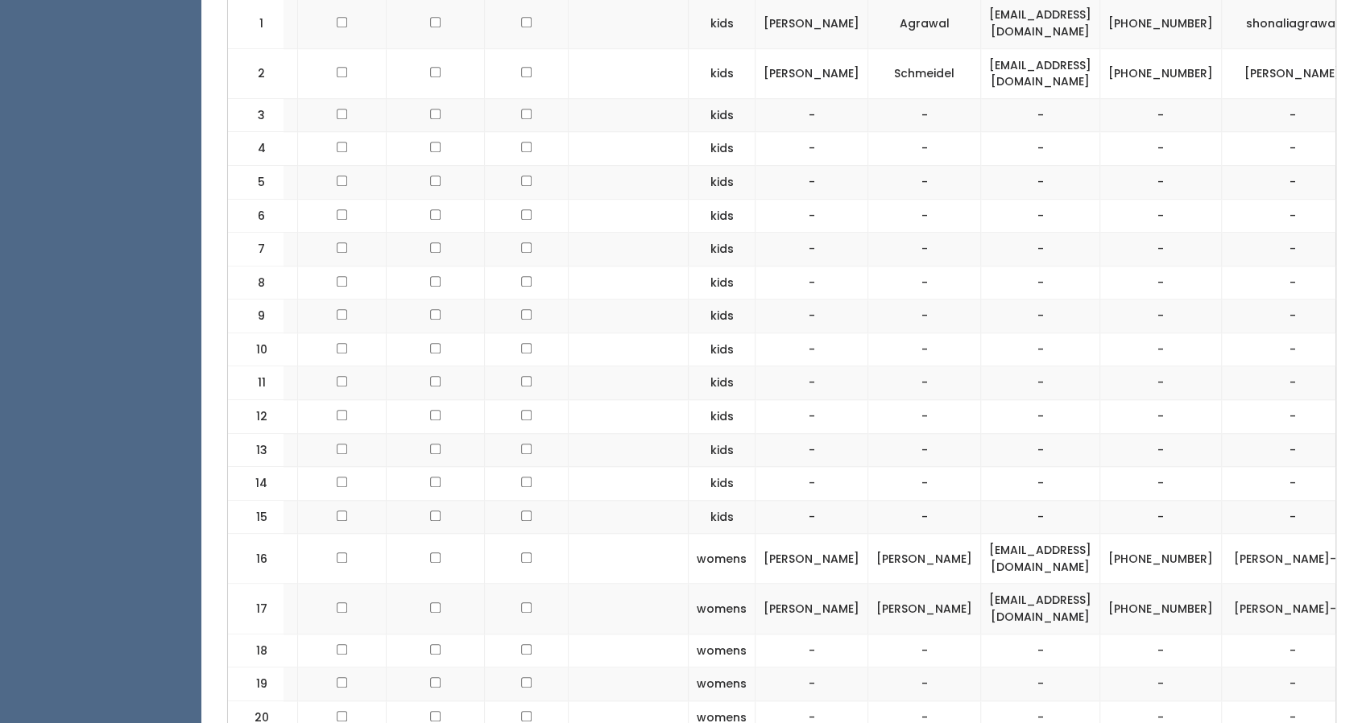
scroll to position [0, 0]
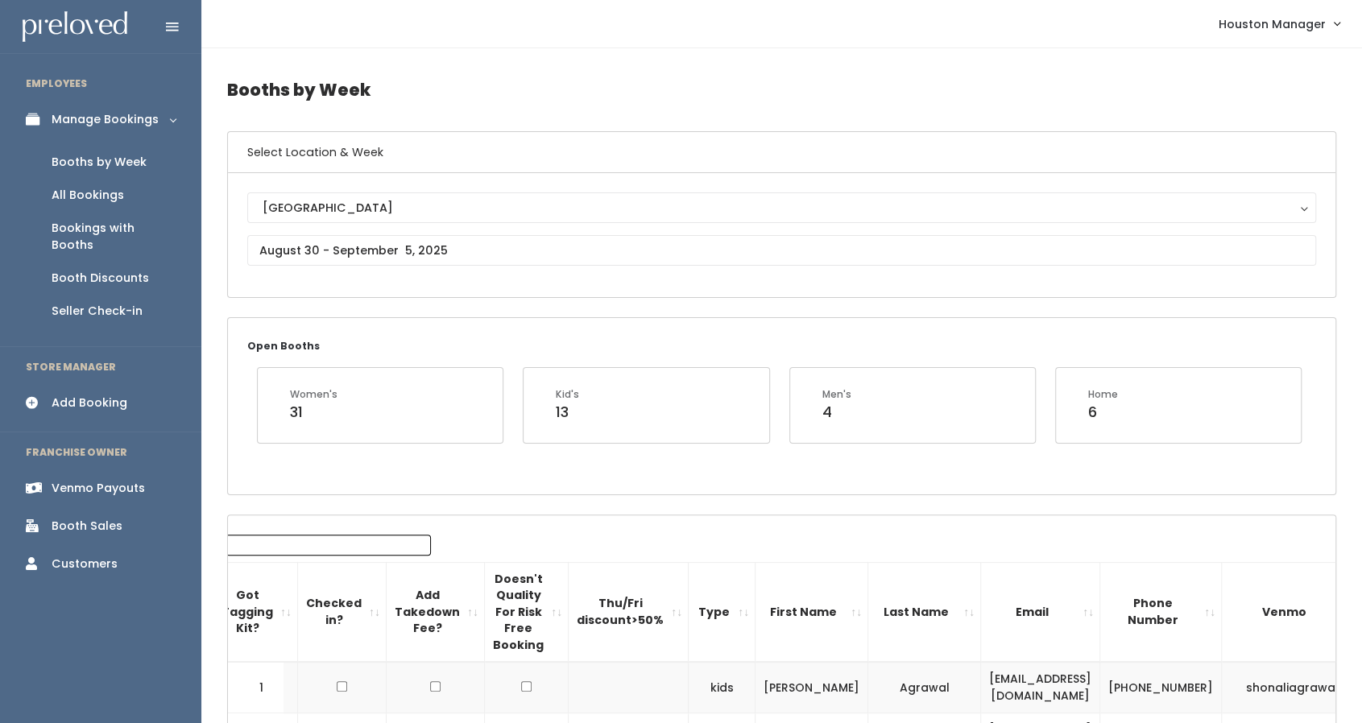
click at [98, 395] on div "Add Booking" at bounding box center [90, 403] width 76 height 17
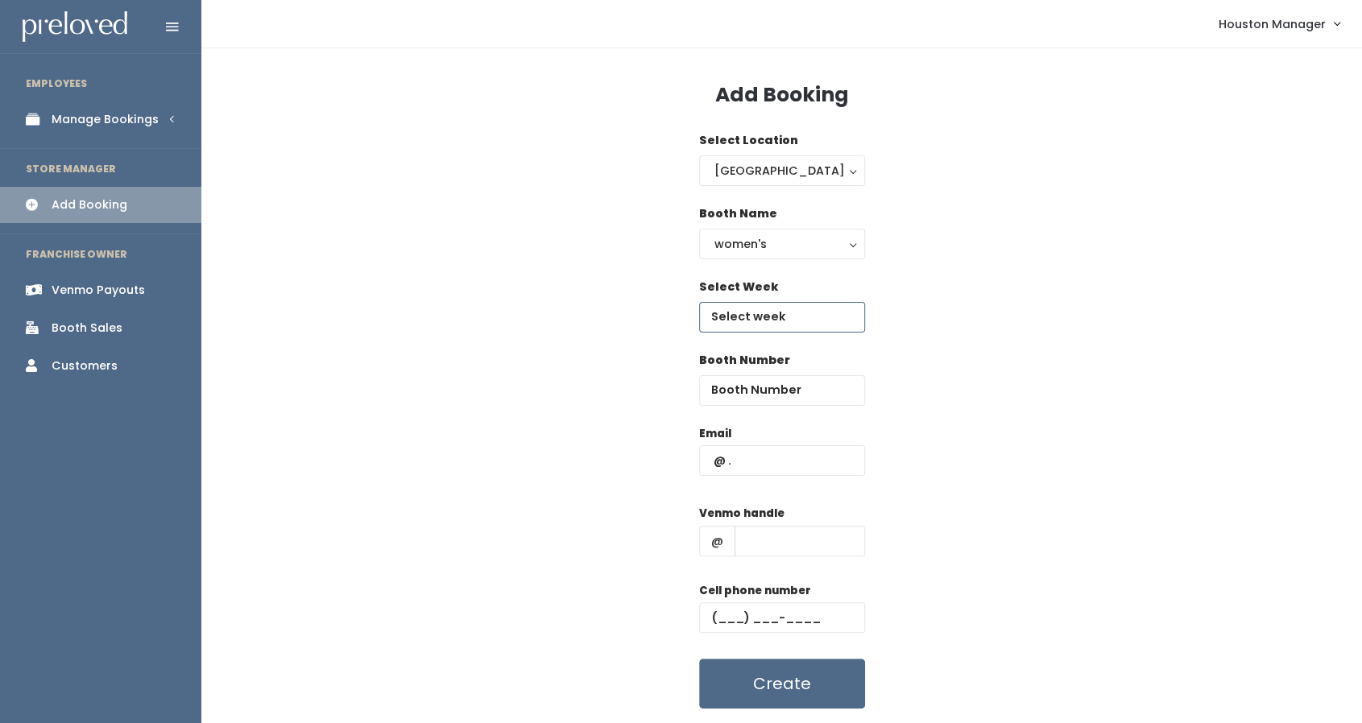
click at [789, 315] on input "text" at bounding box center [782, 317] width 166 height 31
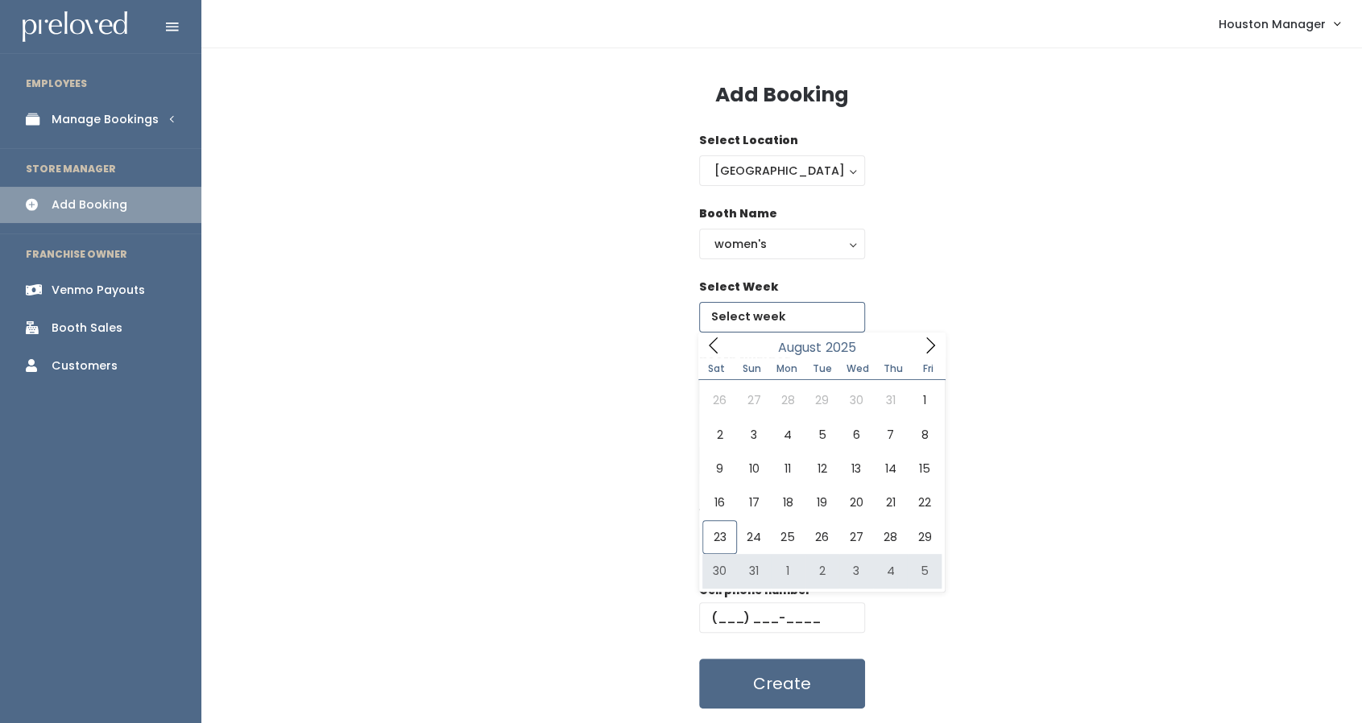
type input "August 30 to September 5"
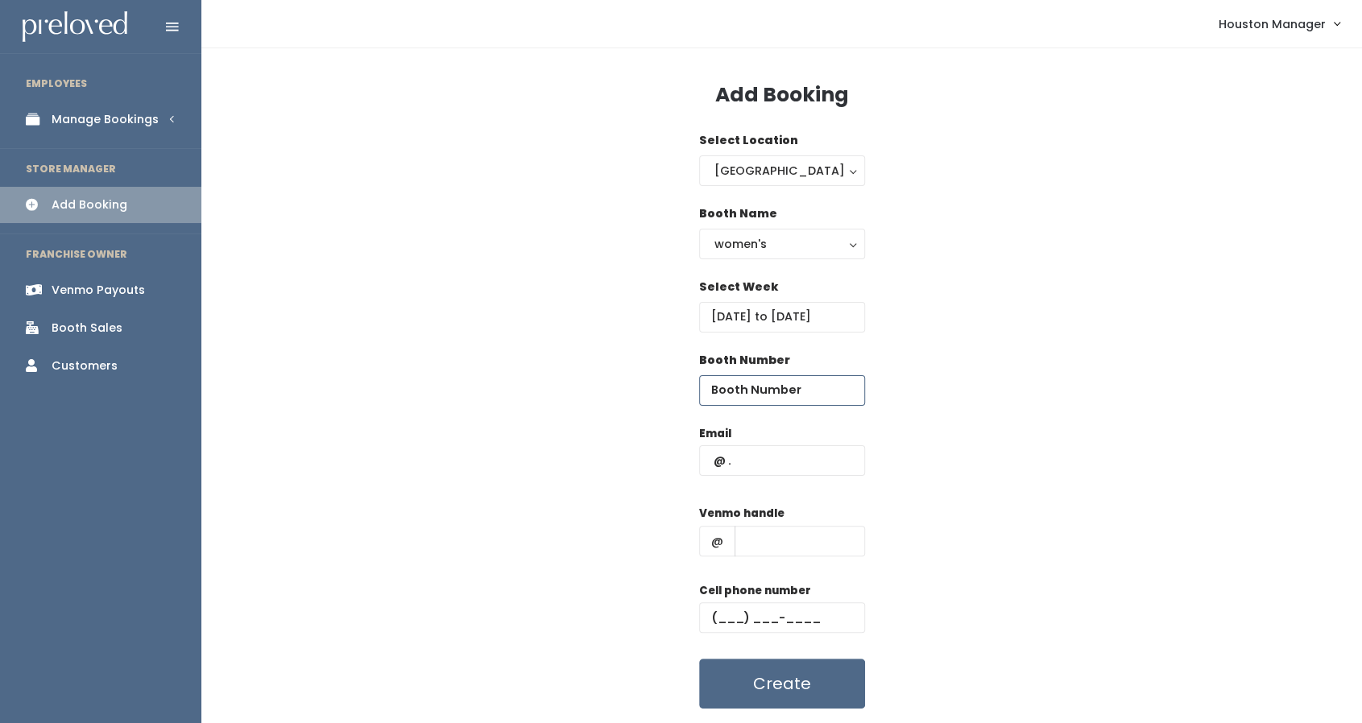
click at [760, 387] on input "number" at bounding box center [782, 390] width 166 height 31
type input "36"
click at [779, 466] on input "text" at bounding box center [782, 460] width 166 height 31
paste input "all5hurleys@outlook.com"
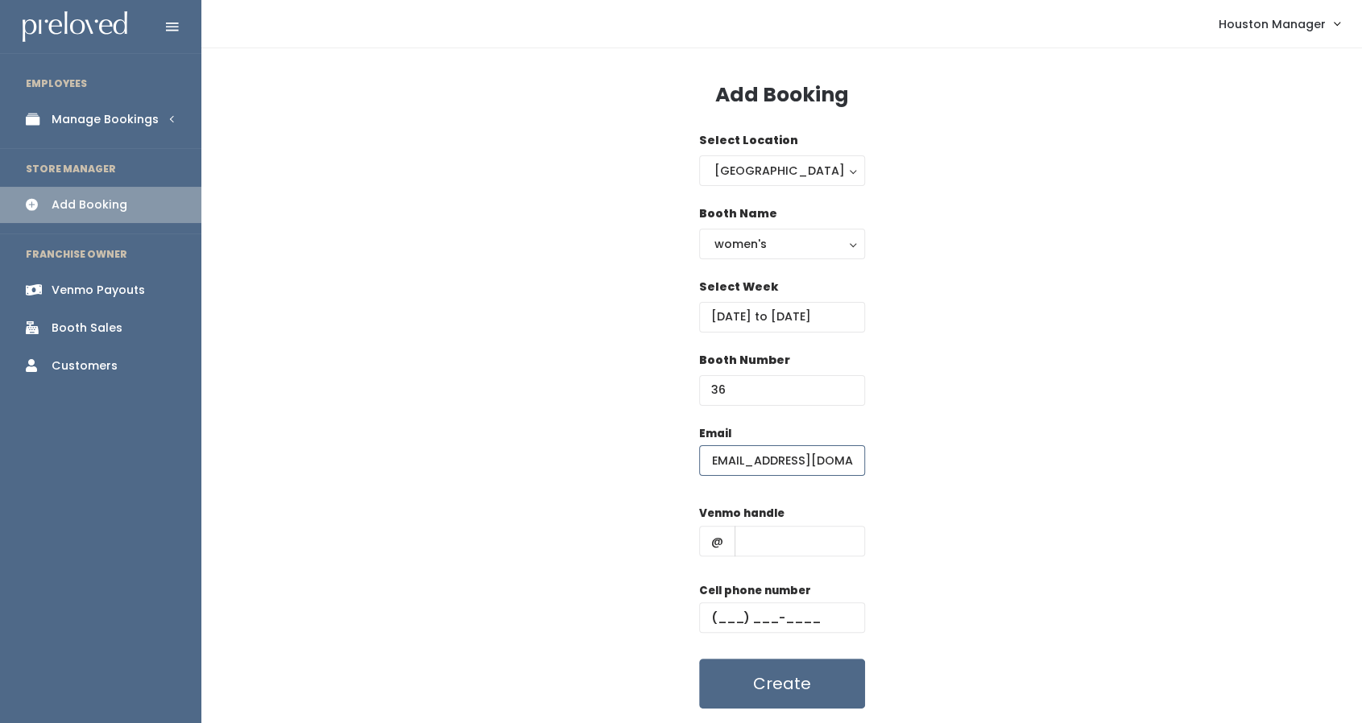
type input "all5hurleys@outlook.com"
click at [770, 545] on input "text" at bounding box center [800, 541] width 130 height 31
click at [719, 612] on input "text" at bounding box center [782, 618] width 166 height 31
paste input "(713) 384-3476"
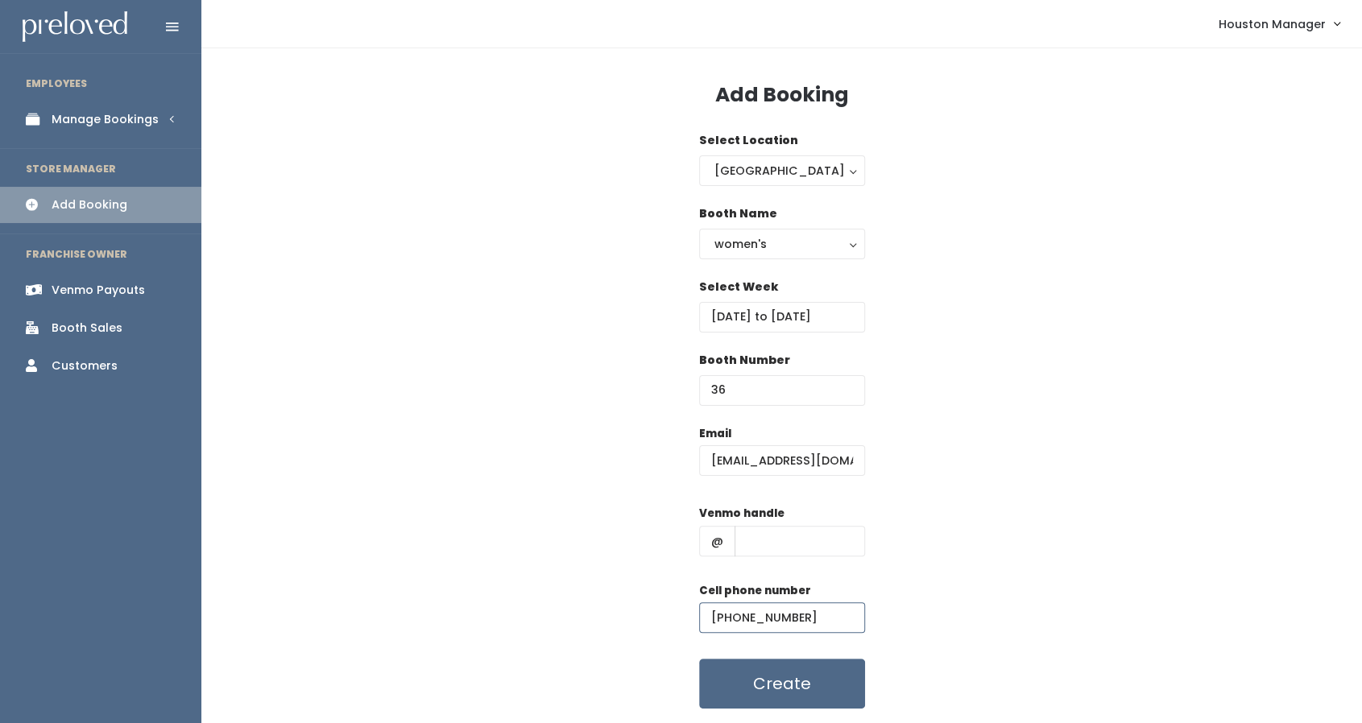
type input "(713) 384-3476"
click at [772, 540] on input "text" at bounding box center [800, 541] width 130 height 31
click at [751, 547] on input "text" at bounding box center [800, 541] width 130 height 31
paste input "trevor-hurley-7"
type input "trevor-hurley-7"
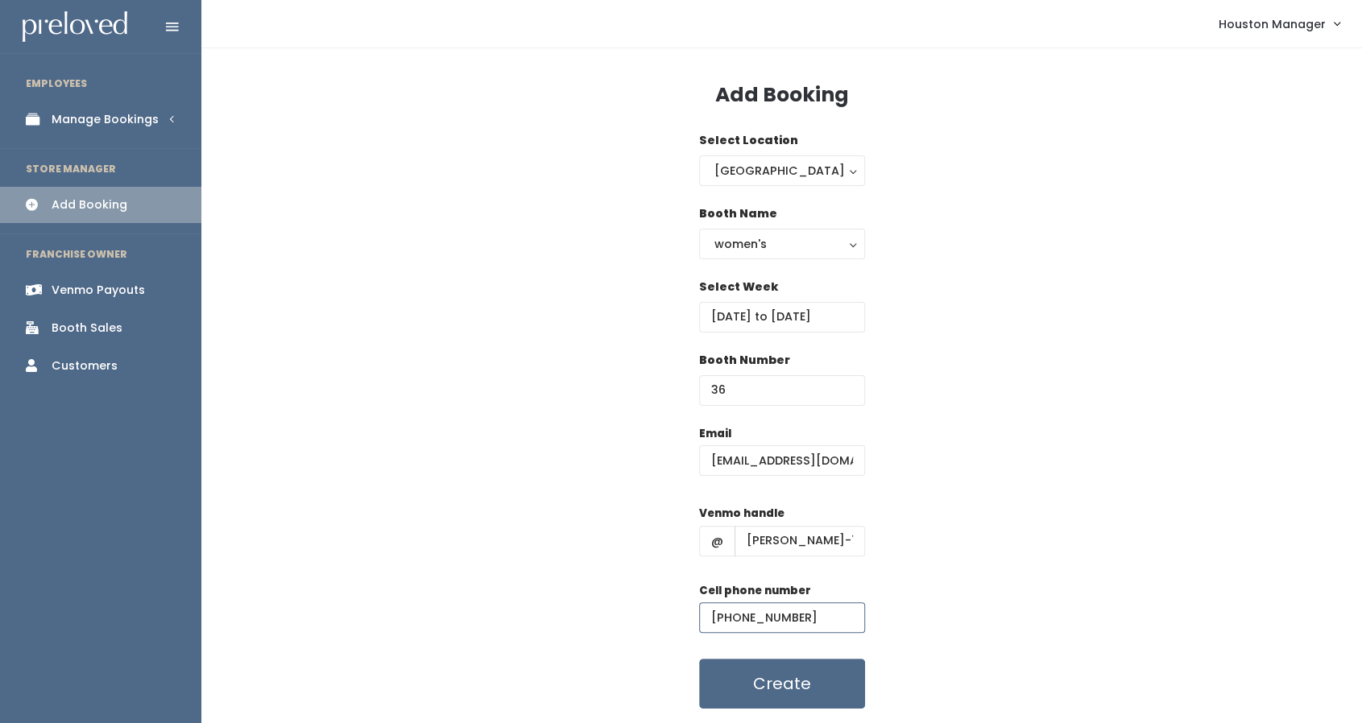
click at [814, 624] on input "(713) 384-3476" at bounding box center [782, 618] width 166 height 31
click at [802, 674] on button "Create" at bounding box center [782, 684] width 166 height 50
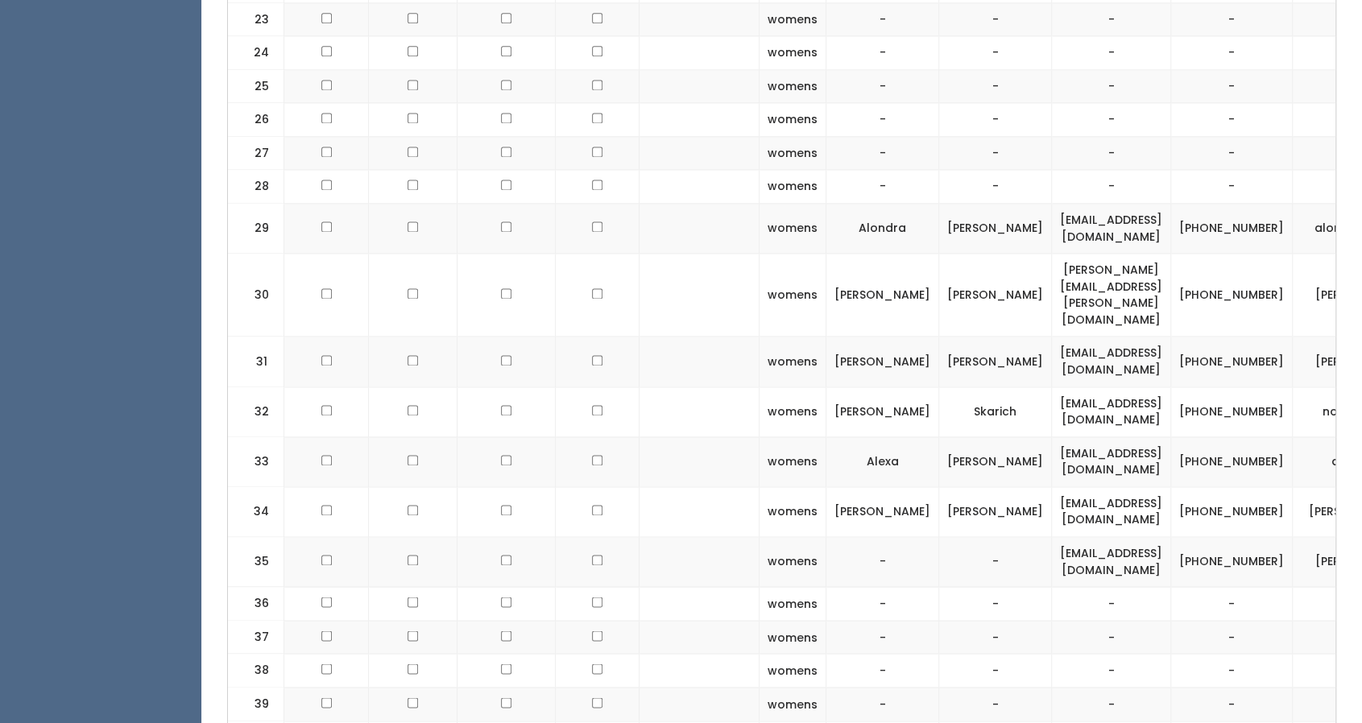
scroll to position [1463, 0]
click at [1178, 487] on td "[PHONE_NUMBER]" at bounding box center [1232, 512] width 122 height 50
copy tr "[PHONE_NUMBER]"
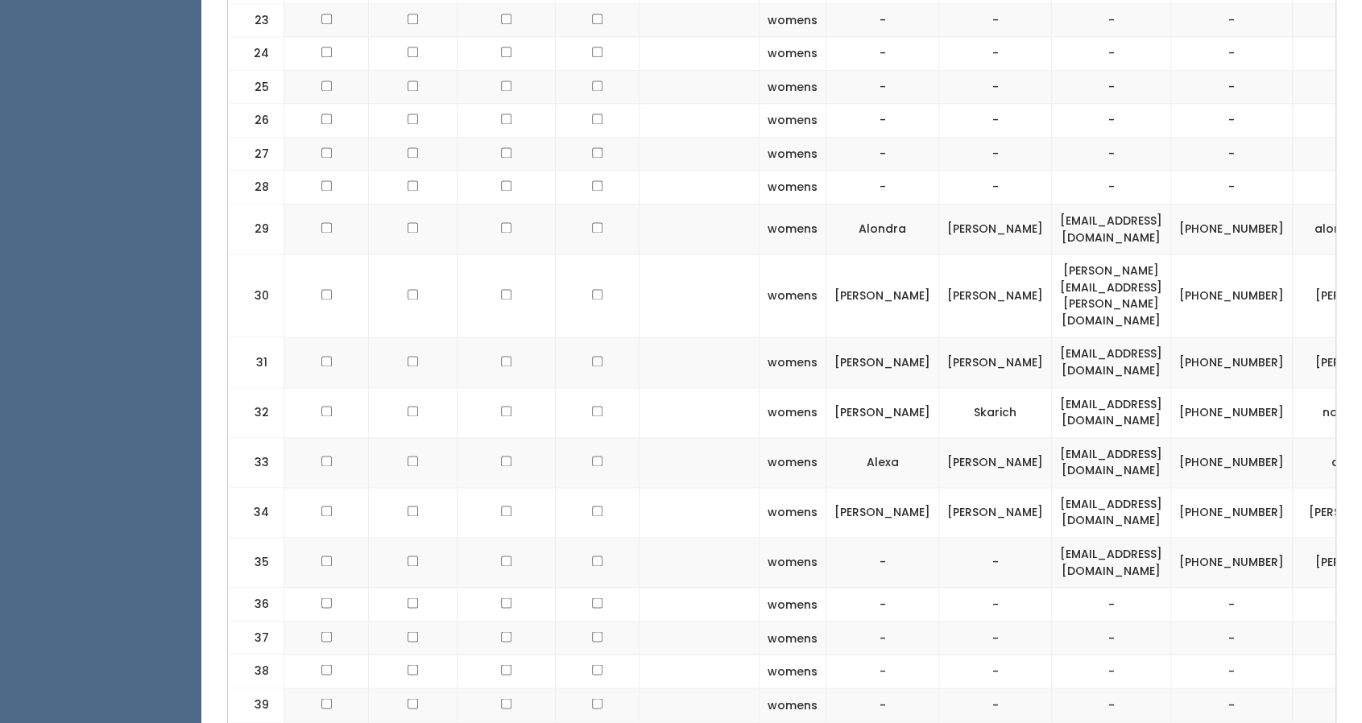
click at [1293, 487] on td "[PERSON_NAME]-7" at bounding box center [1364, 512] width 142 height 50
click at [1293, 487] on td "trevor-hurley-7" at bounding box center [1364, 512] width 142 height 50
copy tbody "trevor-hurley-7"
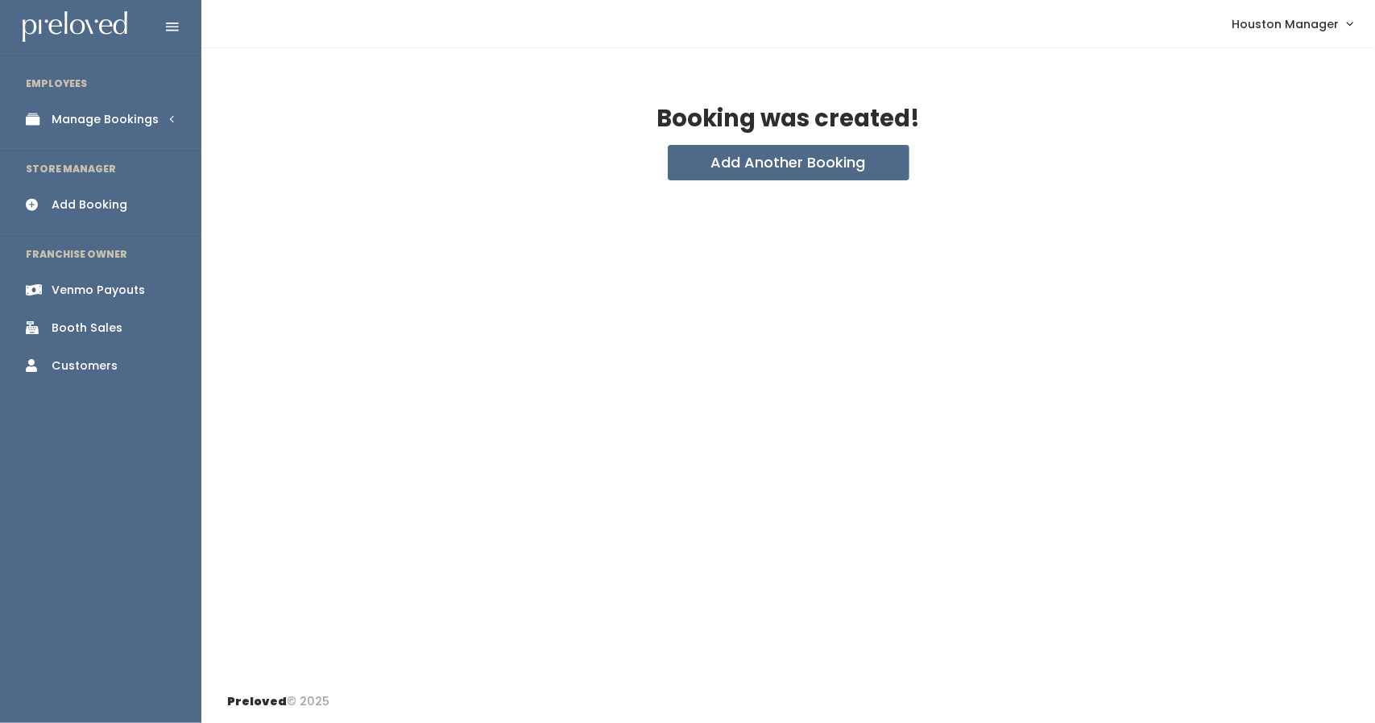
click at [127, 120] on div "Manage Bookings" at bounding box center [105, 119] width 107 height 17
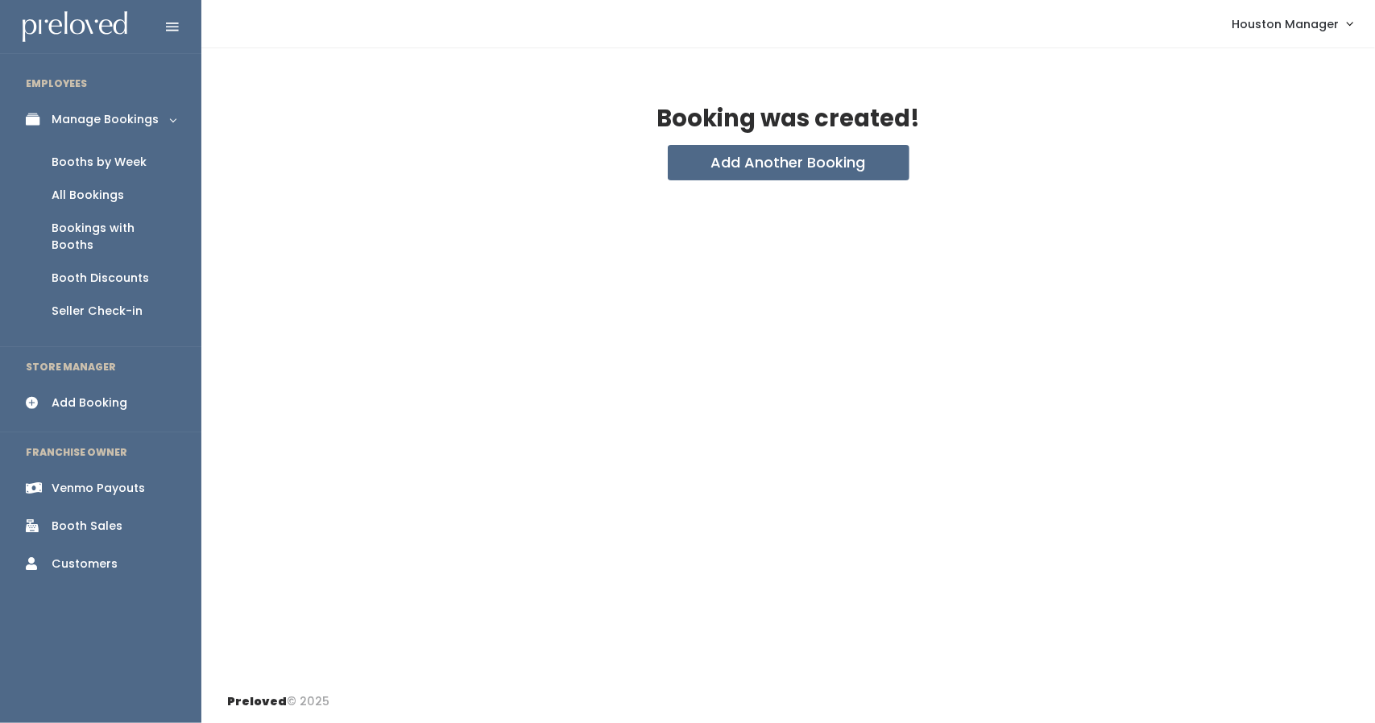
click at [108, 395] on div "Add Booking" at bounding box center [90, 403] width 76 height 17
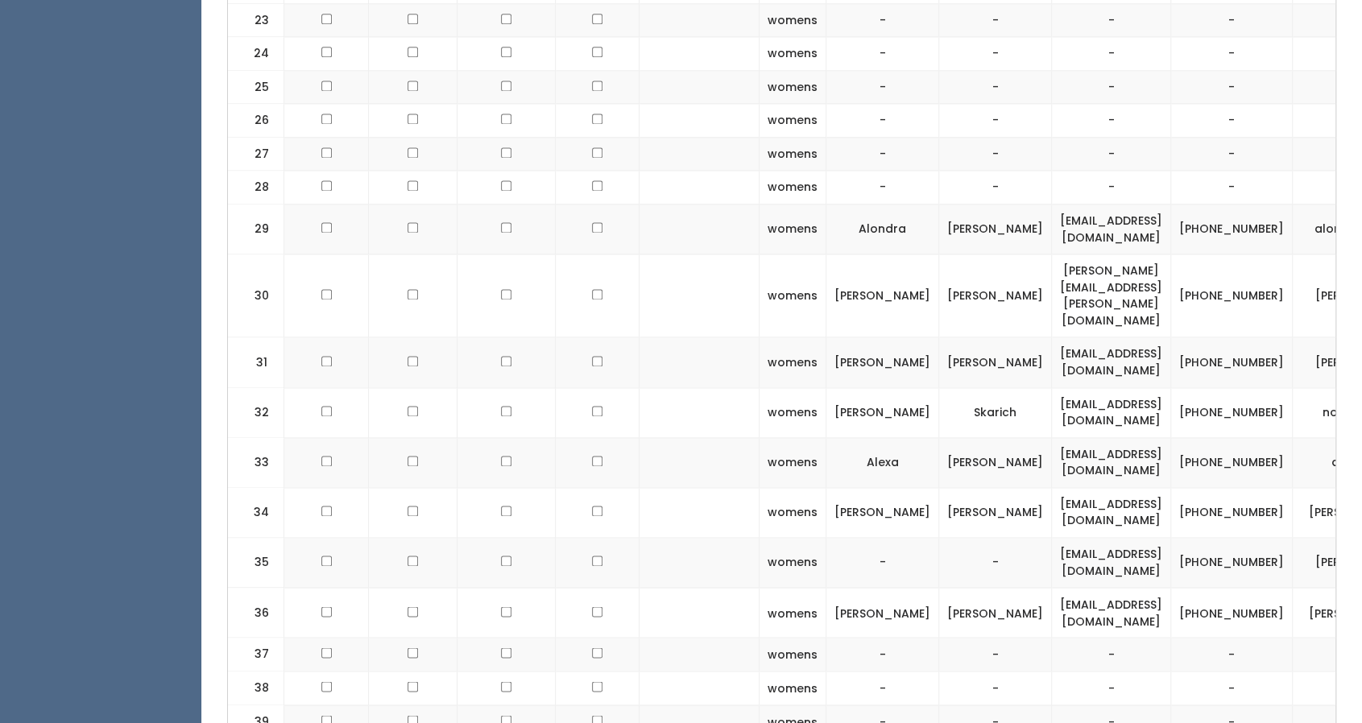
scroll to position [0, 71]
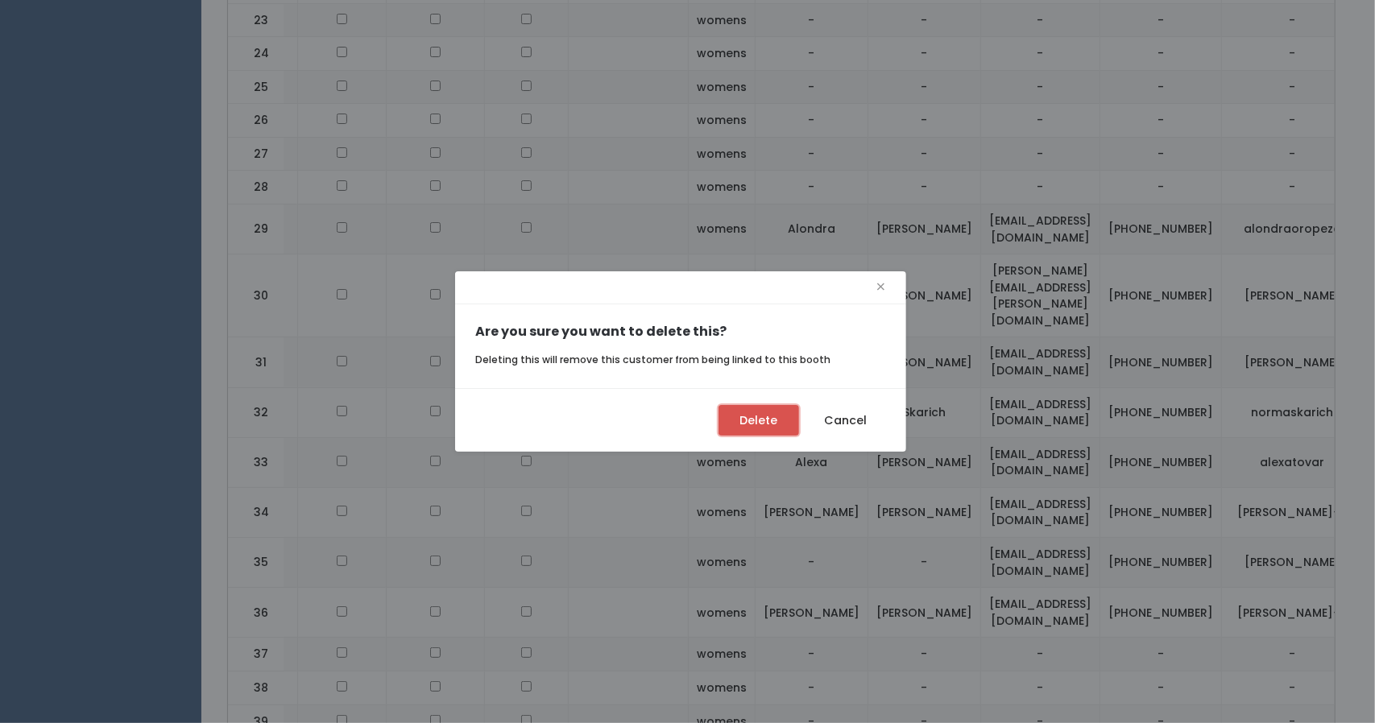
click at [743, 411] on button "Delete" at bounding box center [759, 420] width 81 height 31
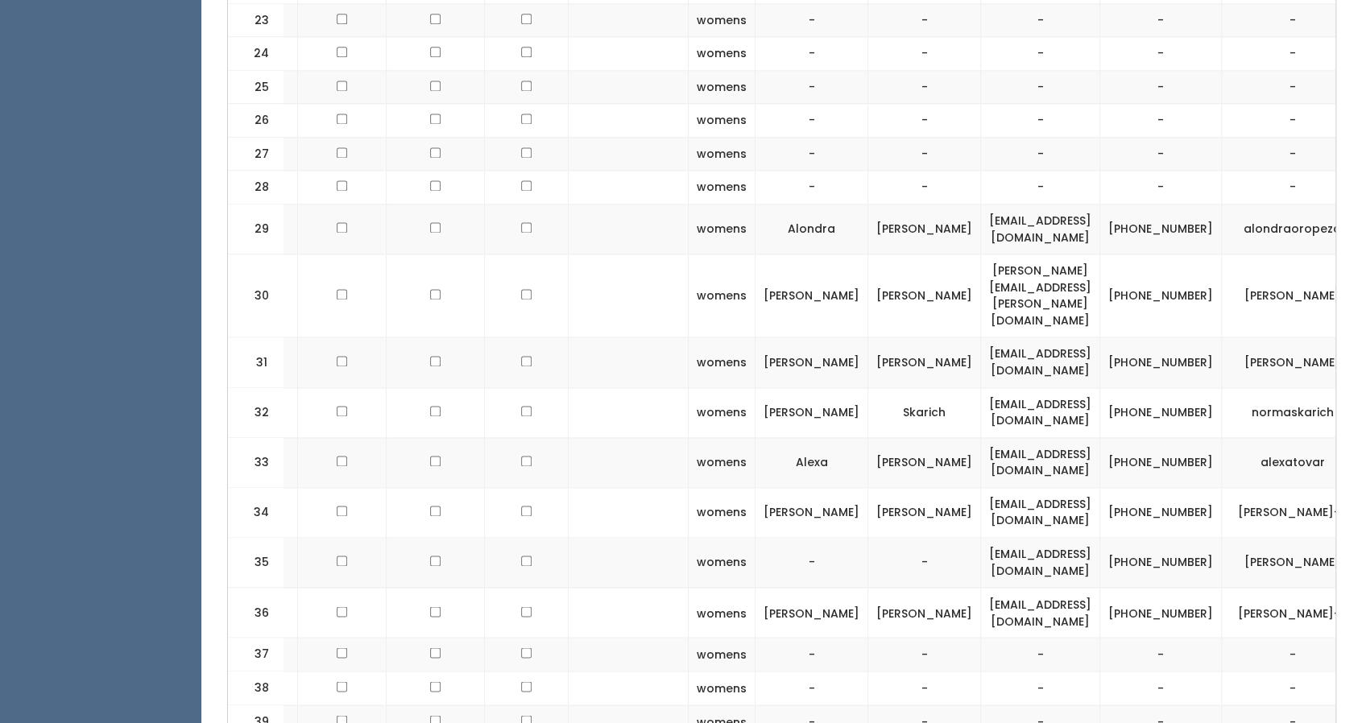
scroll to position [0, 57]
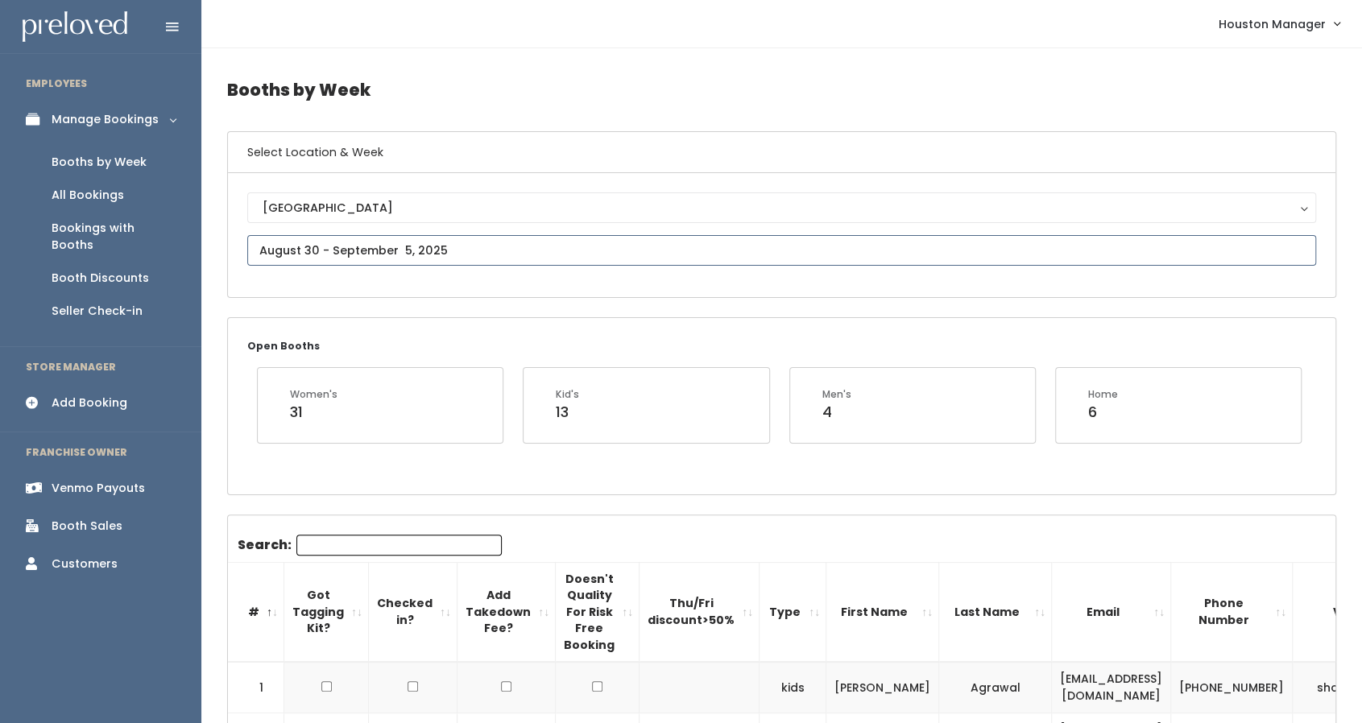
click at [321, 251] on input "text" at bounding box center [781, 250] width 1069 height 31
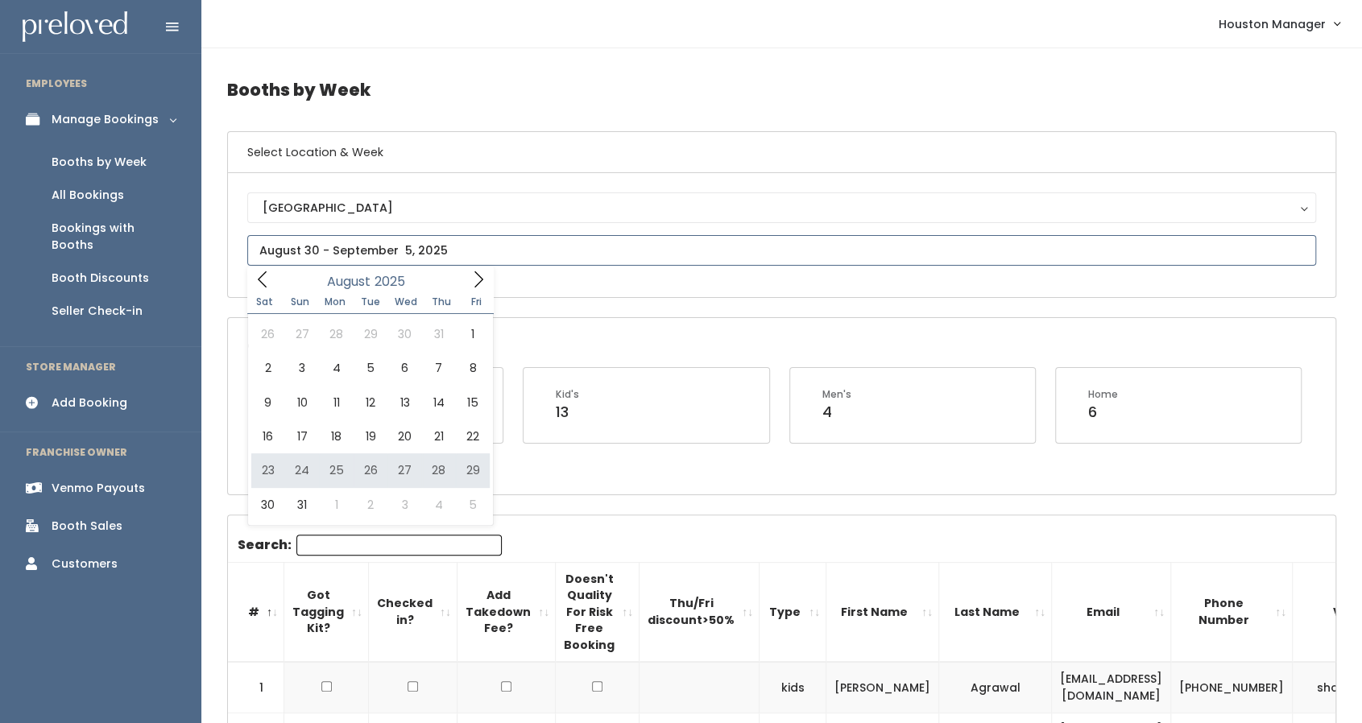
type input "[DATE] to [DATE]"
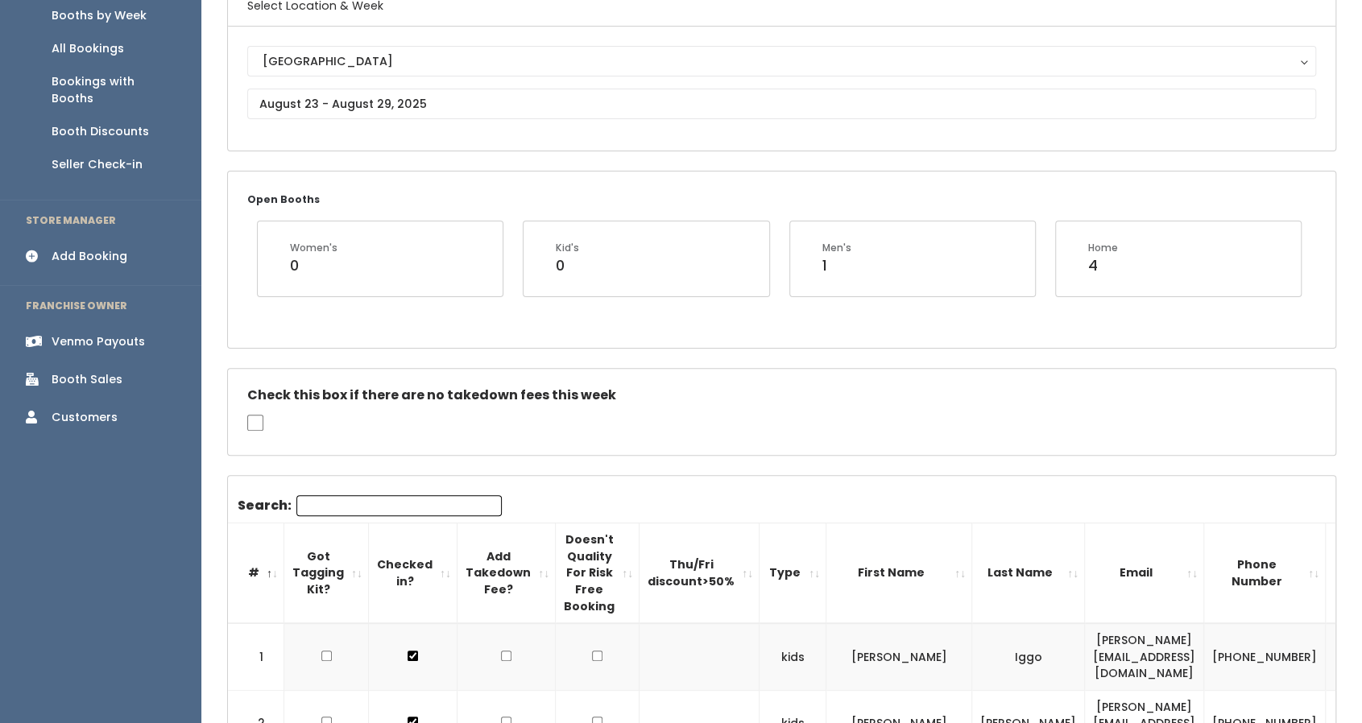
scroll to position [146, 0]
click at [380, 106] on input "text" at bounding box center [781, 104] width 1069 height 31
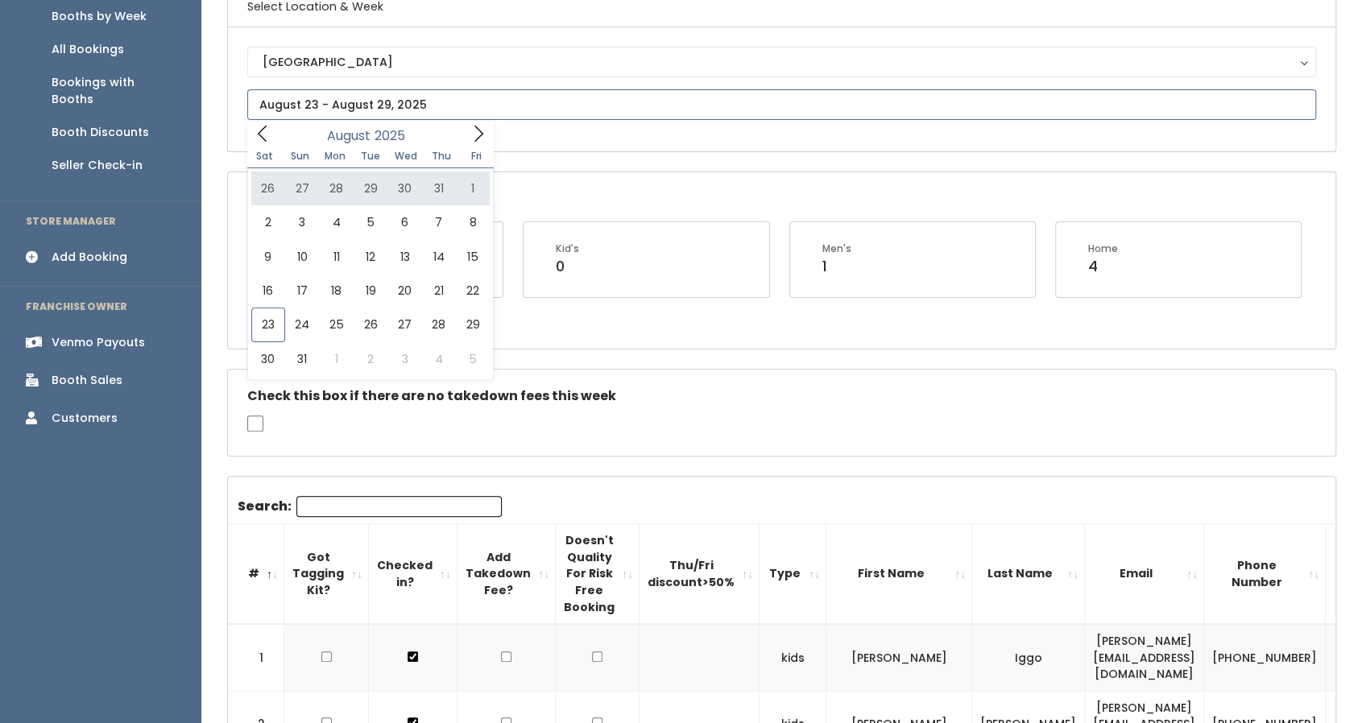
click at [483, 138] on icon at bounding box center [479, 134] width 18 height 18
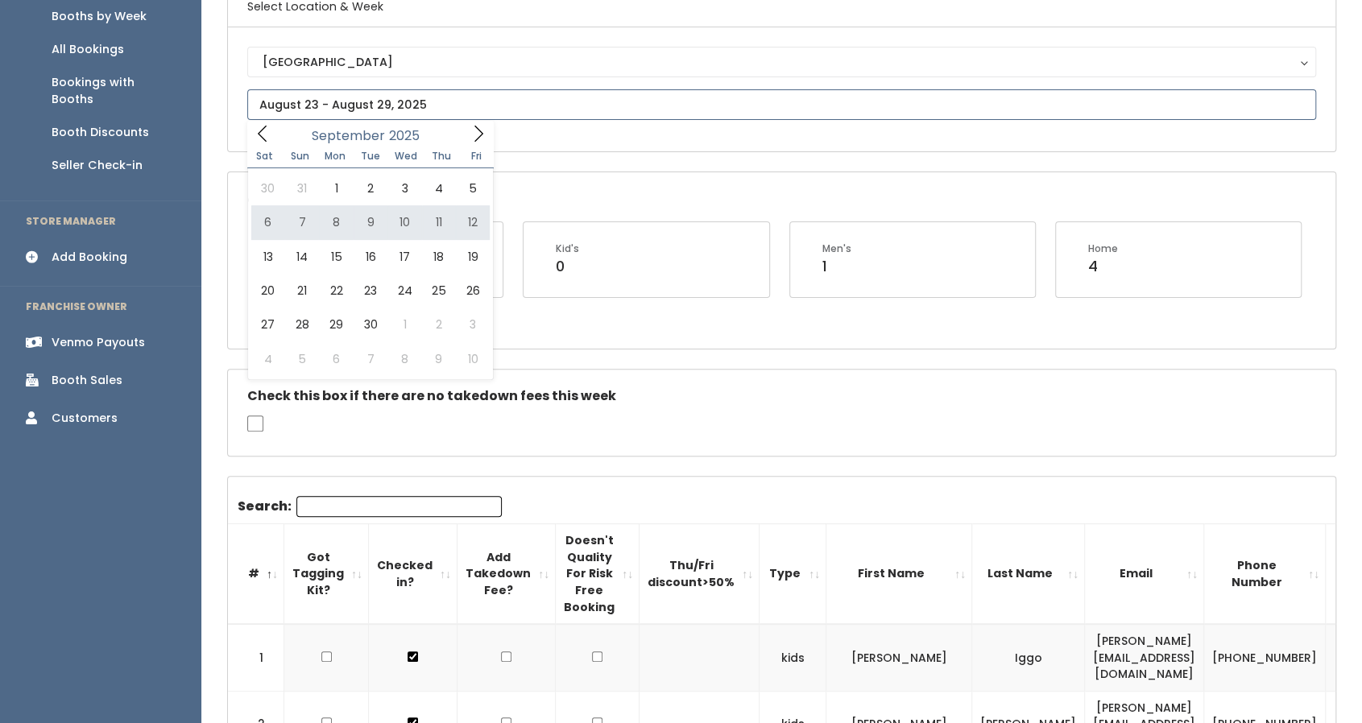
type input "[DATE] to [DATE]"
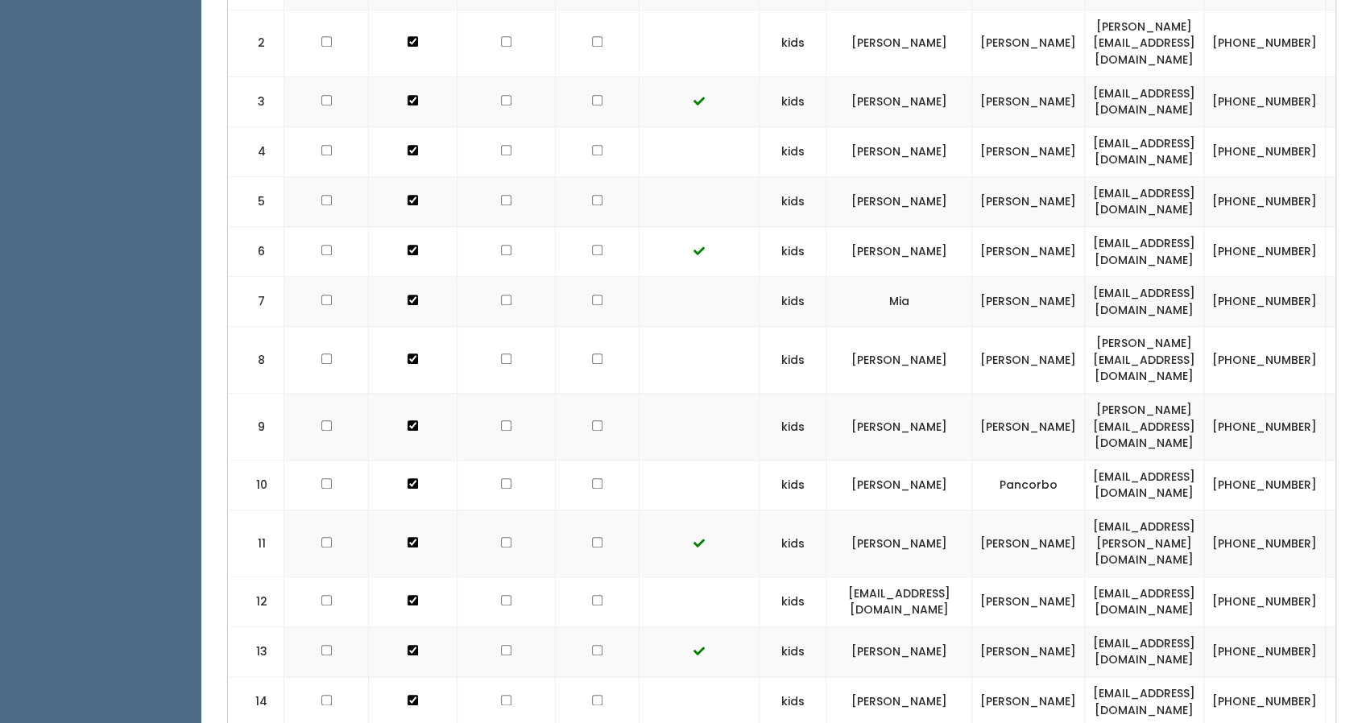
scroll to position [1343, 0]
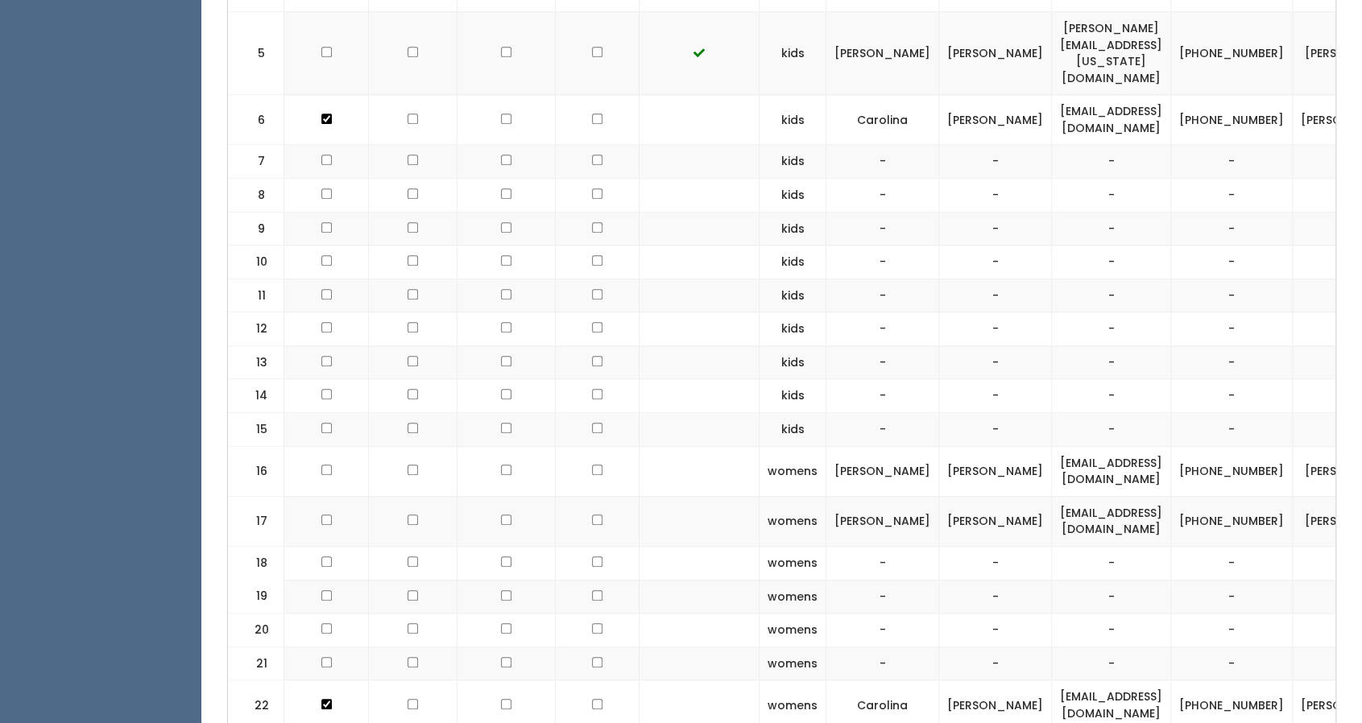
scroll to position [904, 0]
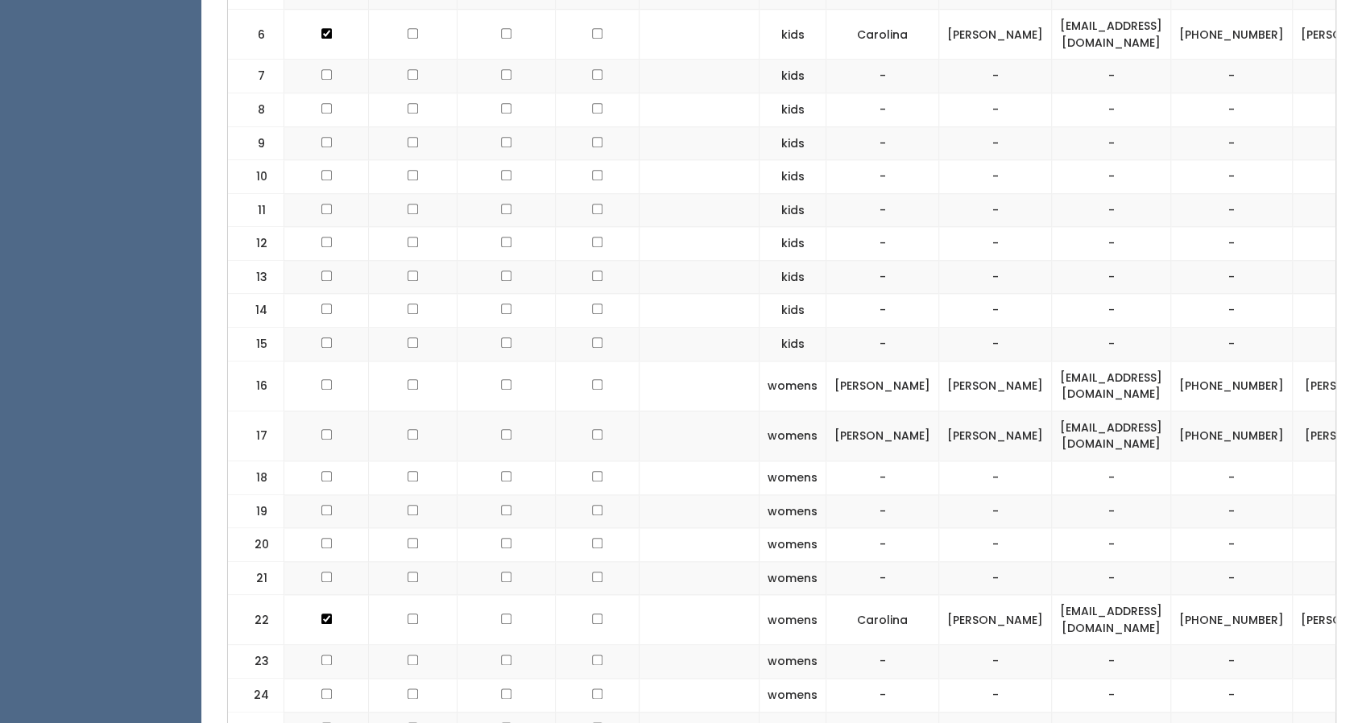
click at [416, 461] on td at bounding box center [413, 478] width 89 height 34
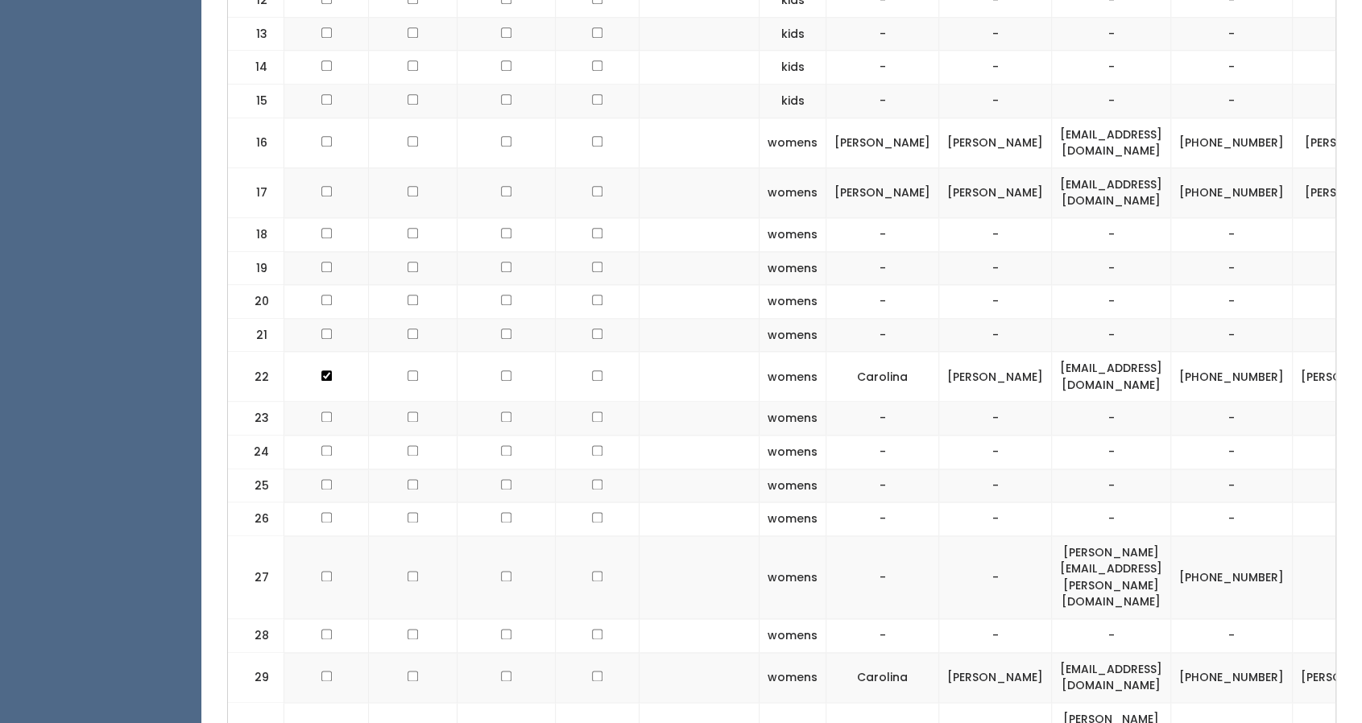
scroll to position [1148, 0]
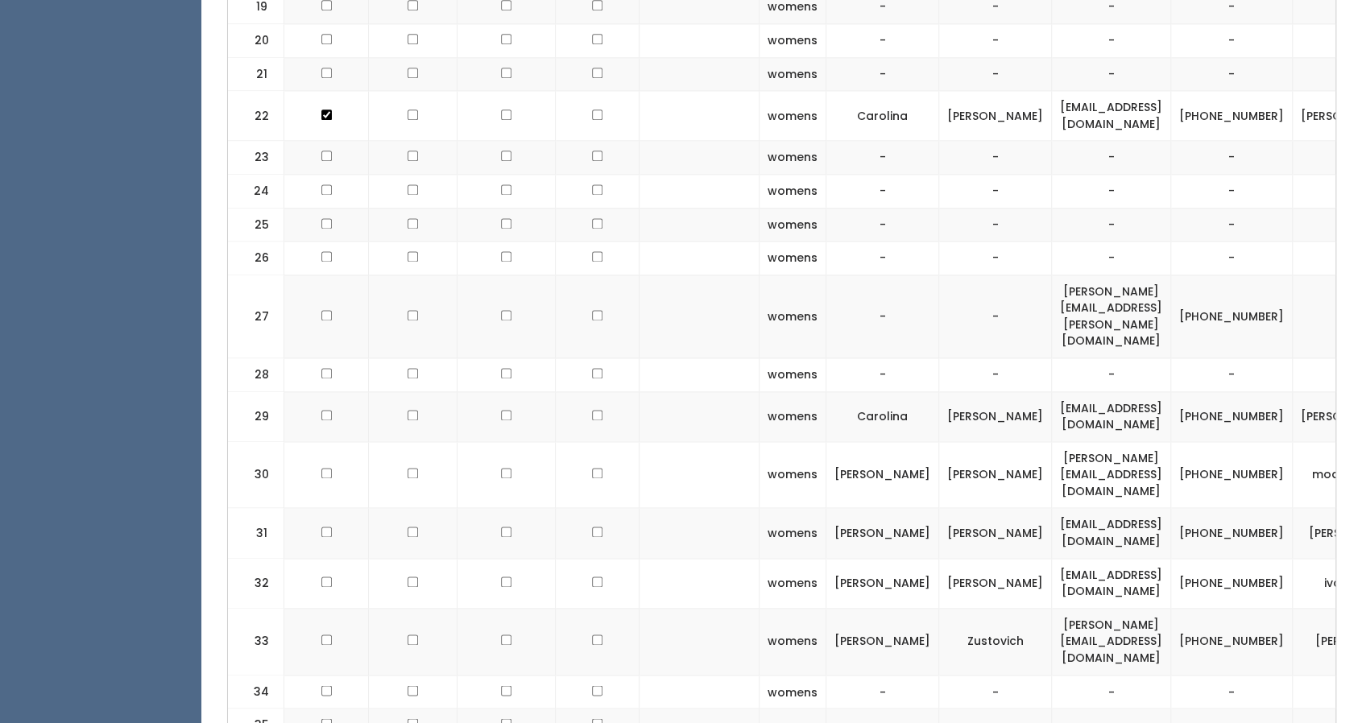
scroll to position [1432, 0]
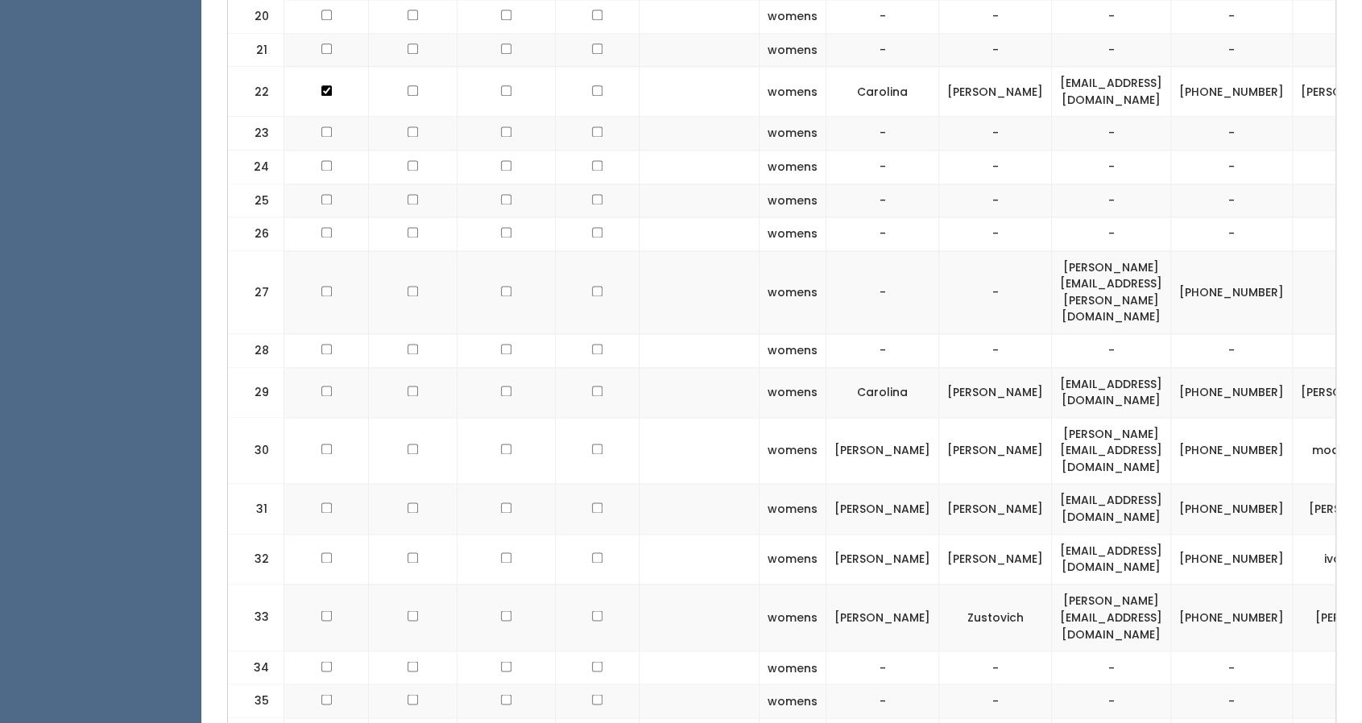
click at [1104, 584] on td "ashleyzustovich@gmail.com" at bounding box center [1111, 617] width 119 height 67
copy tr "ashleyzustovich@gmail.com"
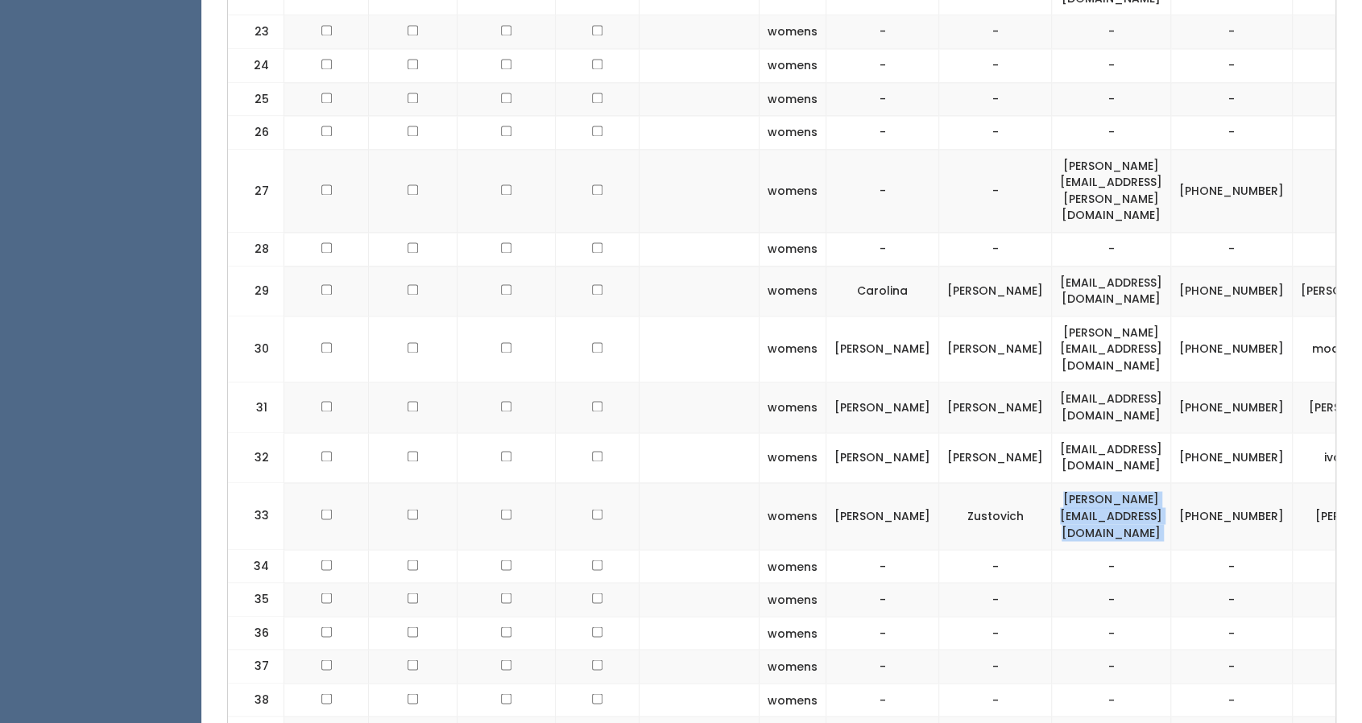
scroll to position [1554, 0]
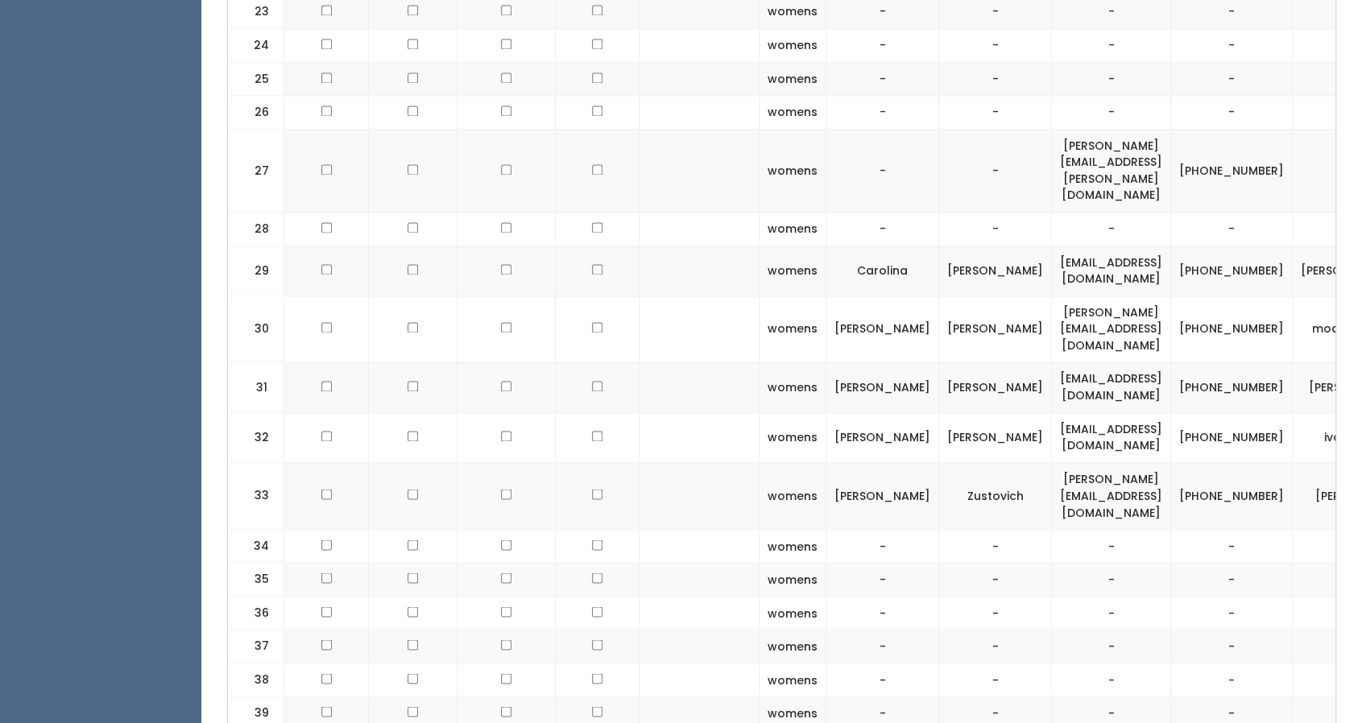
click at [1203, 462] on td "(281) 989-9746" at bounding box center [1232, 495] width 122 height 67
click at [1203, 462] on td "[PHONE_NUMBER]" at bounding box center [1232, 495] width 122 height 67
copy tr "[PHONE_NUMBER]"
click at [1293, 462] on td "[PERSON_NAME]" at bounding box center [1364, 495] width 142 height 67
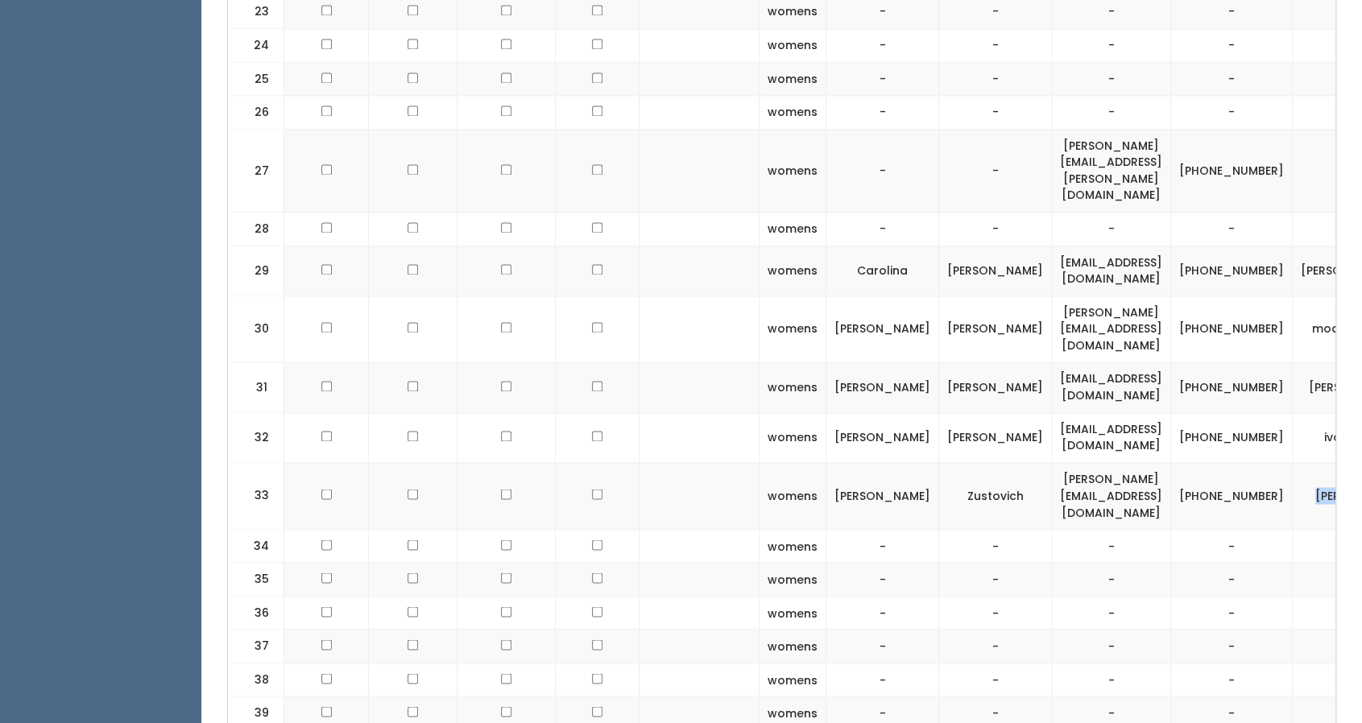
click at [1293, 462] on td "ashley-brockette" at bounding box center [1364, 495] width 142 height 67
copy tbody "ashley-brockette"
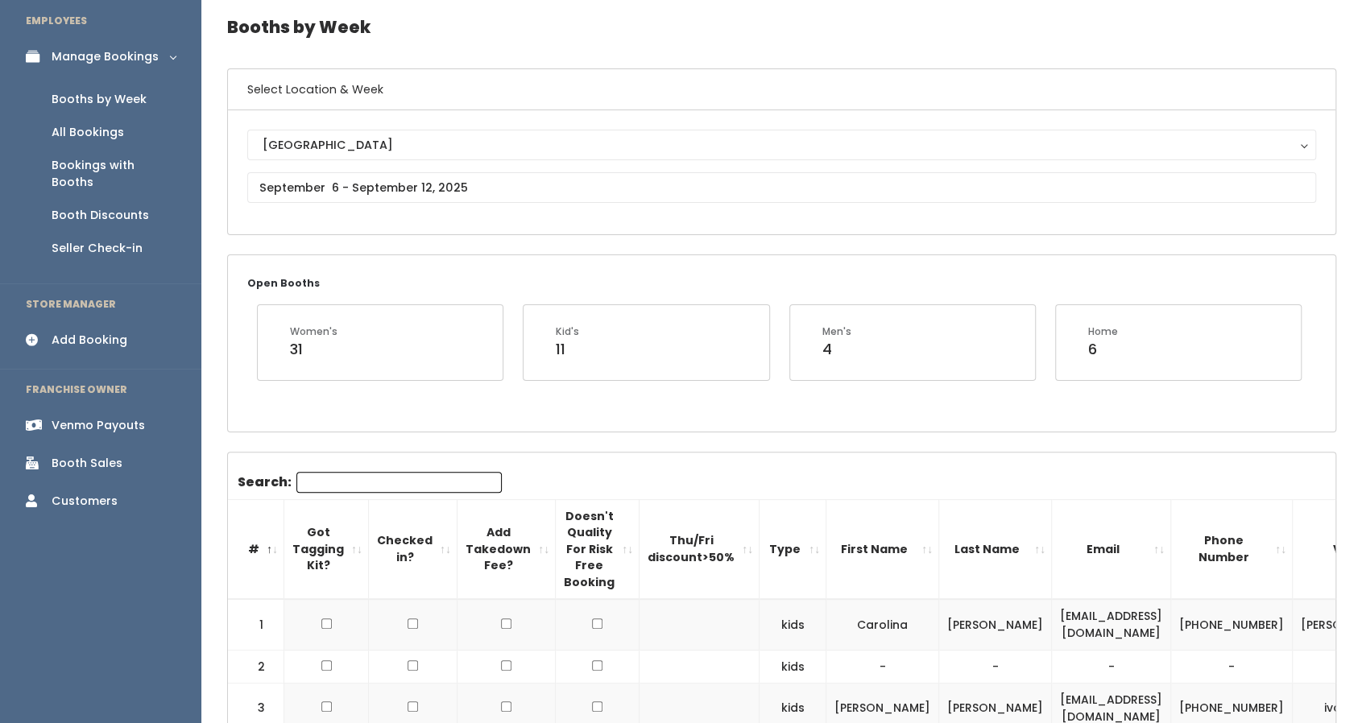
scroll to position [0, 0]
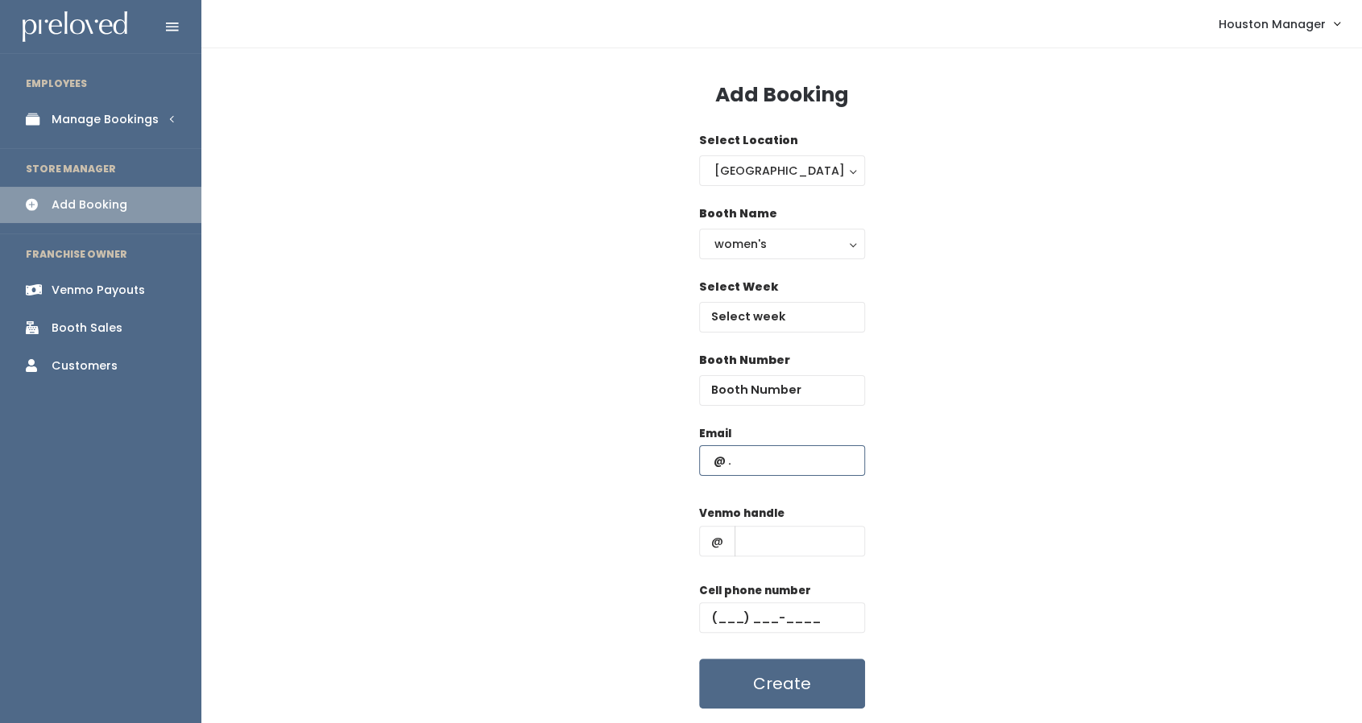
click at [756, 459] on input "text" at bounding box center [782, 460] width 166 height 31
paste input "[PERSON_NAME][EMAIL_ADDRESS][DOMAIN_NAME]"
click at [756, 459] on input "[PERSON_NAME][EMAIL_ADDRESS][DOMAIN_NAME]" at bounding box center [782, 460] width 166 height 31
click at [849, 466] on input "[EMAIL_ADDRESS][DOMAIN_NAME]" at bounding box center [782, 460] width 166 height 31
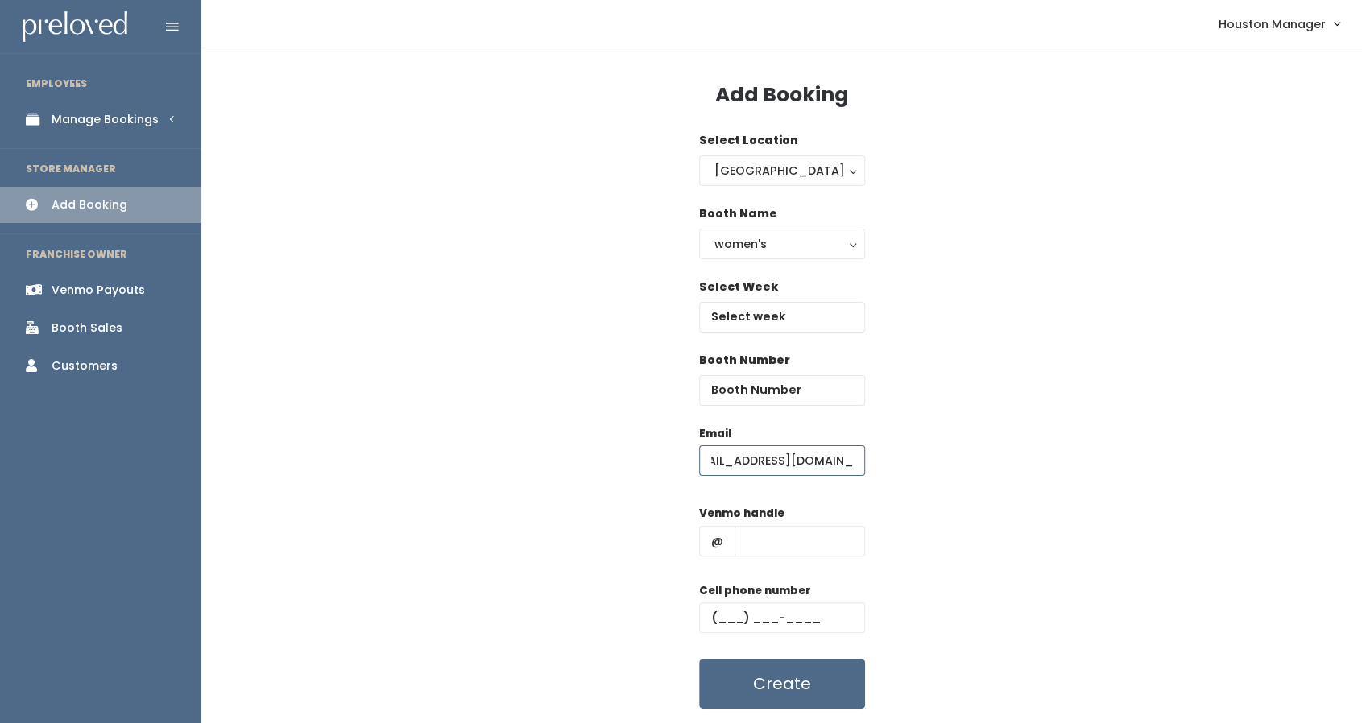
scroll to position [0, 18]
type input "[EMAIL_ADDRESS][DOMAIN_NAME]"
click at [807, 531] on input "text" at bounding box center [800, 541] width 130 height 31
click at [715, 616] on input "text" at bounding box center [782, 618] width 166 height 31
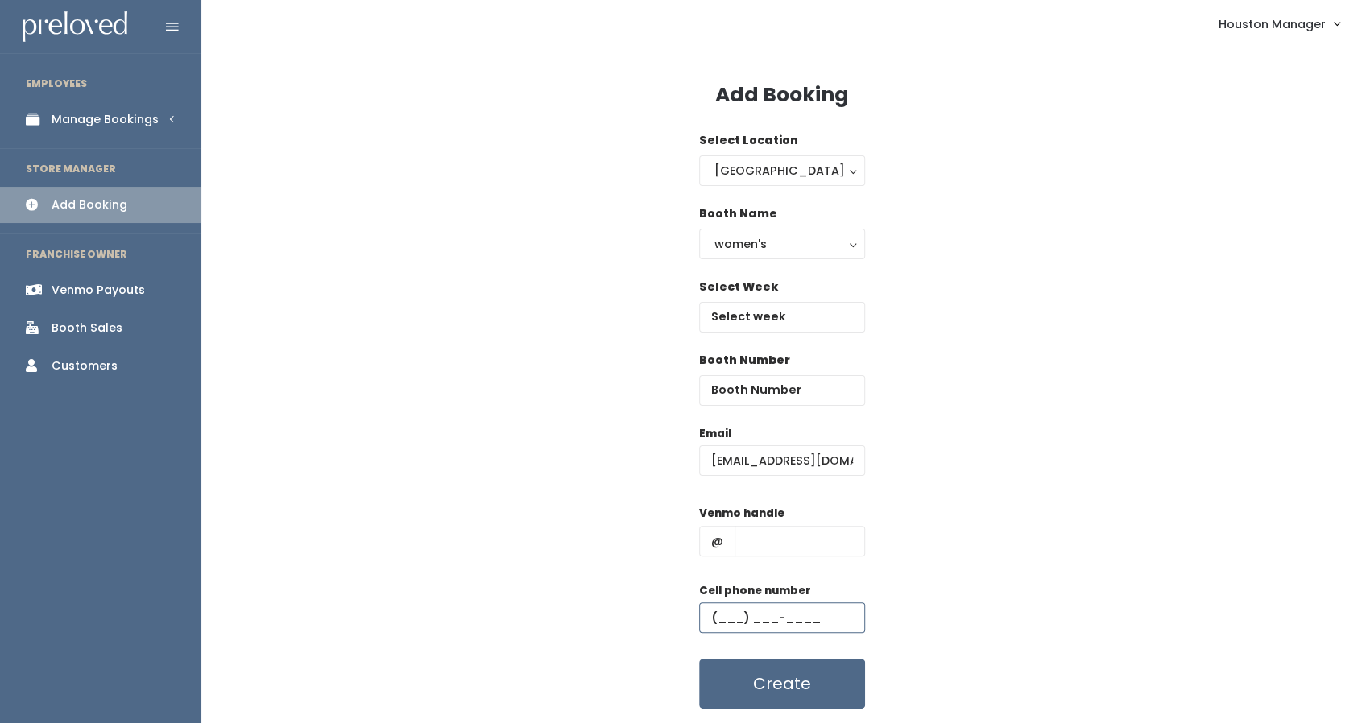
paste input "[PHONE_NUMBER]"
type input "[PHONE_NUMBER]"
click at [766, 541] on input "text" at bounding box center [800, 541] width 130 height 31
paste input "[PERSON_NAME]"
type input "[PERSON_NAME]"
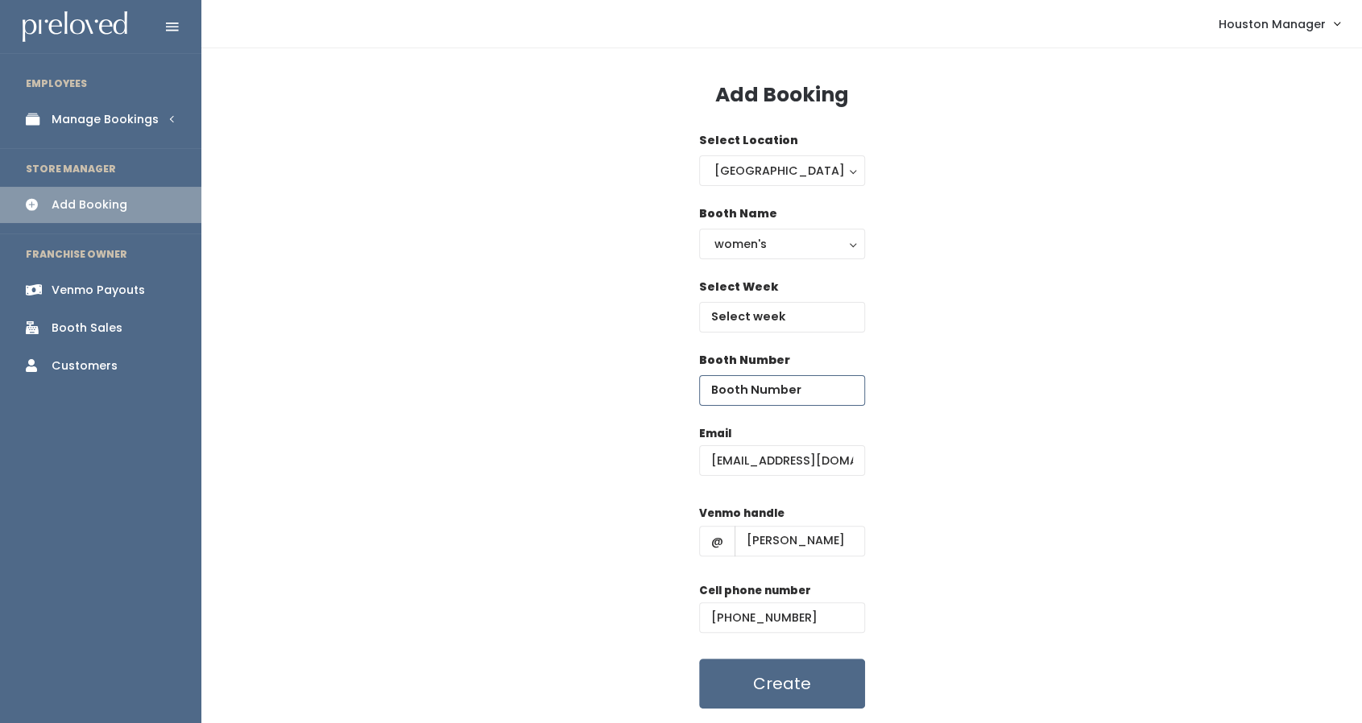
click at [767, 387] on input "number" at bounding box center [782, 390] width 166 height 31
type input "21"
click at [765, 307] on input "text" at bounding box center [782, 317] width 166 height 31
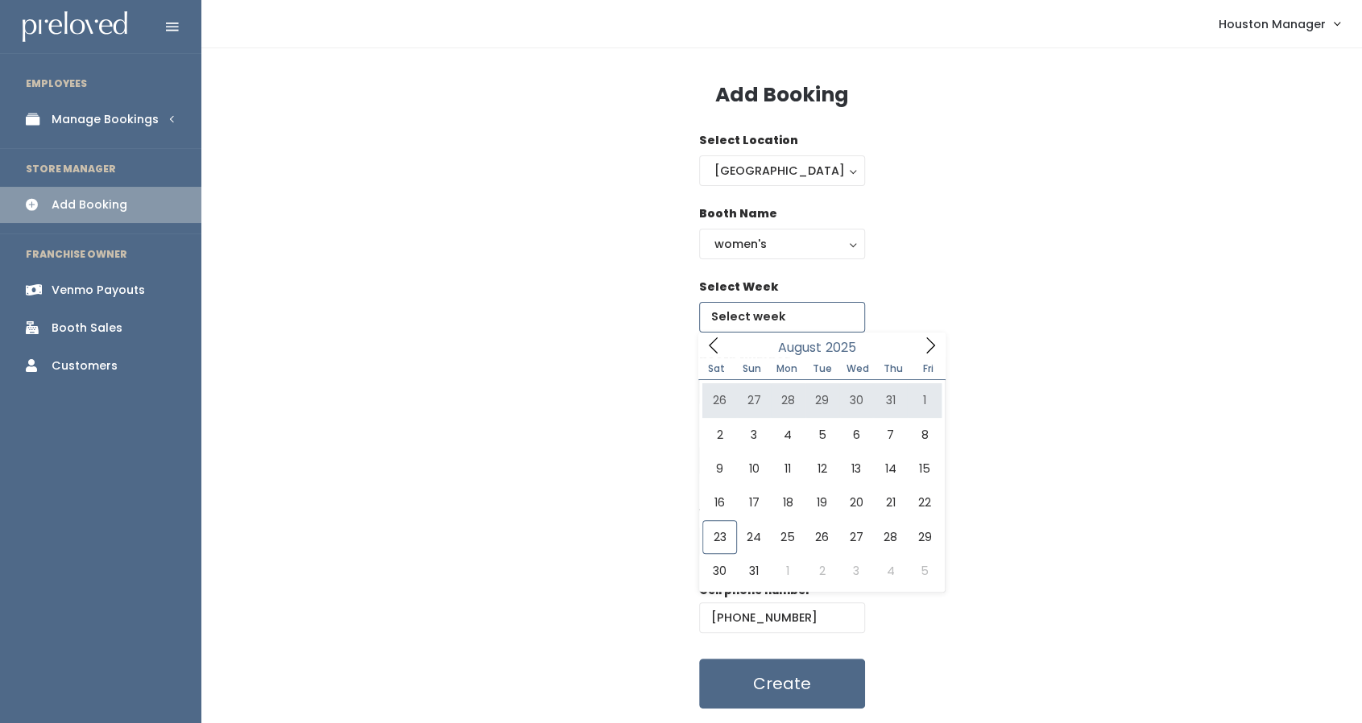
click at [936, 347] on icon at bounding box center [931, 346] width 18 height 18
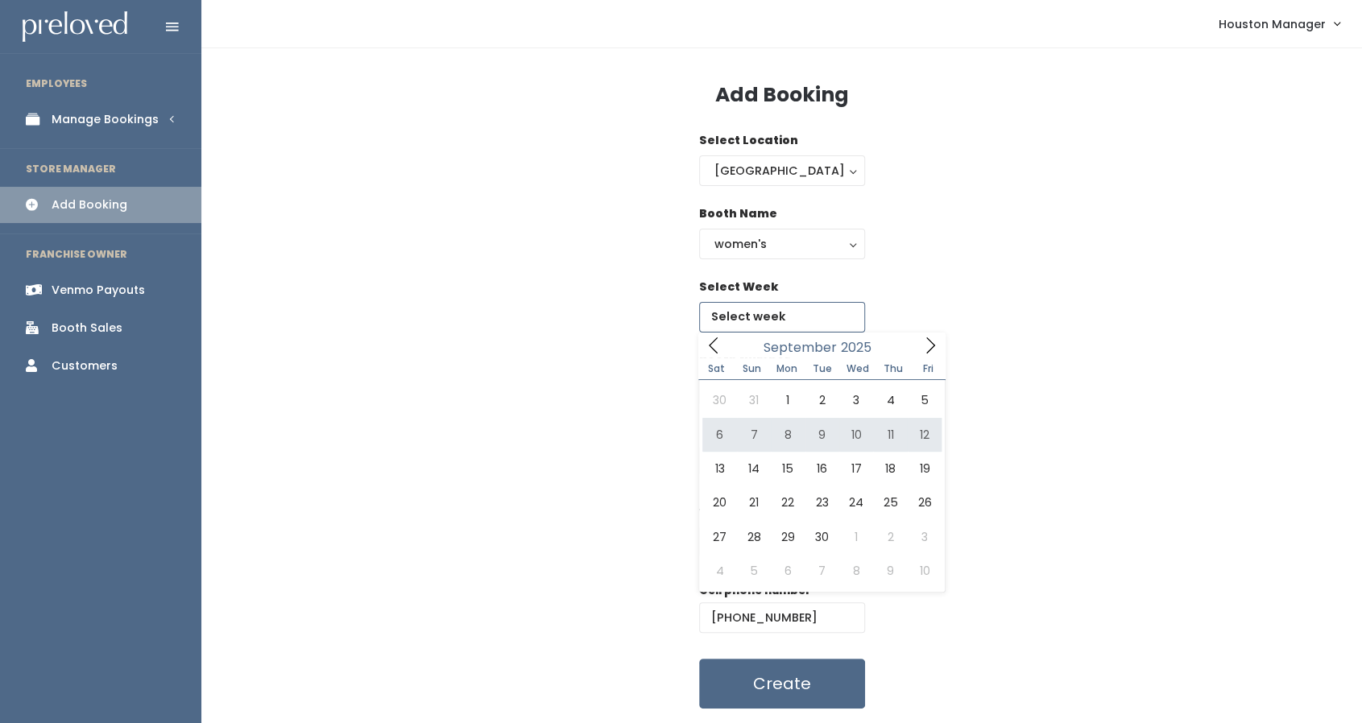
click at [701, 431] on div "30 31 1 2 3 4 5 6 7 8 9 10 11 12 13 14 15 16 17 18 19 20 21 22 23 24 25 26 27 2…" at bounding box center [821, 486] width 247 height 212
type input "[DATE] to [DATE]"
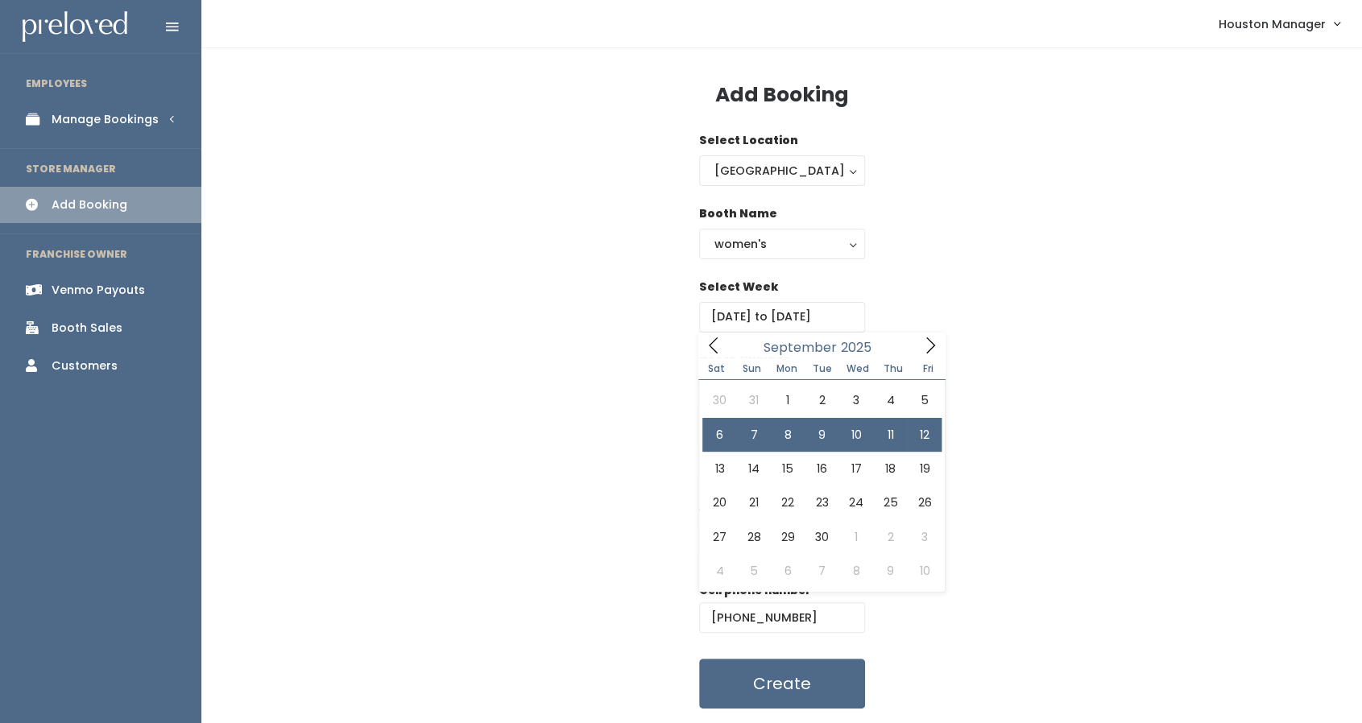
click at [971, 286] on div "Select Week [DATE] to [DATE]" at bounding box center [781, 315] width 1109 height 73
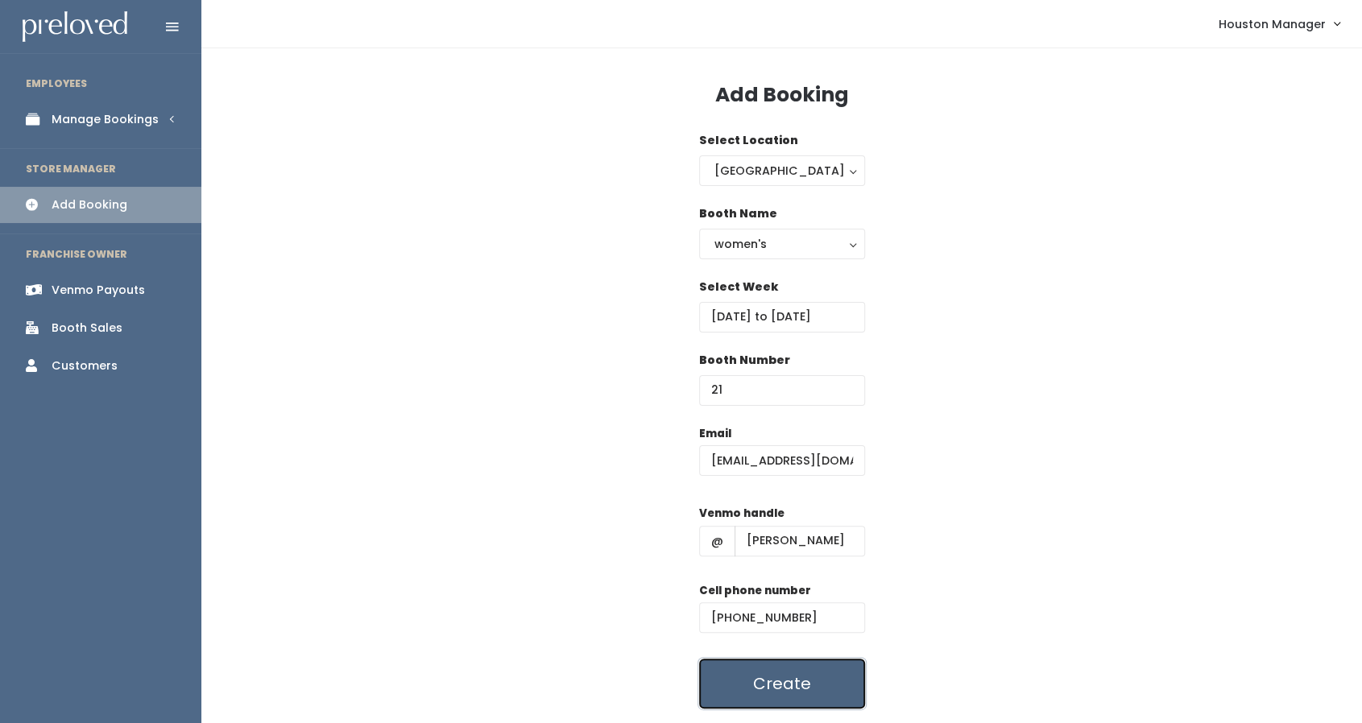
click at [734, 698] on button "Create" at bounding box center [782, 684] width 166 height 50
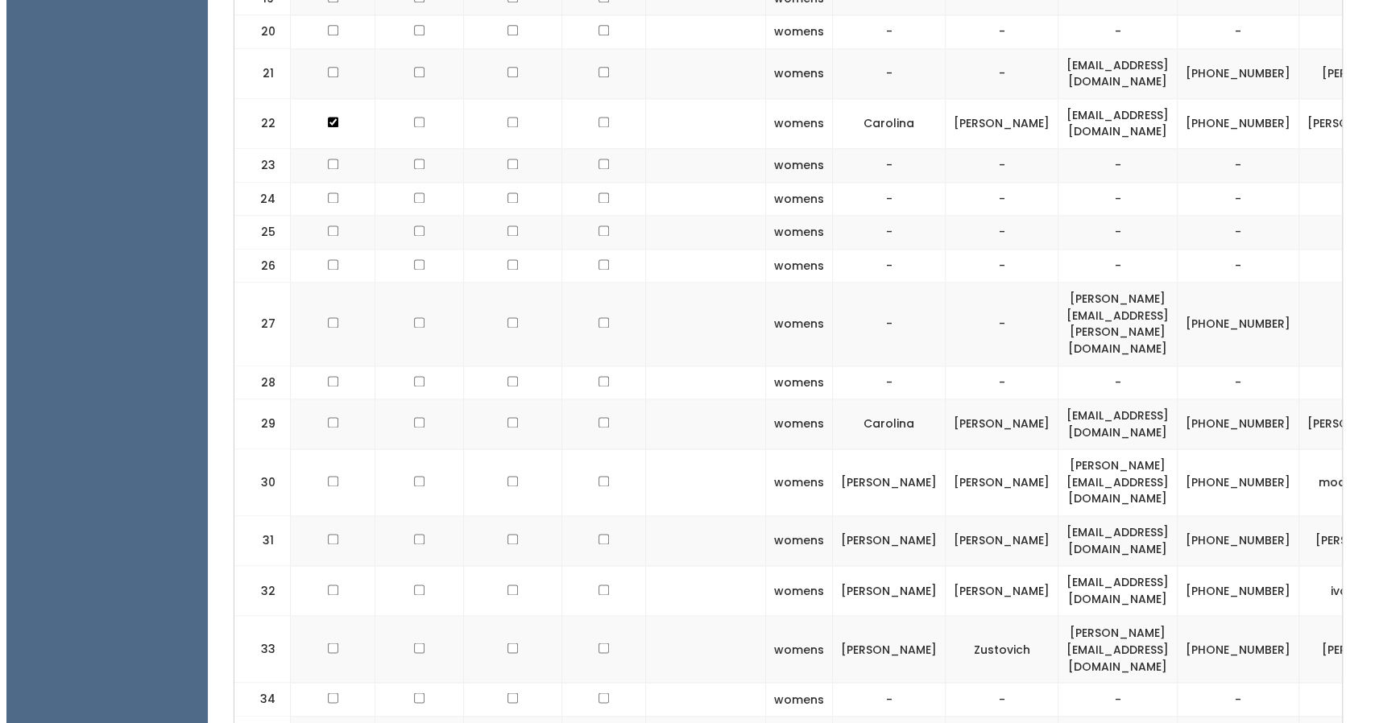
scroll to position [0, 103]
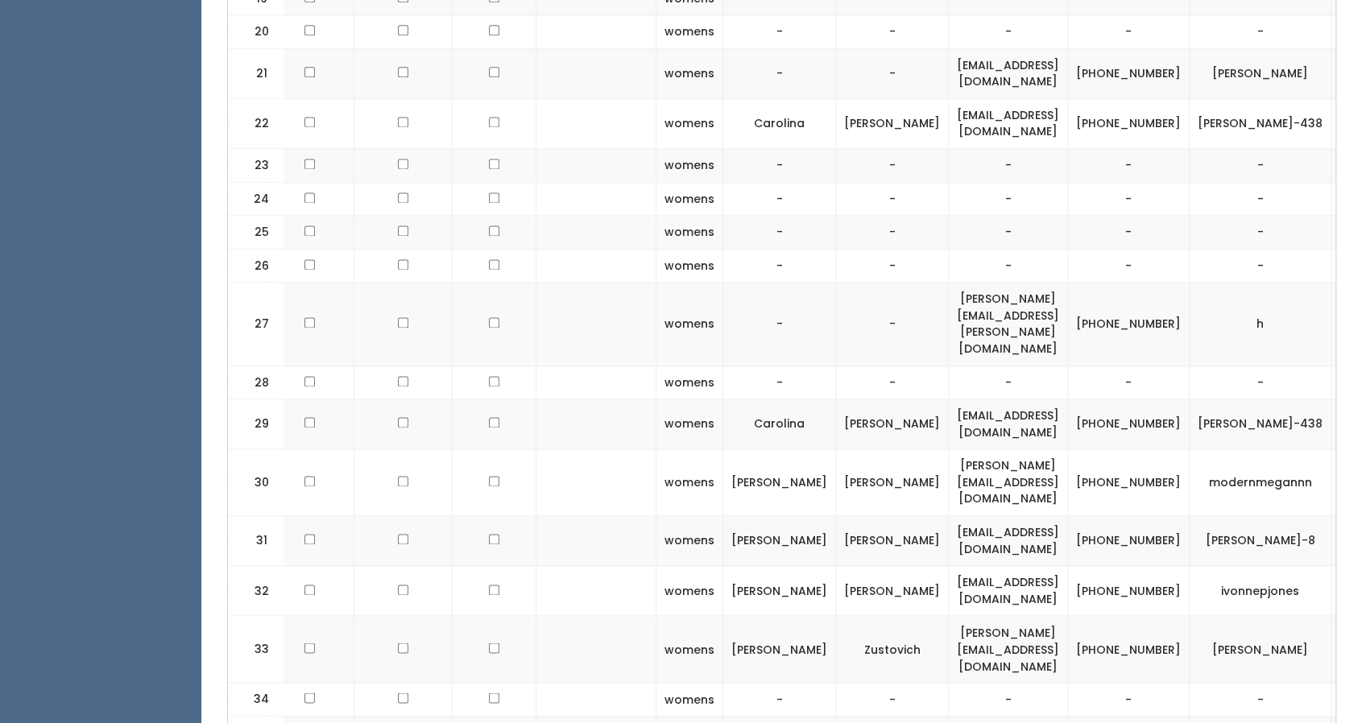
click at [1357, 644] on span "button" at bounding box center [1360, 649] width 6 height 10
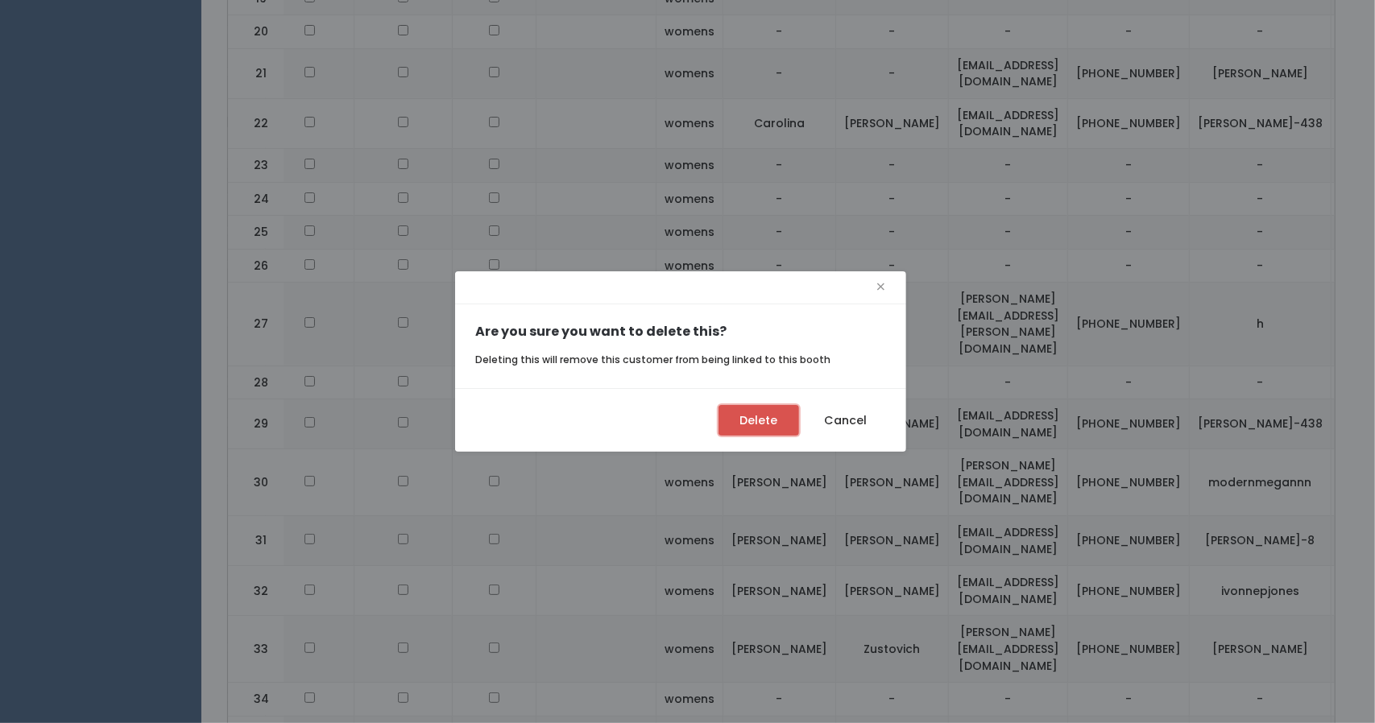
click at [733, 422] on button "Delete" at bounding box center [759, 420] width 81 height 31
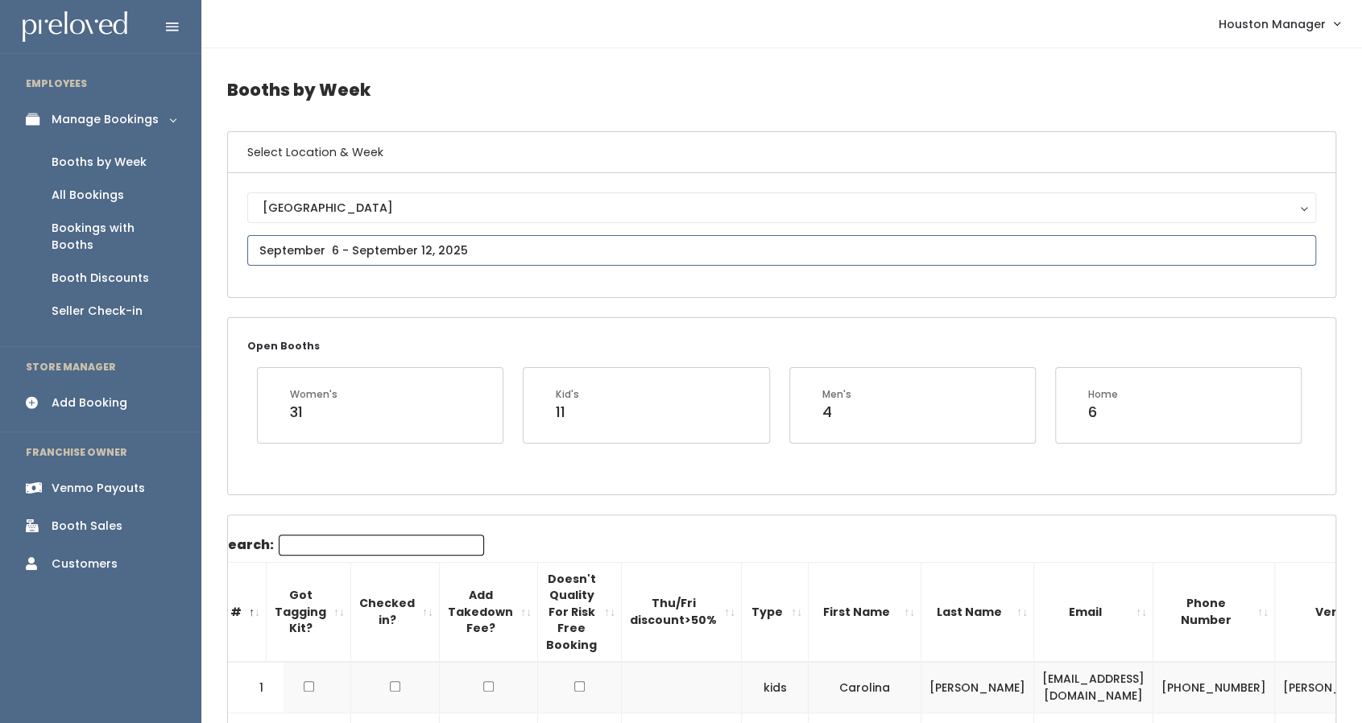
click at [520, 247] on input "text" at bounding box center [781, 250] width 1069 height 31
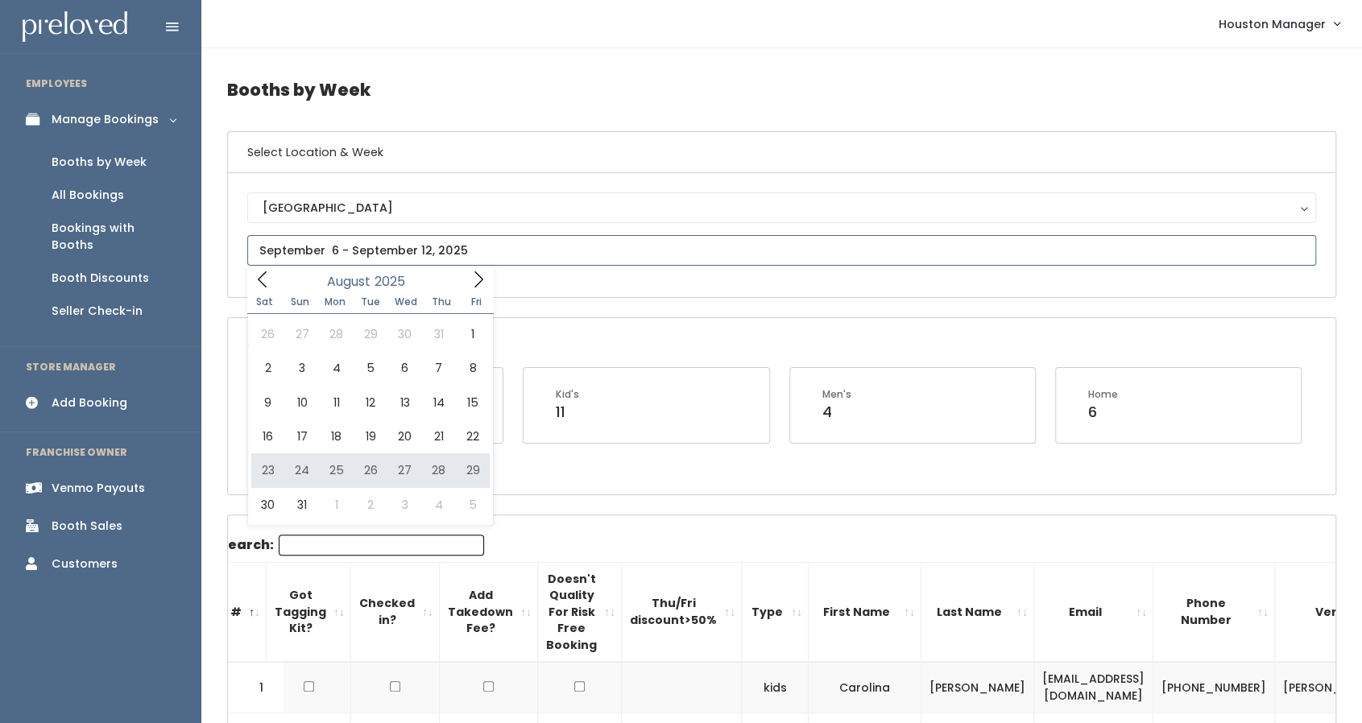
type input "[DATE] to [DATE]"
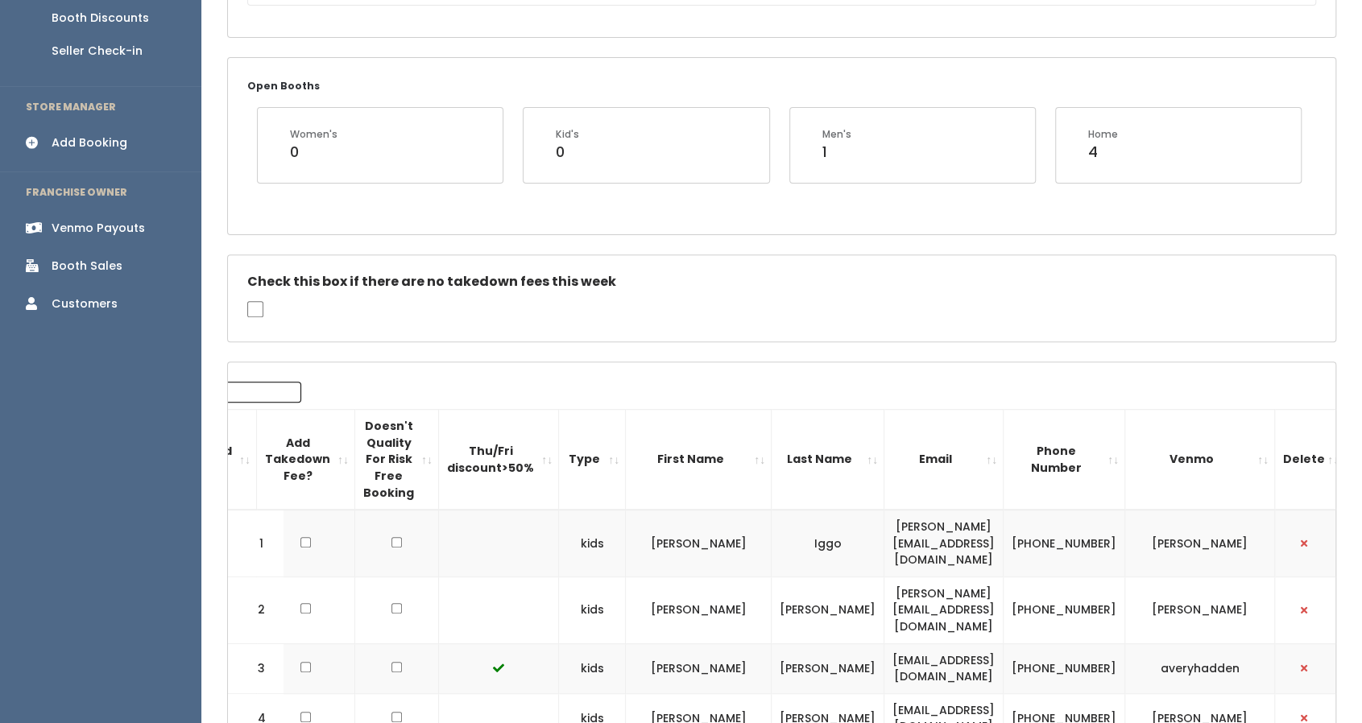
scroll to position [240, 0]
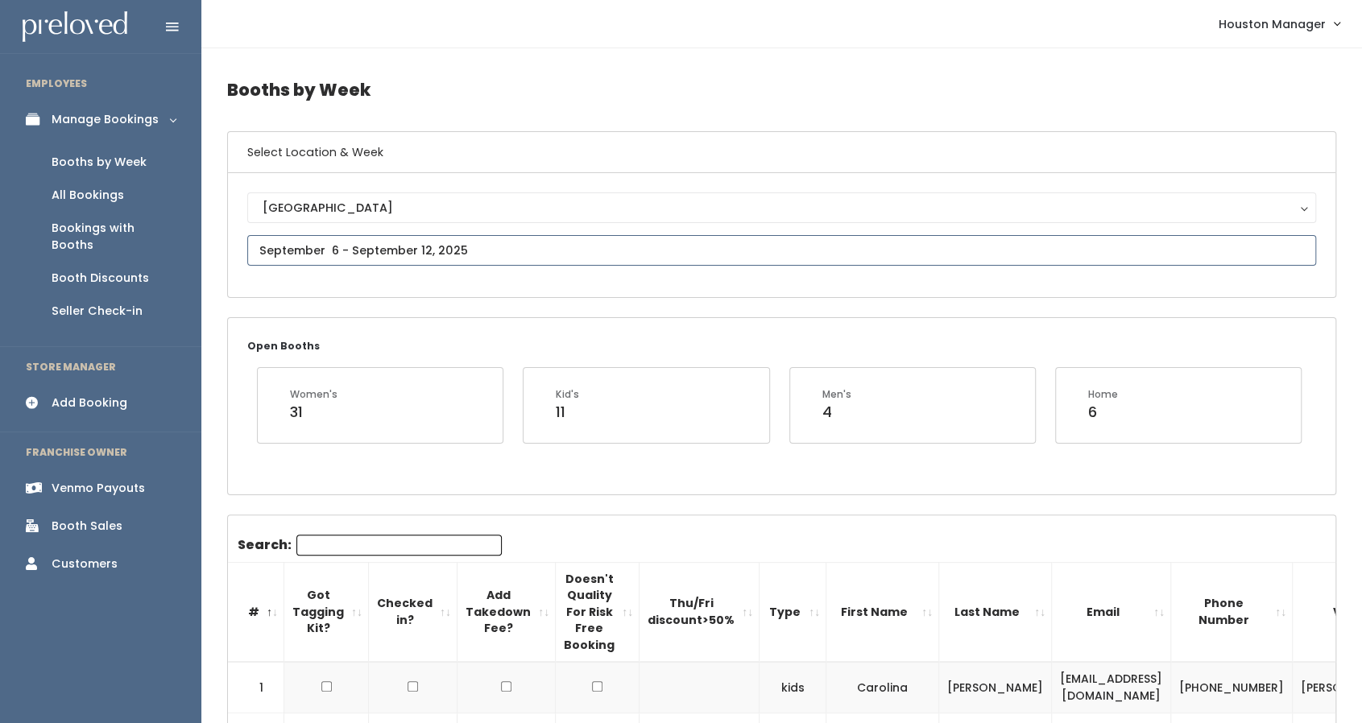
click at [377, 245] on input "text" at bounding box center [781, 250] width 1069 height 31
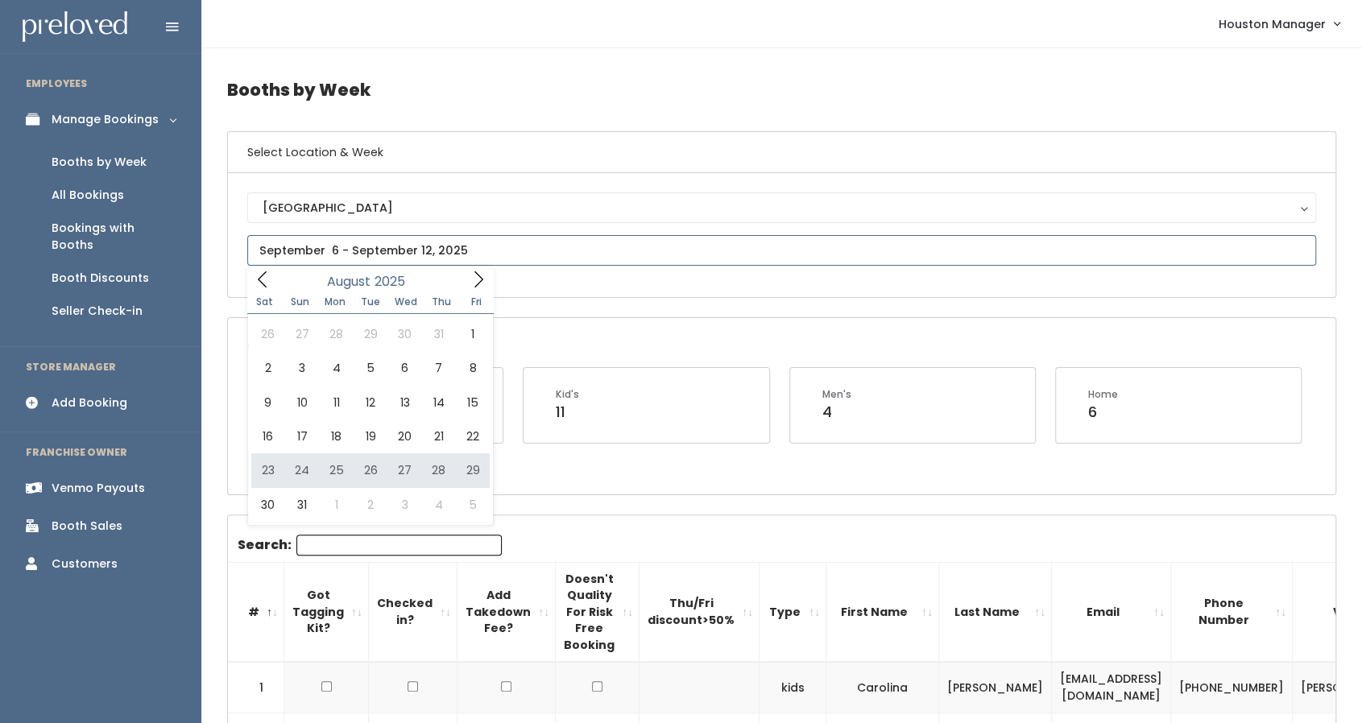
type input "[DATE] to [DATE]"
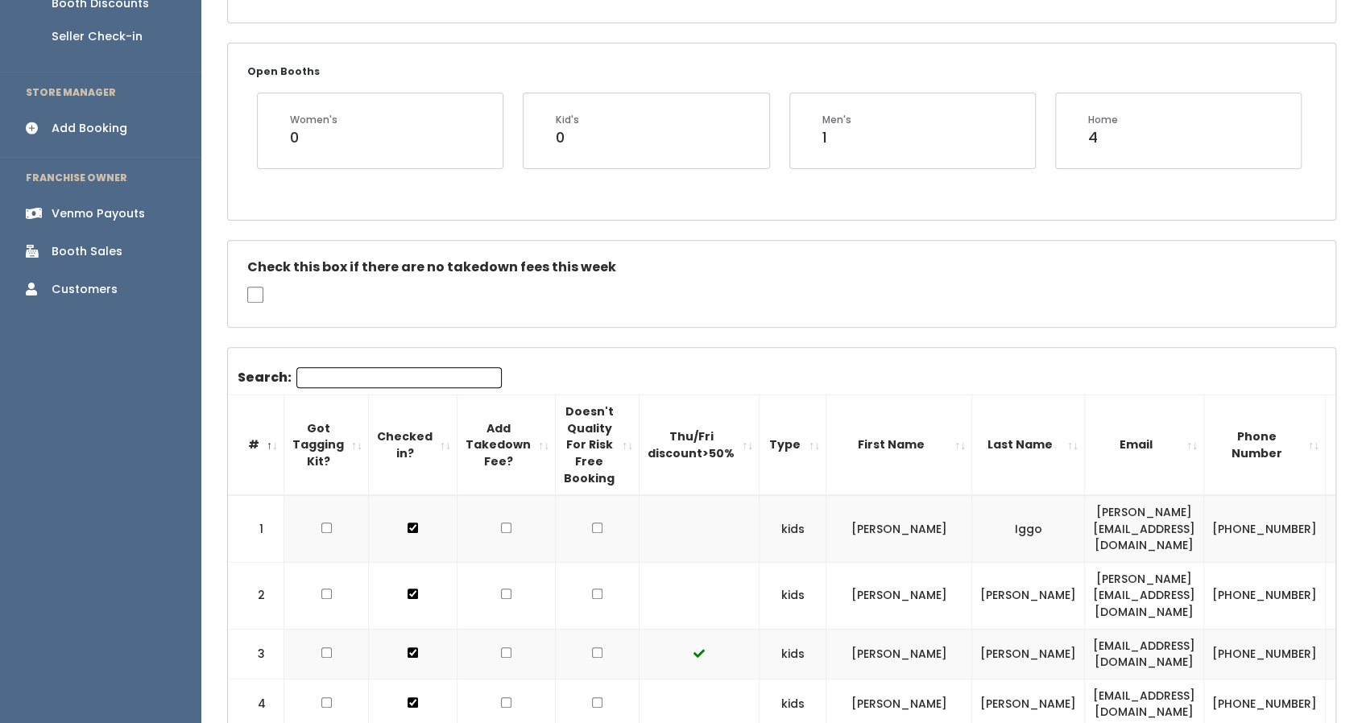
scroll to position [274, 0]
click at [362, 377] on input "Search:" at bounding box center [398, 378] width 205 height 21
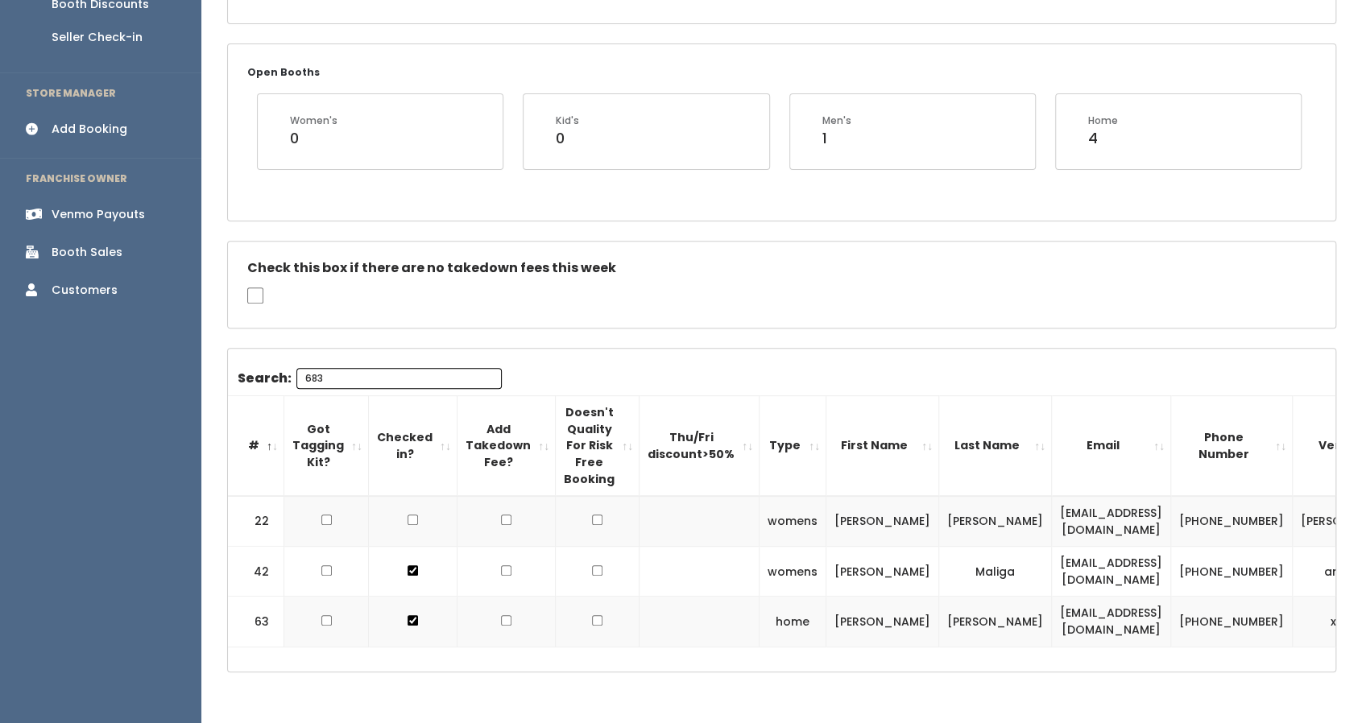
scroll to position [213, 0]
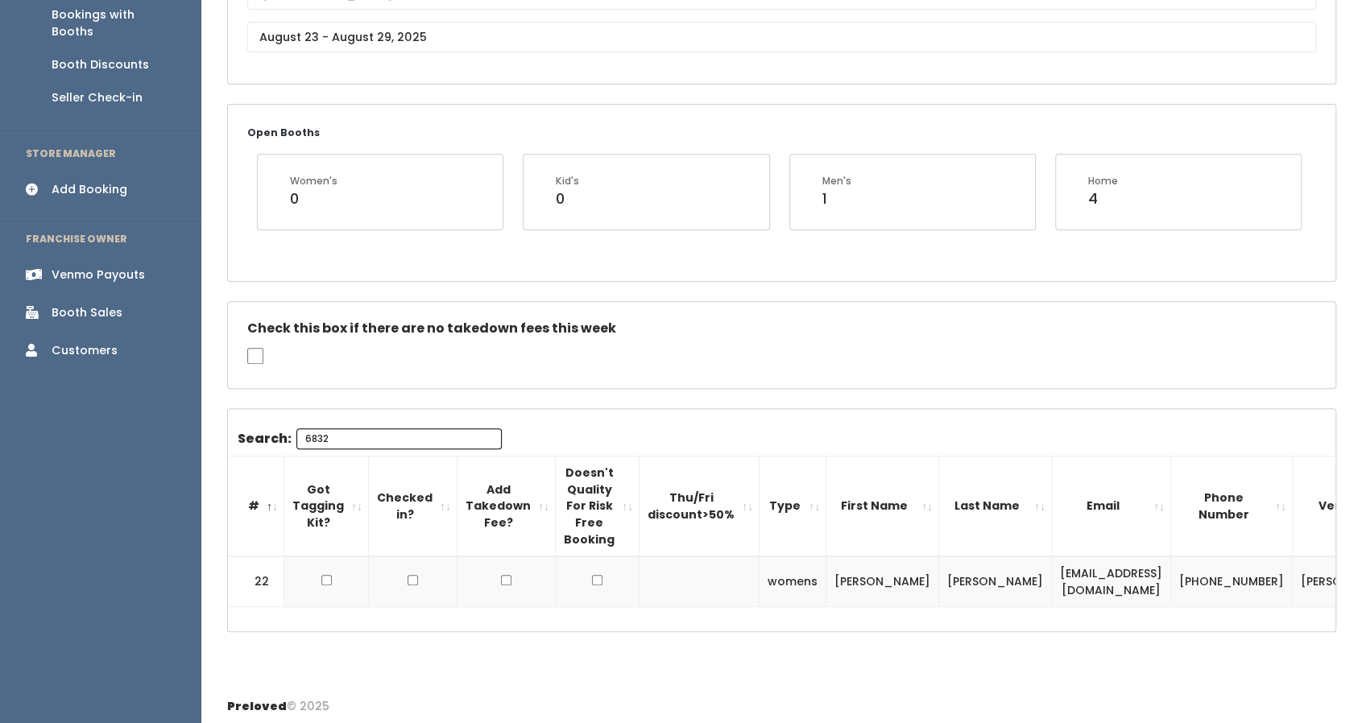
type input "6832"
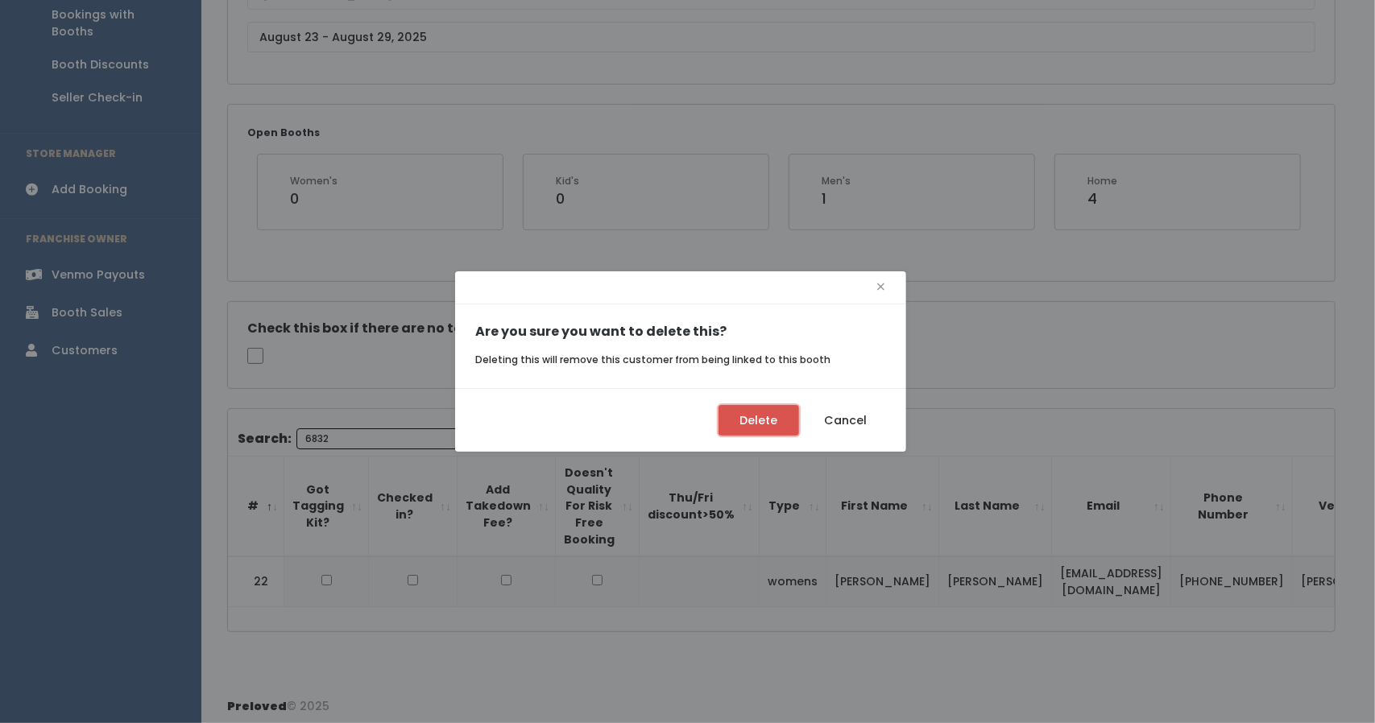
click at [784, 426] on button "Delete" at bounding box center [759, 420] width 81 height 31
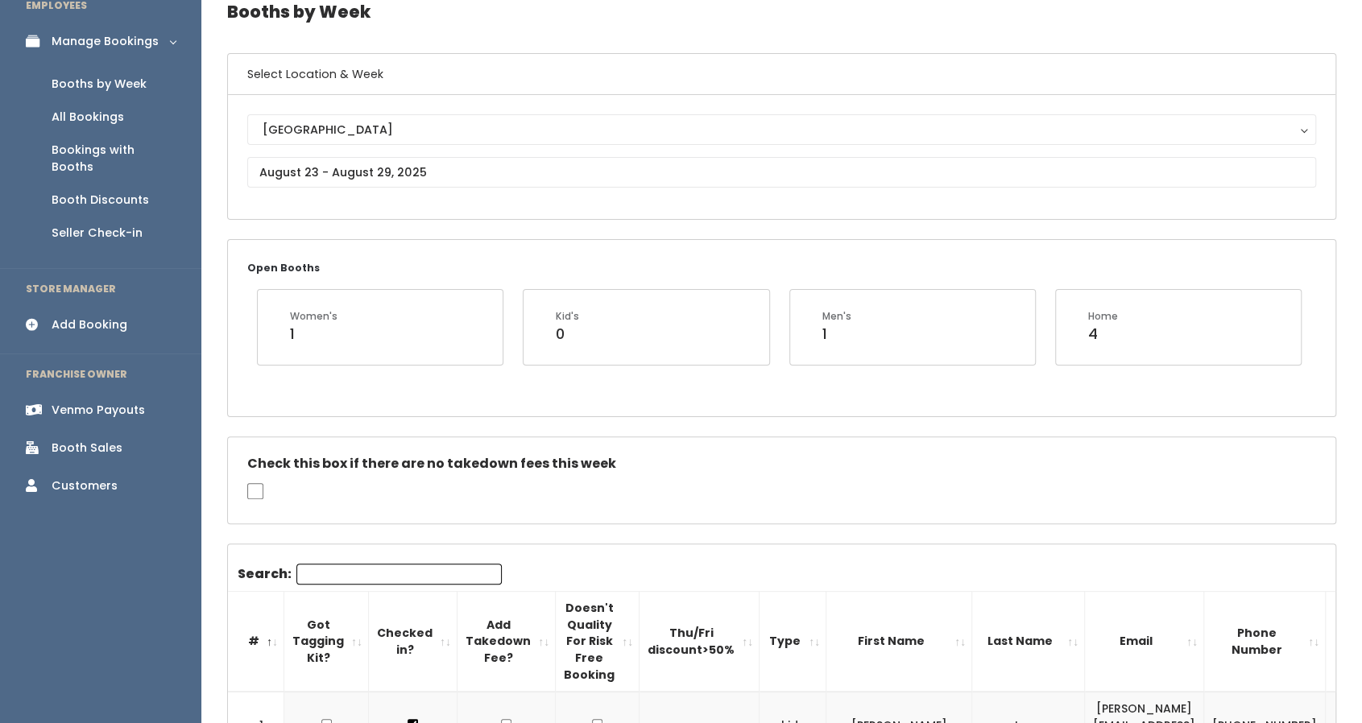
scroll to position [77, 0]
click at [132, 308] on link "Add Booking" at bounding box center [100, 326] width 201 height 36
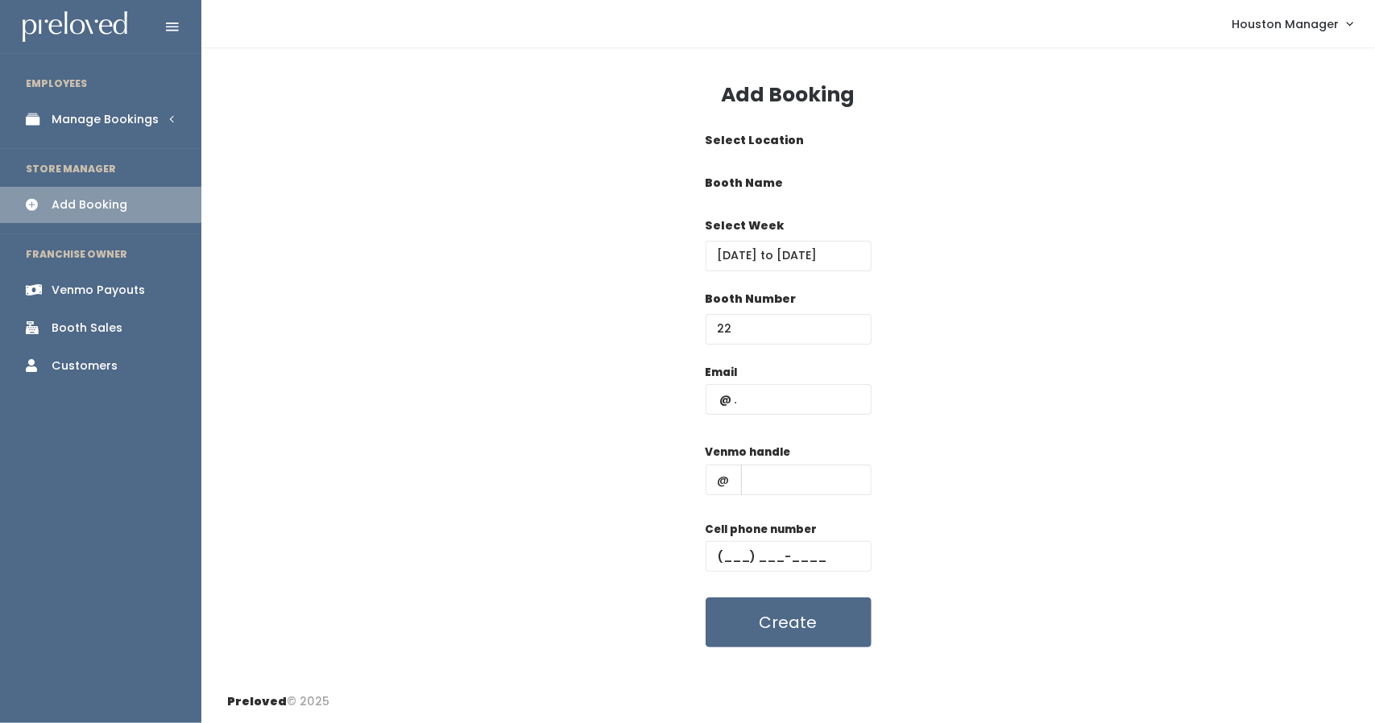
type input "22"
click at [786, 395] on input "text" at bounding box center [789, 399] width 166 height 31
paste input "[PERSON_NAME][EMAIL_ADDRESS][DOMAIN_NAME]"
type input "melinda.chen14@gmail.com"
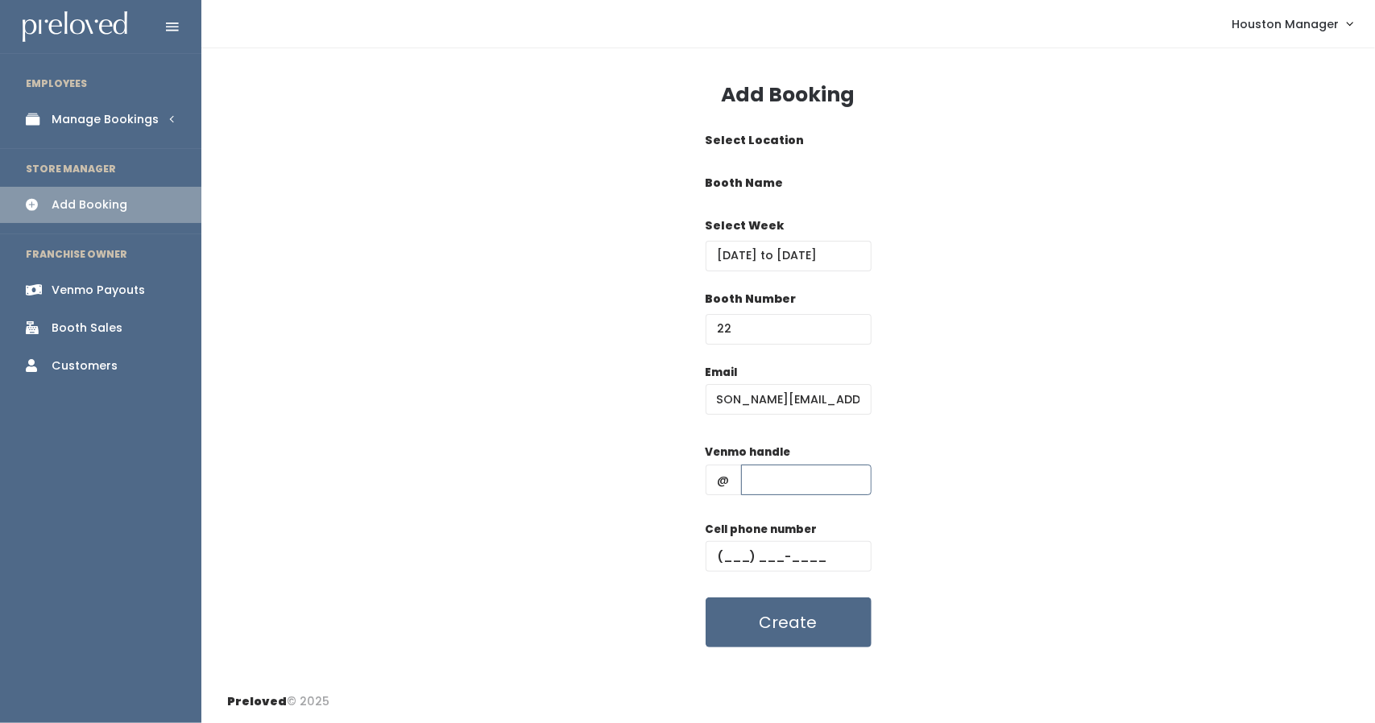
click at [794, 475] on input "text" at bounding box center [806, 480] width 130 height 31
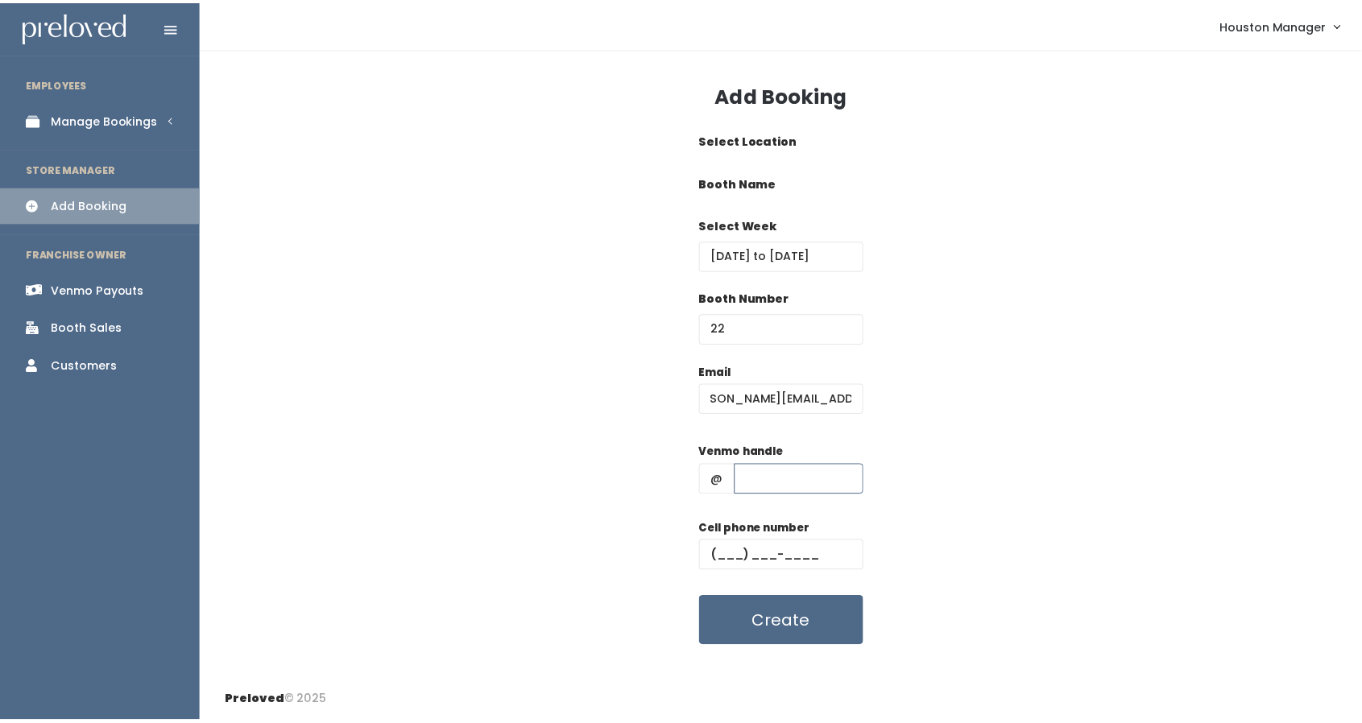
scroll to position [0, 0]
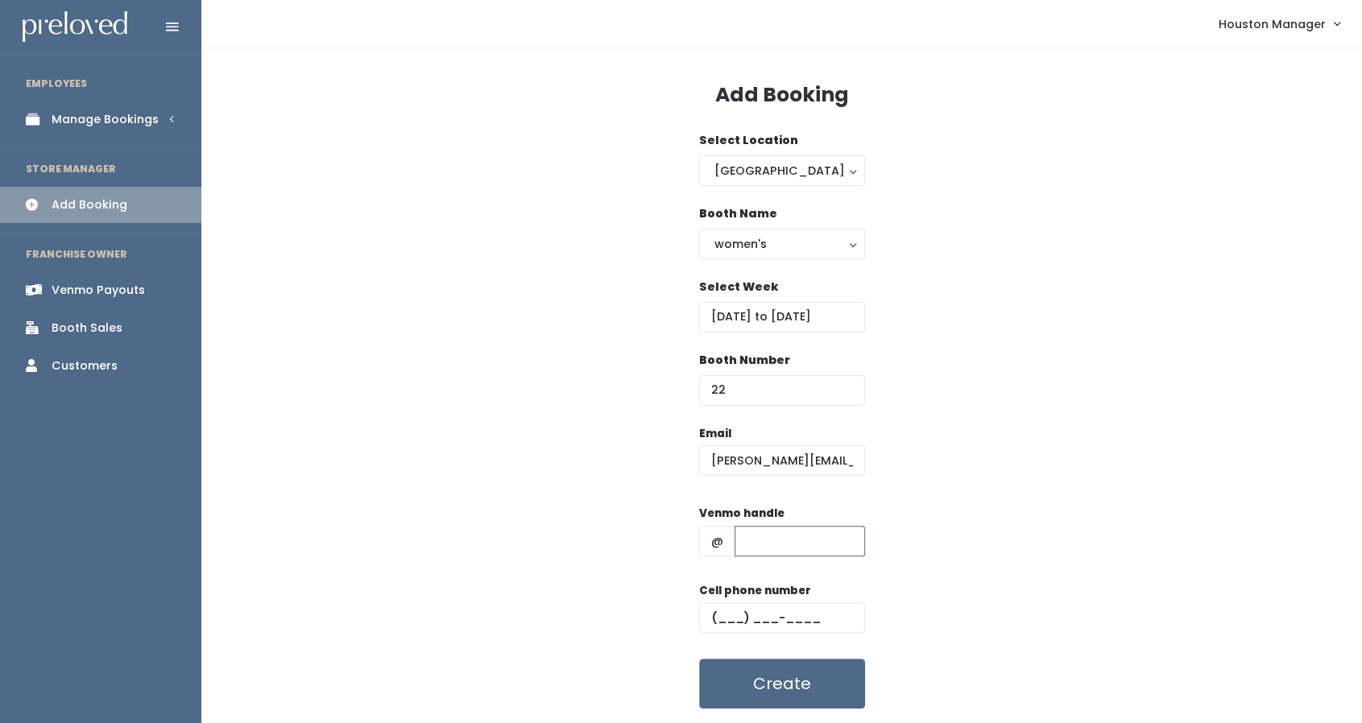
click at [759, 545] on input "text" at bounding box center [800, 541] width 130 height 31
type input "melindachen14"
click at [720, 622] on input "text" at bounding box center [782, 618] width 166 height 31
type input "(682) 597-5234"
click at [830, 459] on input "melinda.chen14@gmail.com" at bounding box center [782, 460] width 166 height 31
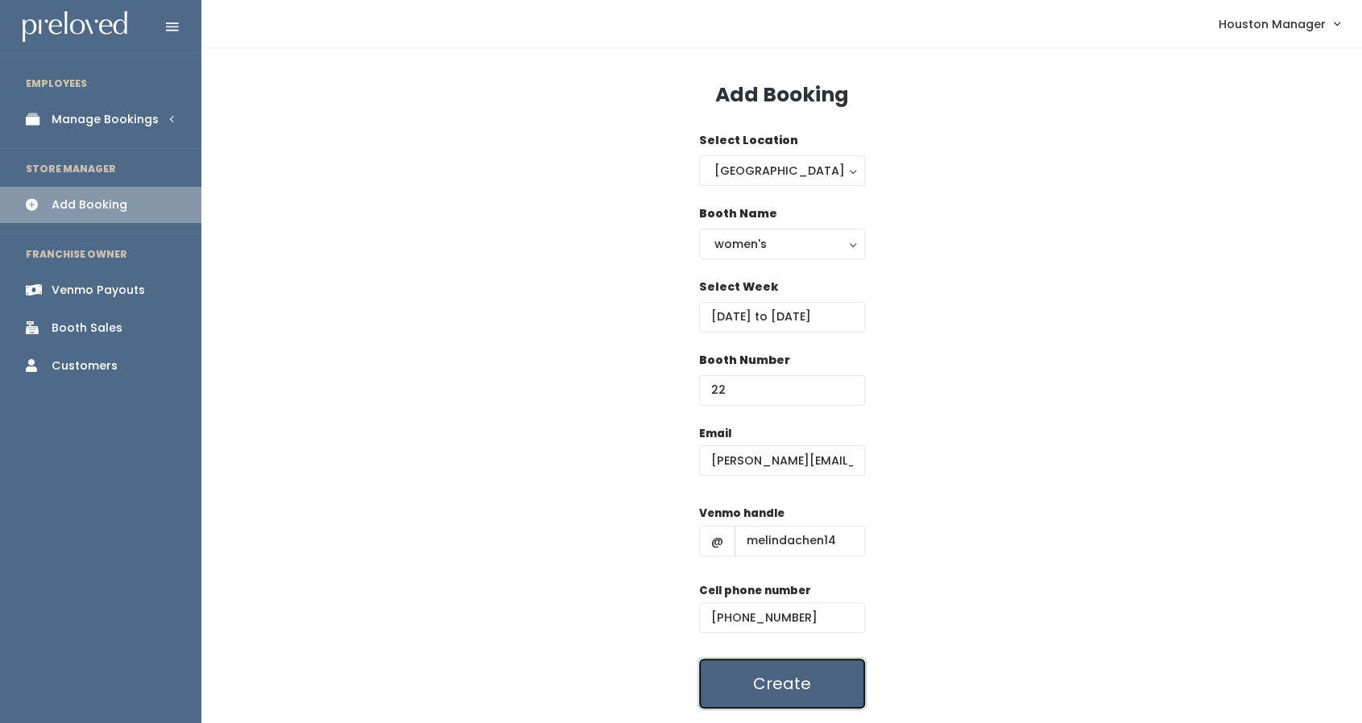
click at [785, 682] on button "Create" at bounding box center [782, 684] width 166 height 50
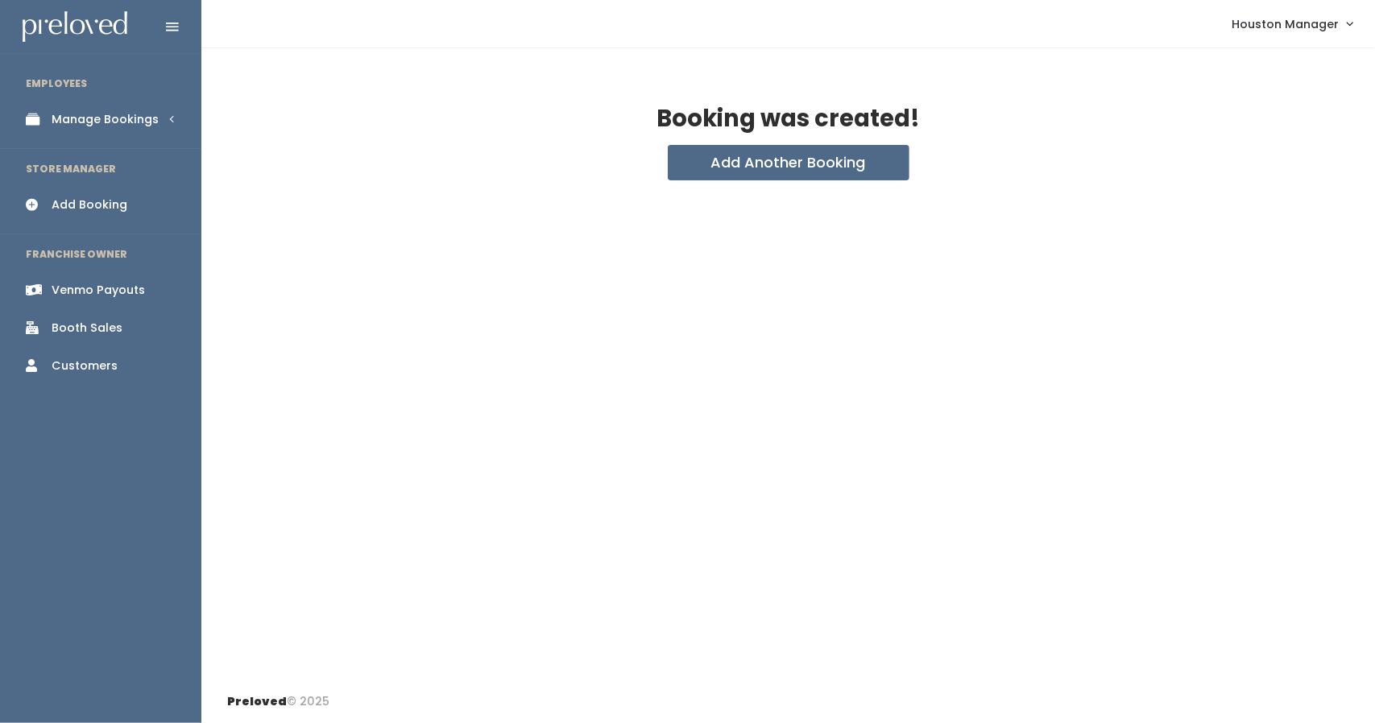
click at [86, 118] on div "Manage Bookings" at bounding box center [105, 119] width 107 height 17
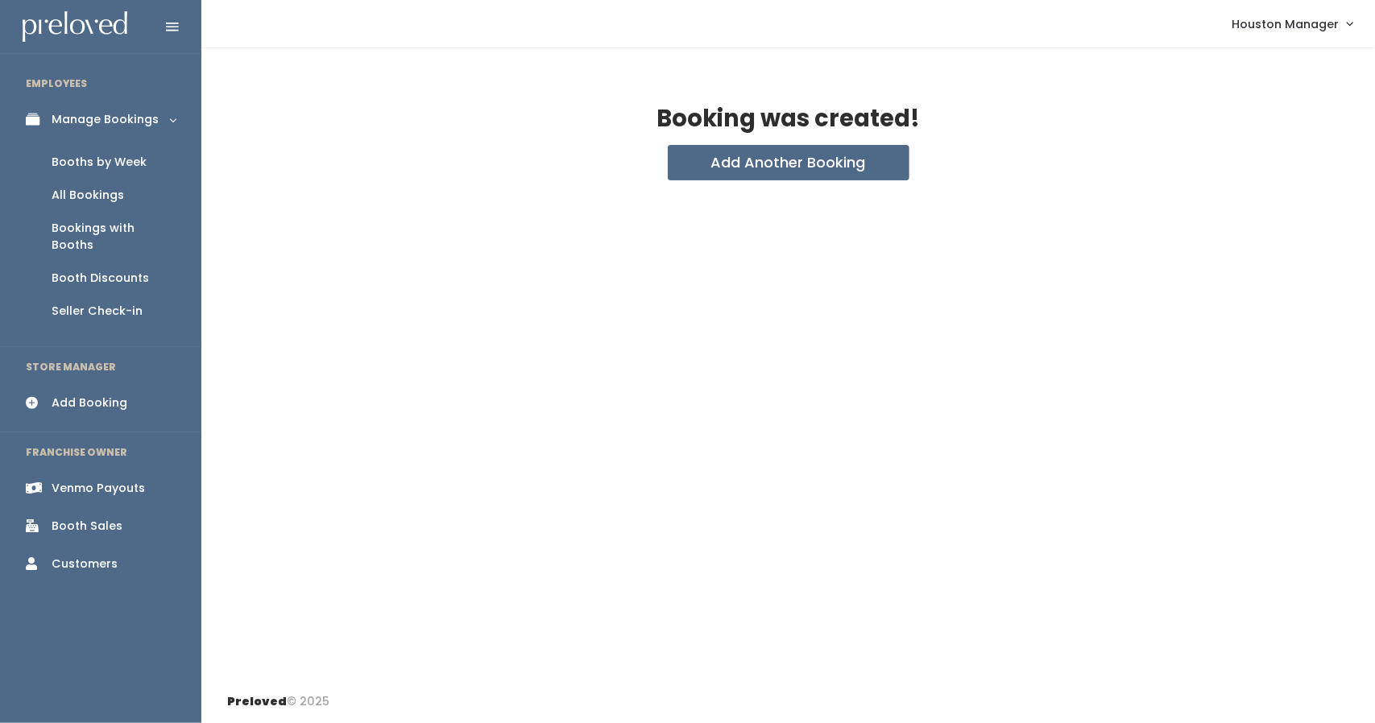
click at [132, 164] on div "Booths by Week" at bounding box center [99, 162] width 95 height 17
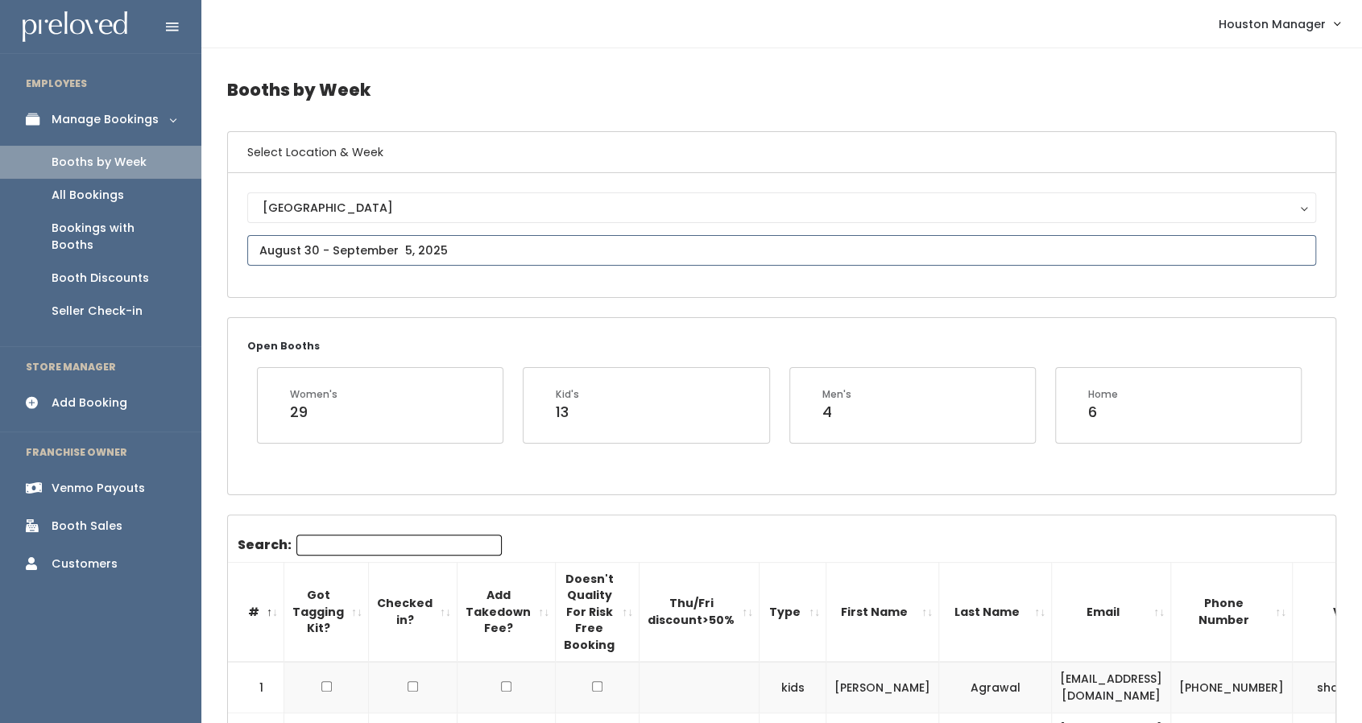
click at [323, 258] on input "text" at bounding box center [781, 250] width 1069 height 31
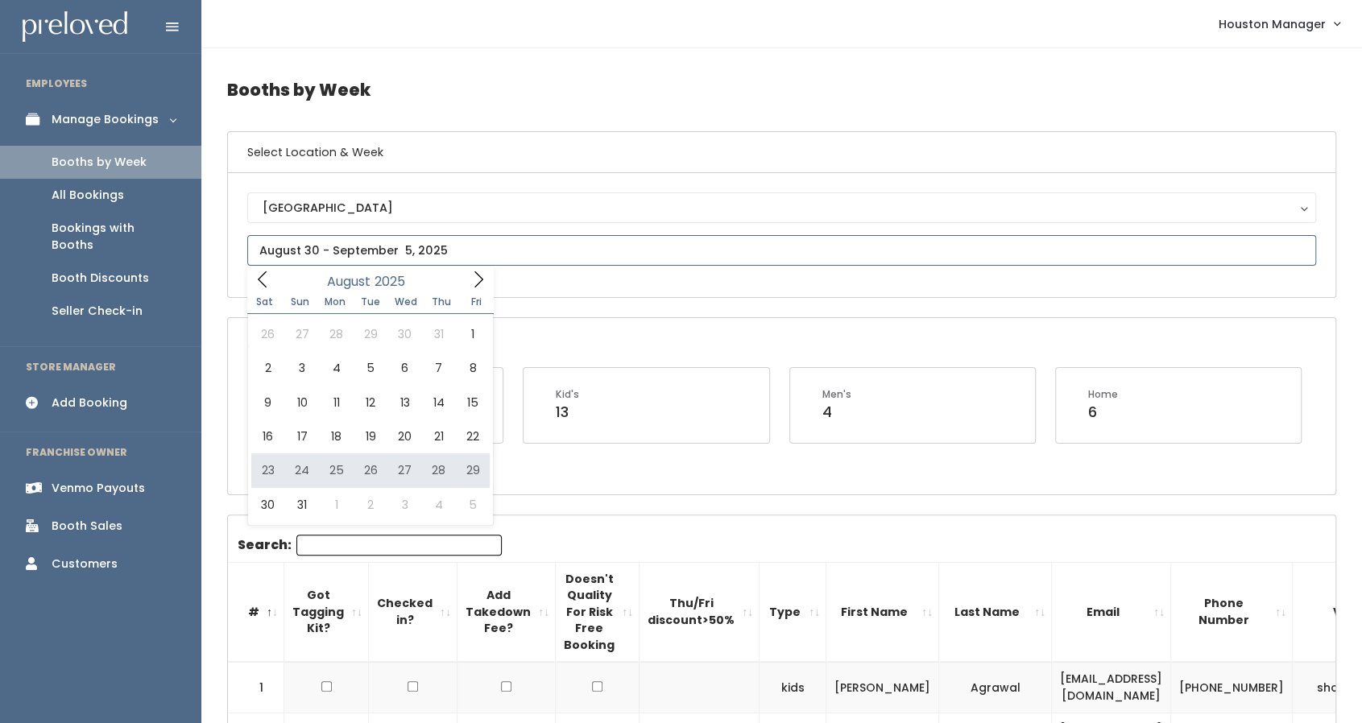
type input "[DATE] to [DATE]"
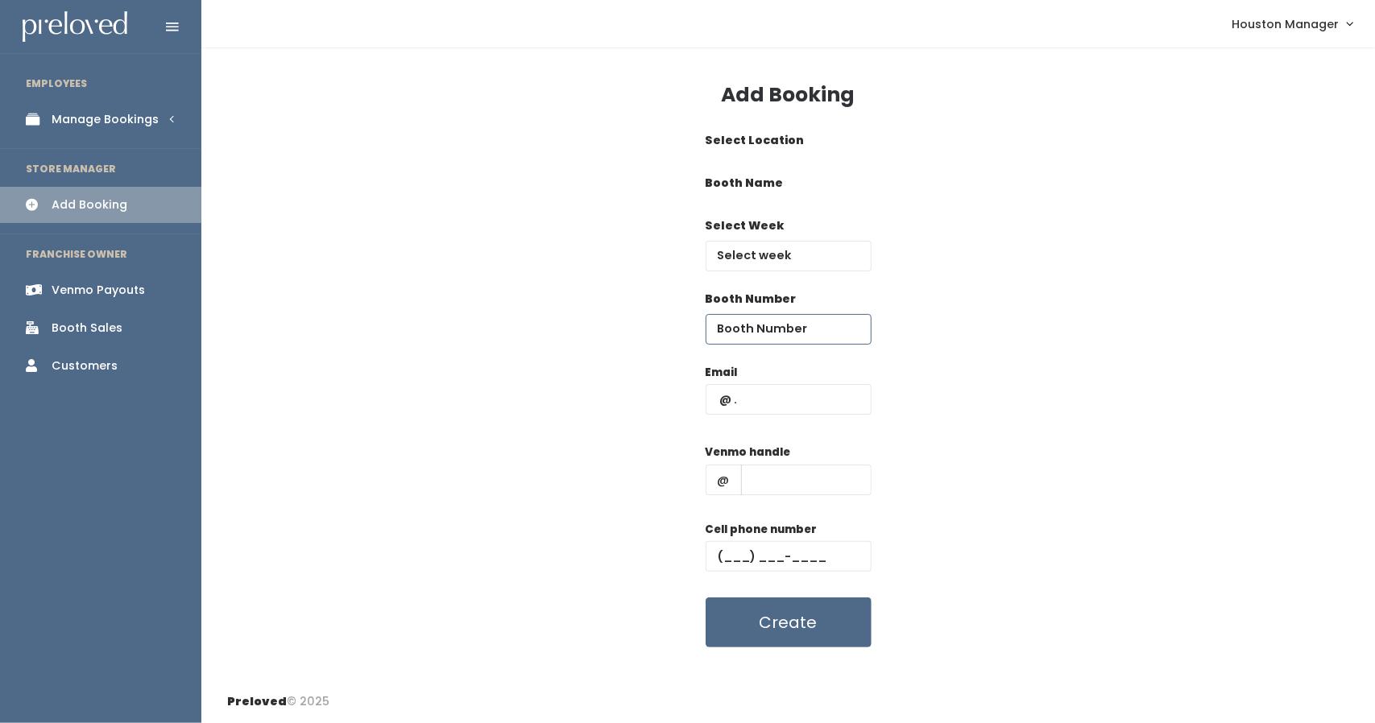
click at [788, 332] on input "number" at bounding box center [789, 329] width 166 height 31
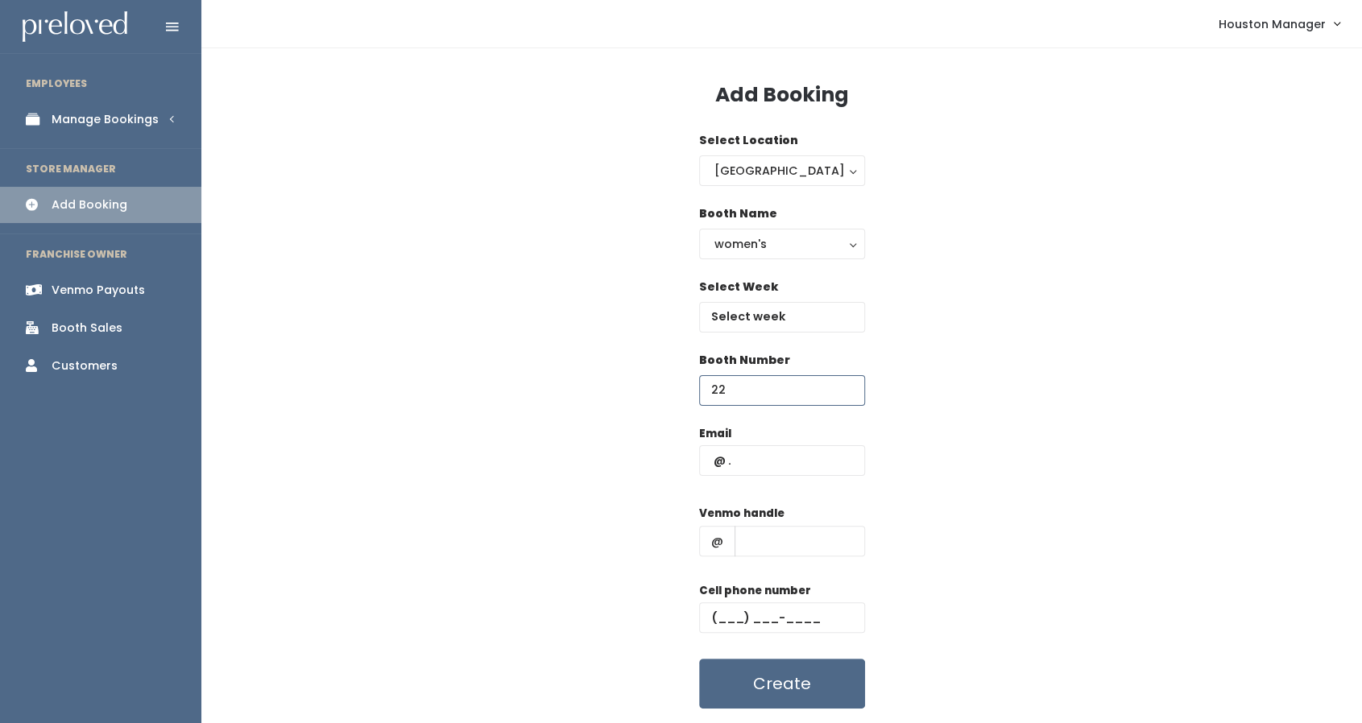
type input "22"
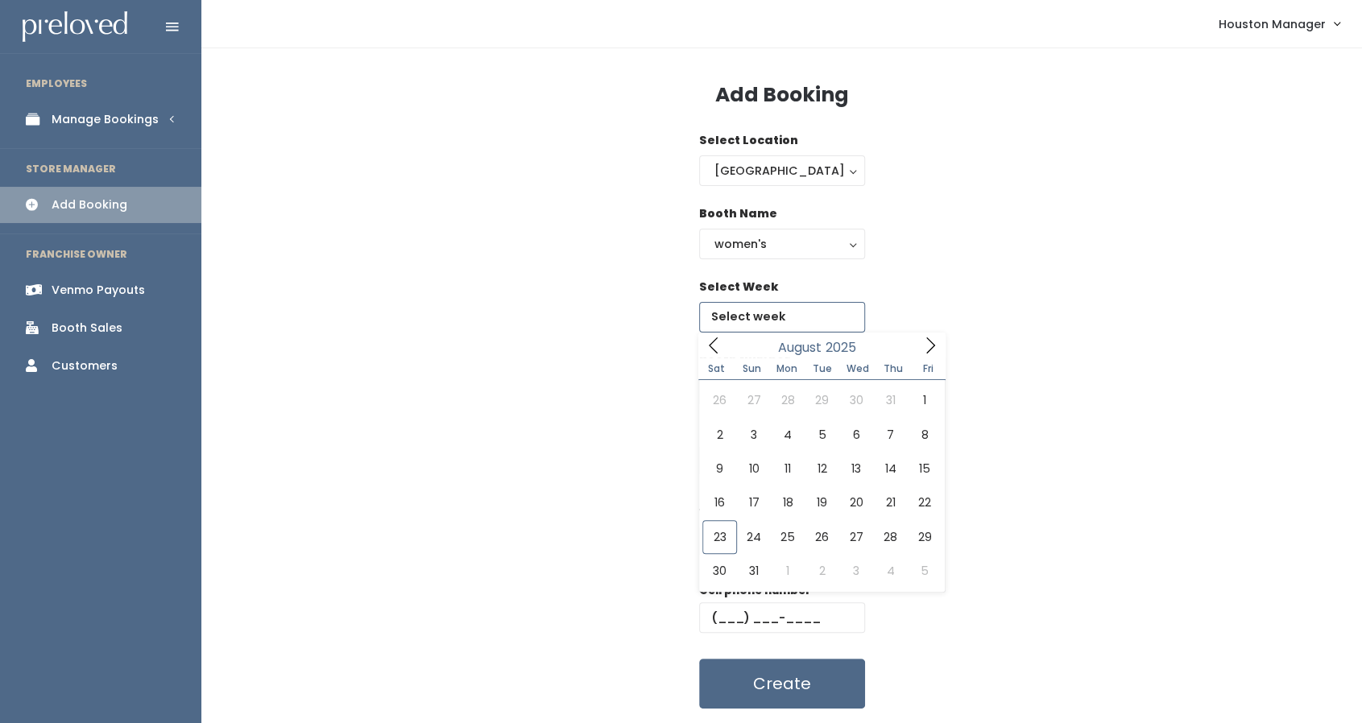
click at [788, 331] on body "EMPLOYEES Manage Bookings Booths by Week All Bookings Bookings with Booths Boot…" at bounding box center [681, 385] width 1362 height 771
drag, startPoint x: 788, startPoint y: 331, endPoint x: 717, endPoint y: 542, distance: 222.6
click at [717, 542] on body "EMPLOYEES Manage Bookings Booths by Week All Bookings Bookings with Booths Boot…" at bounding box center [681, 385] width 1362 height 771
type input "[DATE] to [DATE]"
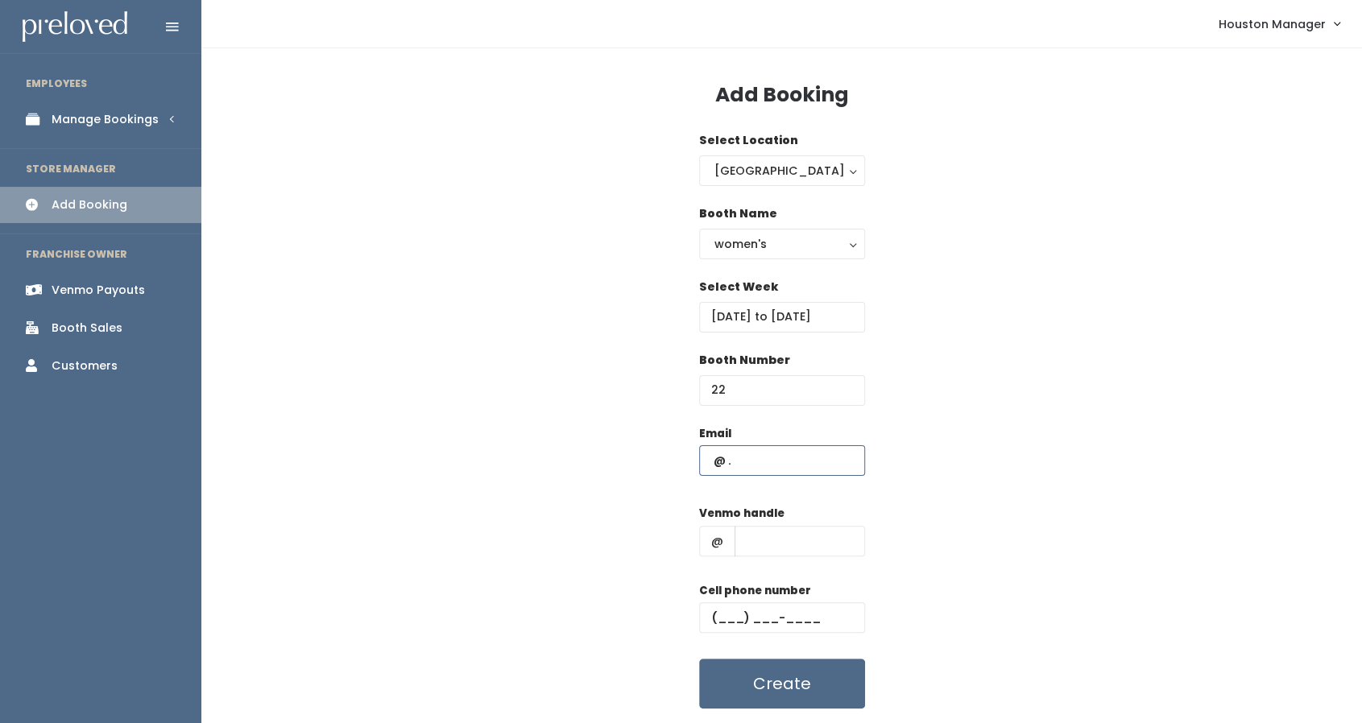
click at [744, 462] on input "text" at bounding box center [782, 460] width 166 height 31
paste input "[PERSON_NAME][EMAIL_ADDRESS][DOMAIN_NAME]"
type input "[PERSON_NAME][EMAIL_ADDRESS][DOMAIN_NAME]"
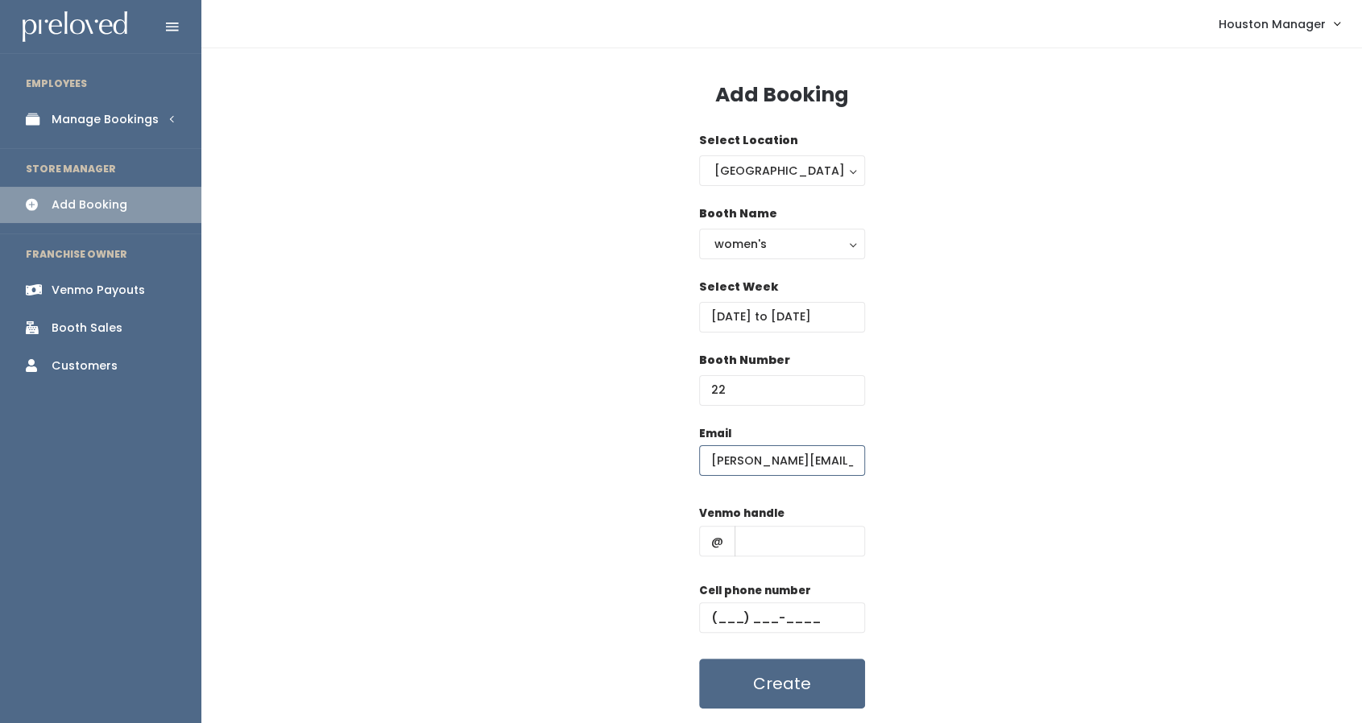
click at [772, 448] on input "melinda.chen14@gmail.com" at bounding box center [782, 460] width 166 height 31
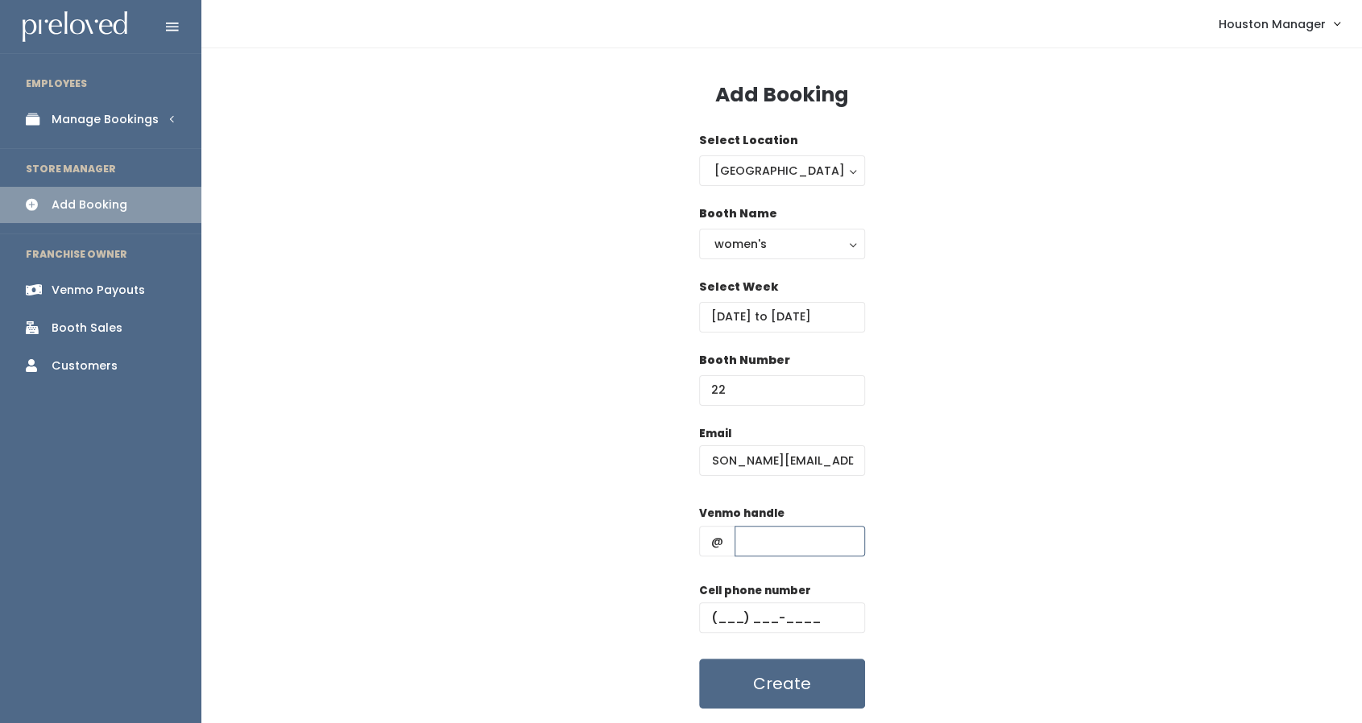
click at [780, 536] on input "text" at bounding box center [800, 541] width 130 height 31
click at [815, 537] on input "text" at bounding box center [800, 541] width 130 height 31
paste input "melindachen14"
type input "melindachen14"
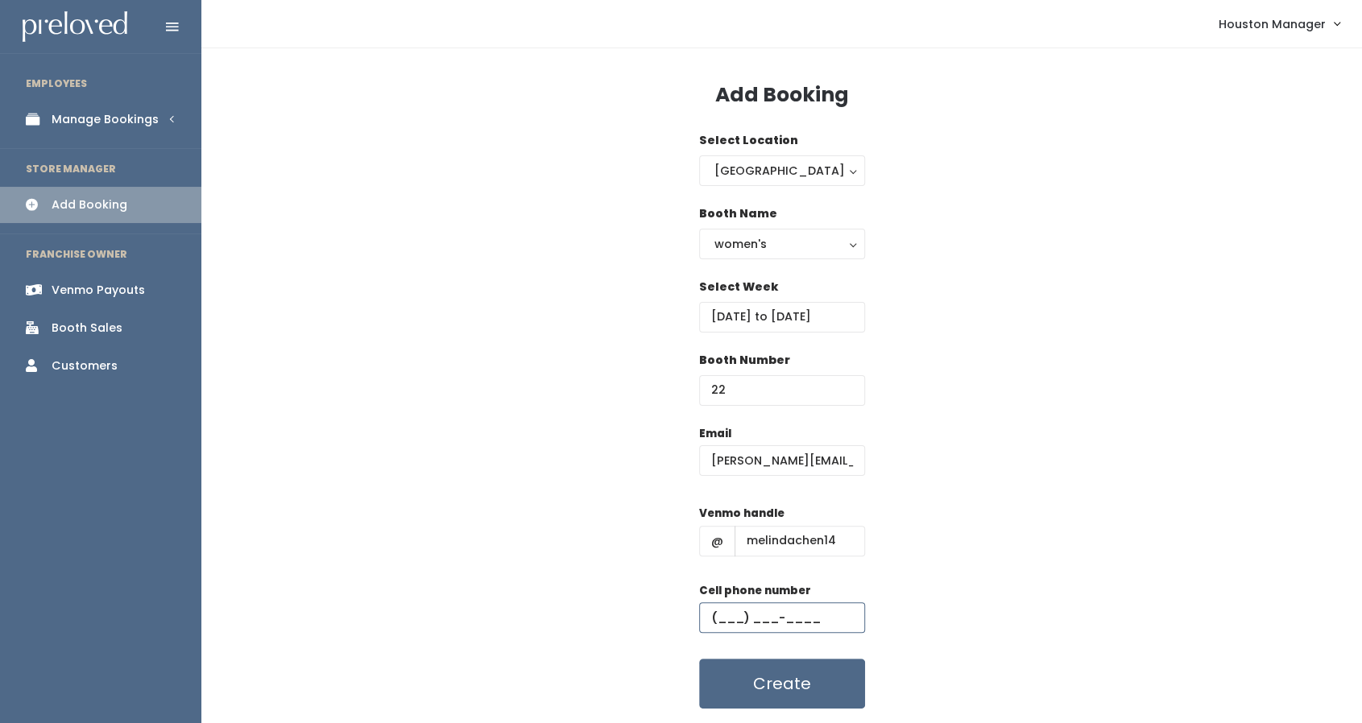
click at [722, 618] on input "text" at bounding box center [782, 618] width 166 height 31
paste input "(682) 597-5234"
type input "(682) 597-5234"
click at [821, 687] on button "Create" at bounding box center [782, 684] width 166 height 50
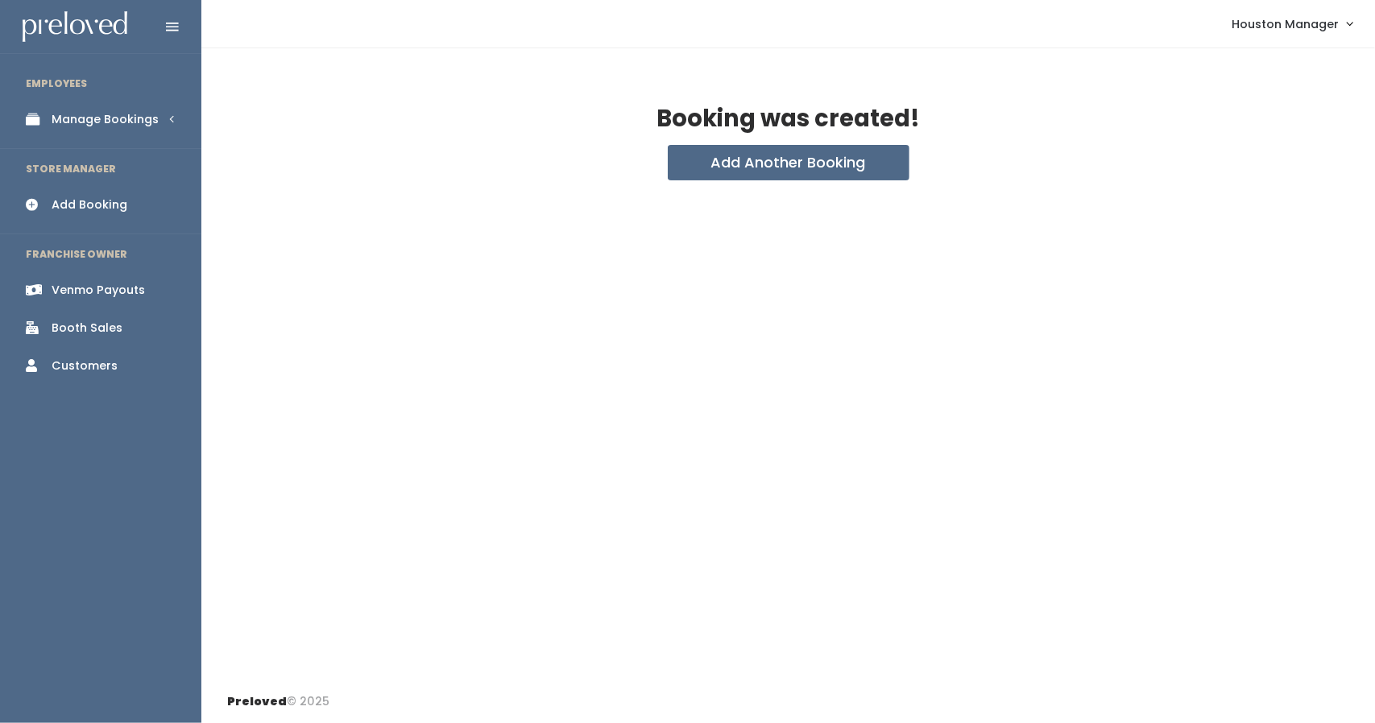
click at [156, 118] on link "Manage Bookings" at bounding box center [100, 119] width 201 height 36
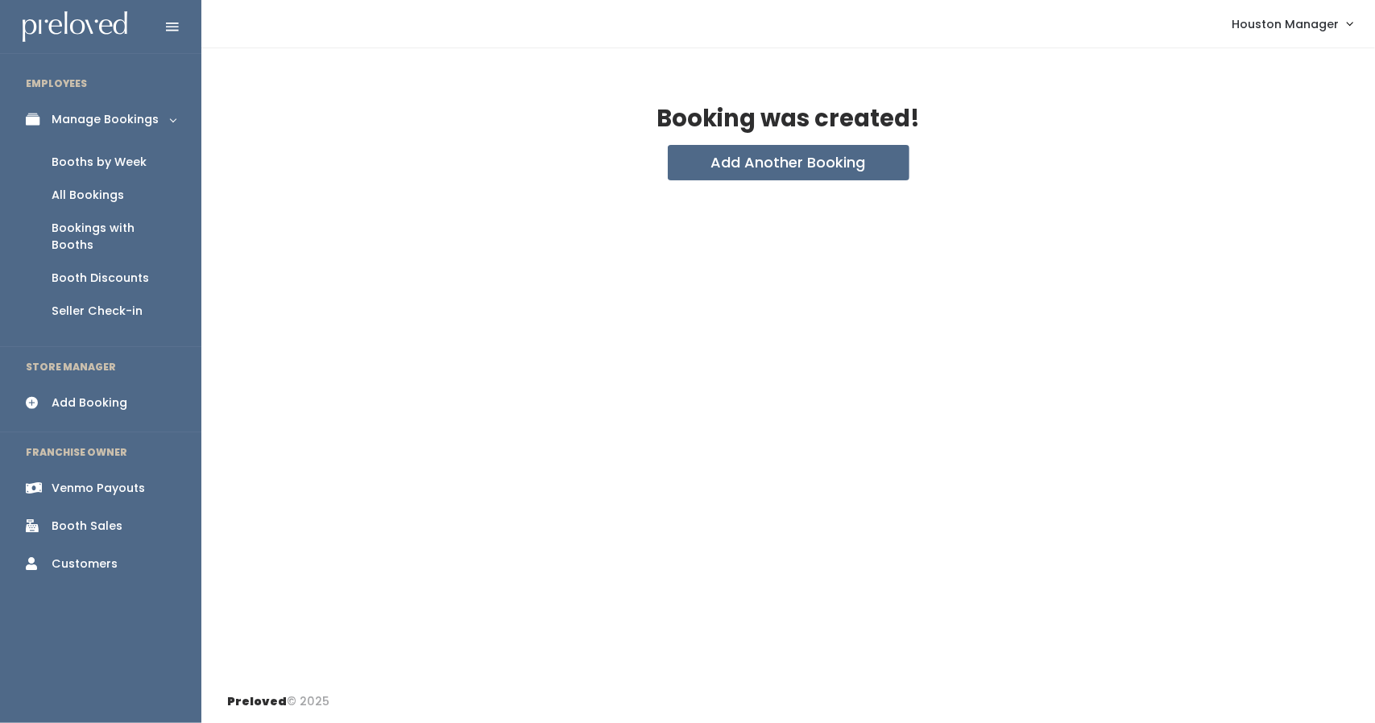
click at [140, 148] on link "Booths by Week" at bounding box center [100, 162] width 201 height 33
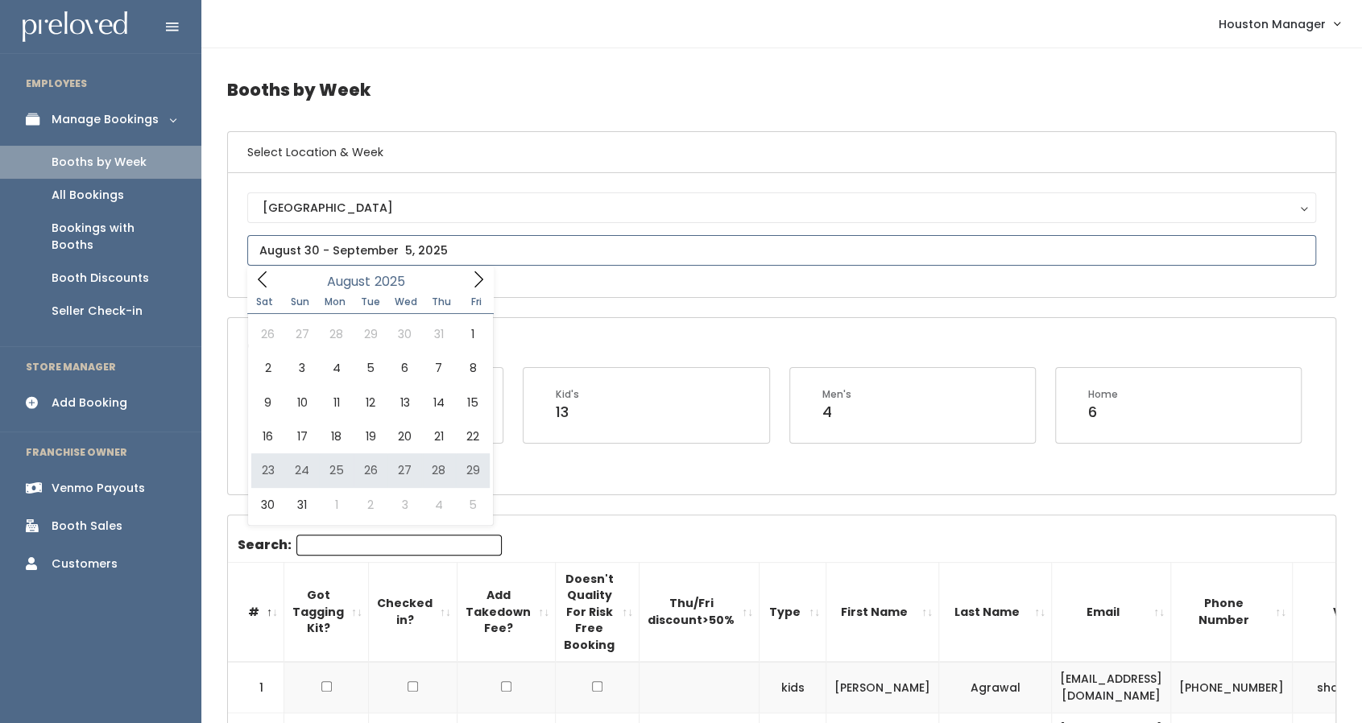
type input "August 23 to August 29"
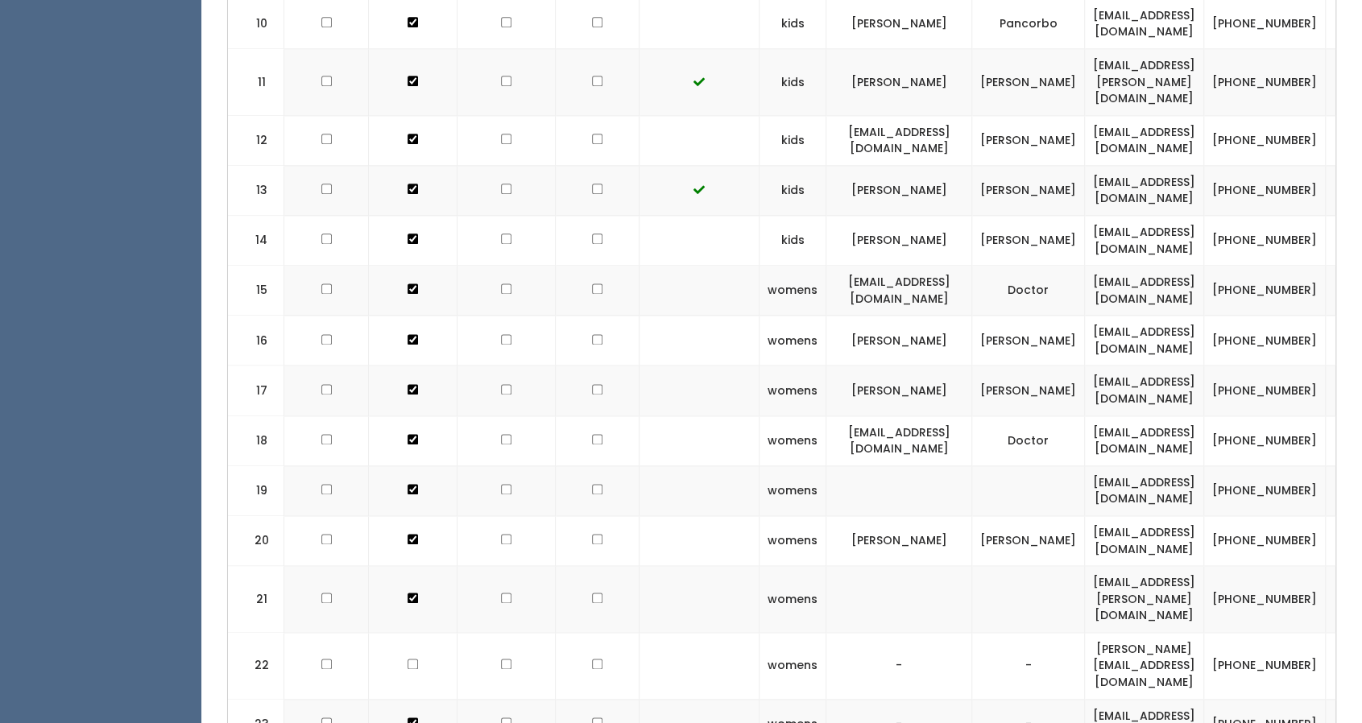
scroll to position [1290, 0]
click at [1123, 632] on td "[PERSON_NAME][EMAIL_ADDRESS][DOMAIN_NAME]" at bounding box center [1144, 665] width 119 height 67
click at [1125, 632] on td "[PERSON_NAME][EMAIL_ADDRESS][DOMAIN_NAME]" at bounding box center [1144, 665] width 119 height 67
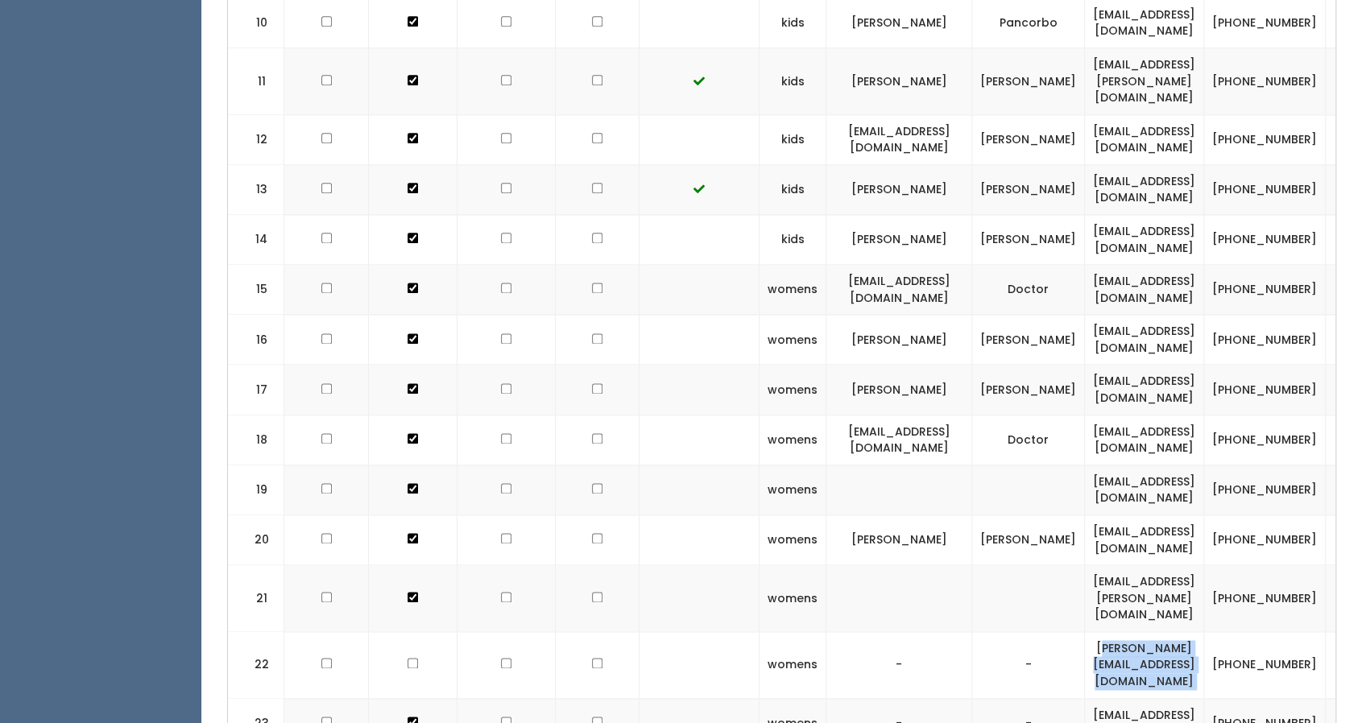
click at [1125, 632] on td "[PERSON_NAME][EMAIL_ADDRESS][DOMAIN_NAME]" at bounding box center [1144, 665] width 119 height 67
click at [1125, 632] on td "melinda.chen14@gmail.com" at bounding box center [1144, 665] width 119 height 67
copy tr "melinda.chen14@gmail.com"
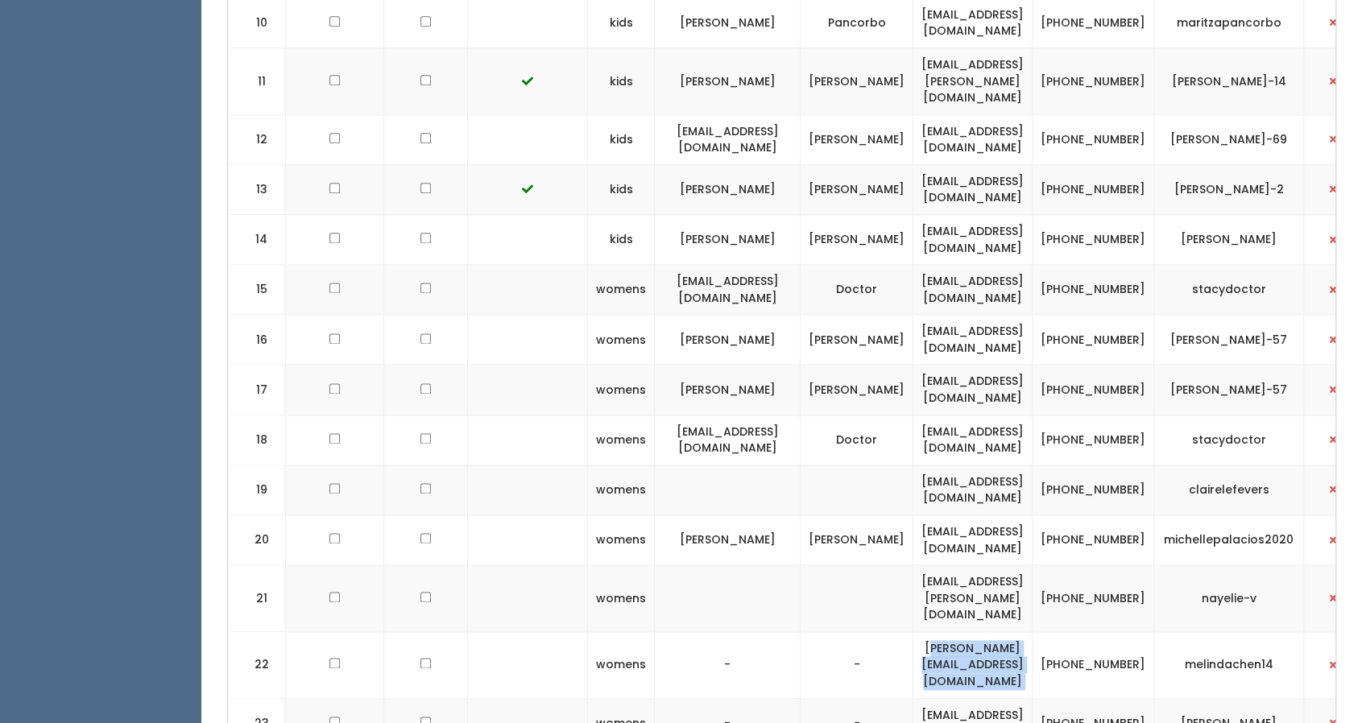
scroll to position [0, 172]
click at [1211, 632] on td "melindachen14" at bounding box center [1229, 665] width 150 height 67
copy tbody "melindachen14"
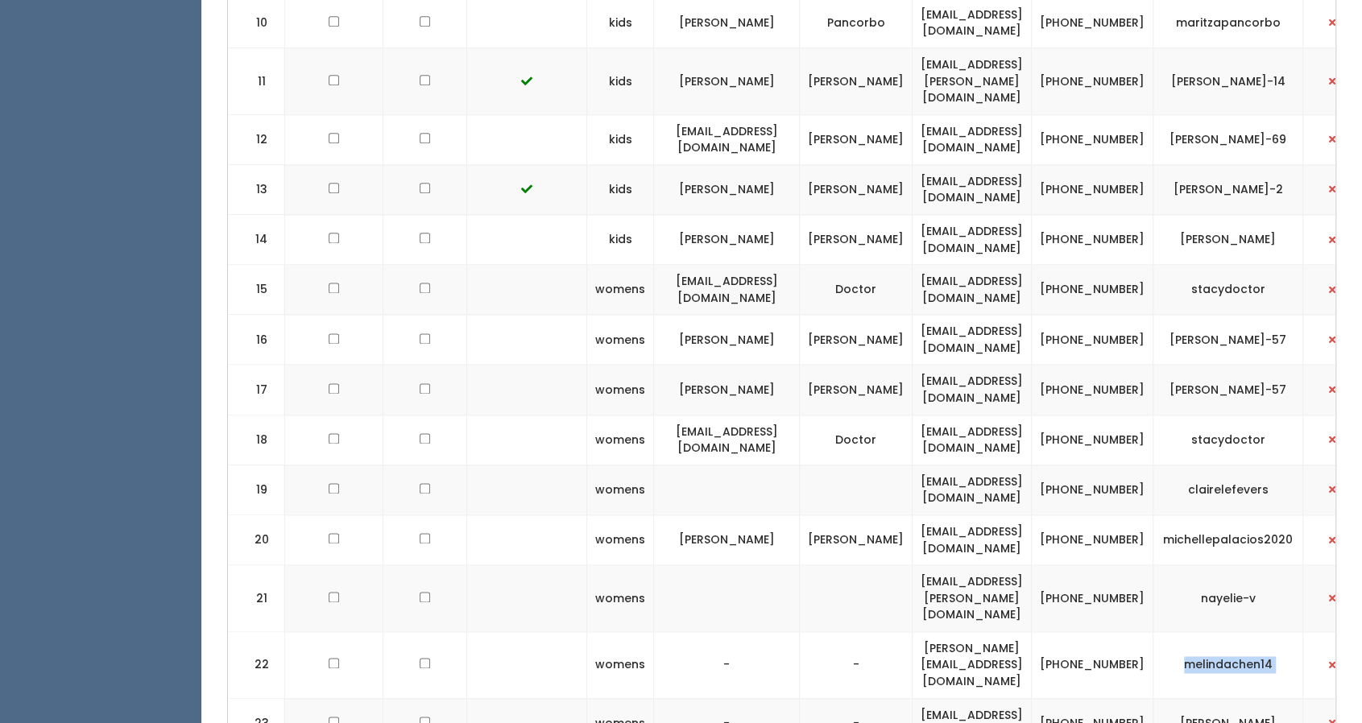
click at [1104, 632] on td "(682) 597-5234" at bounding box center [1093, 665] width 122 height 67
copy tr "(682) 597-5234"
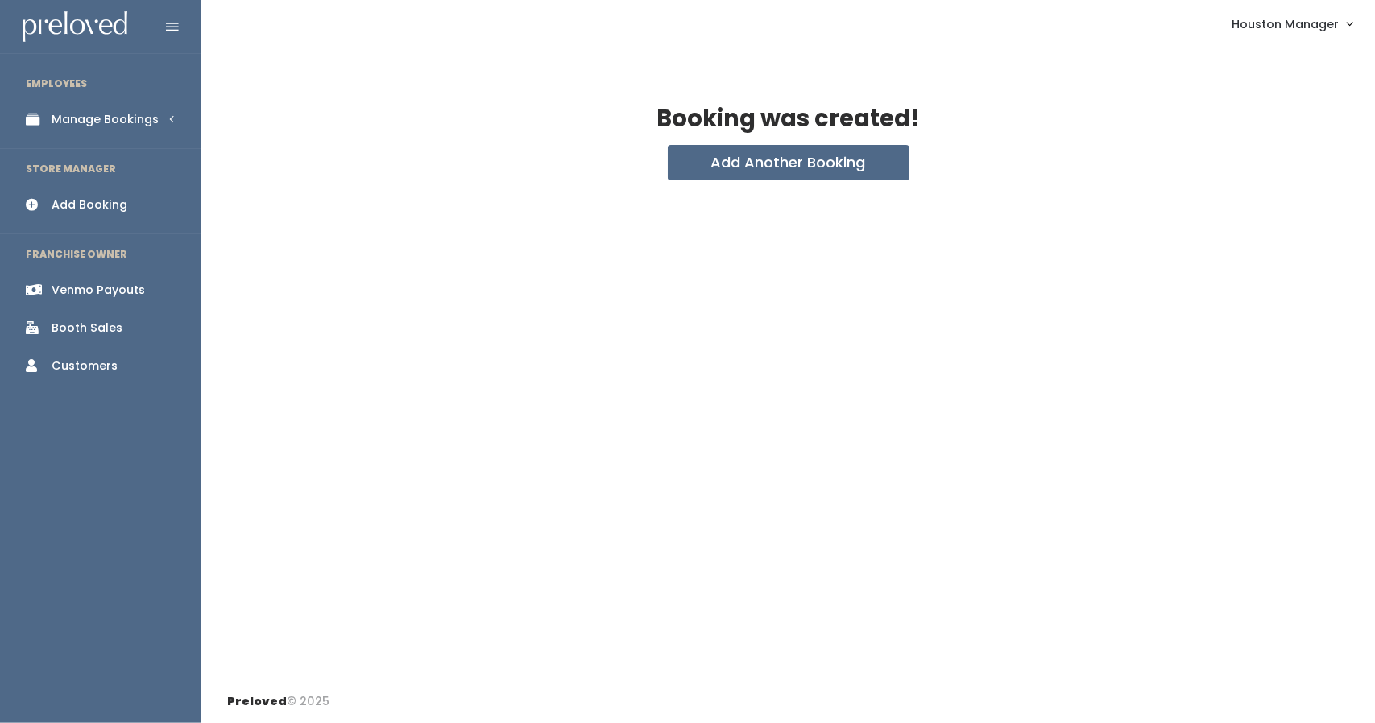
click at [118, 117] on div "Manage Bookings" at bounding box center [105, 119] width 107 height 17
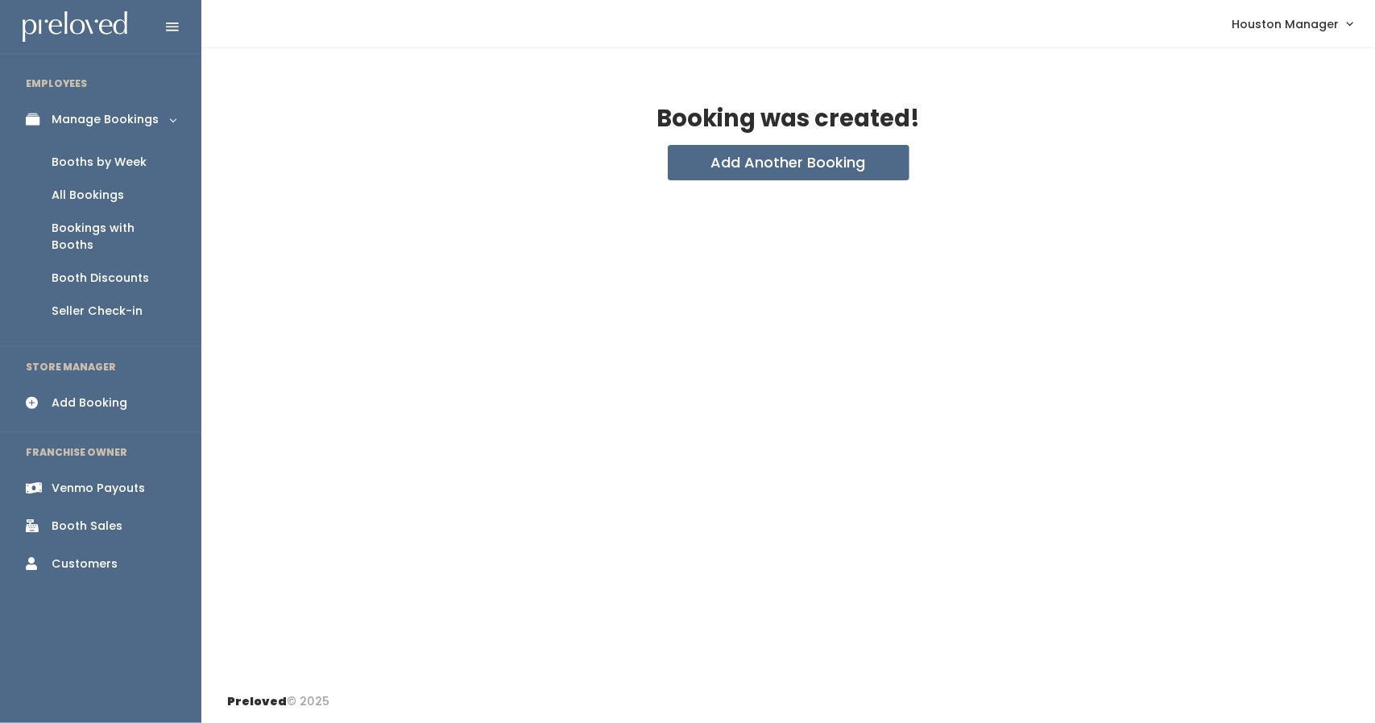
click at [121, 157] on div "Booths by Week" at bounding box center [99, 162] width 95 height 17
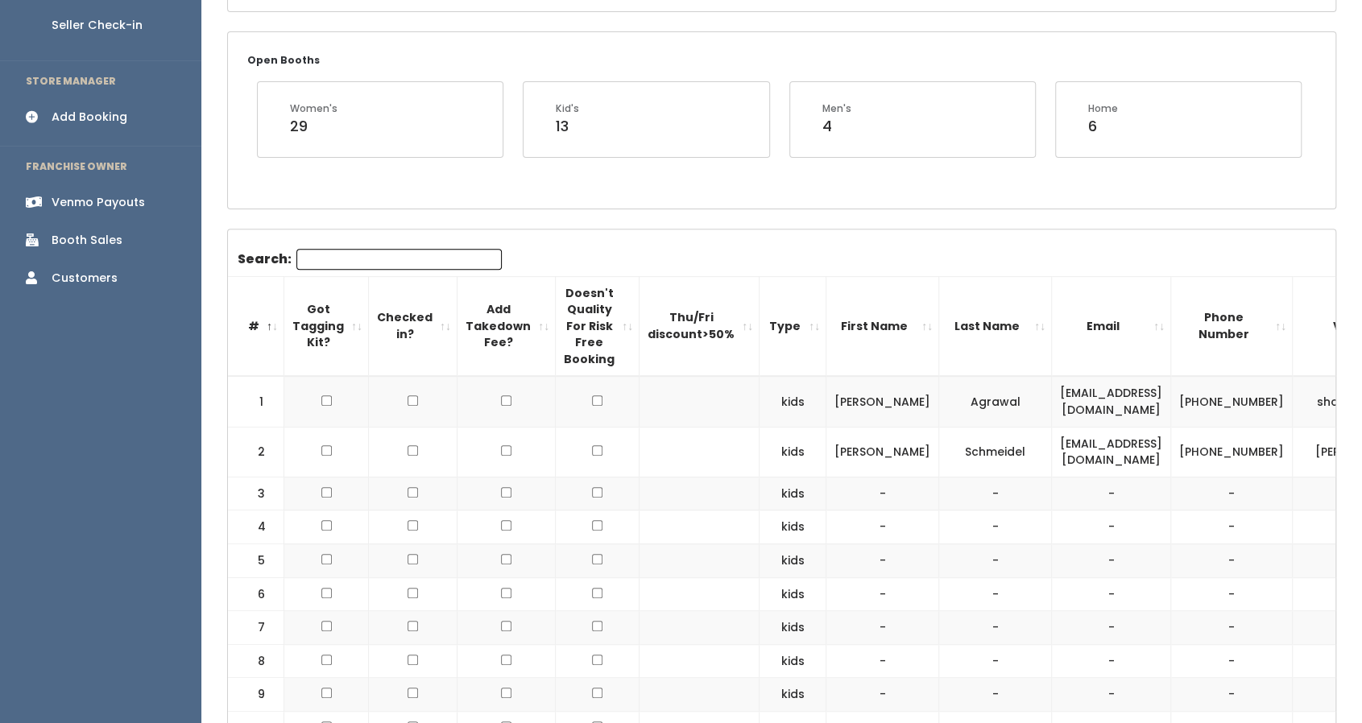
scroll to position [197, 0]
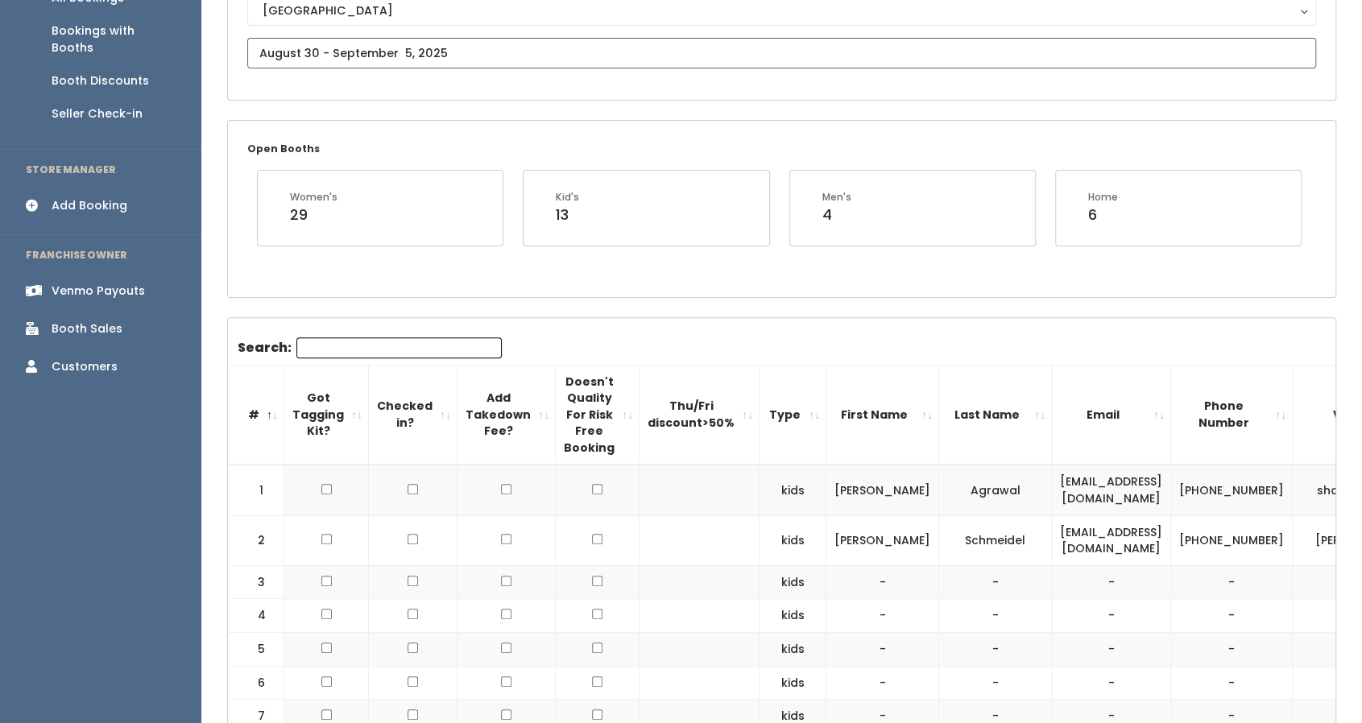
click at [333, 49] on input "text" at bounding box center [781, 53] width 1069 height 31
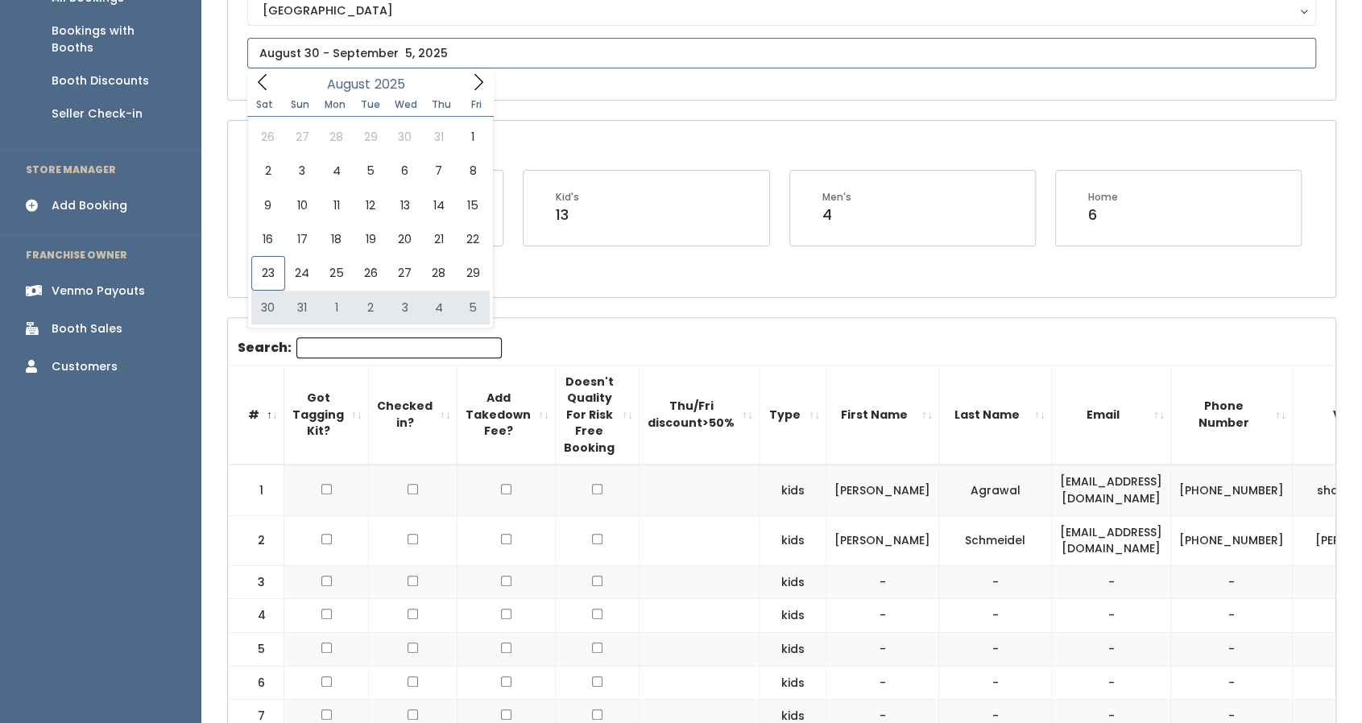
type input "August 30 to September 5"
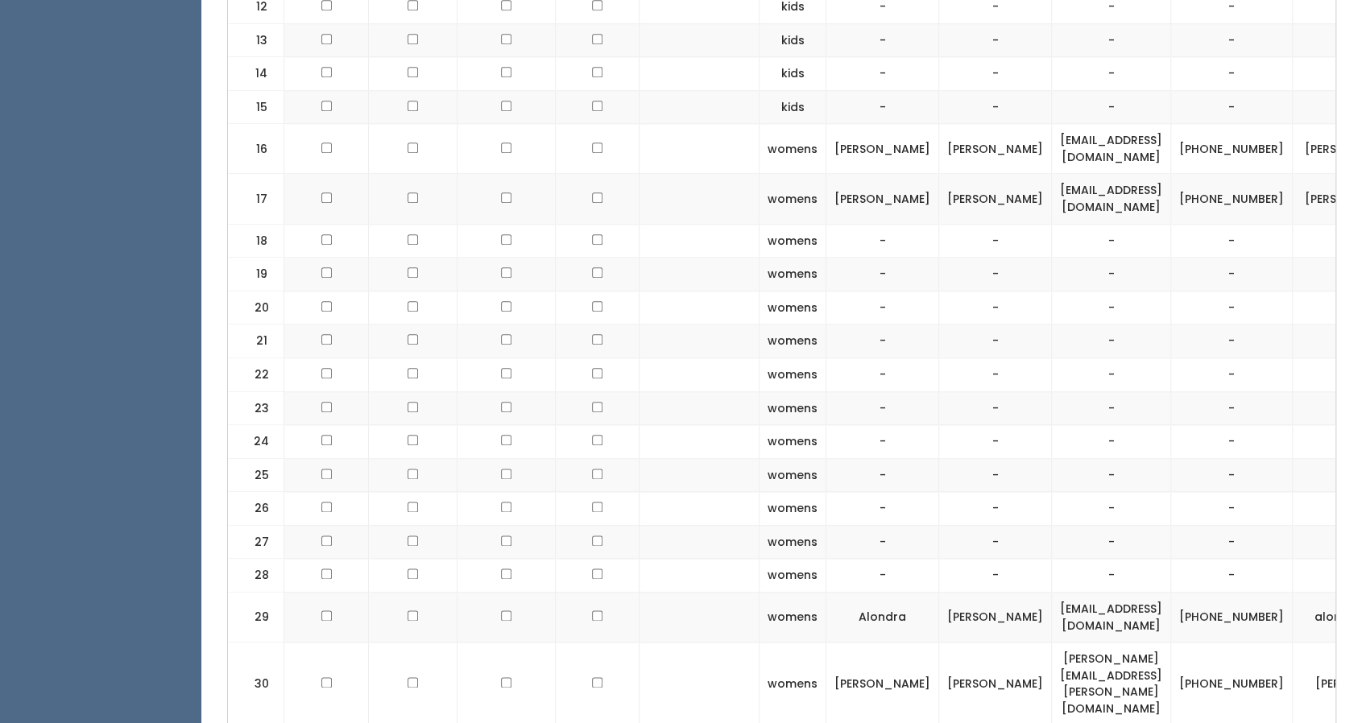
scroll to position [1096, 0]
